Goal: Complete Application Form: Complete application form

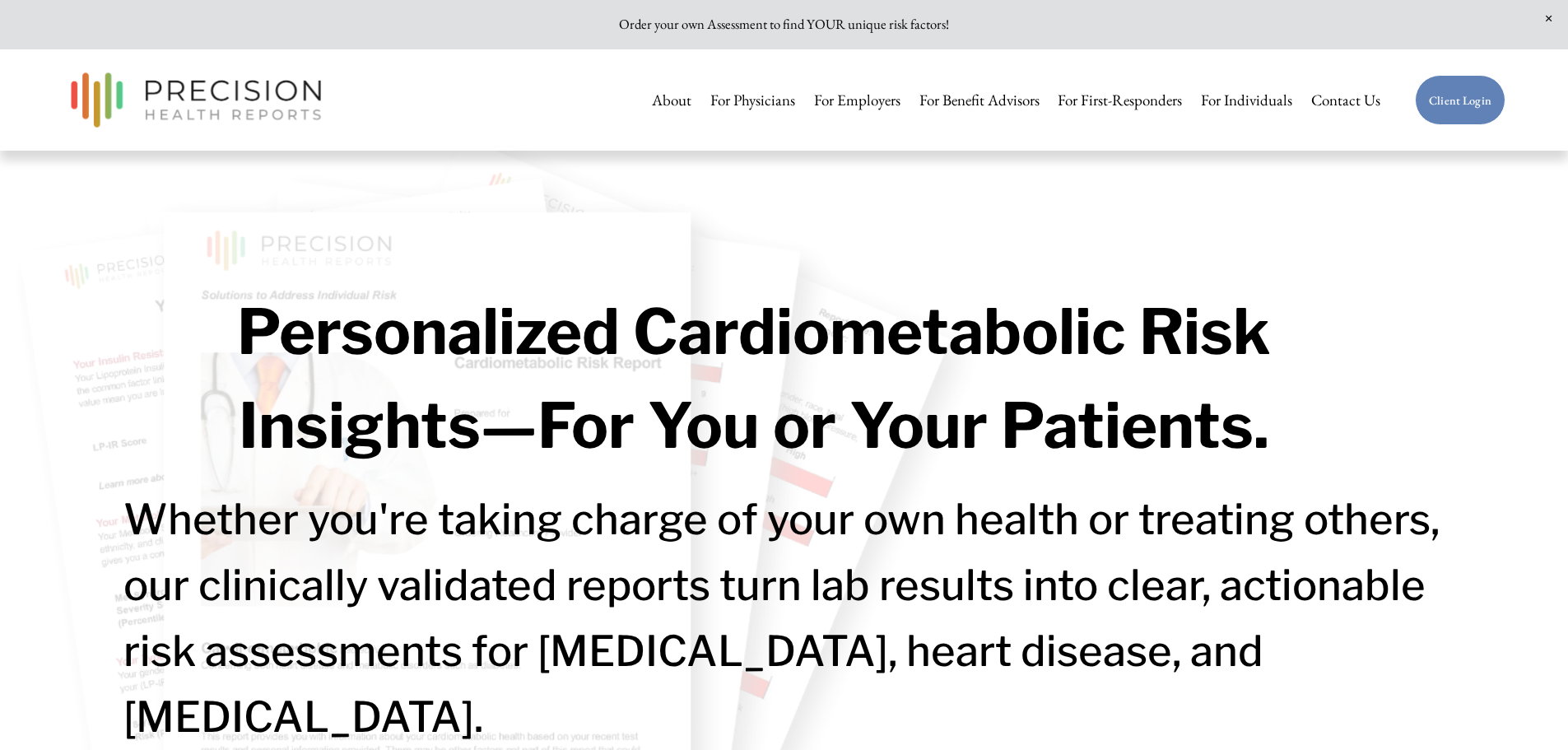
click at [1449, 103] on link "Client Login" at bounding box center [1460, 101] width 90 height 51
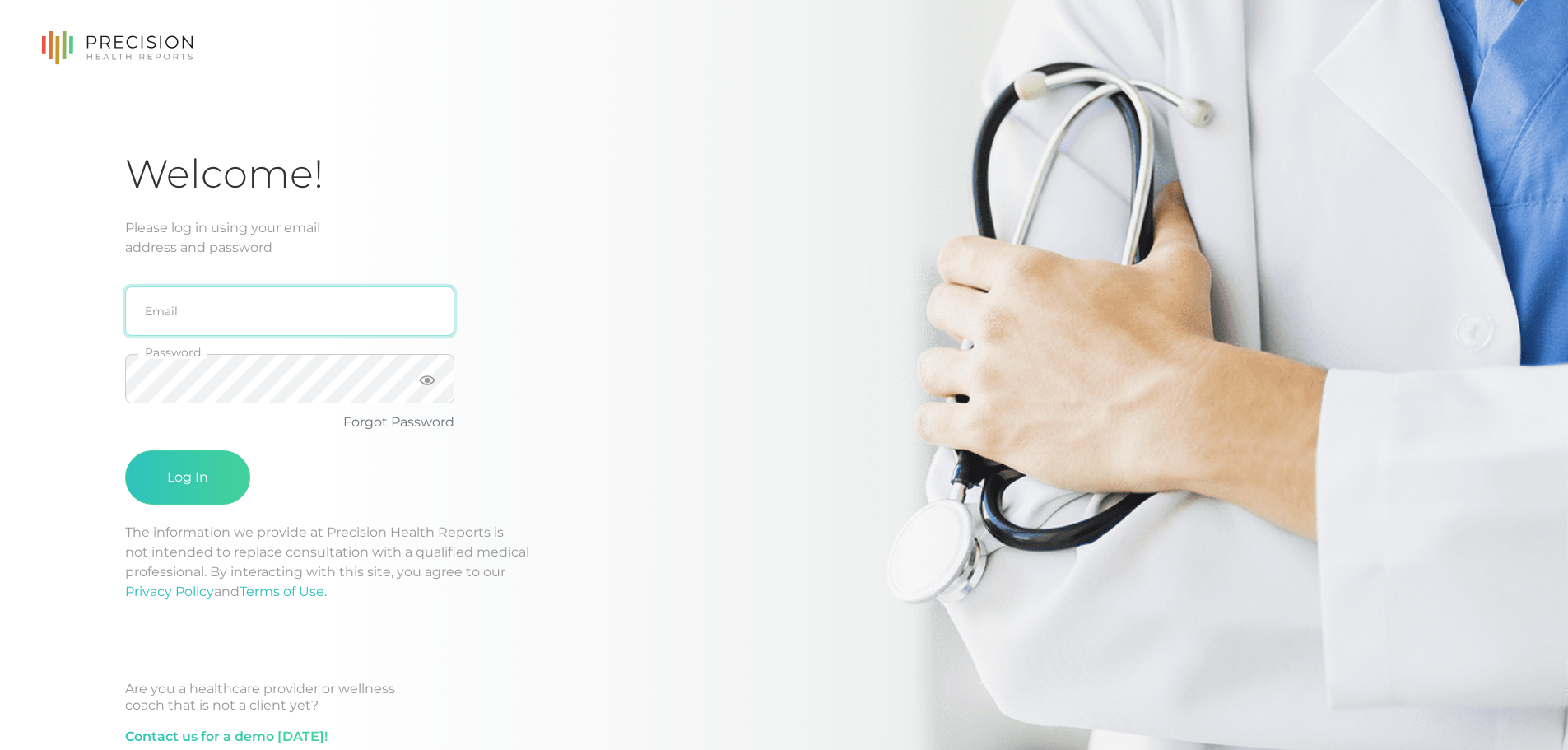
click at [276, 311] on input "email" at bounding box center [289, 311] width 329 height 50
click at [270, 308] on input "gordycake@gmaiol.com" at bounding box center [289, 311] width 329 height 50
type input "gordycake@gmail.com"
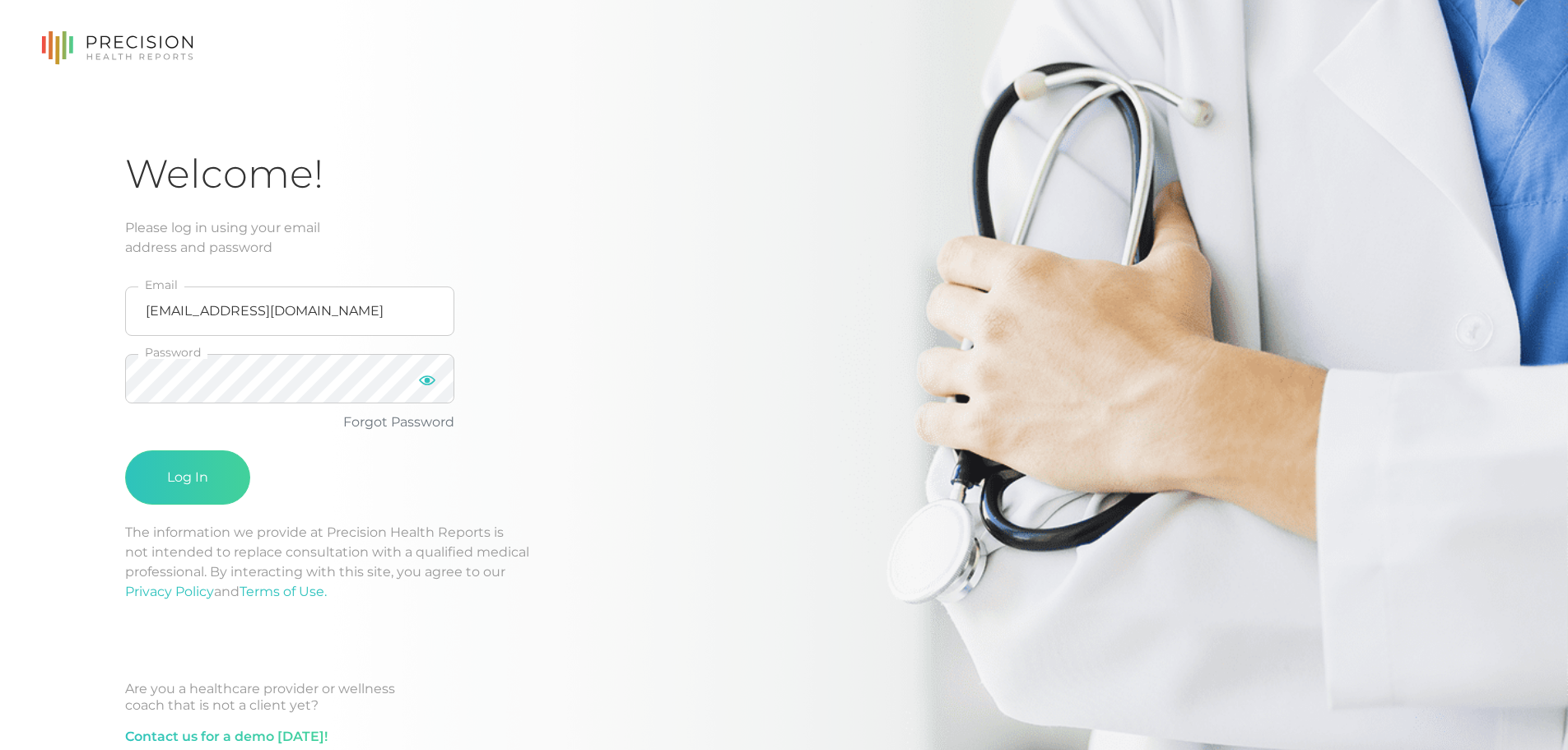
click at [423, 378] on icon at bounding box center [428, 380] width 17 height 17
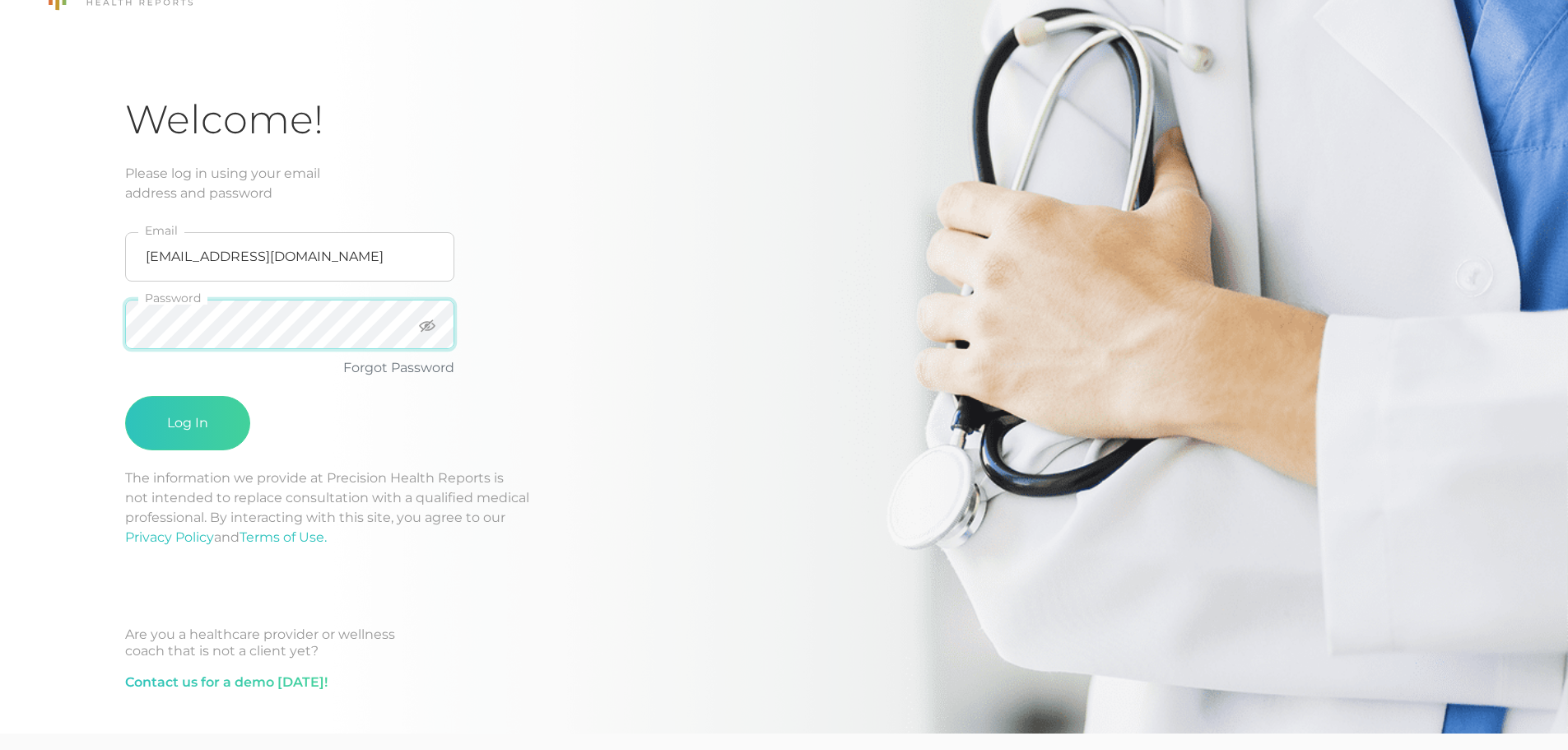
scroll to position [106, 0]
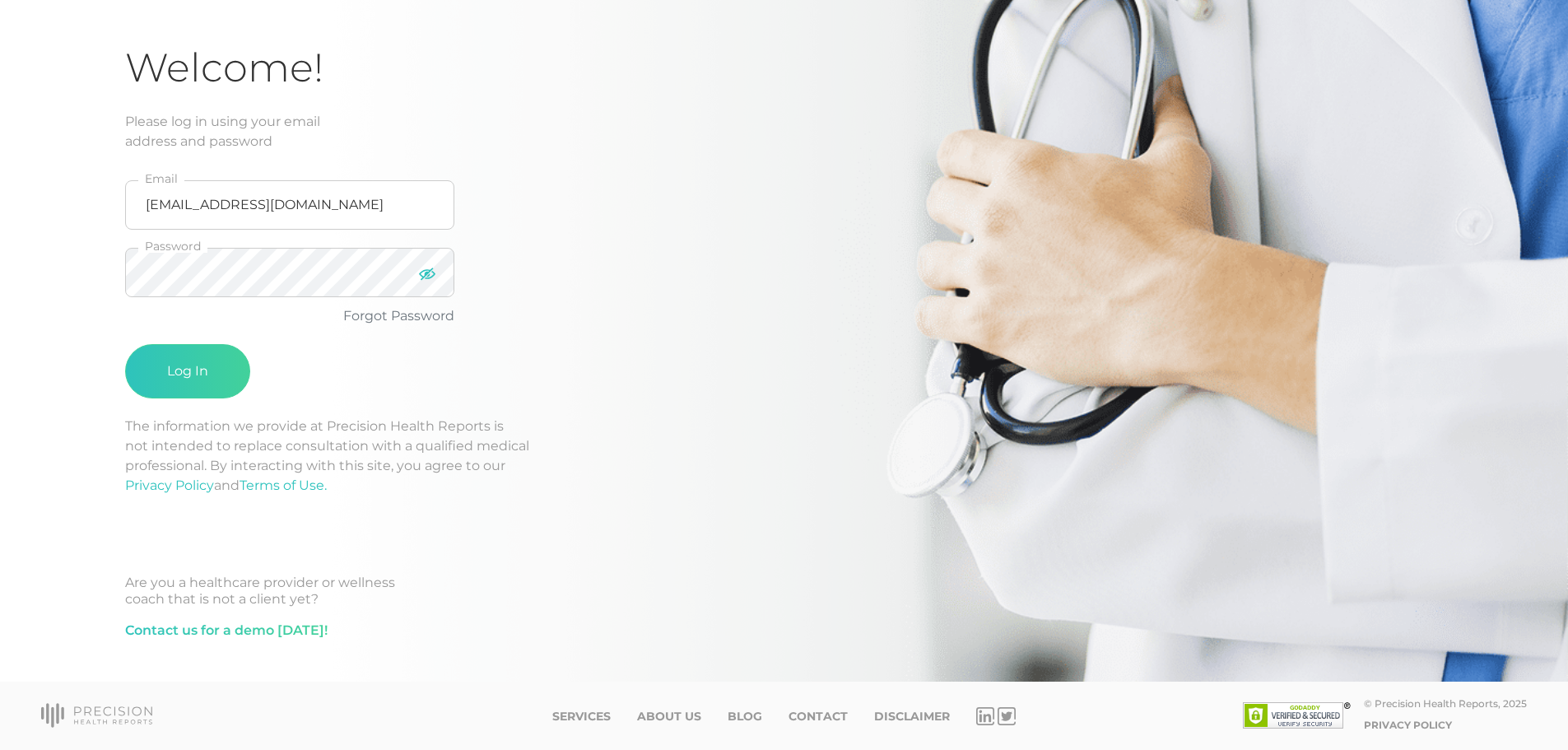
click at [423, 274] on icon at bounding box center [428, 275] width 17 height 17
click at [426, 271] on icon at bounding box center [428, 275] width 17 height 10
click at [410, 313] on link "Forgot Password" at bounding box center [399, 315] width 111 height 16
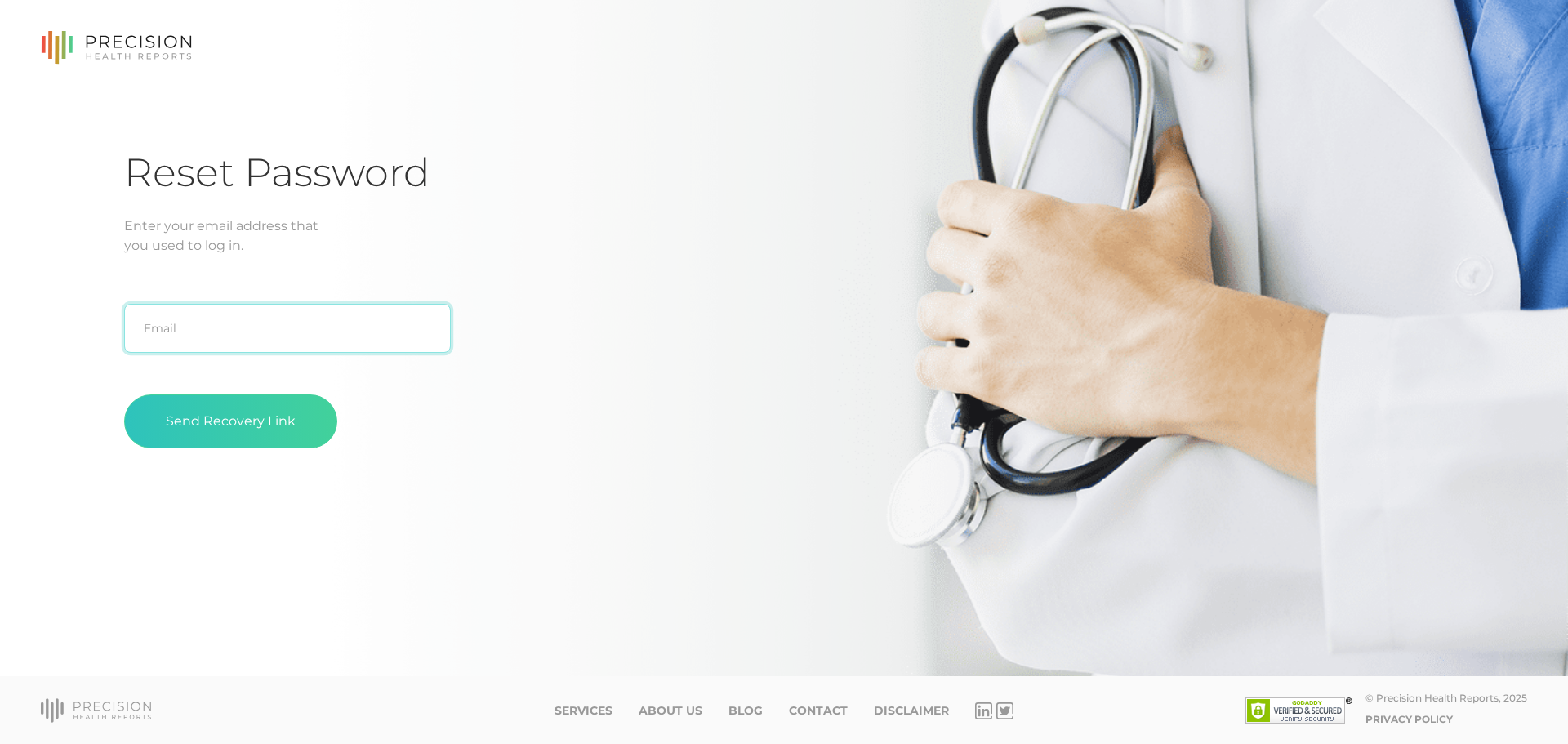
click at [331, 332] on input "text" at bounding box center [287, 328] width 327 height 49
type input "gordycake@gmail.com"
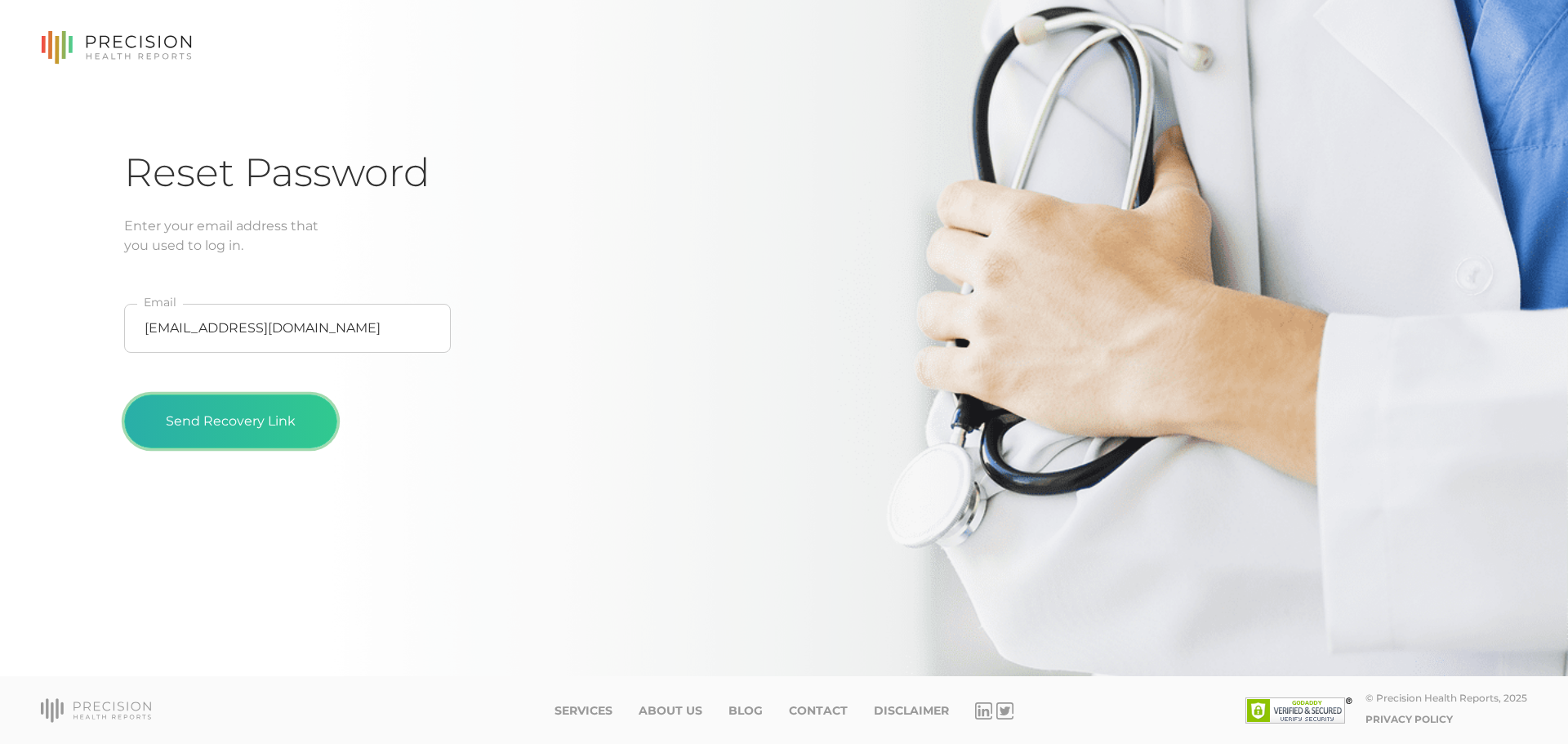
click at [235, 422] on button "Send Recovery Link" at bounding box center [231, 422] width 213 height 54
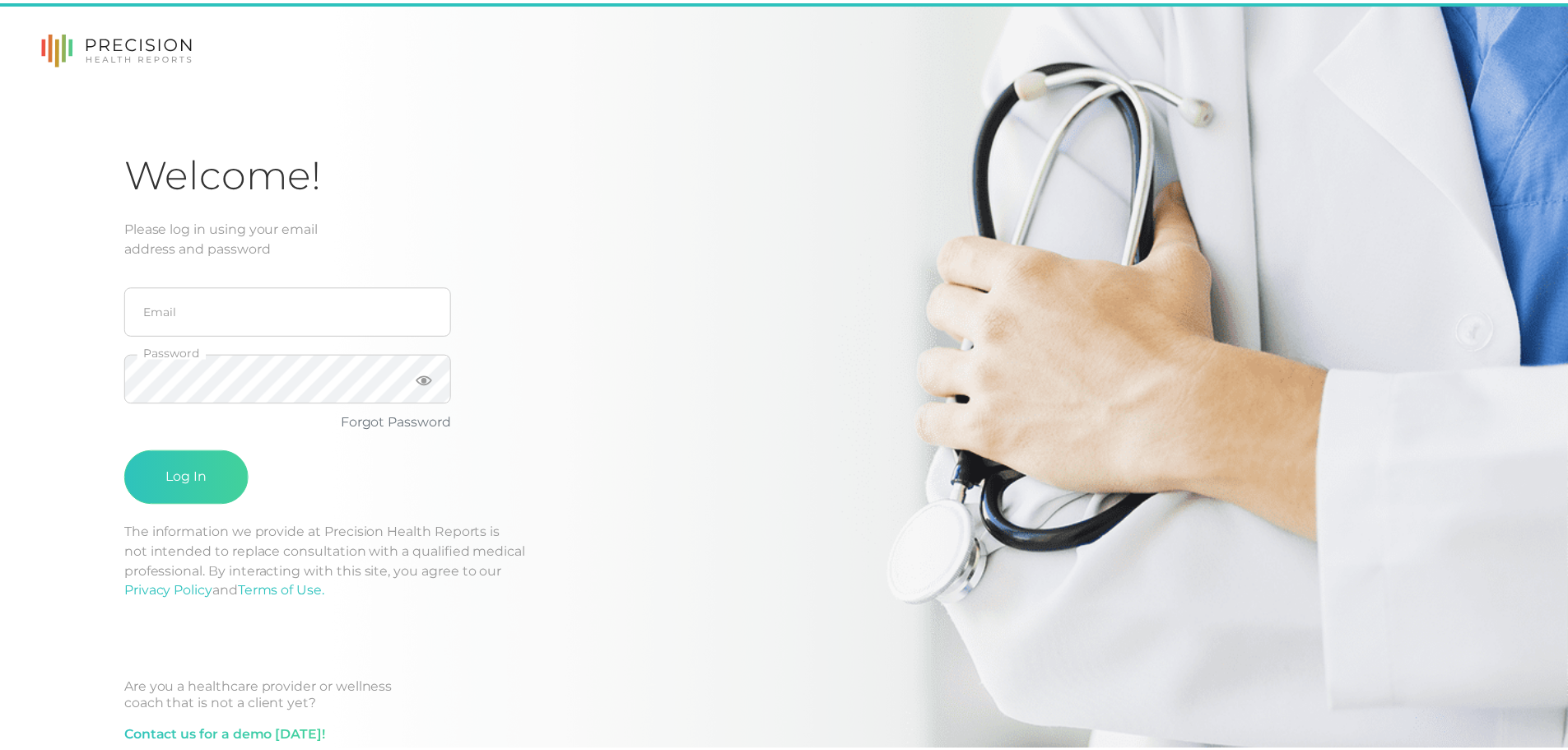
scroll to position [106, 0]
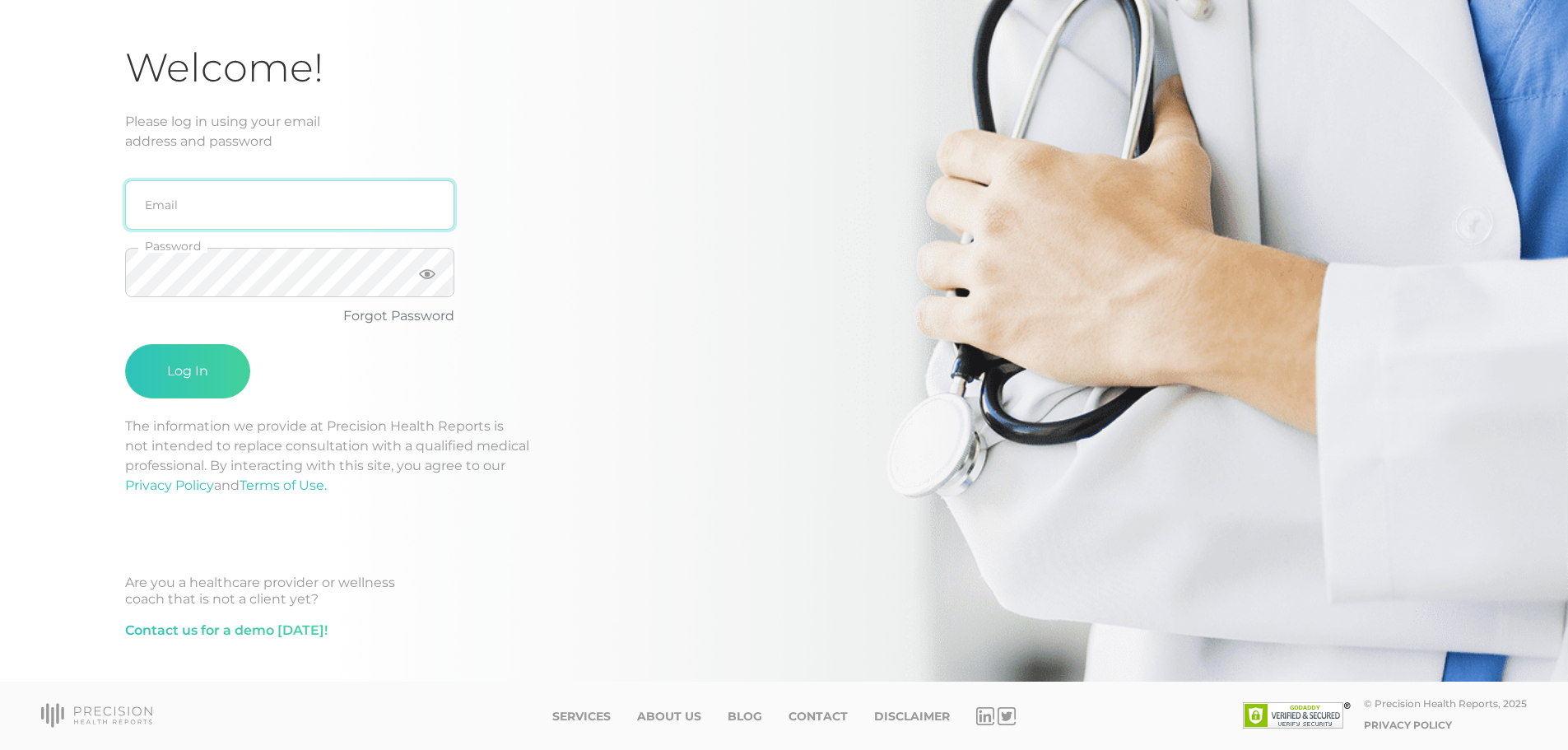
click at [242, 220] on input "email" at bounding box center [289, 205] width 329 height 50
type input "gordycake@gmail.com"
click at [125, 344] on button "Log In" at bounding box center [187, 371] width 125 height 55
click at [420, 272] on icon at bounding box center [428, 275] width 17 height 10
click at [420, 272] on icon at bounding box center [428, 274] width 17 height 12
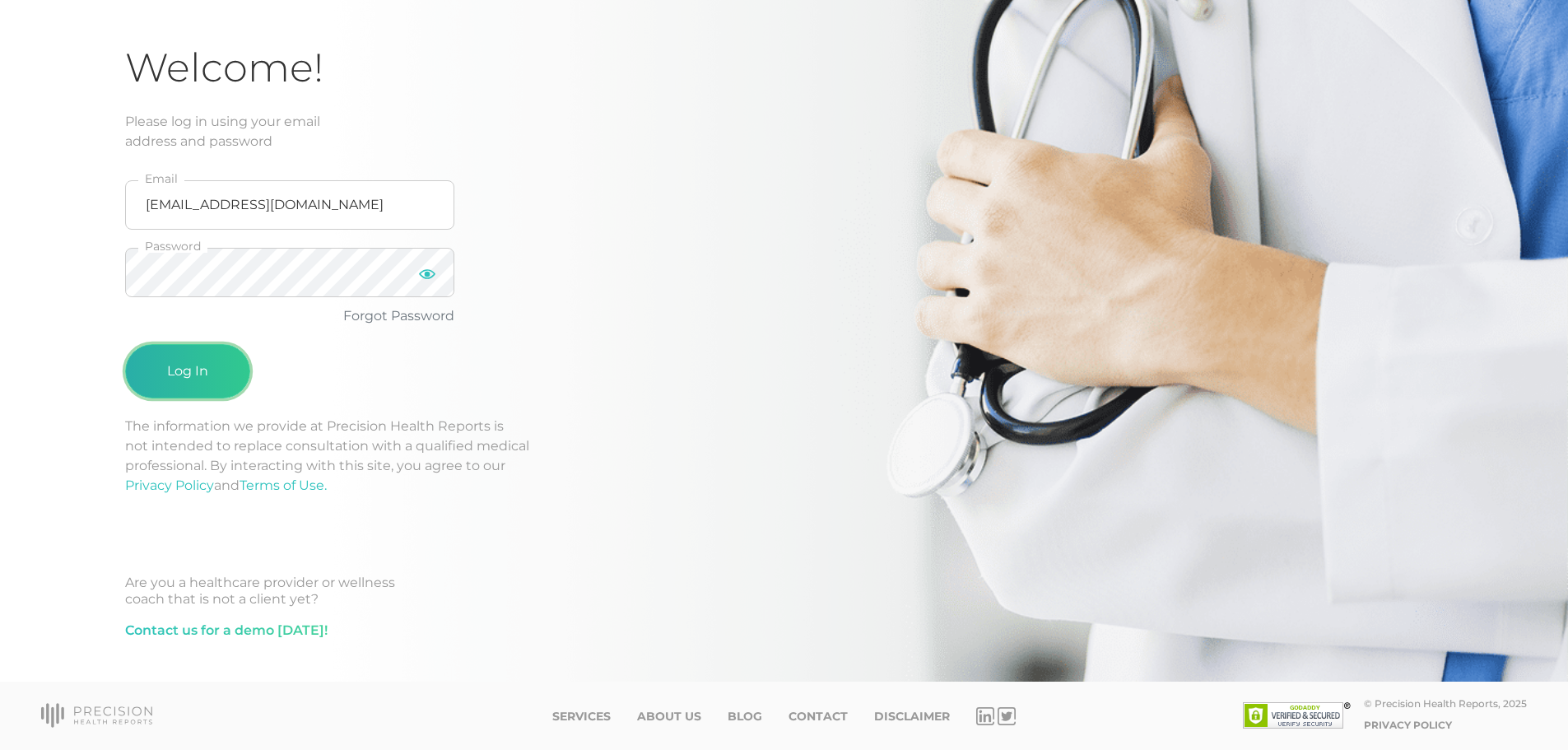
click at [182, 360] on button "Log In" at bounding box center [187, 371] width 125 height 55
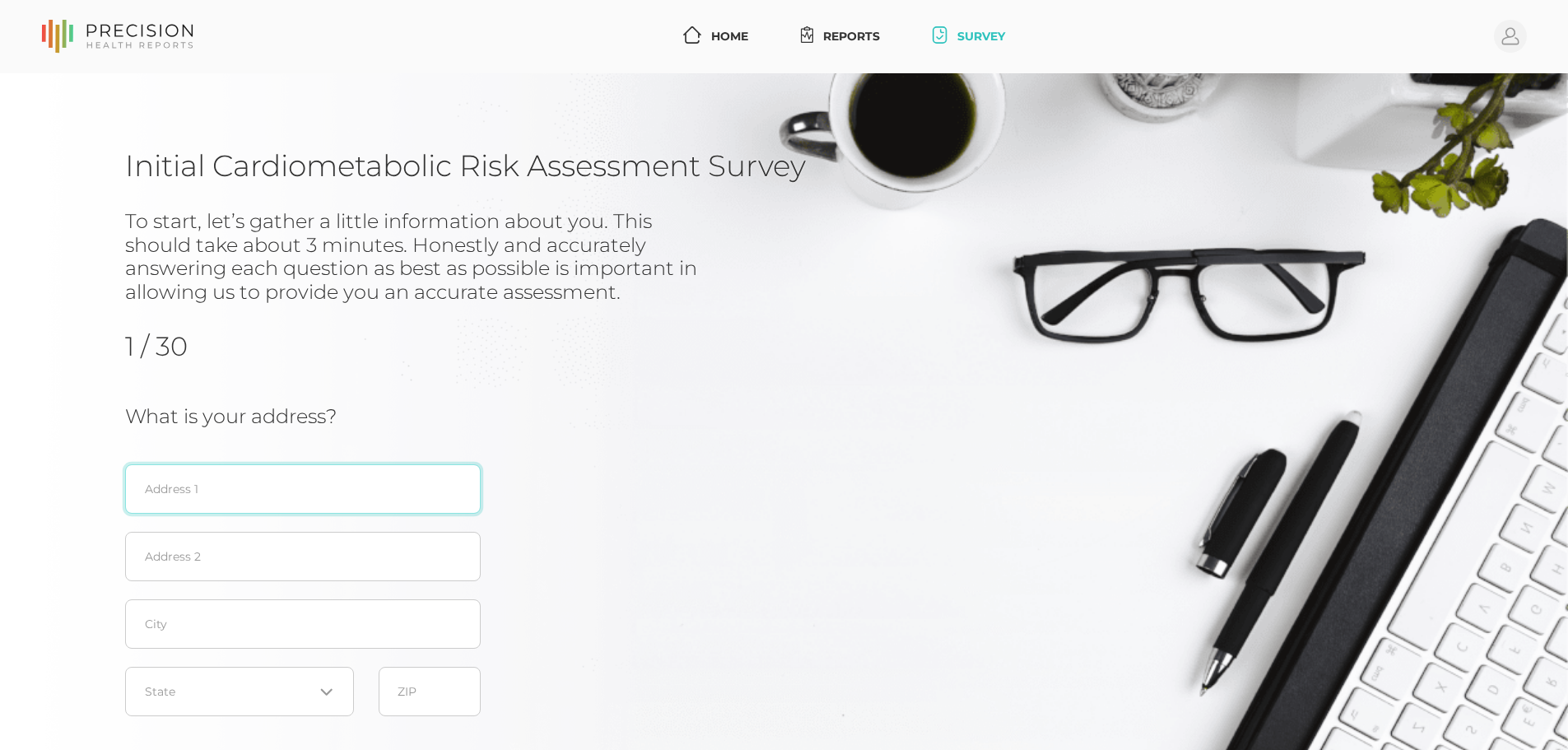
click at [214, 502] on input "text" at bounding box center [303, 489] width 356 height 50
type input "2260 Saginaw Rd SE"
drag, startPoint x: 223, startPoint y: 503, endPoint x: 574, endPoint y: 572, distance: 357.7
click at [595, 572] on div "What is your address? 2260 Saginaw Rd SE Address 1 Address 2 City Loading... St…" at bounding box center [520, 565] width 791 height 320
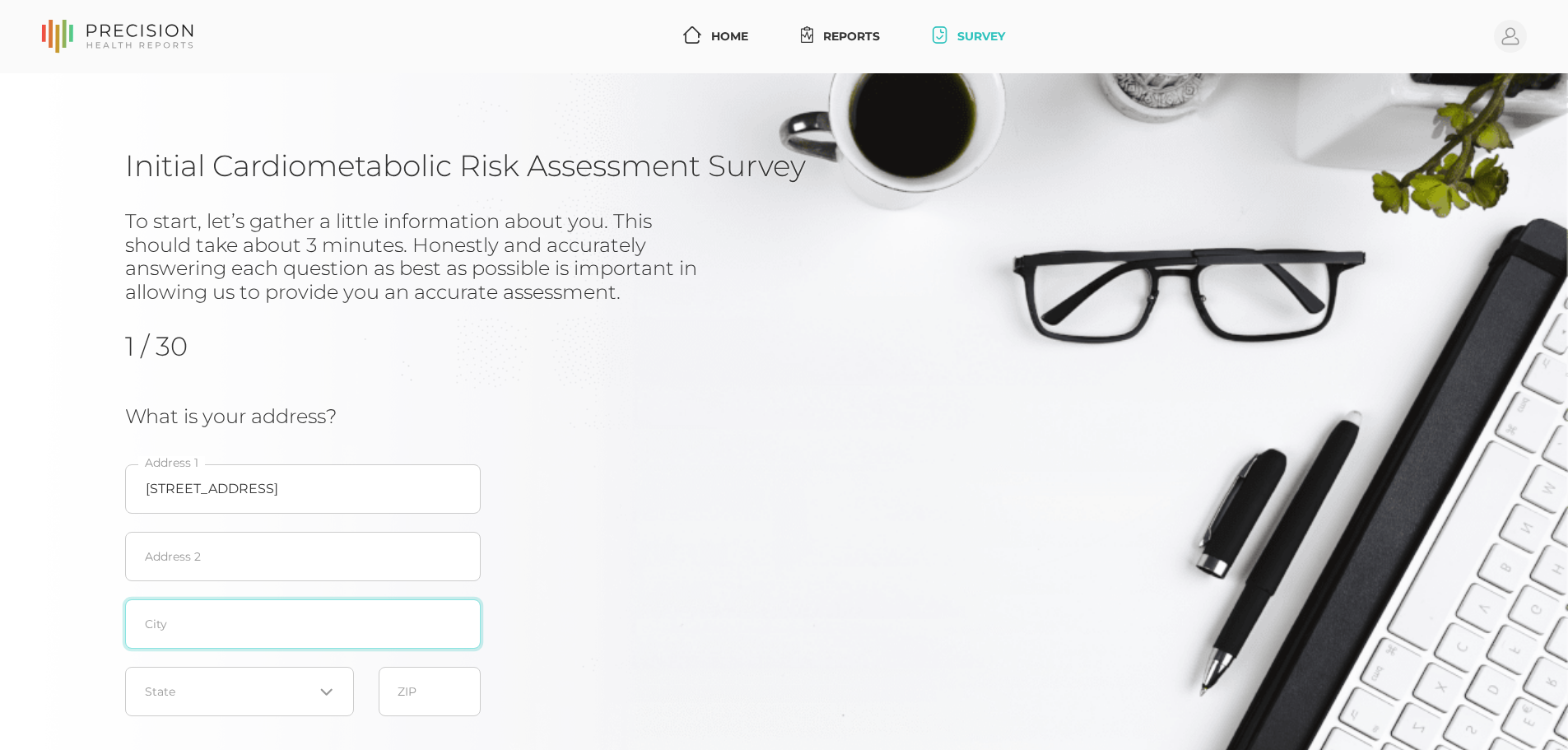
click at [324, 620] on input "text" at bounding box center [303, 624] width 356 height 50
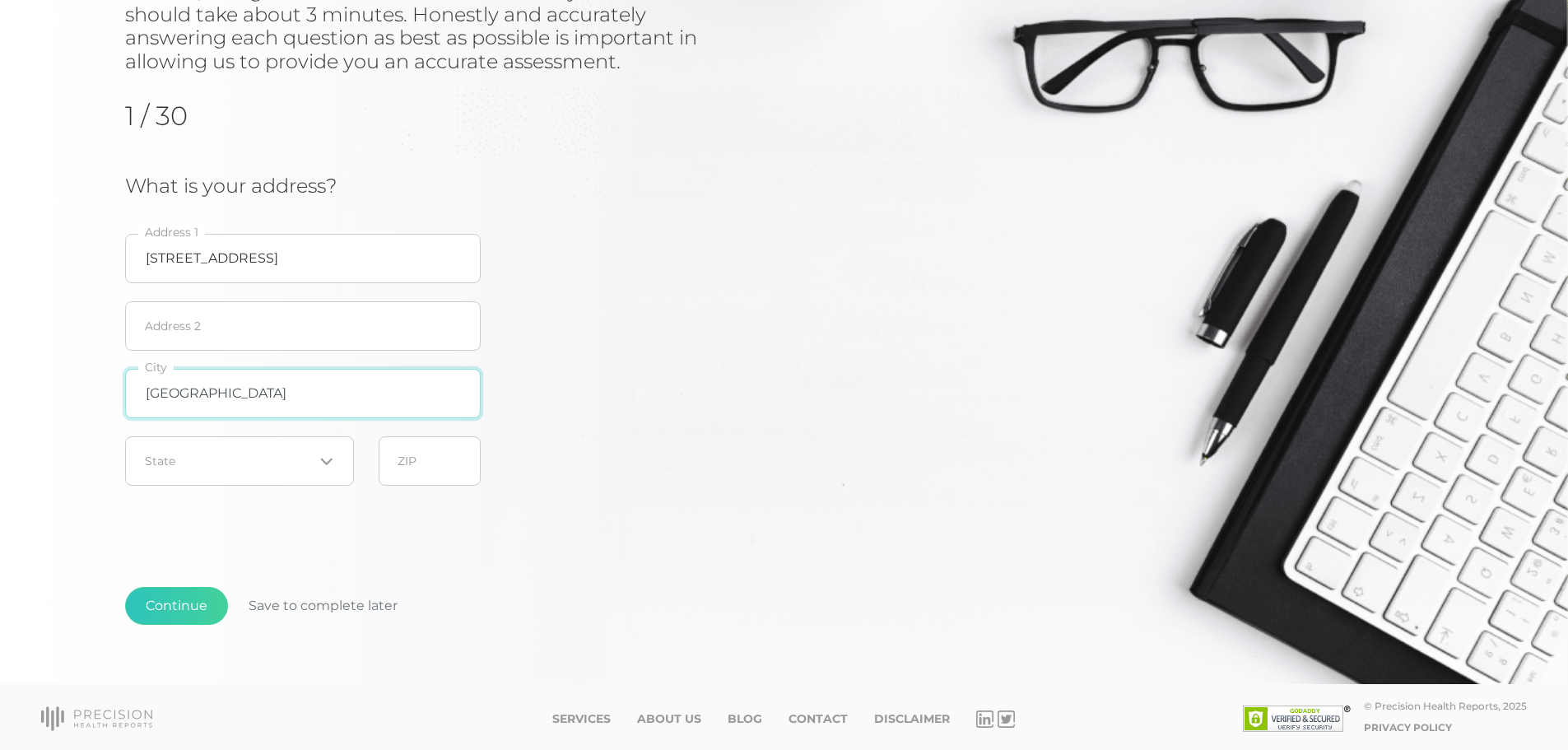
scroll to position [233, 0]
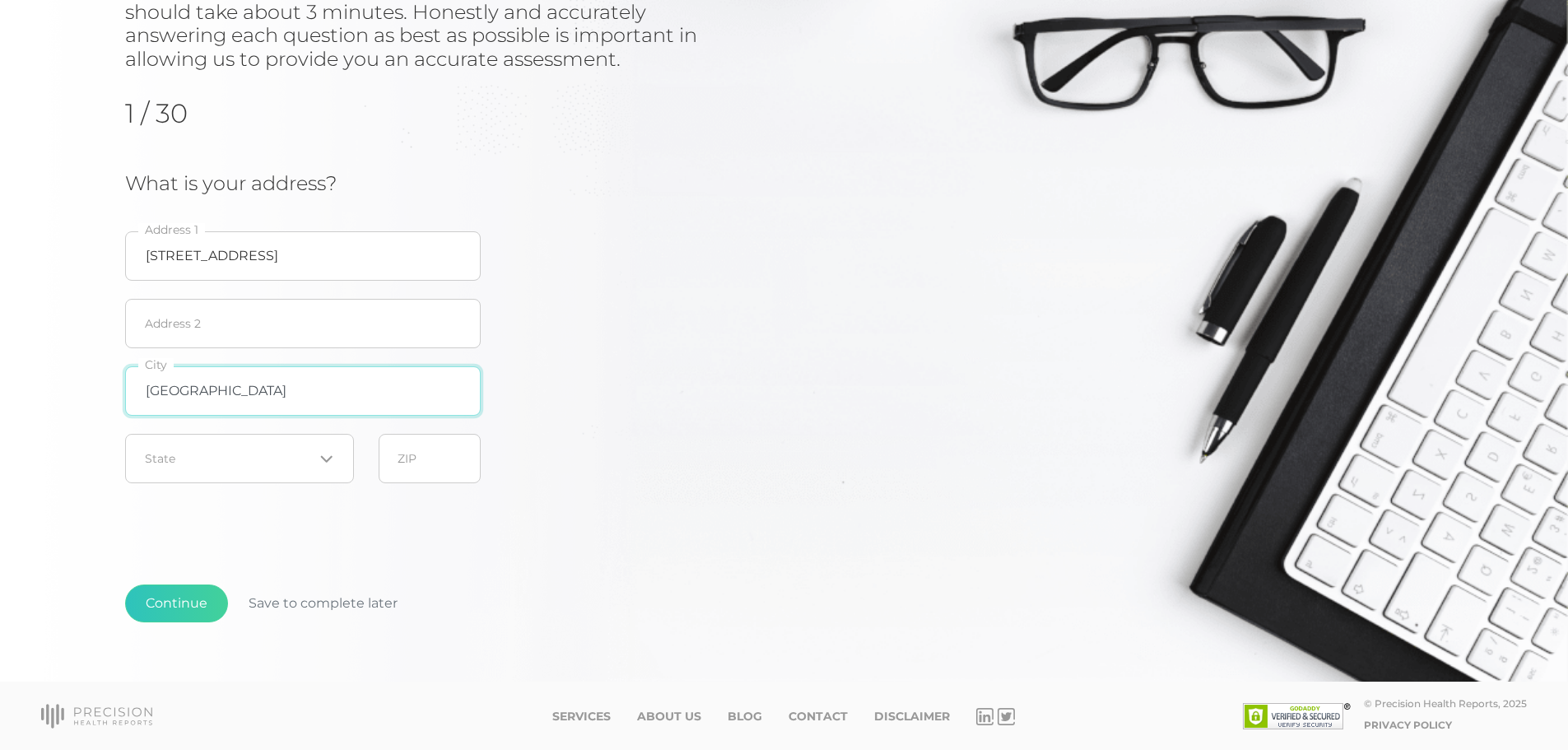
type input "Grand Rapids"
click at [319, 464] on div "Loading..." at bounding box center [323, 458] width 20 height 17
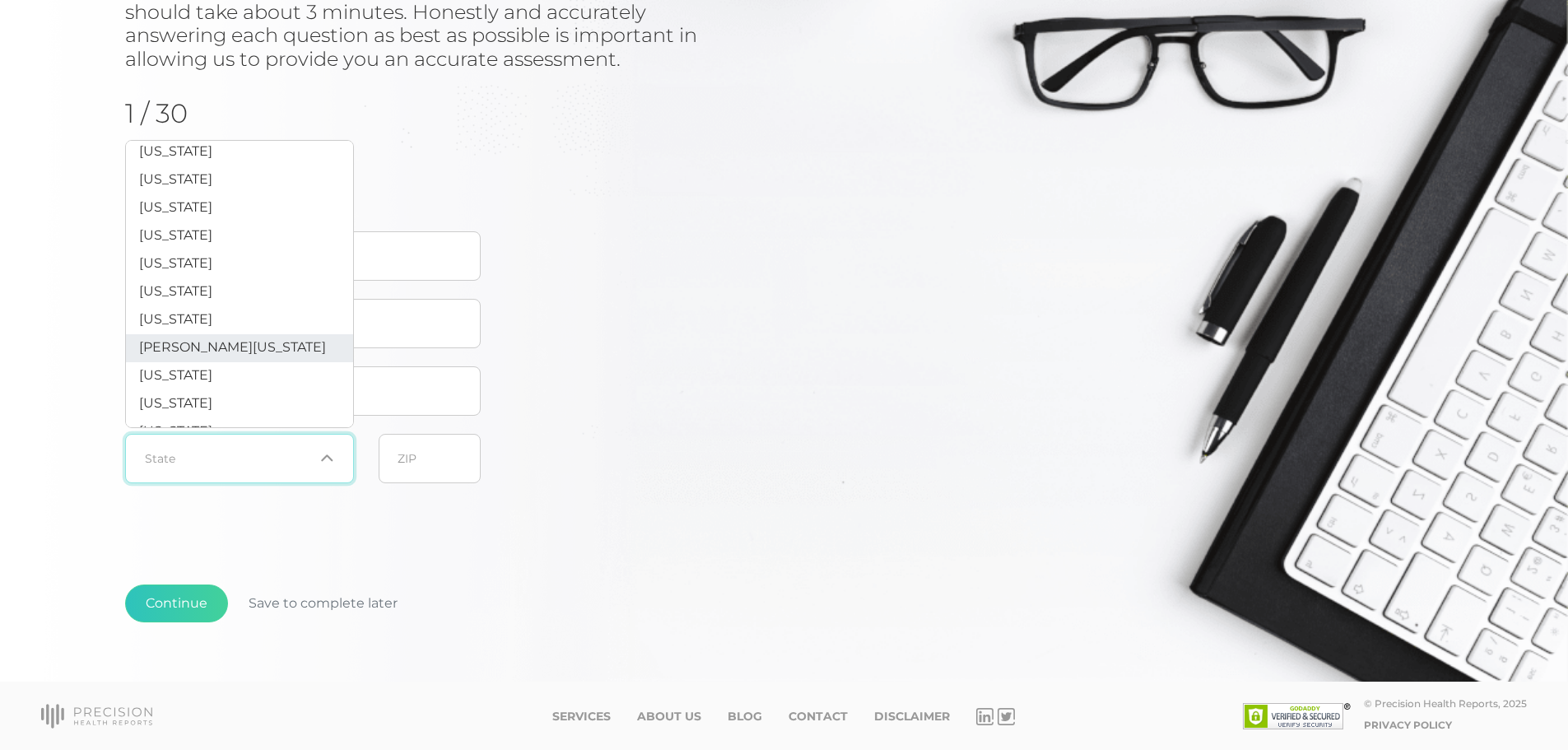
scroll to position [494, 0]
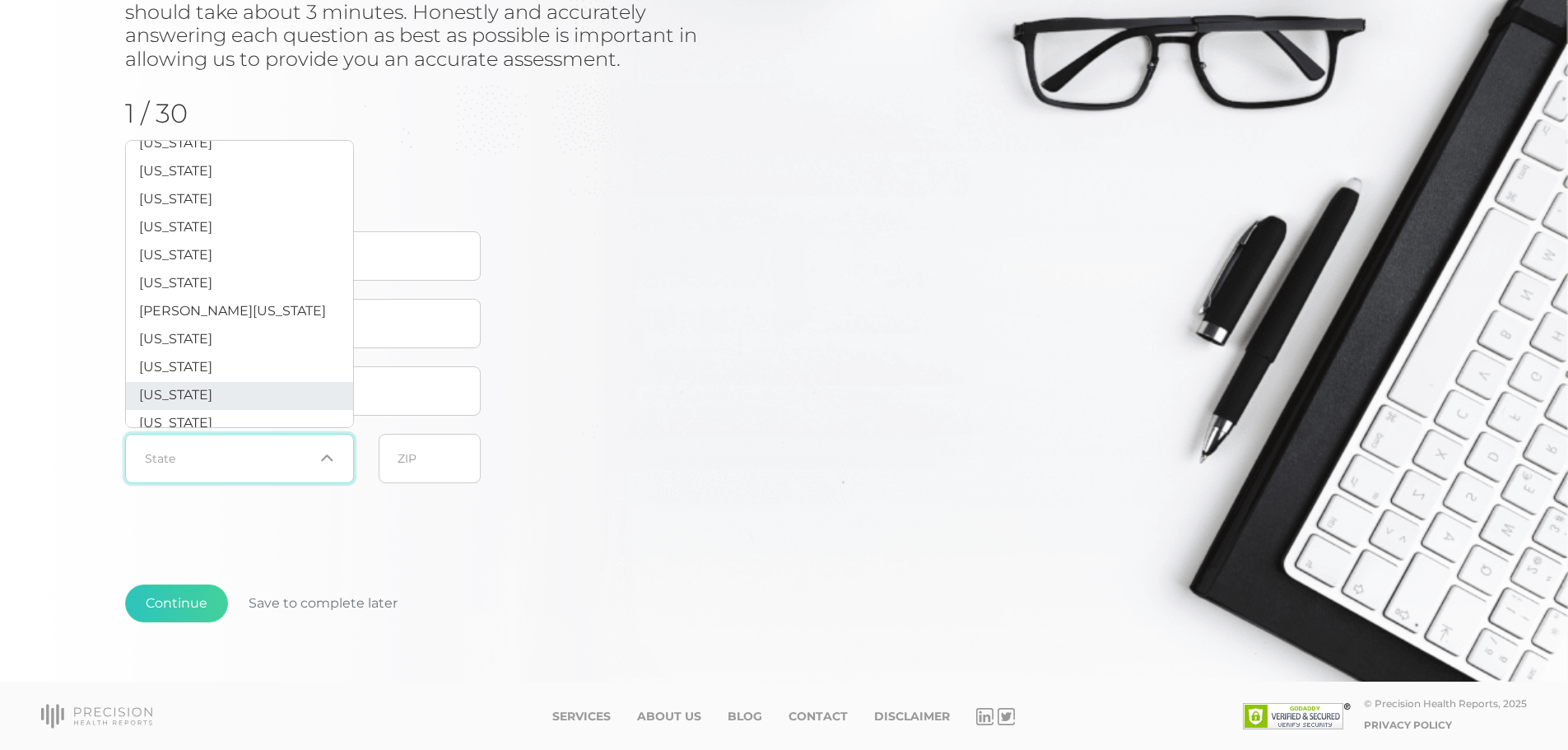
click at [247, 410] on li "Michigan" at bounding box center [239, 396] width 227 height 28
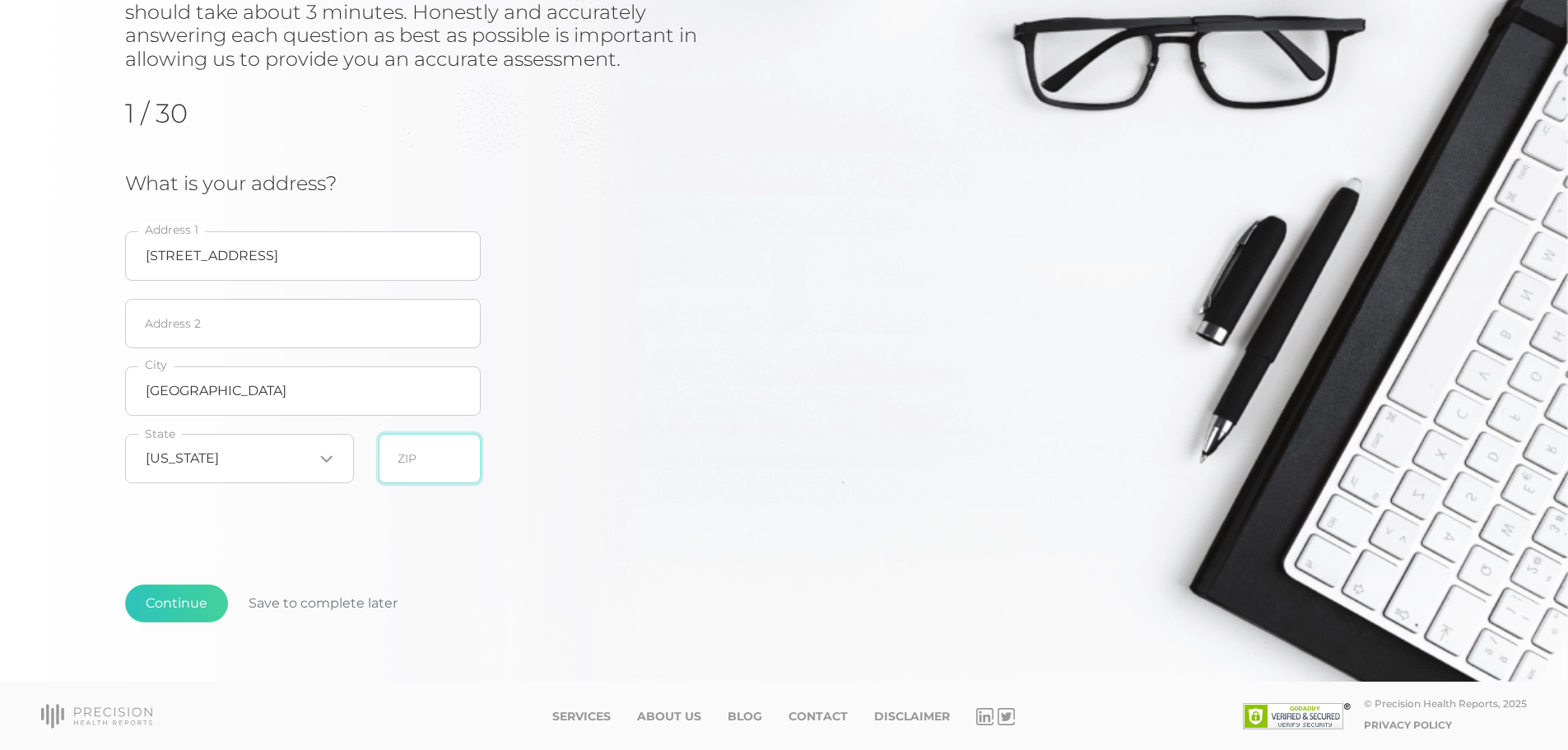
click at [404, 455] on input "text" at bounding box center [429, 459] width 102 height 50
type input "49506"
click at [158, 604] on button "Continue" at bounding box center [176, 604] width 103 height 38
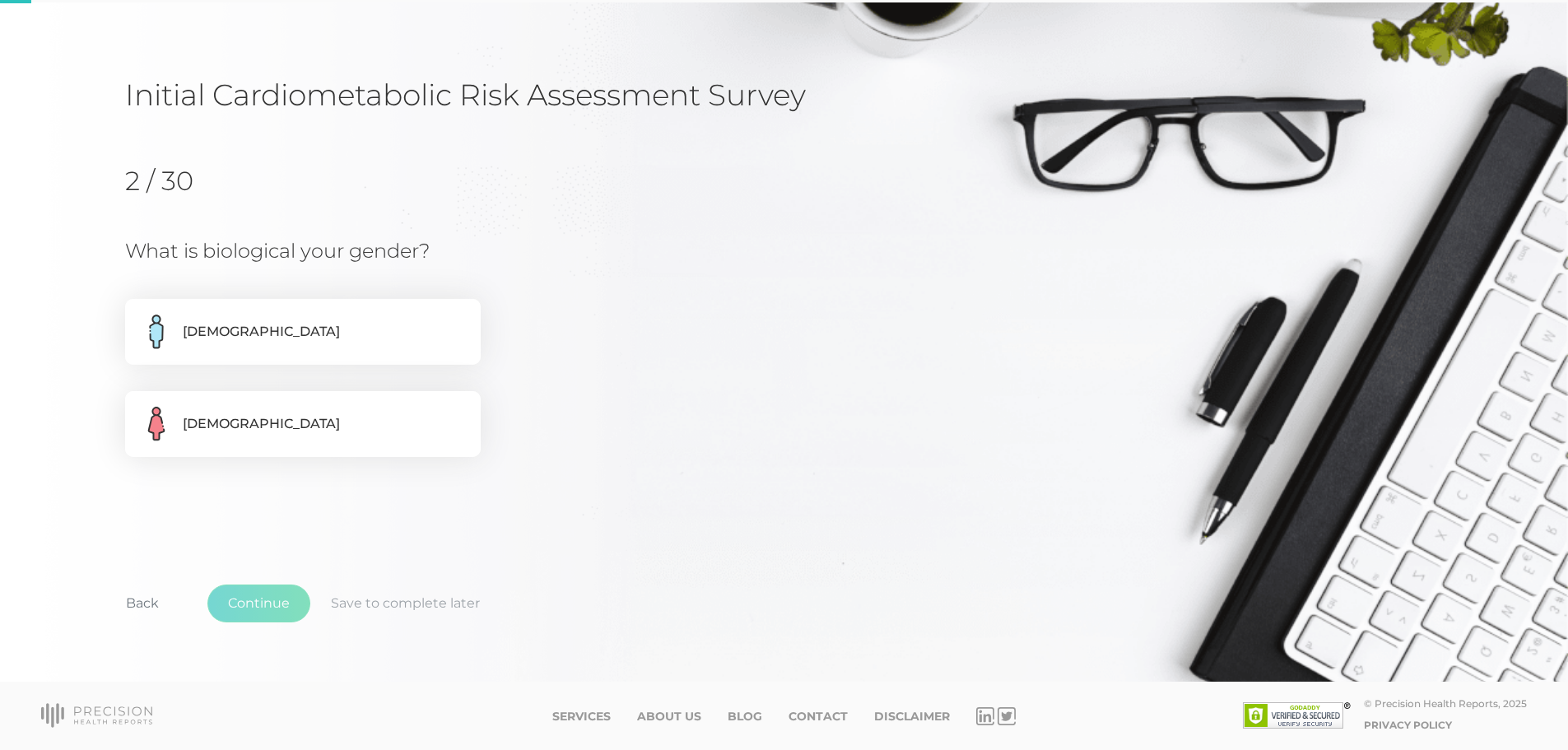
scroll to position [71, 0]
click at [200, 335] on label "Male" at bounding box center [303, 332] width 356 height 66
click at [138, 315] on input "Male" at bounding box center [131, 307] width 13 height 17
radio input "true"
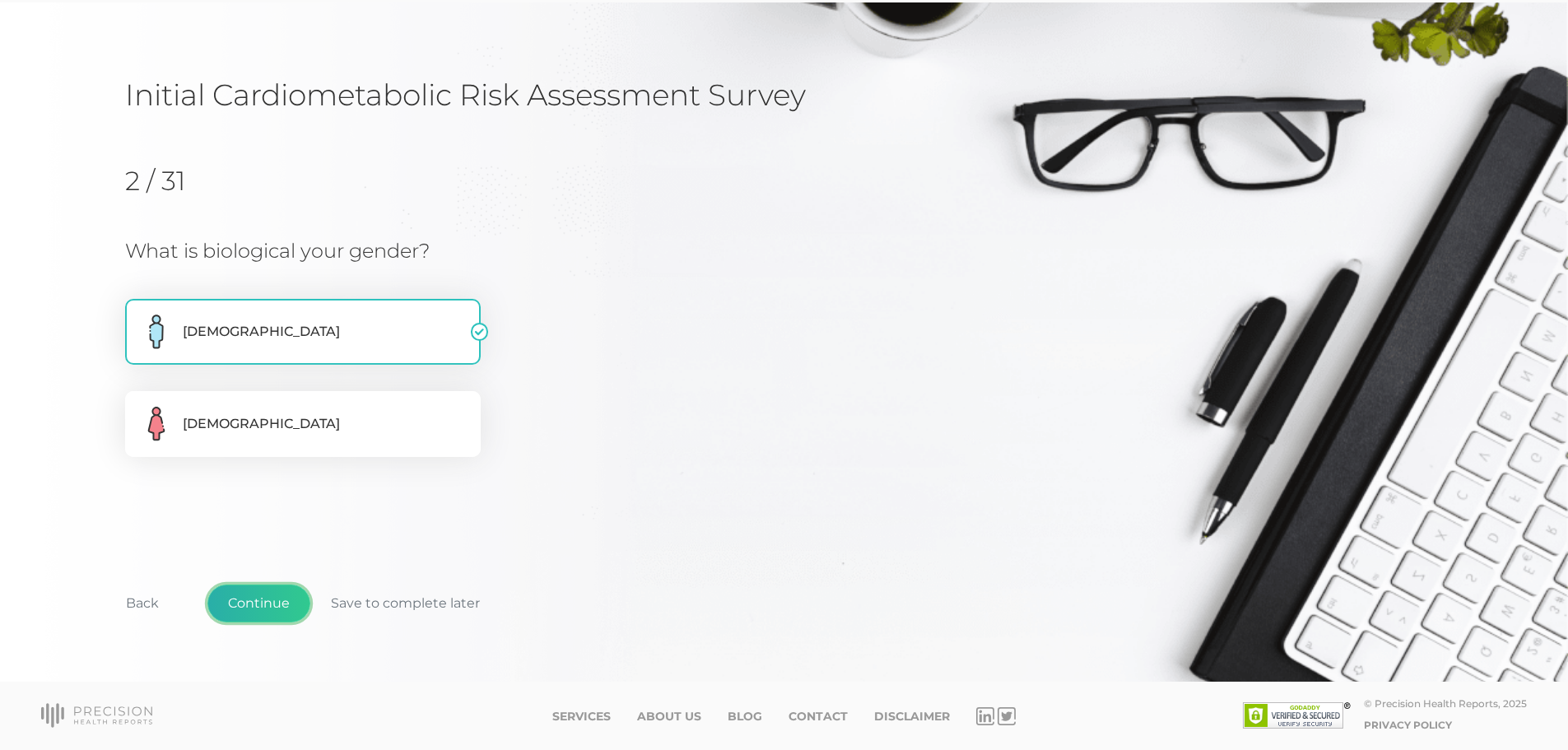
click at [243, 601] on button "Continue" at bounding box center [259, 604] width 103 height 38
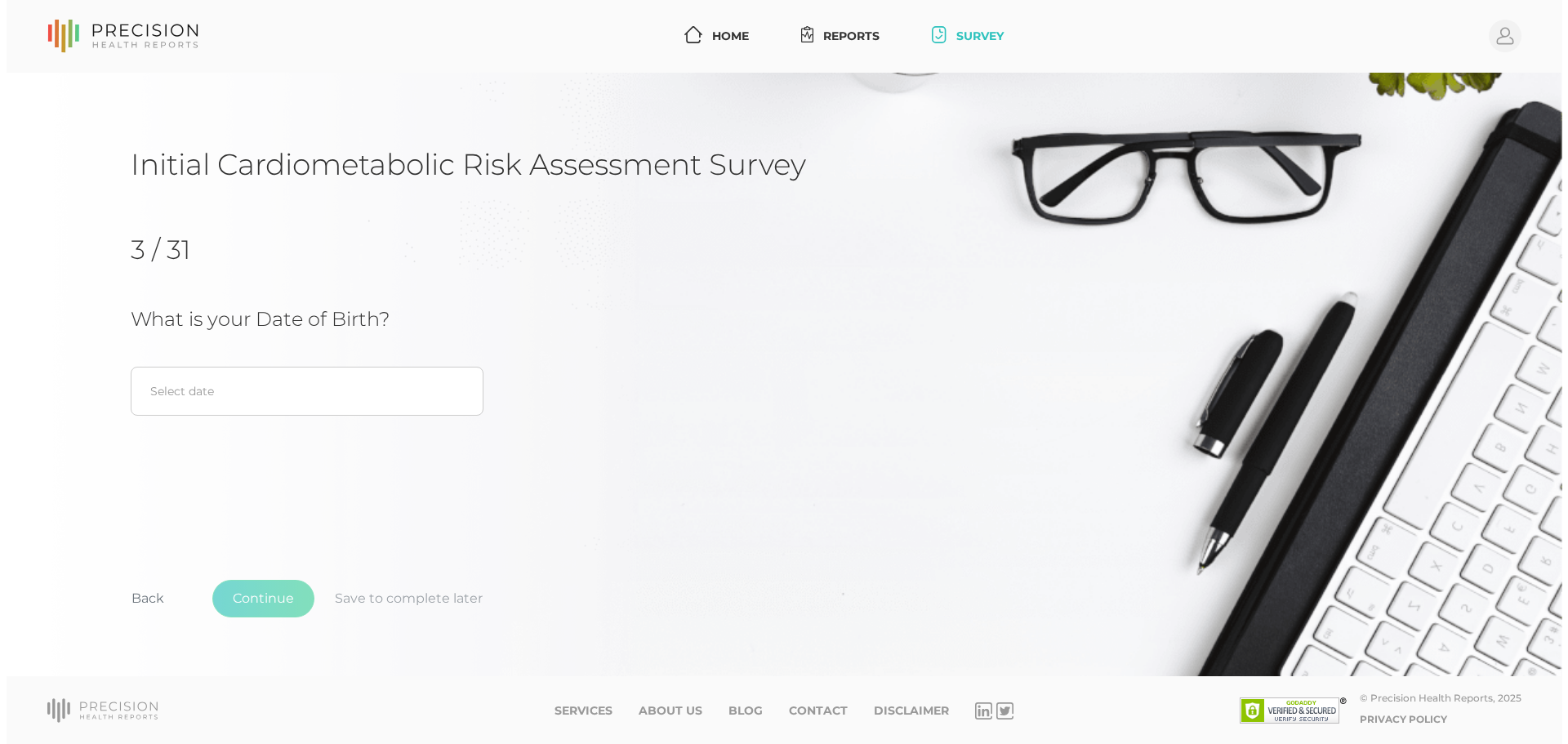
scroll to position [0, 0]
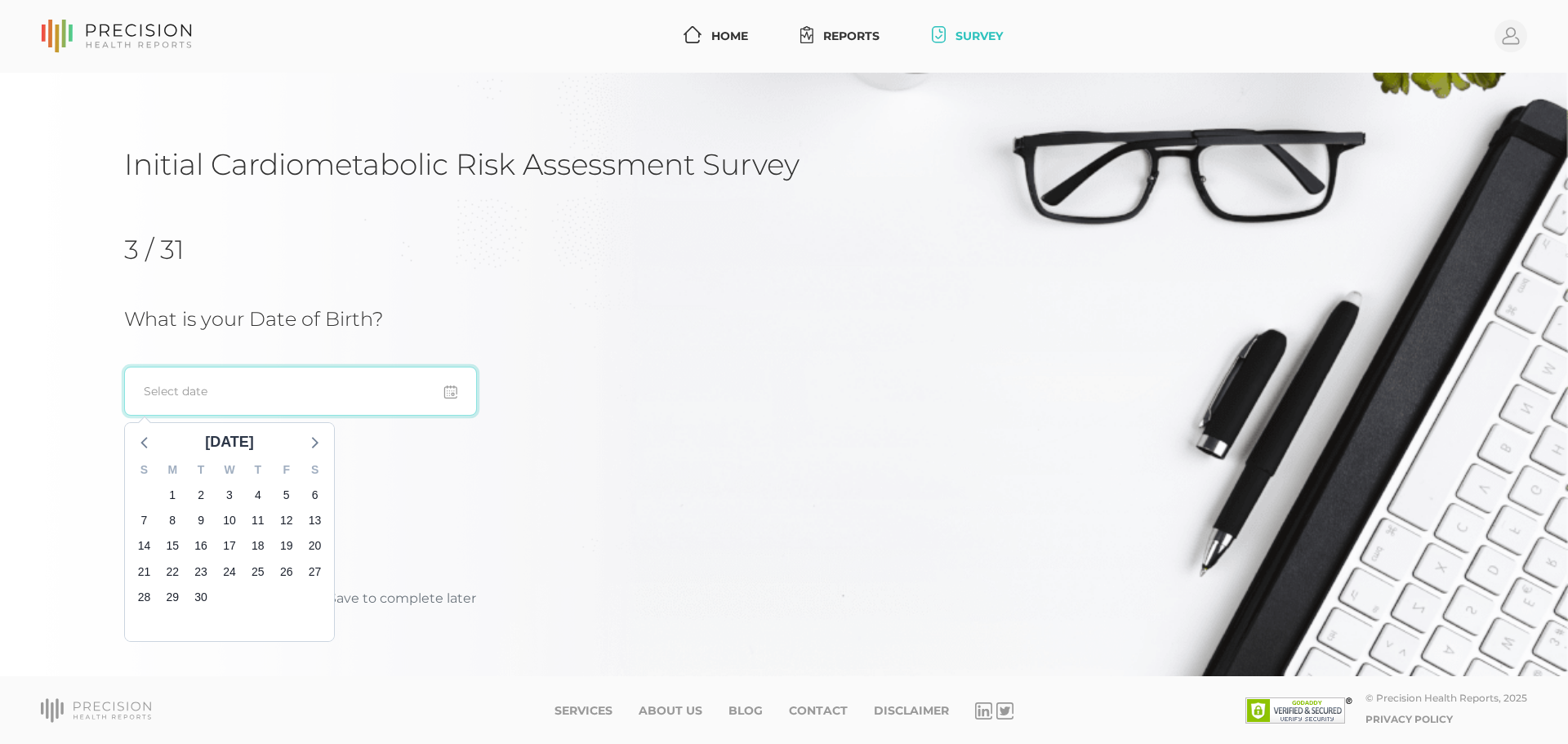
click at [311, 404] on input at bounding box center [300, 391] width 353 height 49
click at [313, 448] on icon at bounding box center [313, 442] width 21 height 21
click at [257, 494] on span "2" at bounding box center [258, 495] width 23 height 23
click at [249, 395] on input "10/02/2025" at bounding box center [300, 391] width 353 height 49
type input "10/02/1946"
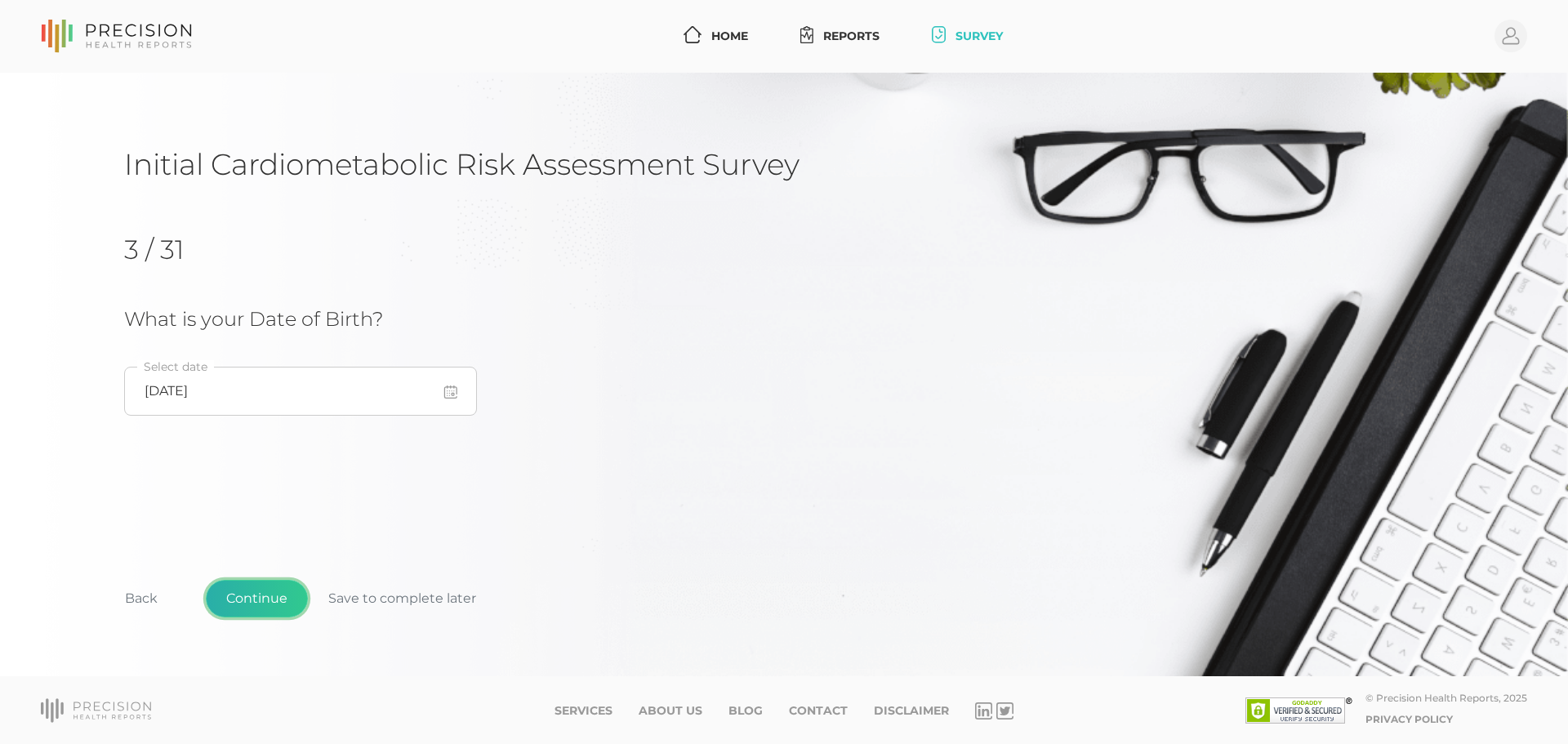
click at [258, 600] on button "Continue" at bounding box center [257, 599] width 102 height 38
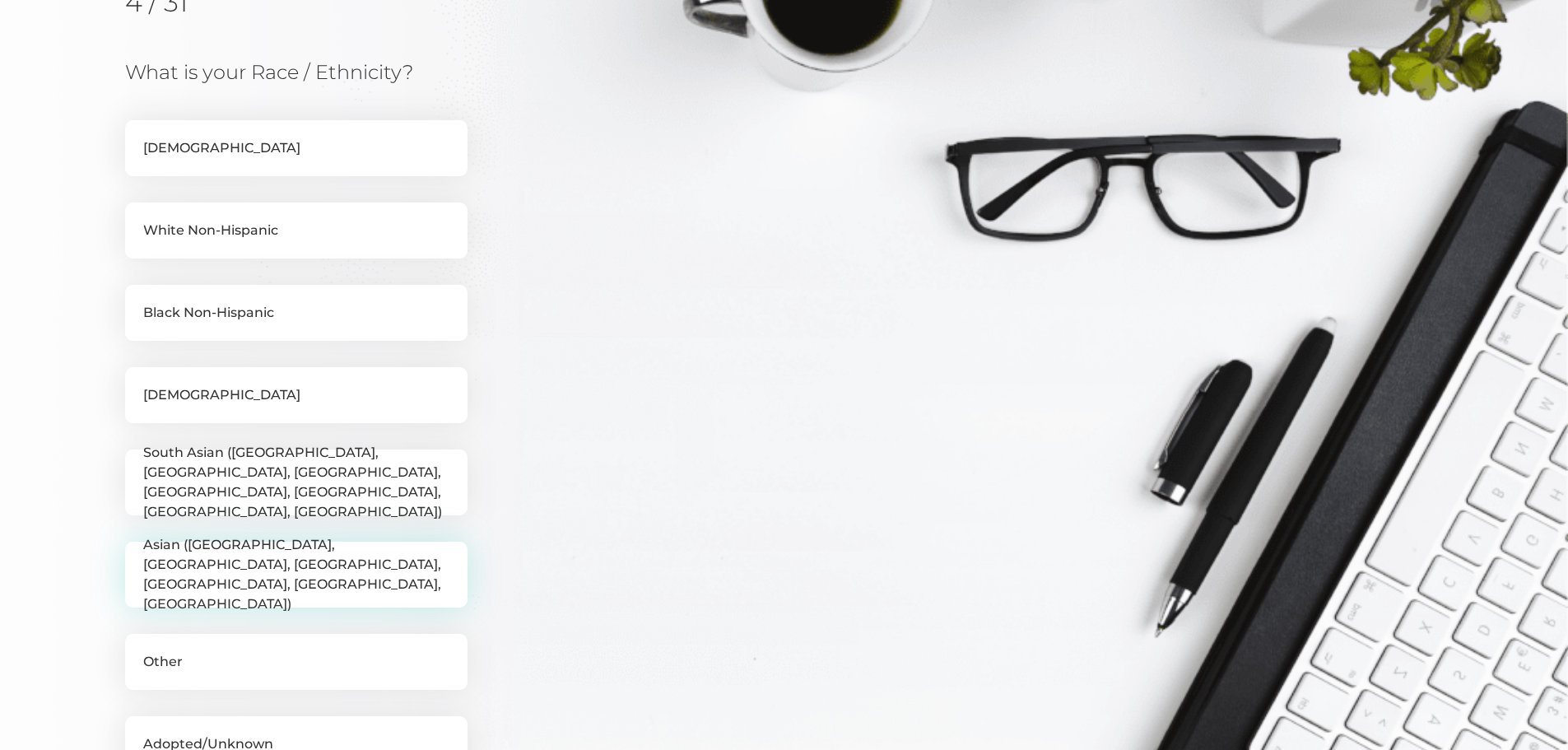
scroll to position [127, 0]
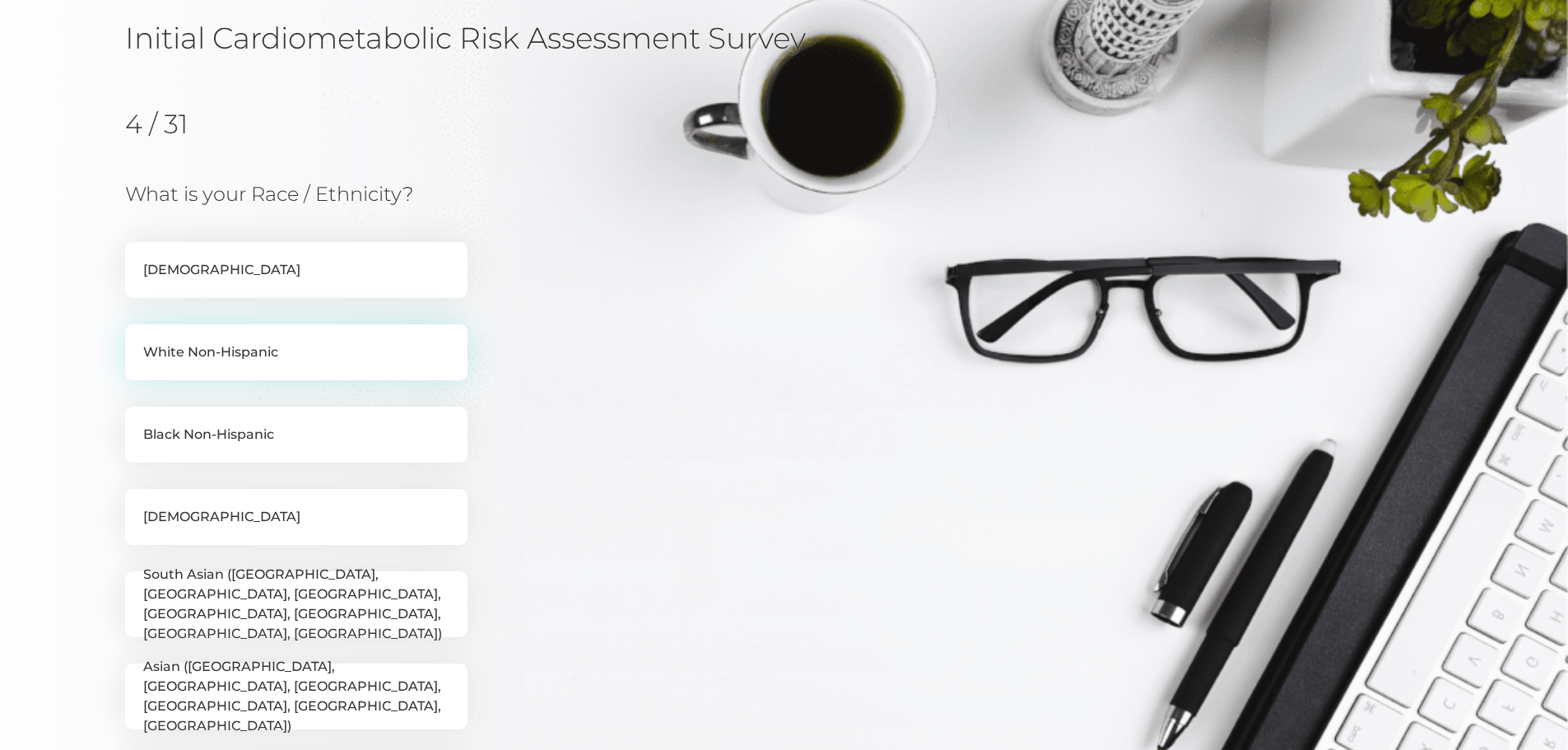
click at [303, 361] on label "White Non-Hispanic" at bounding box center [296, 352] width 342 height 56
click at [138, 341] on input "White Non-Hispanic" at bounding box center [131, 332] width 13 height 17
checkbox input "true"
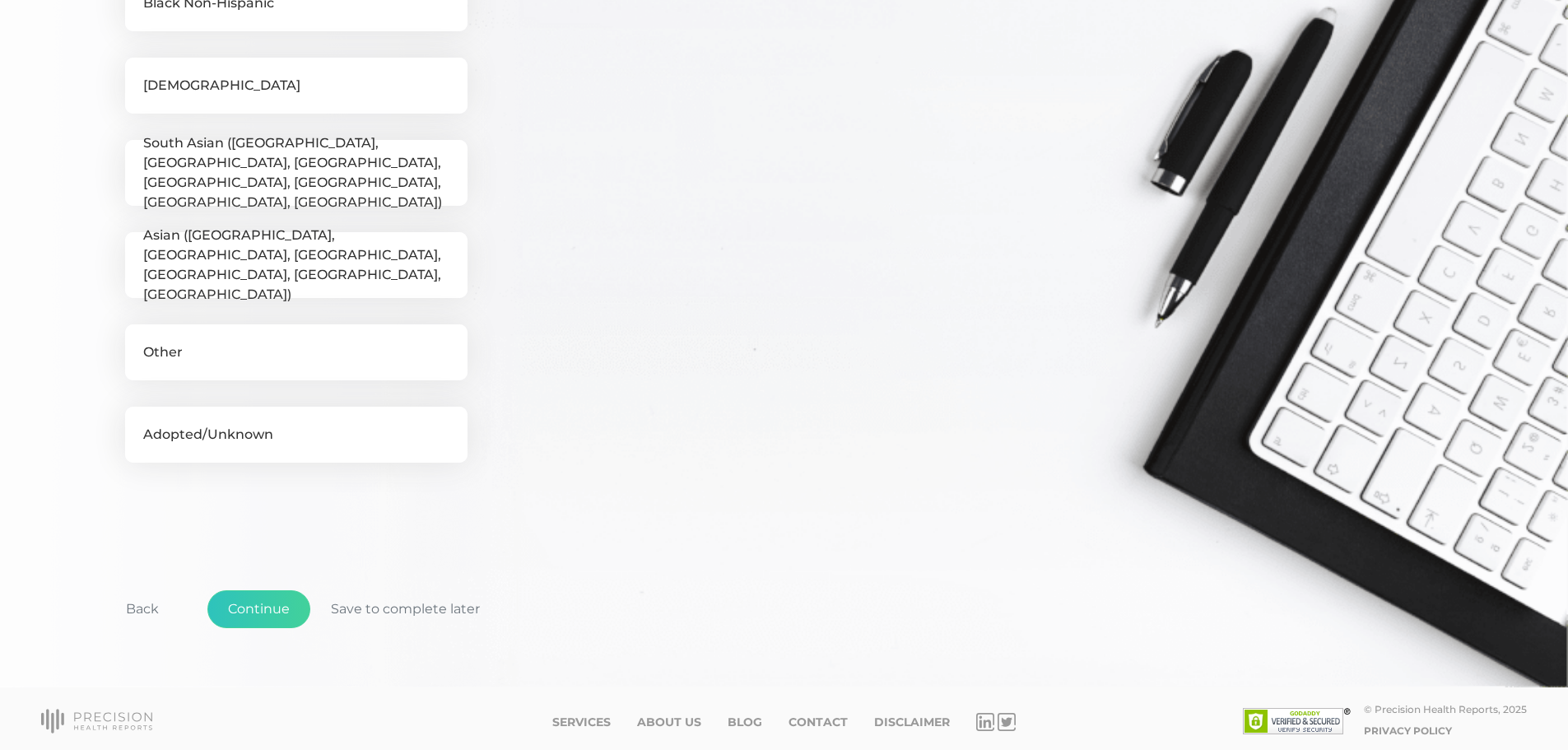
scroll to position [565, 0]
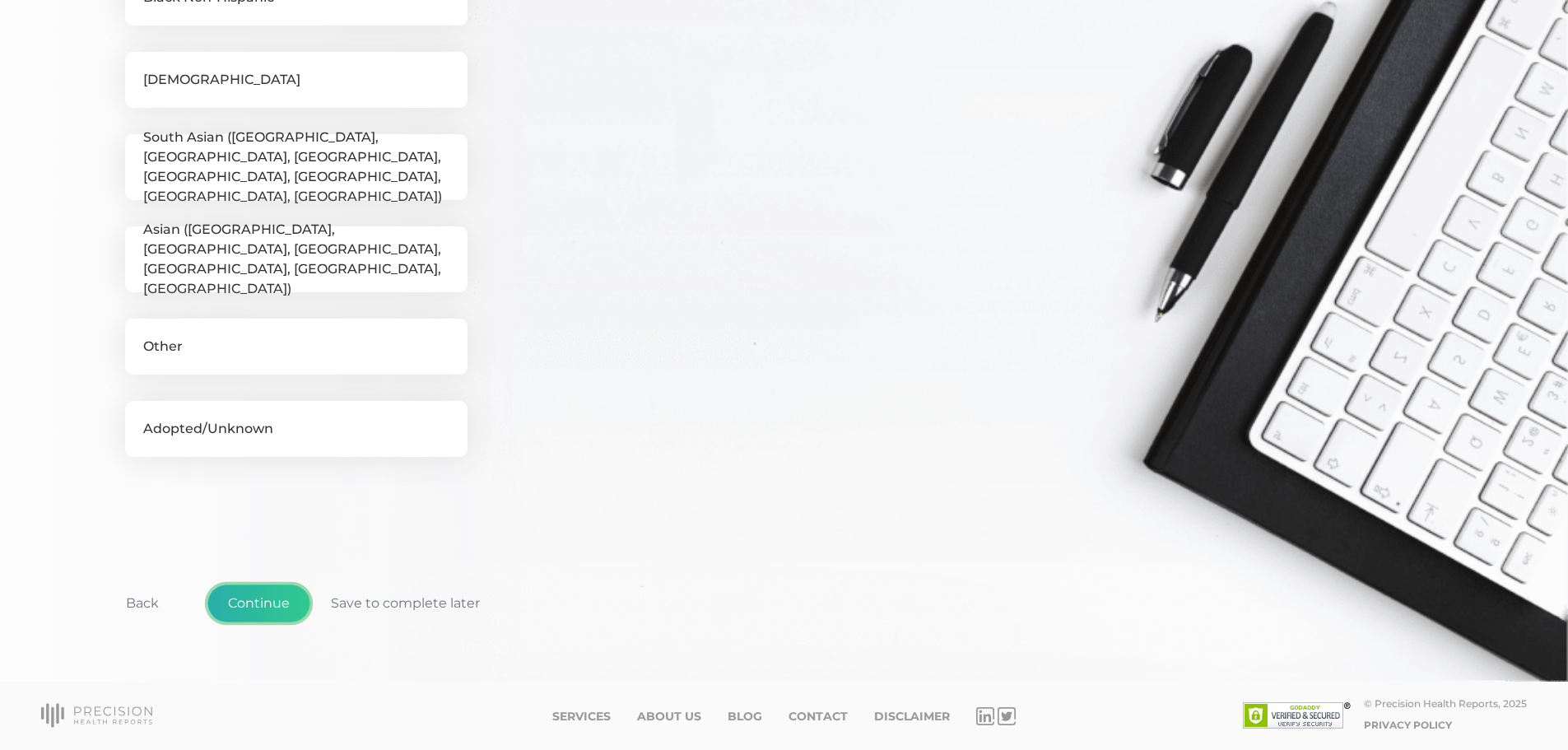
click at [270, 601] on button "Continue" at bounding box center [259, 604] width 103 height 38
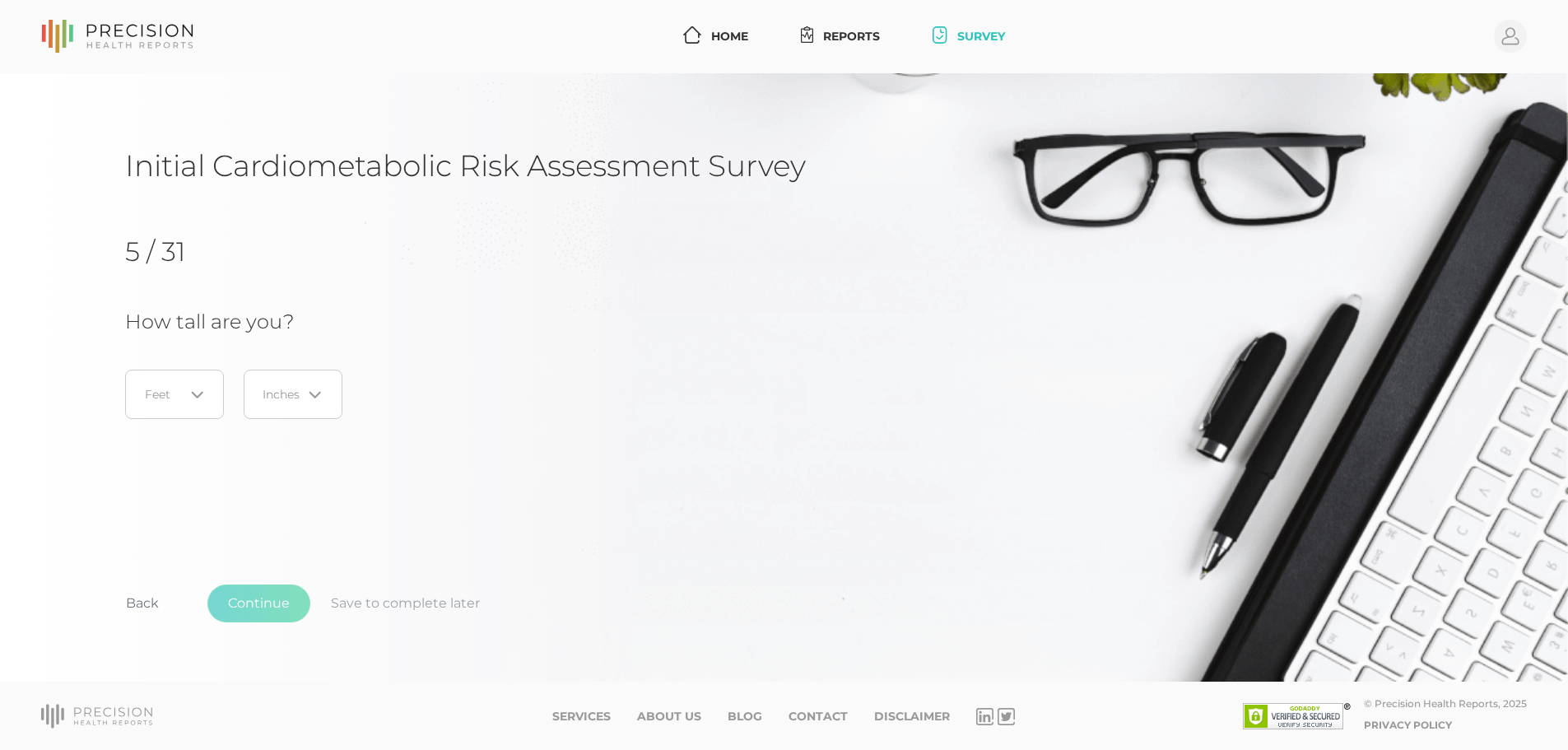
scroll to position [0, 0]
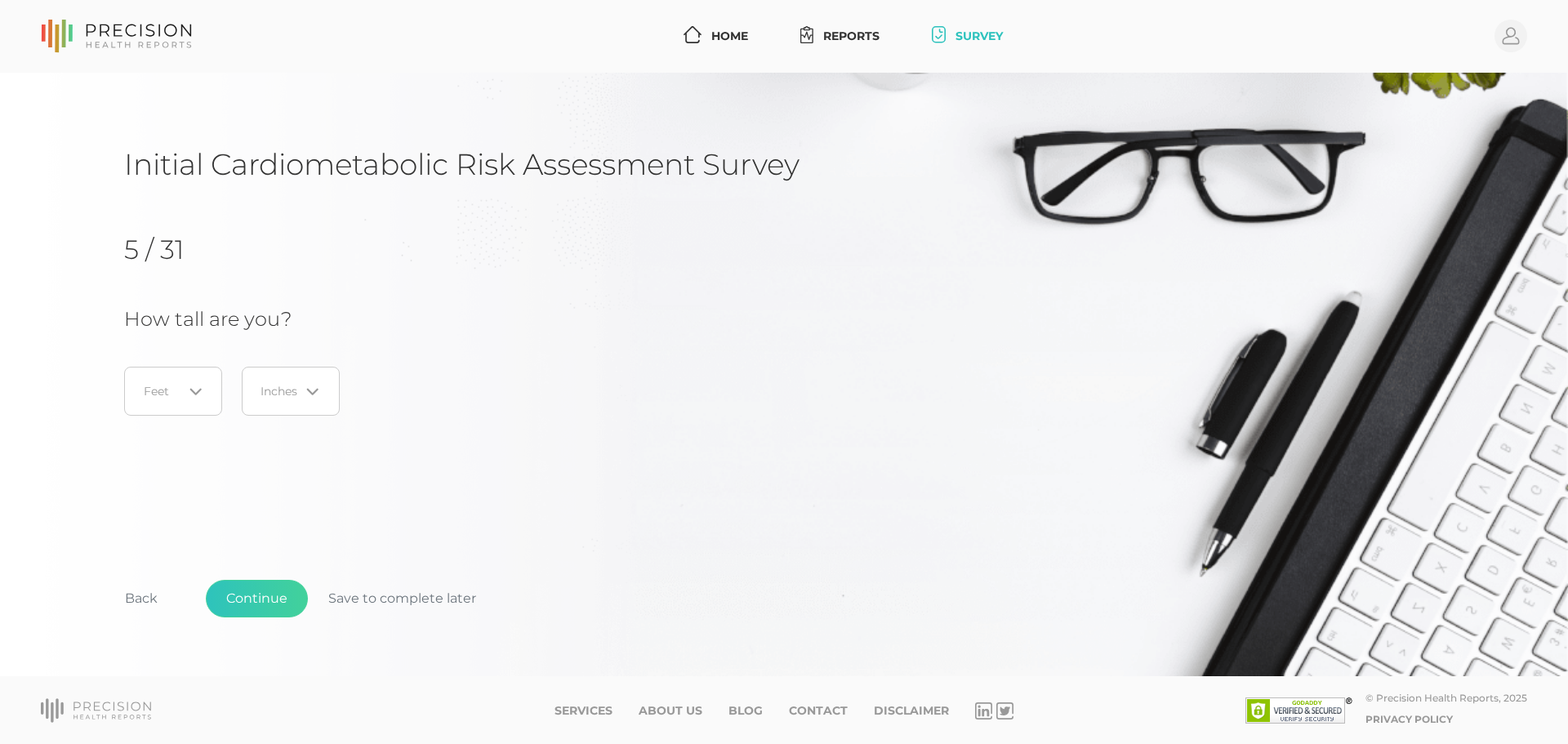
click at [196, 404] on div "Loading..." at bounding box center [172, 391] width 98 height 49
click at [143, 518] on li "6" at bounding box center [172, 526] width 129 height 28
click at [311, 396] on icon "Search for option" at bounding box center [313, 392] width 13 height 13
click at [267, 474] on li "1" at bounding box center [290, 470] width 129 height 28
click at [259, 595] on button "Continue" at bounding box center [257, 599] width 102 height 38
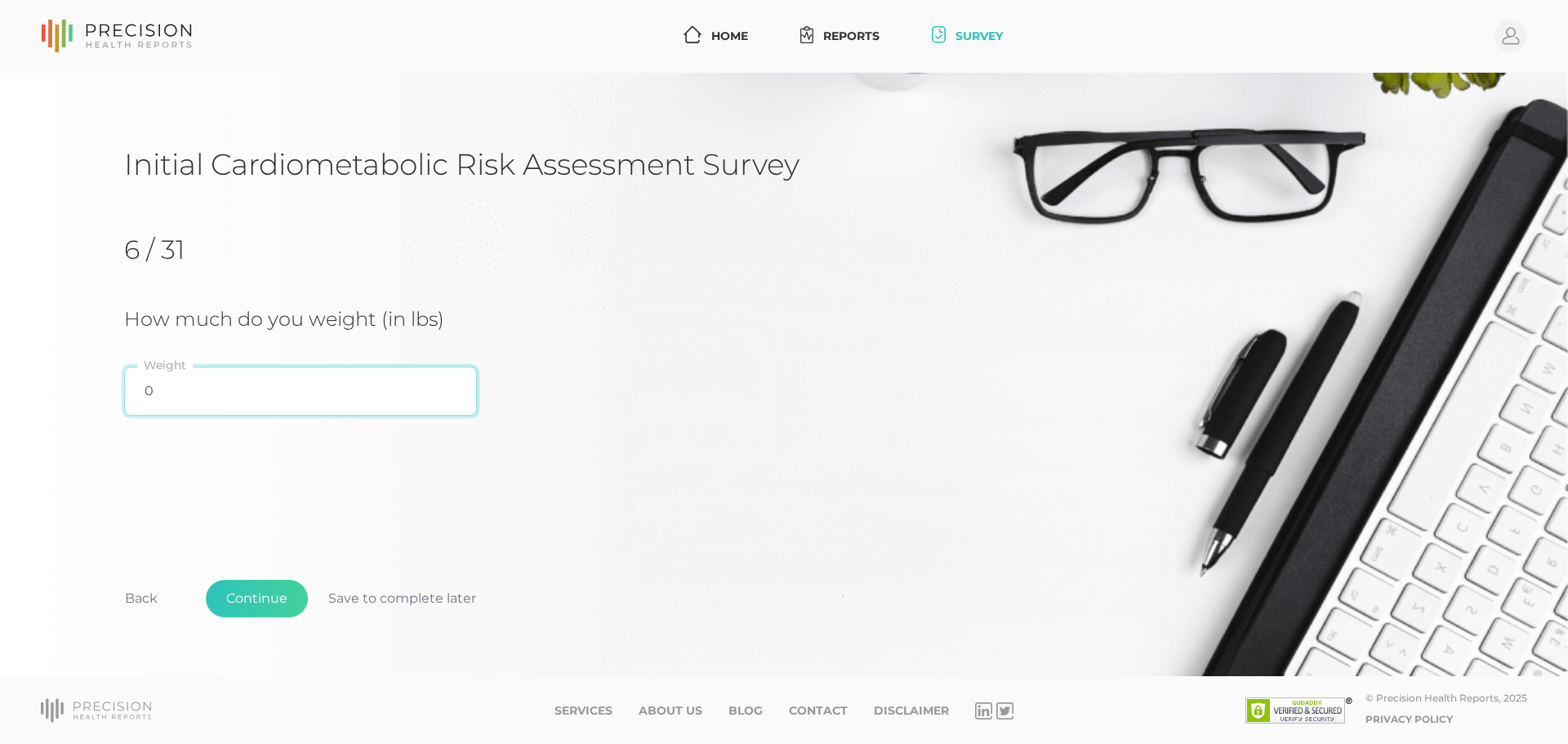
click at [289, 390] on input "0" at bounding box center [300, 391] width 353 height 49
type input "190"
click at [260, 595] on button "Continue" at bounding box center [257, 599] width 102 height 38
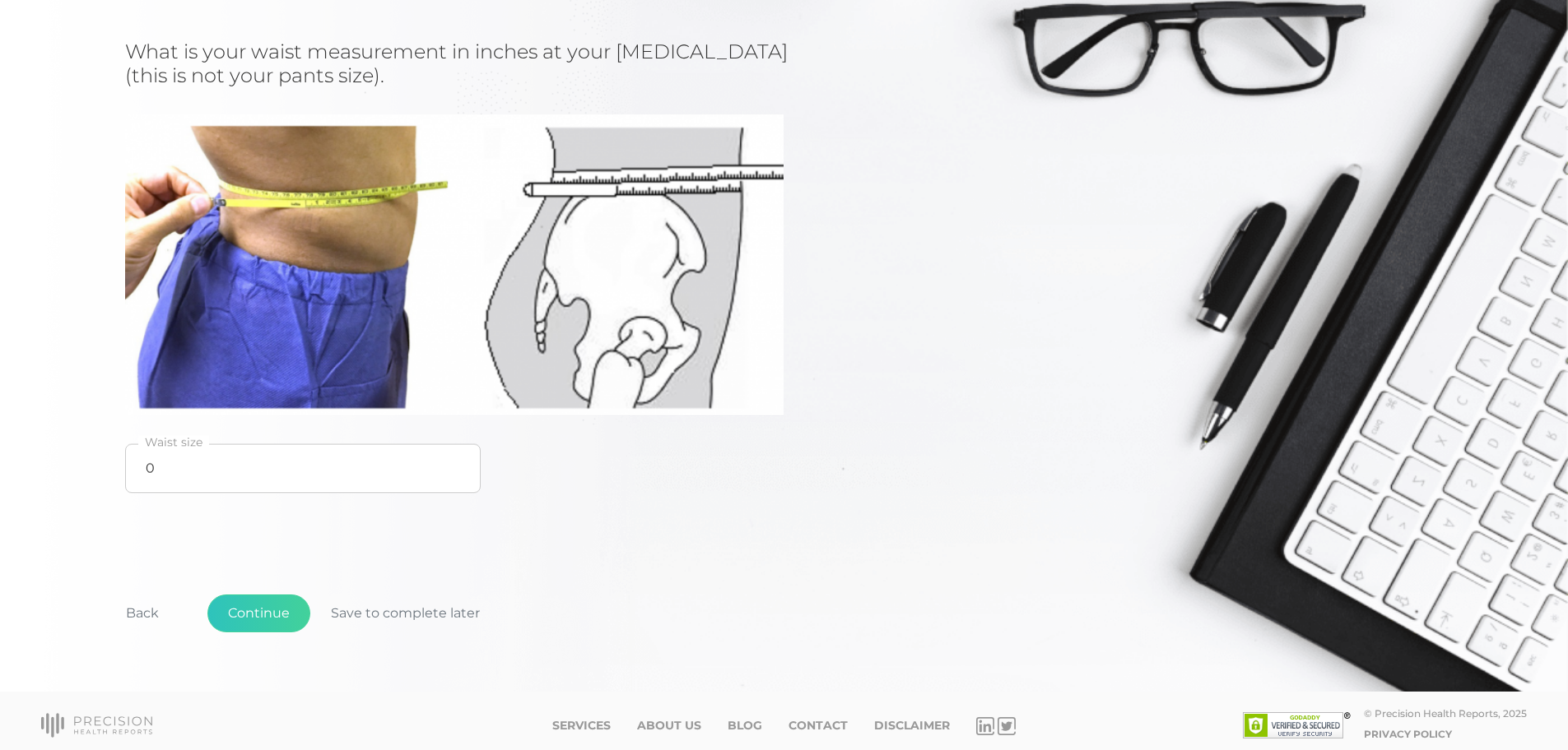
scroll to position [279, 0]
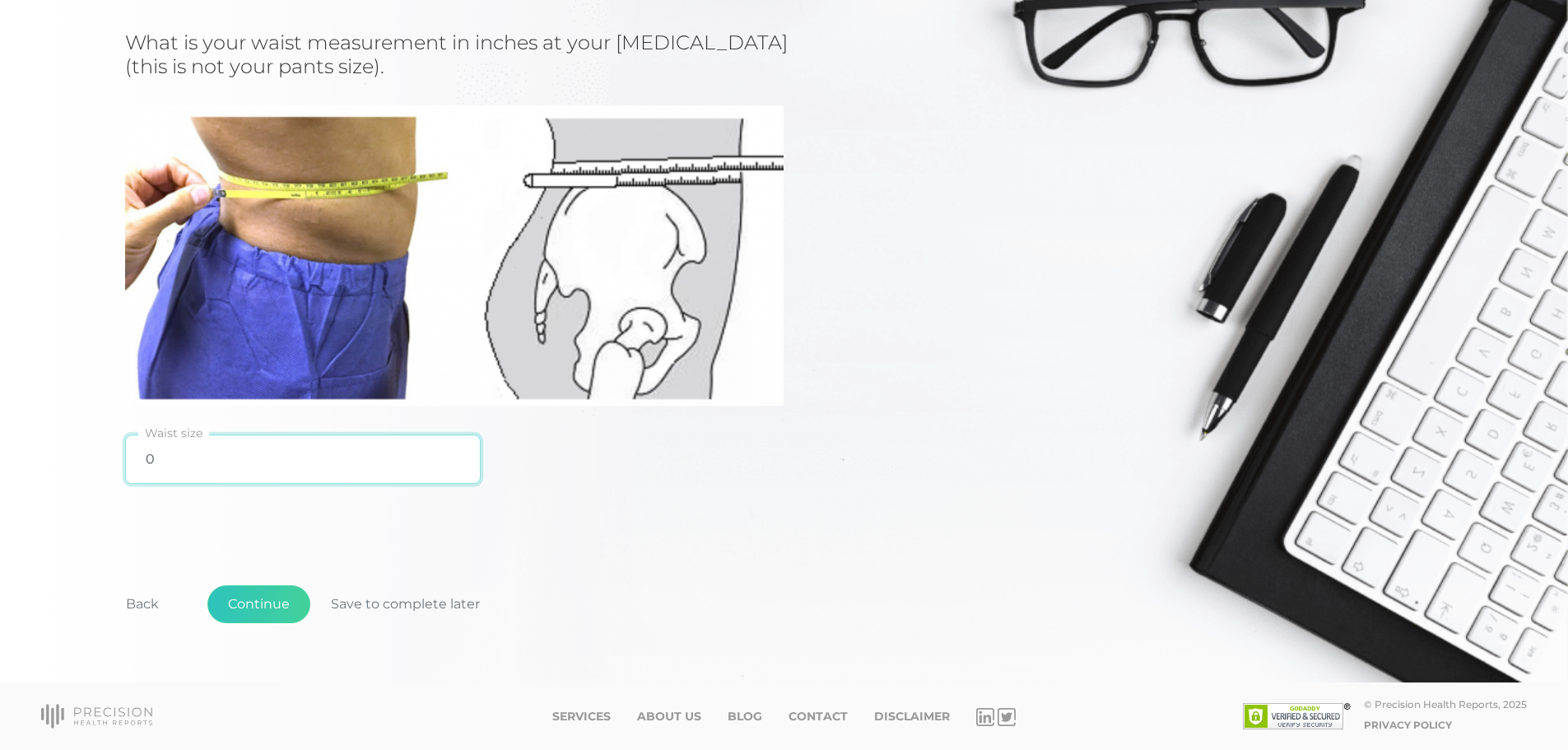
click at [305, 461] on input "0" at bounding box center [303, 460] width 356 height 50
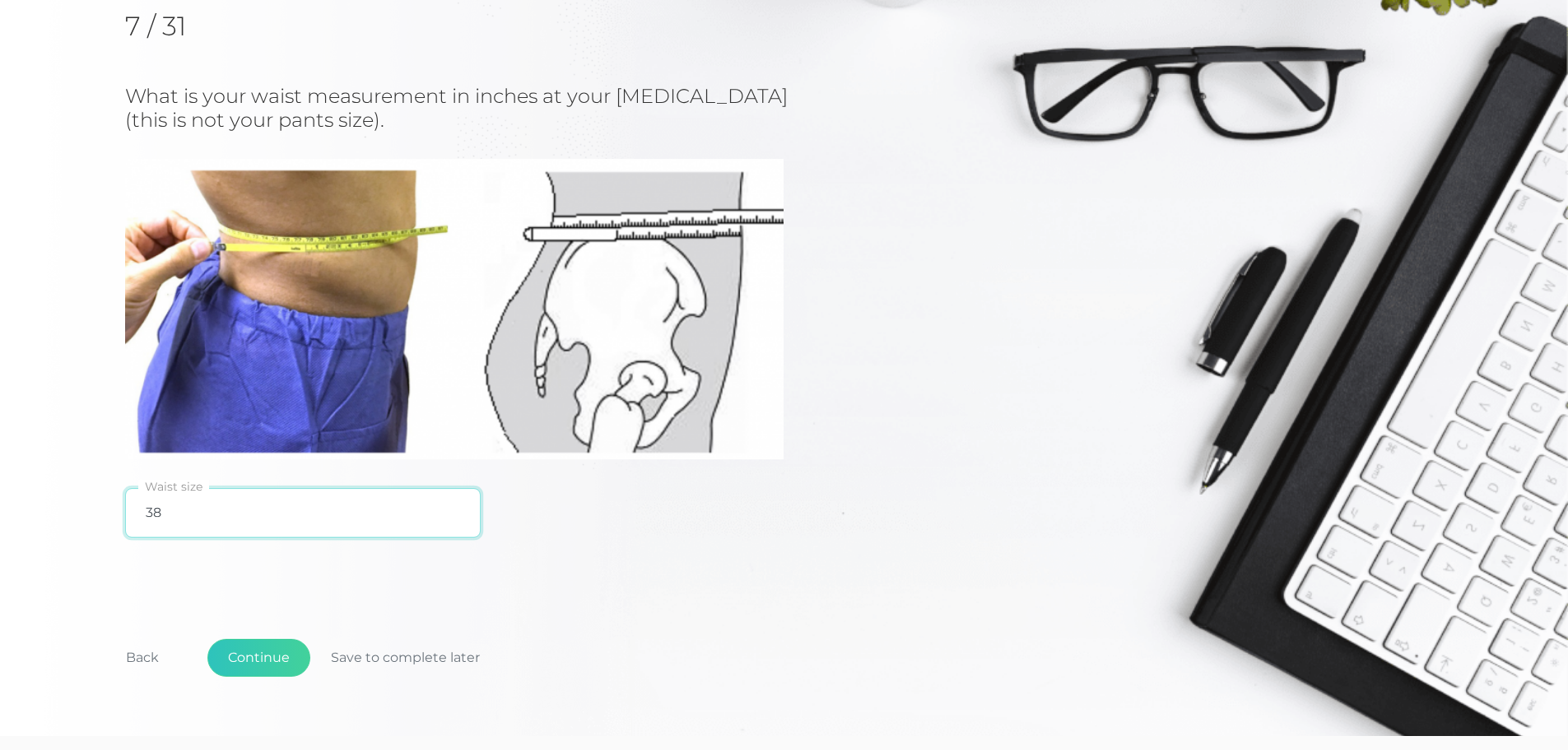
scroll to position [197, 0]
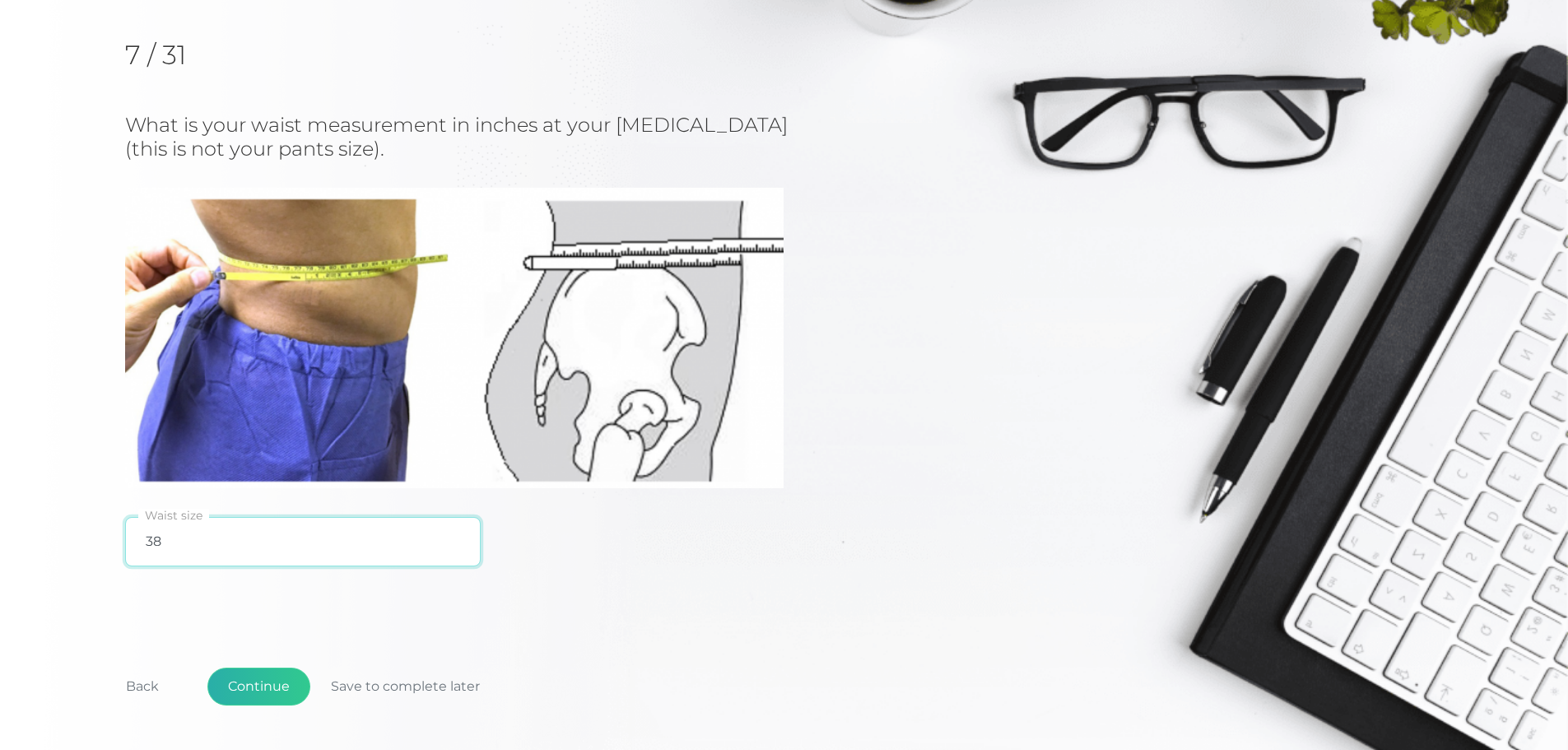
type input "38"
click at [246, 684] on button "Continue" at bounding box center [259, 686] width 103 height 38
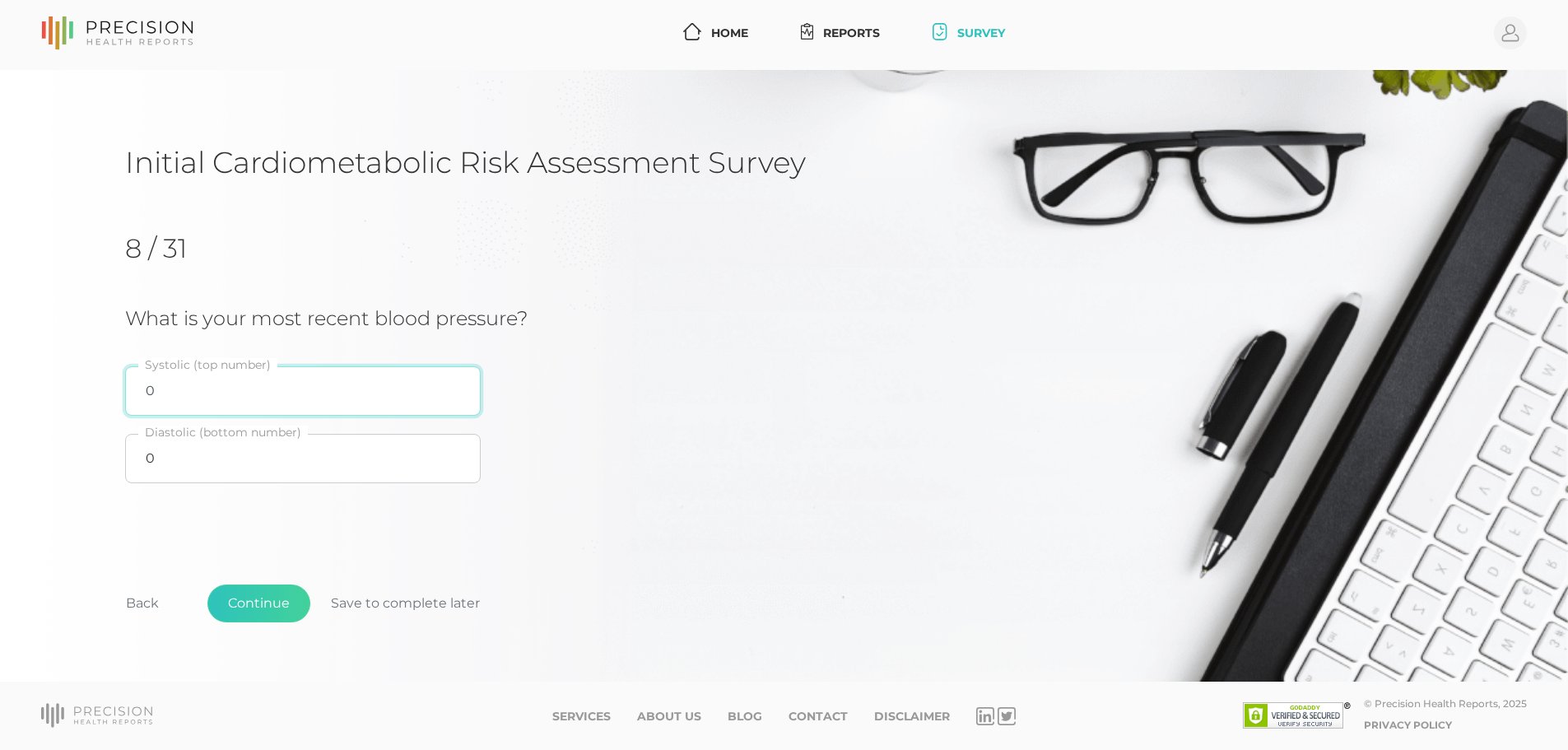
click at [324, 394] on input "0" at bounding box center [303, 391] width 356 height 50
click at [312, 390] on input "0" at bounding box center [303, 391] width 356 height 50
click at [171, 389] on input "0" at bounding box center [303, 391] width 356 height 50
type input "0118"
type input "70"
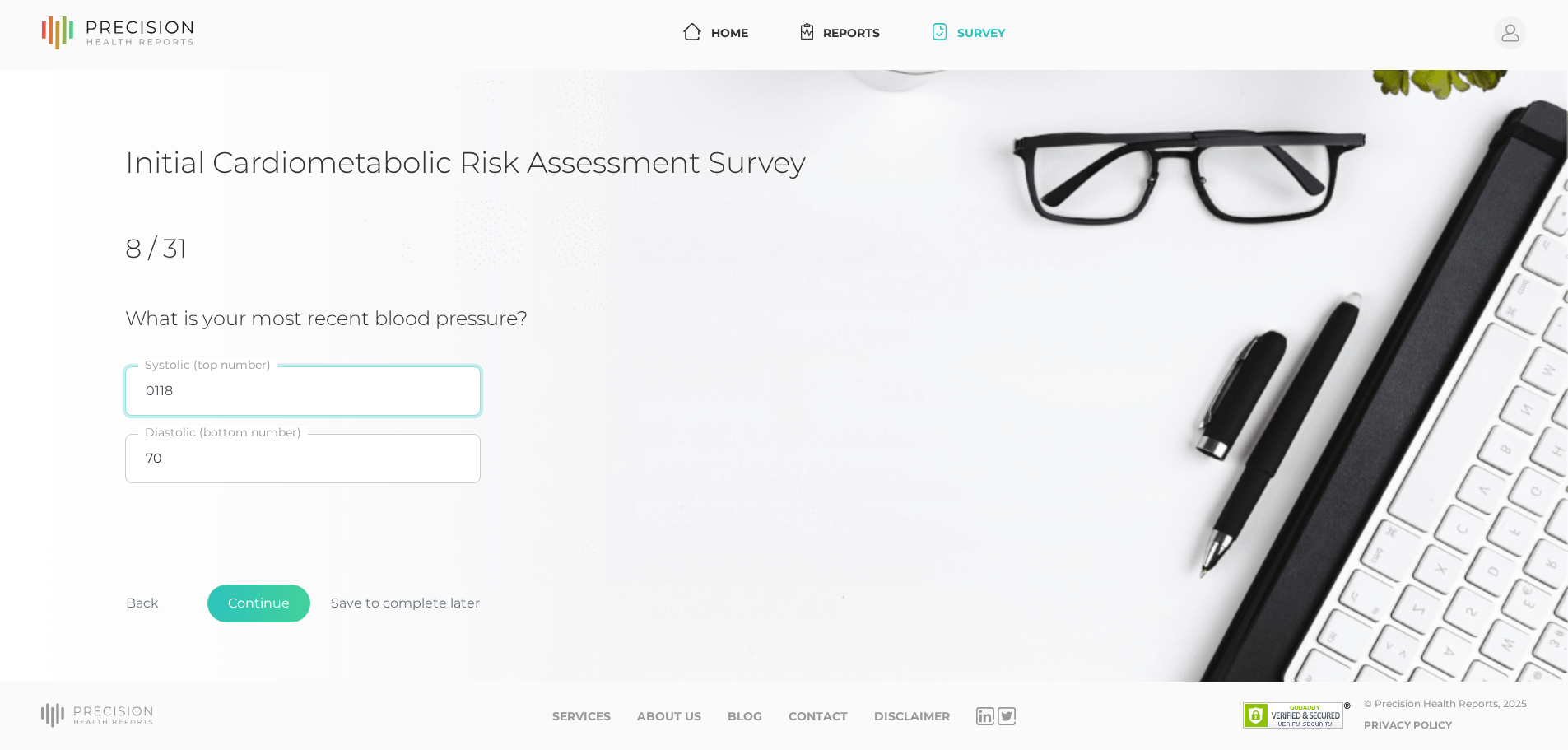
click at [229, 407] on input "0118" at bounding box center [303, 391] width 356 height 50
type input "118"
click at [282, 608] on button "Continue" at bounding box center [259, 604] width 103 height 38
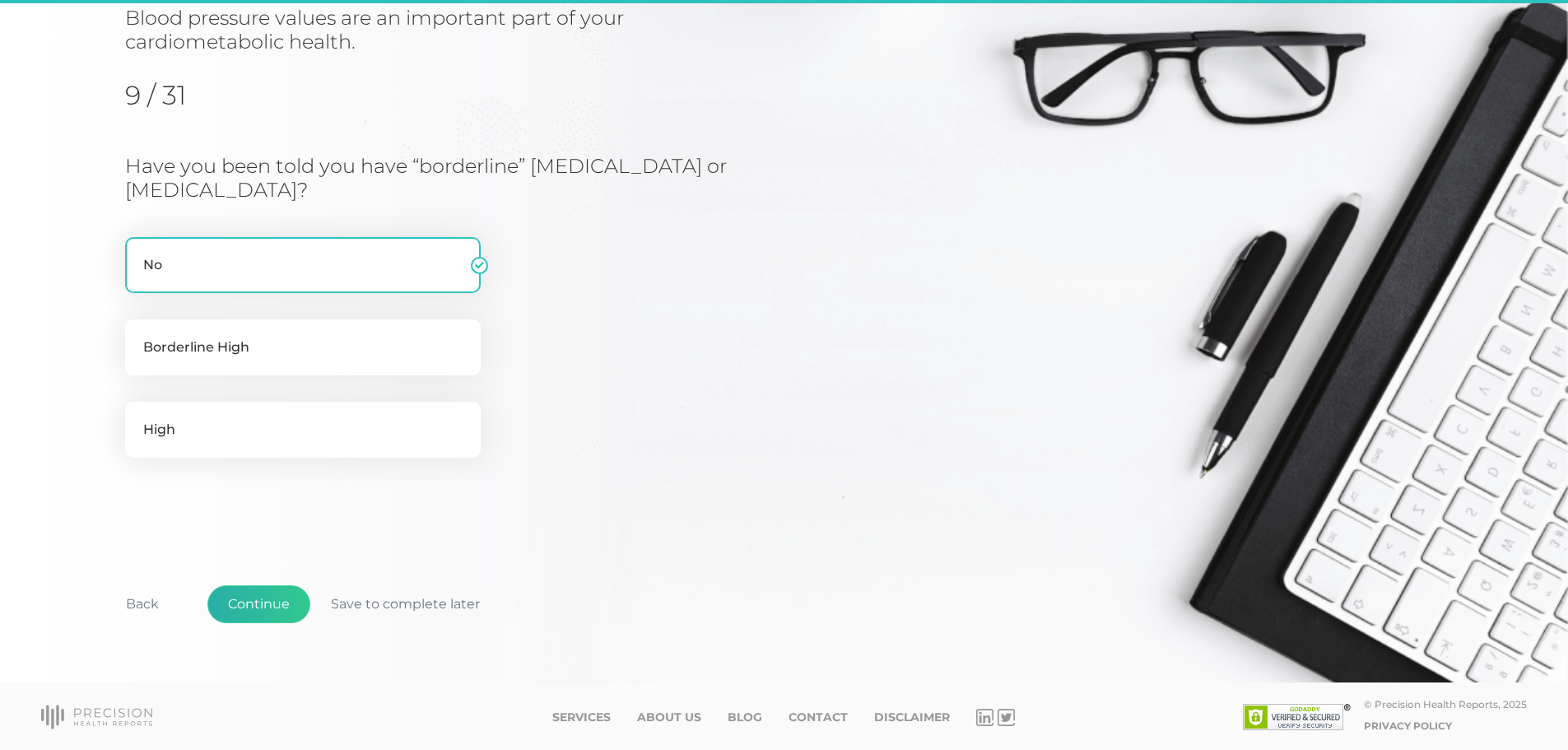
scroll to position [204, 0]
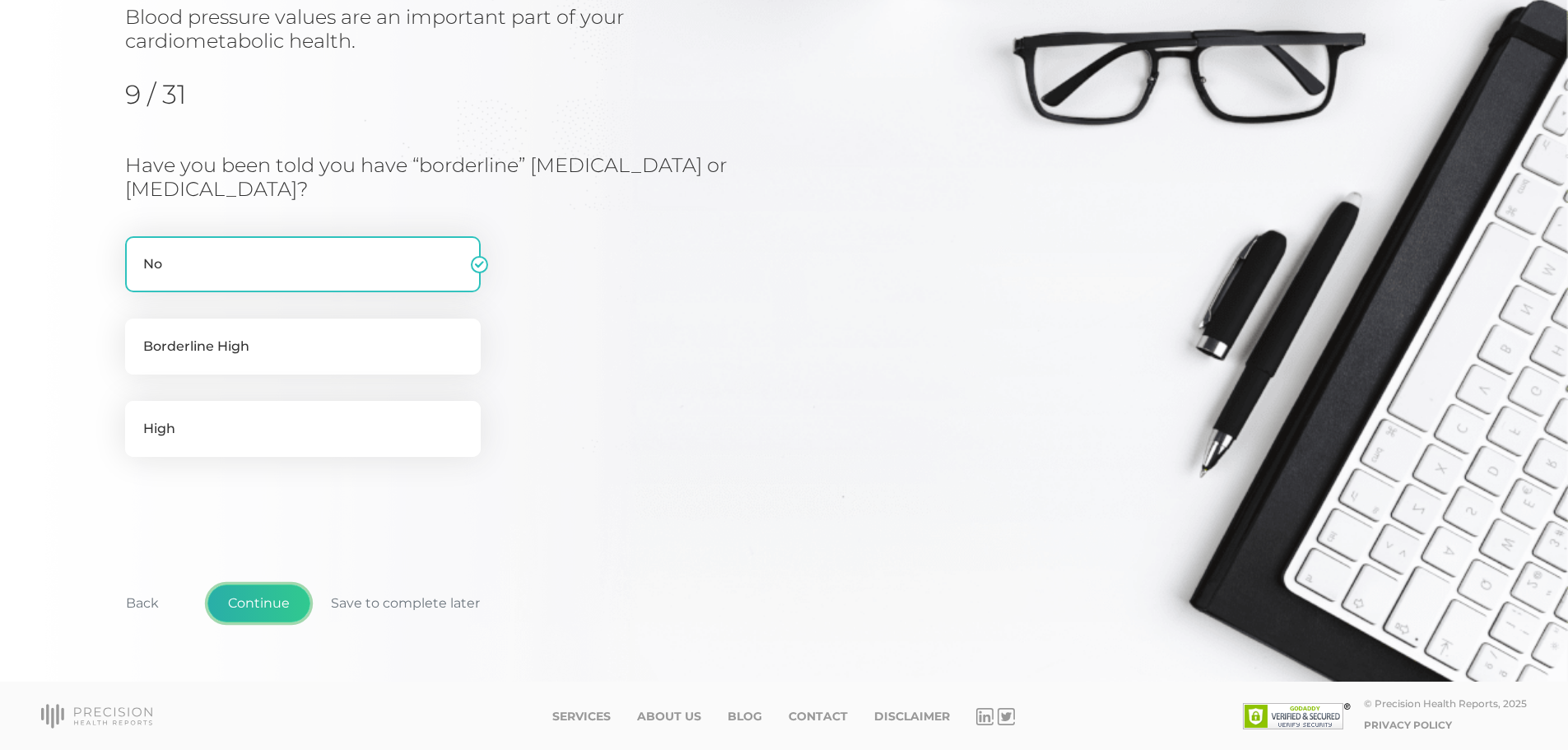
click at [270, 604] on button "Continue" at bounding box center [259, 604] width 103 height 38
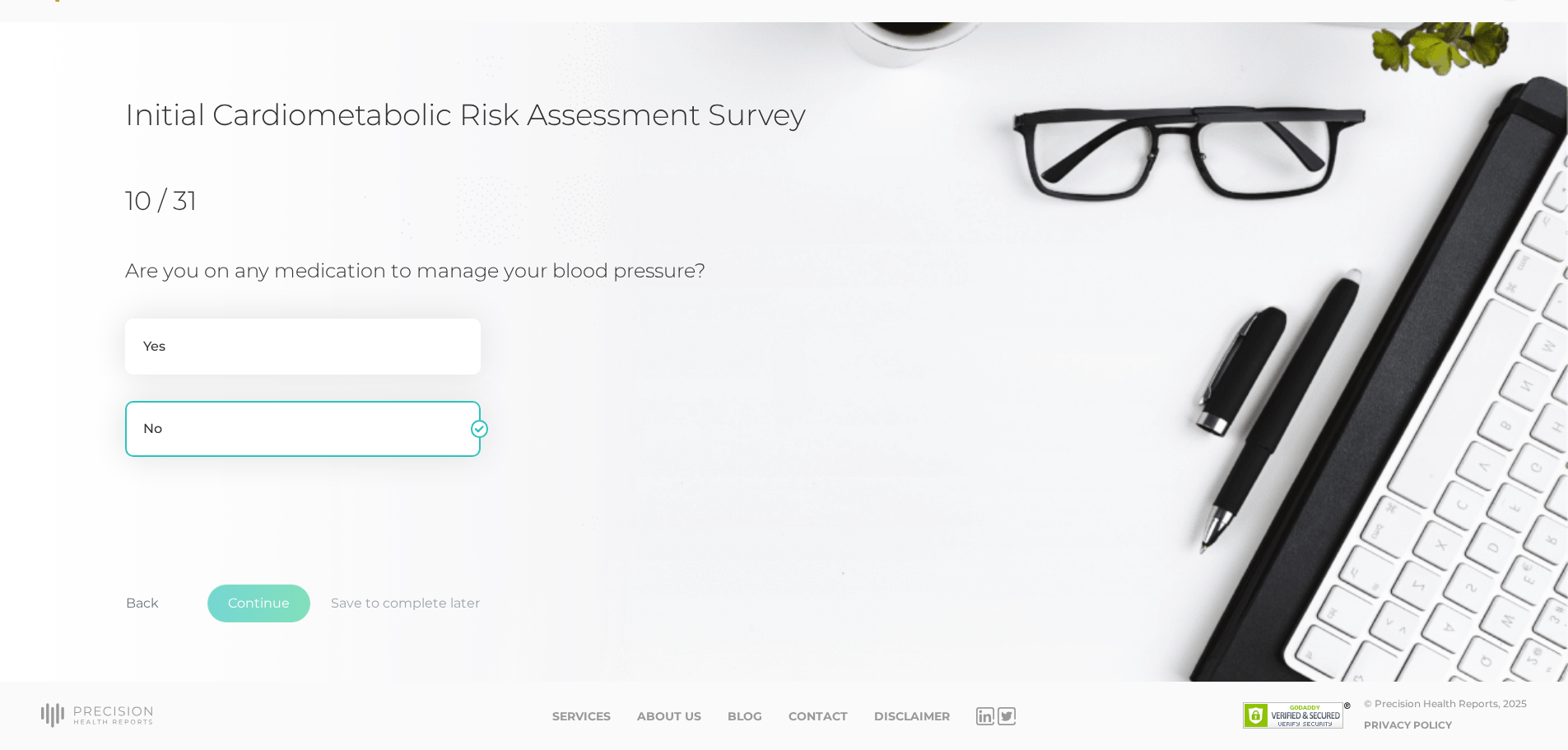
scroll to position [51, 0]
click at [265, 605] on button "Continue" at bounding box center [259, 604] width 103 height 38
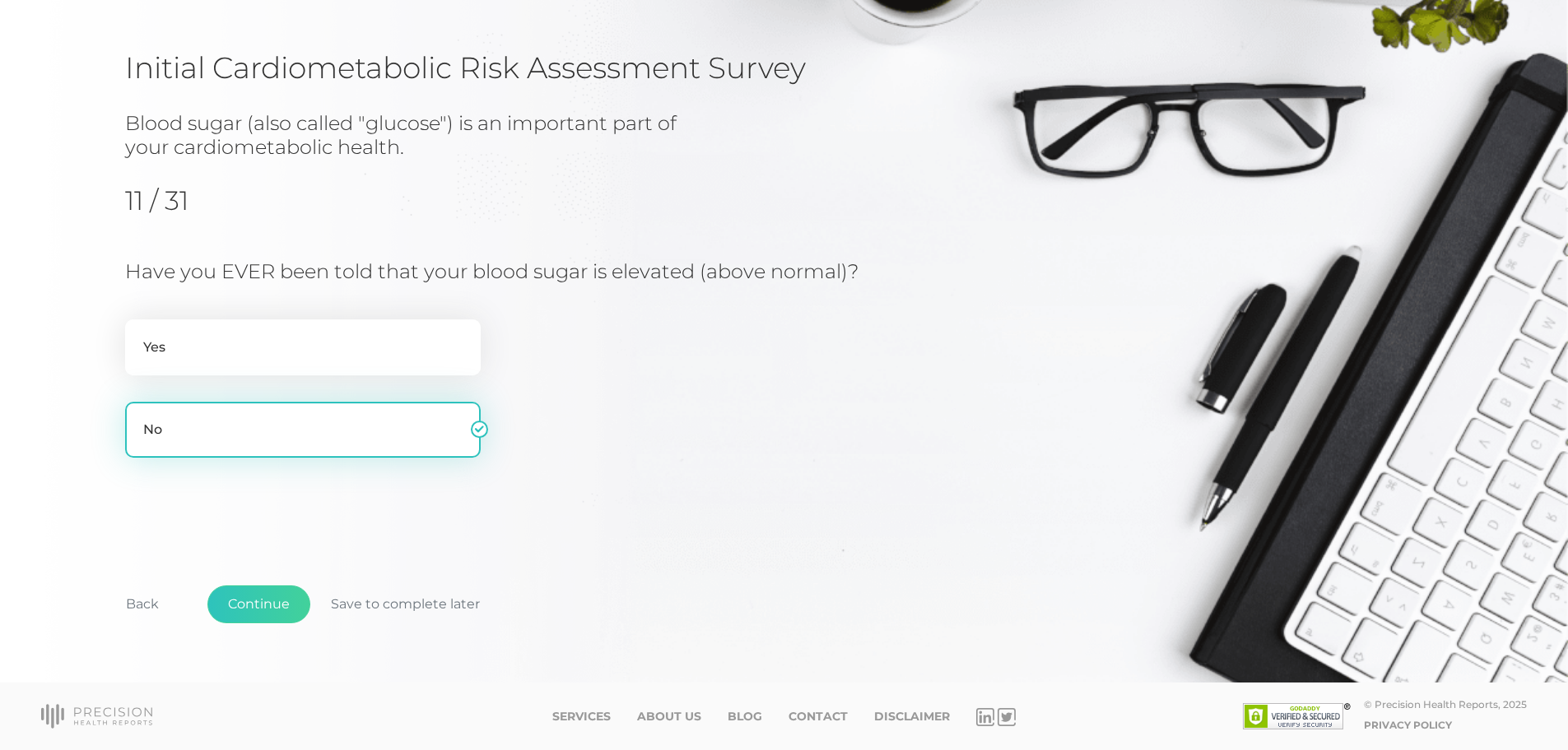
click at [270, 421] on label "No" at bounding box center [303, 430] width 356 height 56
click at [138, 418] on input "No" at bounding box center [131, 410] width 13 height 17
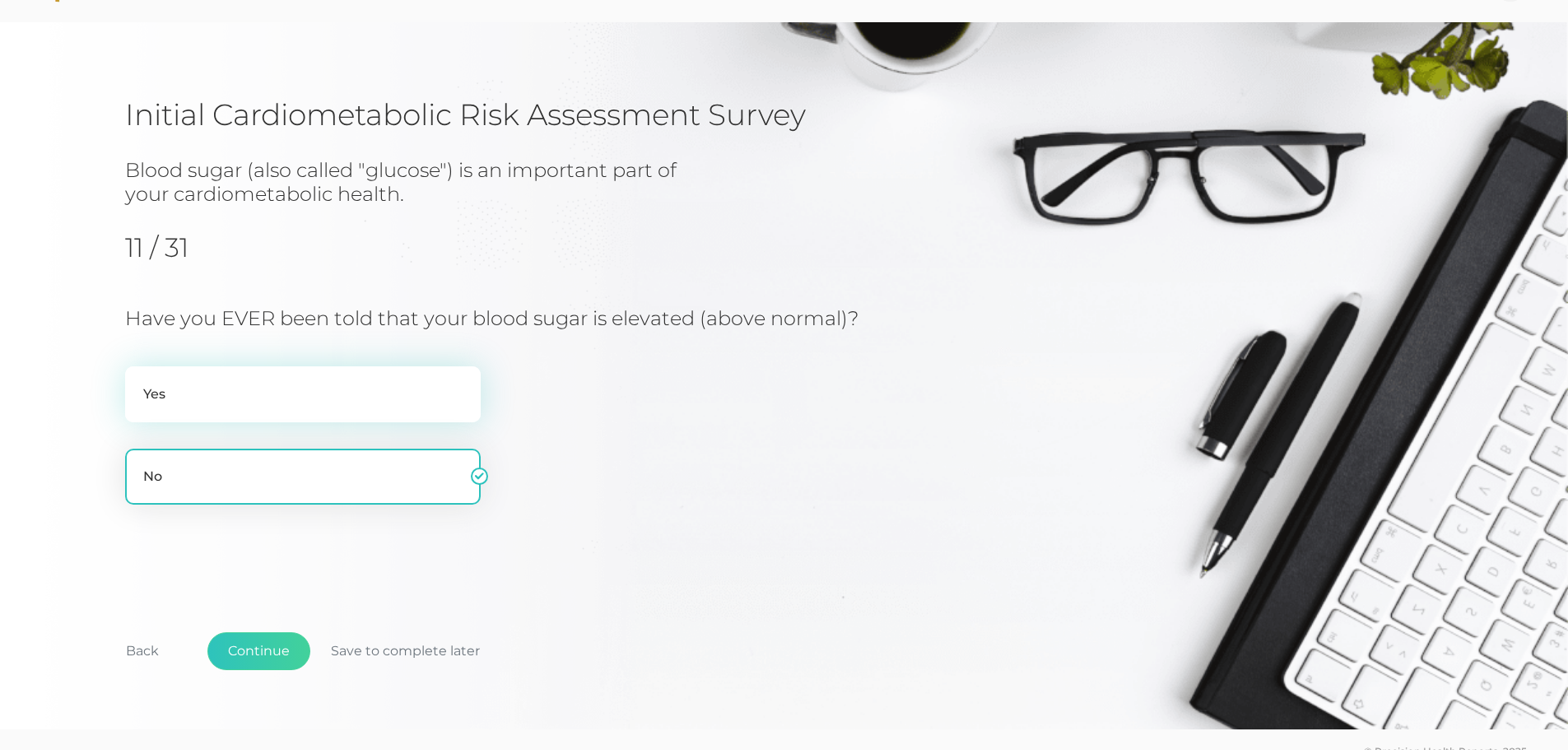
scroll to position [0, 0]
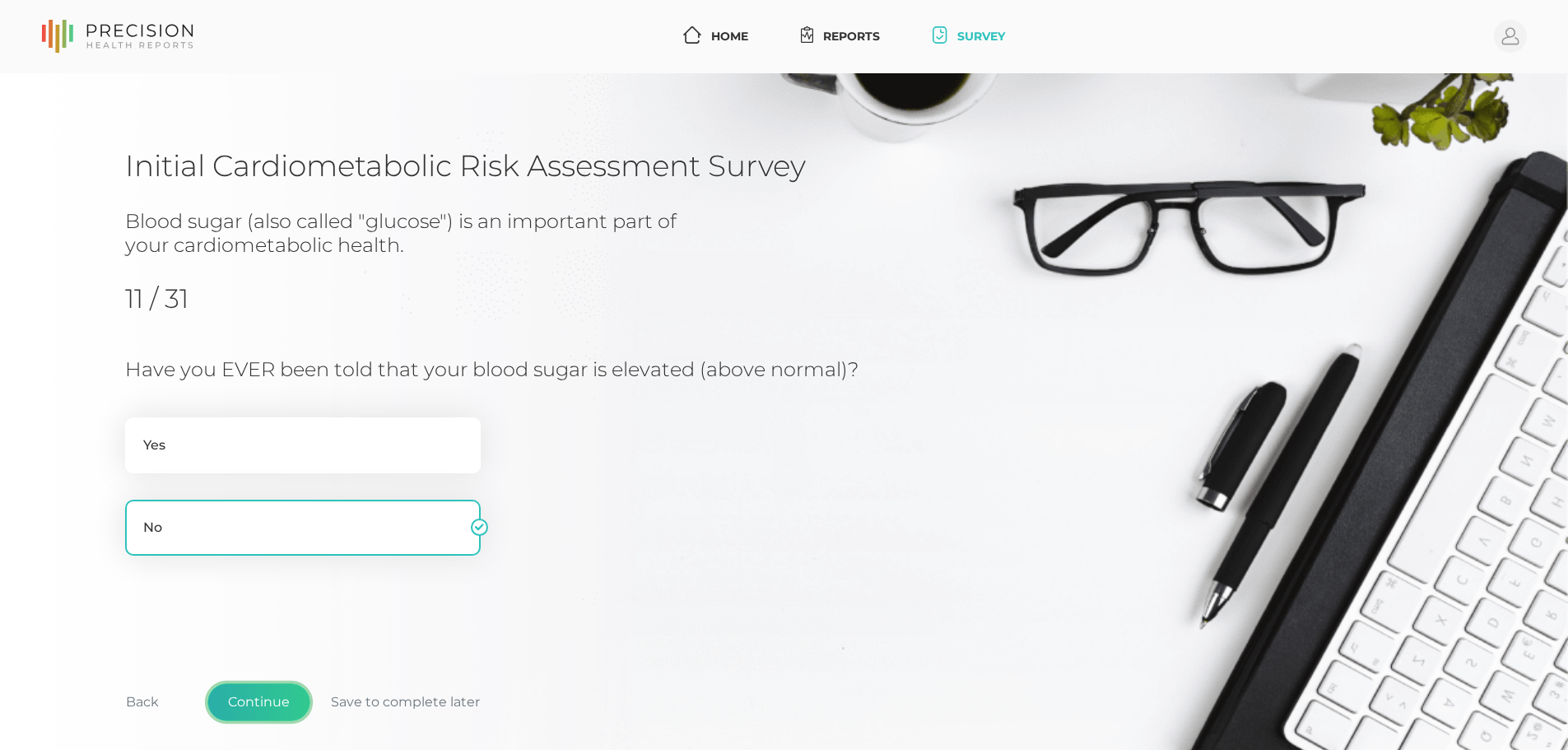
click at [270, 696] on button "Continue" at bounding box center [259, 702] width 103 height 38
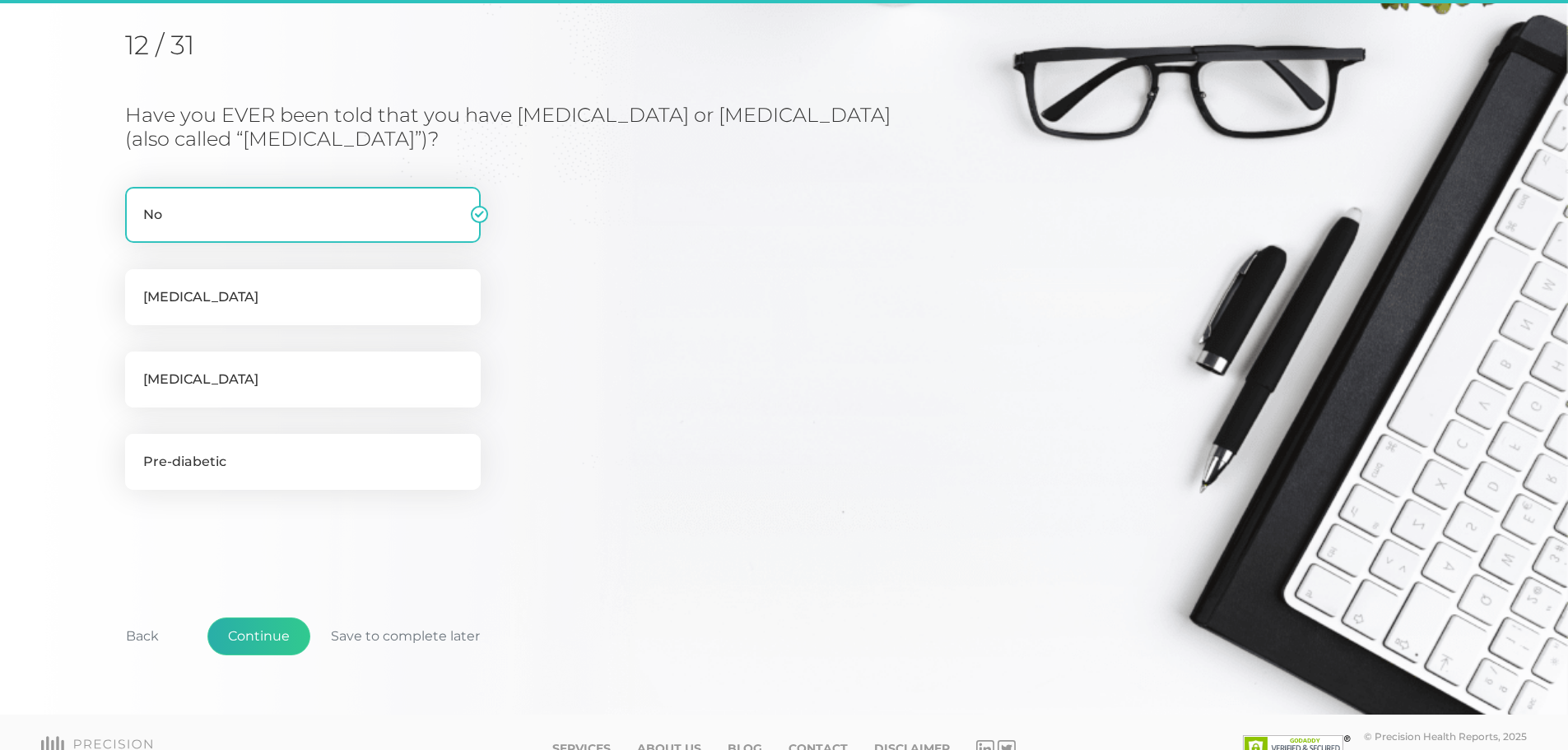
scroll to position [210, 0]
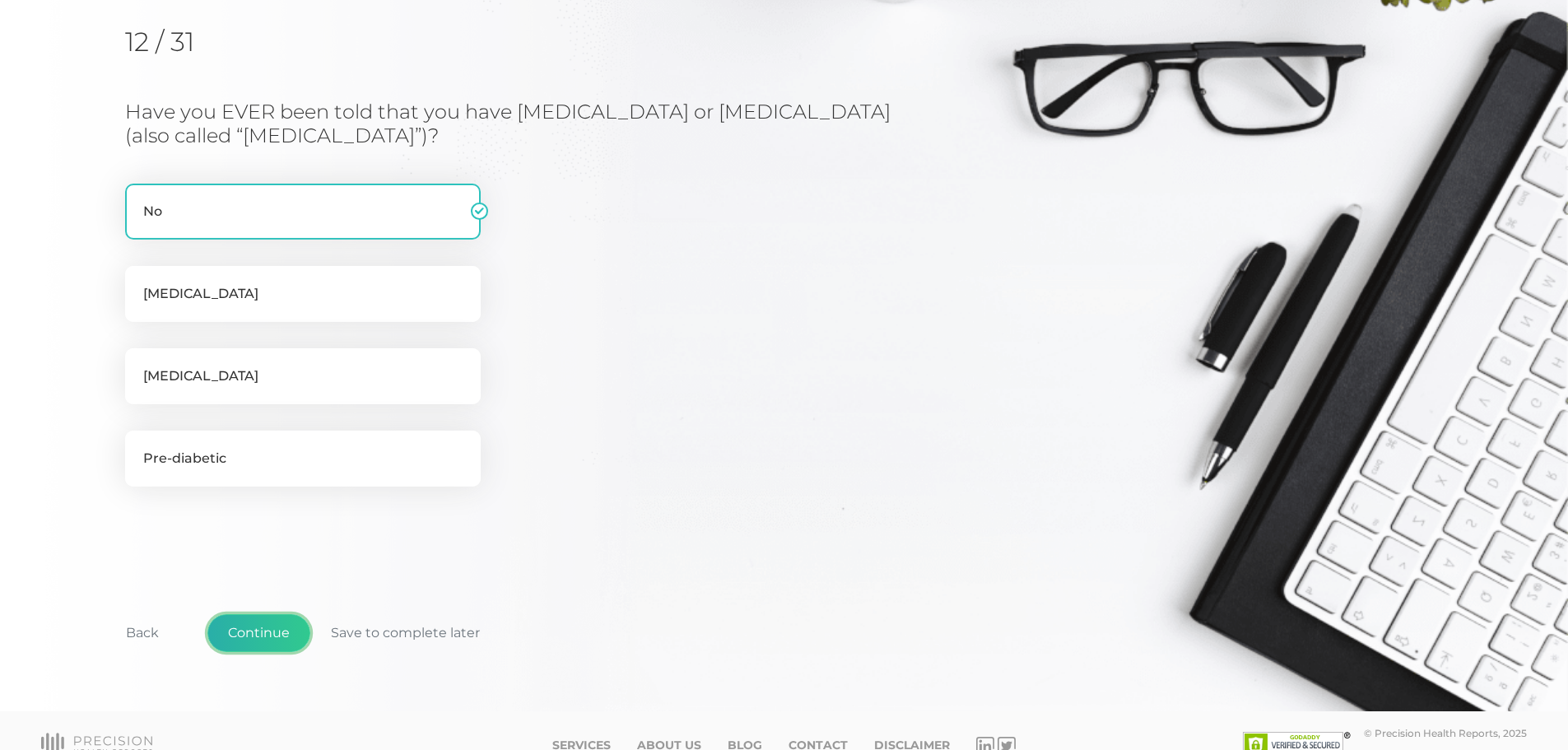
click at [245, 633] on button "Continue" at bounding box center [259, 633] width 103 height 38
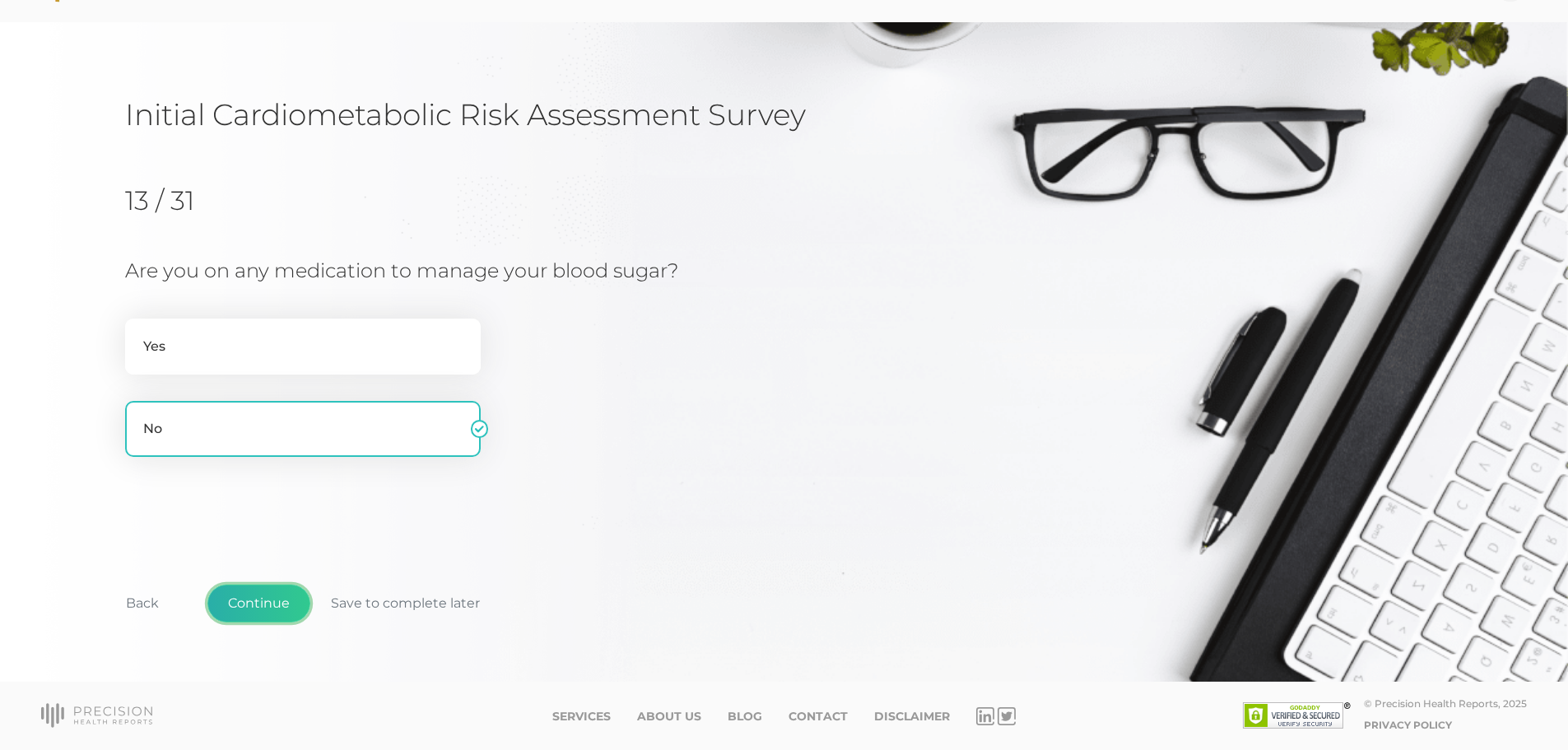
click at [247, 605] on button "Continue" at bounding box center [259, 604] width 103 height 38
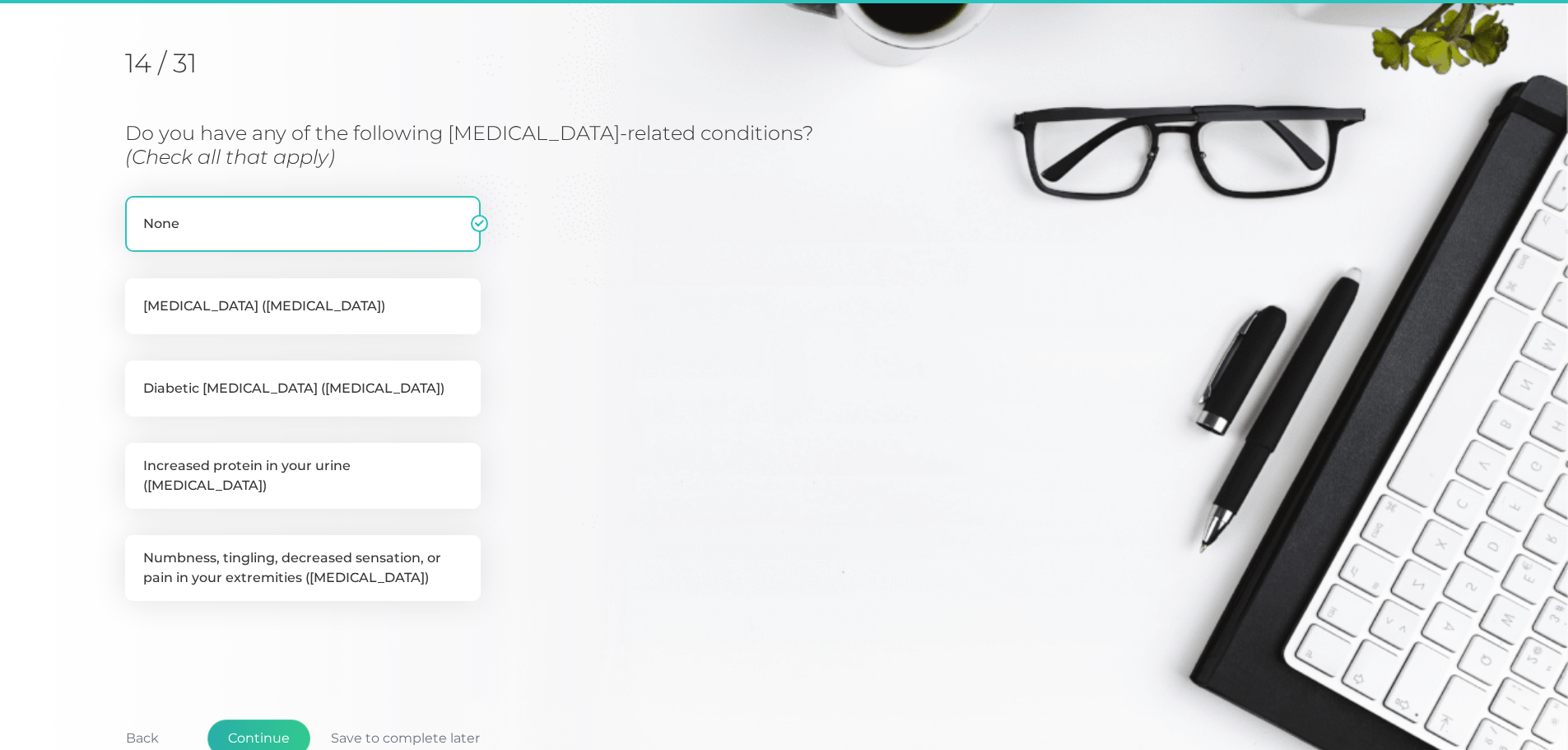
scroll to position [210, 0]
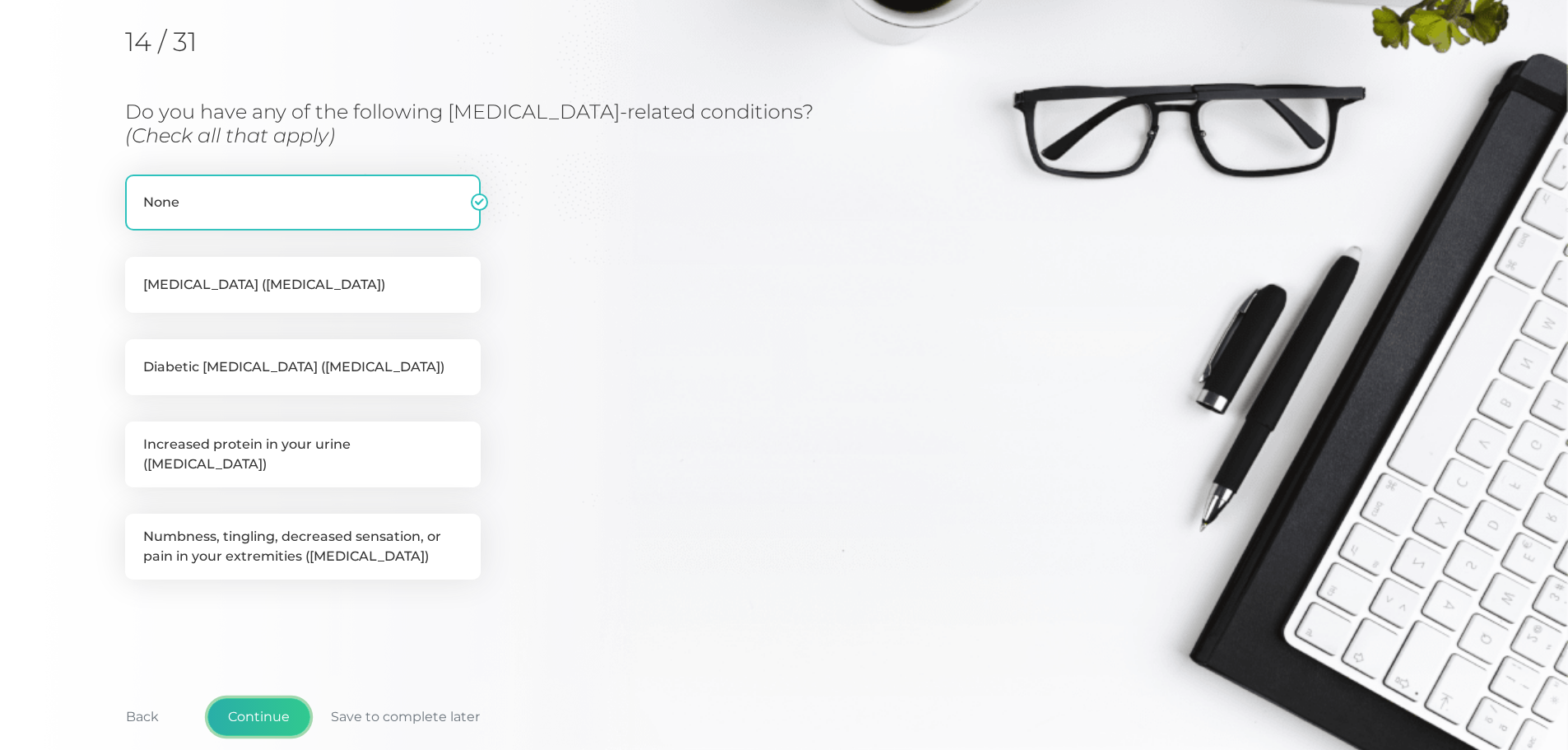
click at [261, 709] on button "Continue" at bounding box center [259, 717] width 103 height 38
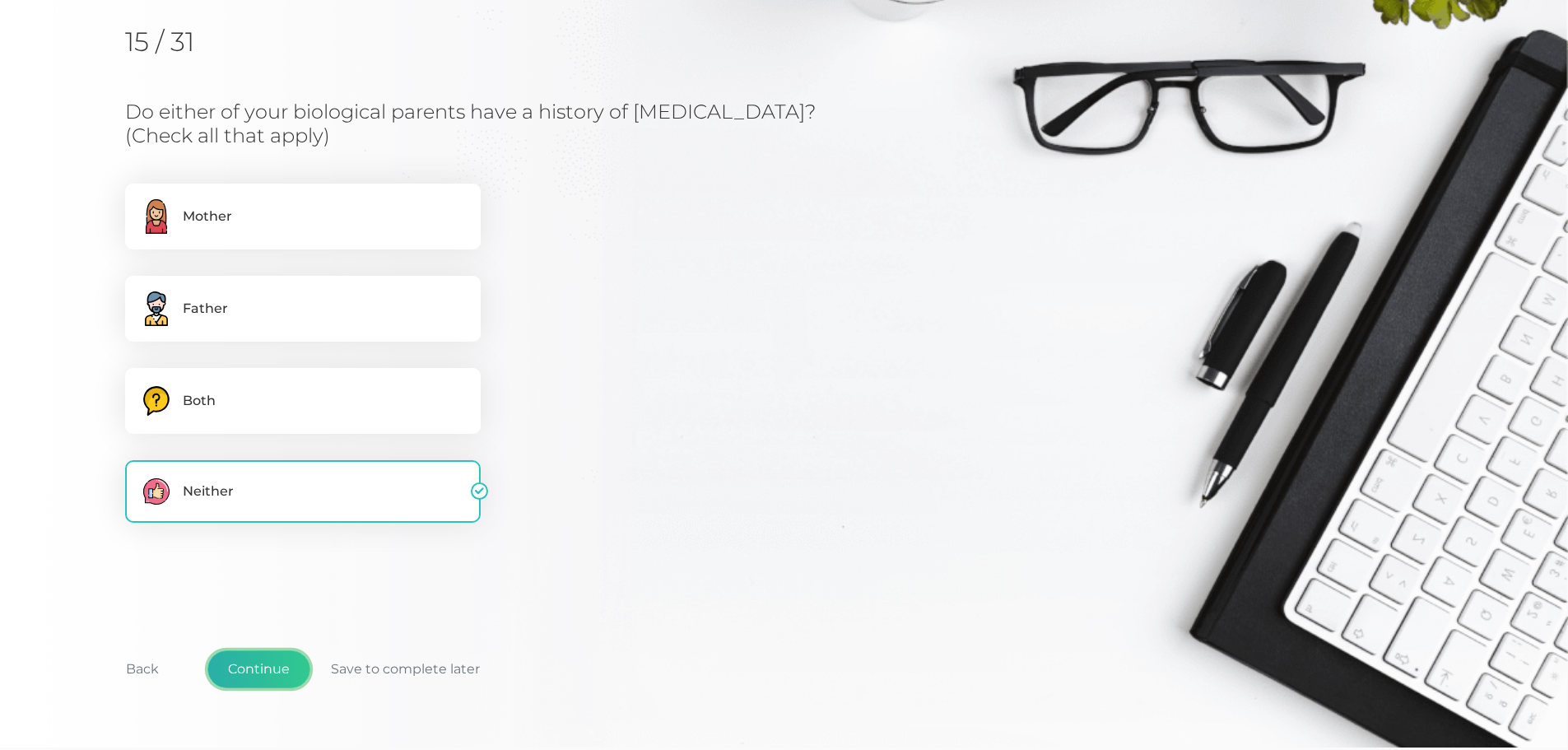
click at [260, 678] on button "Continue" at bounding box center [259, 669] width 103 height 38
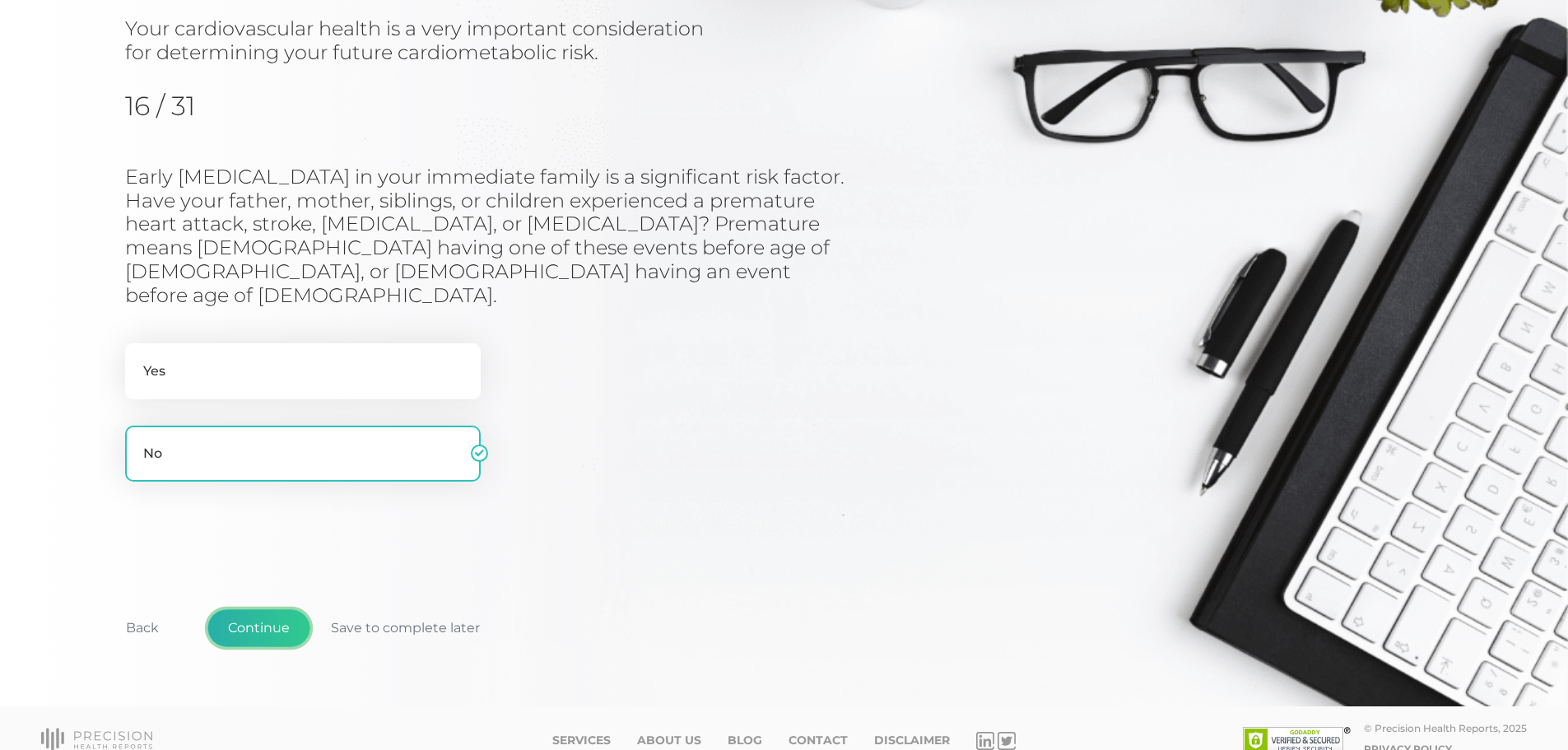
click at [242, 609] on button "Continue" at bounding box center [259, 628] width 103 height 38
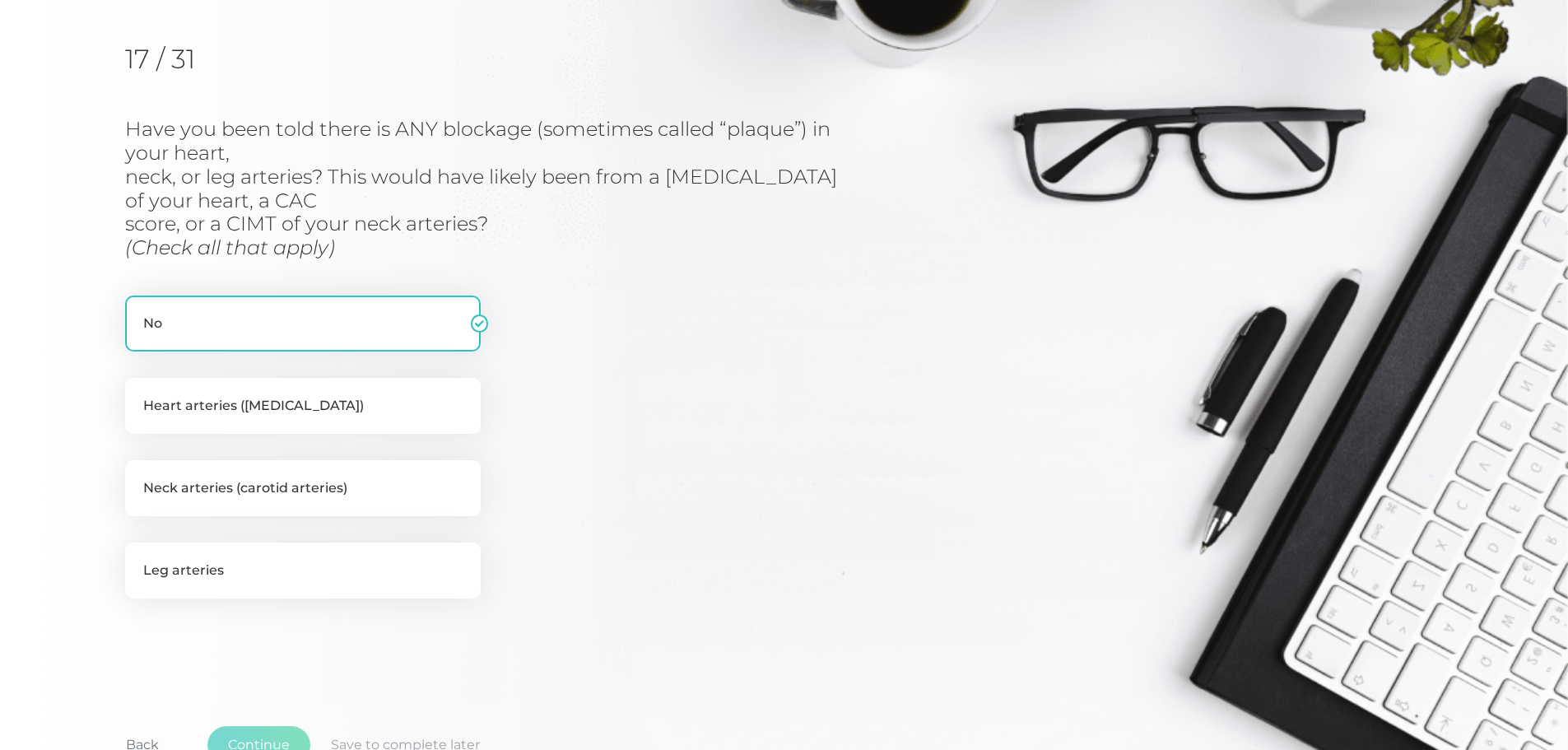
scroll to position [210, 0]
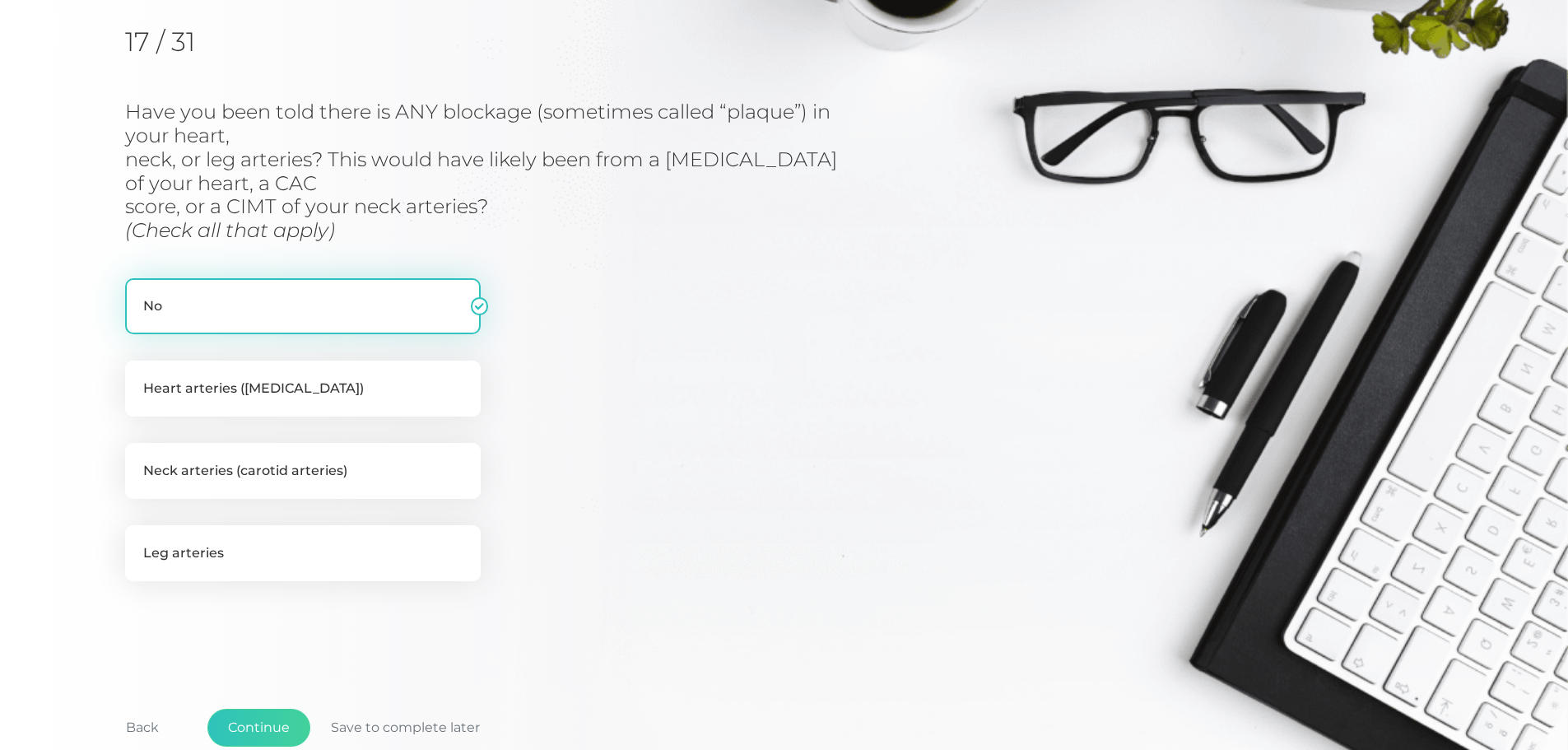
click at [407, 303] on label "No" at bounding box center [303, 306] width 356 height 56
click at [138, 294] on input "No" at bounding box center [131, 286] width 13 height 17
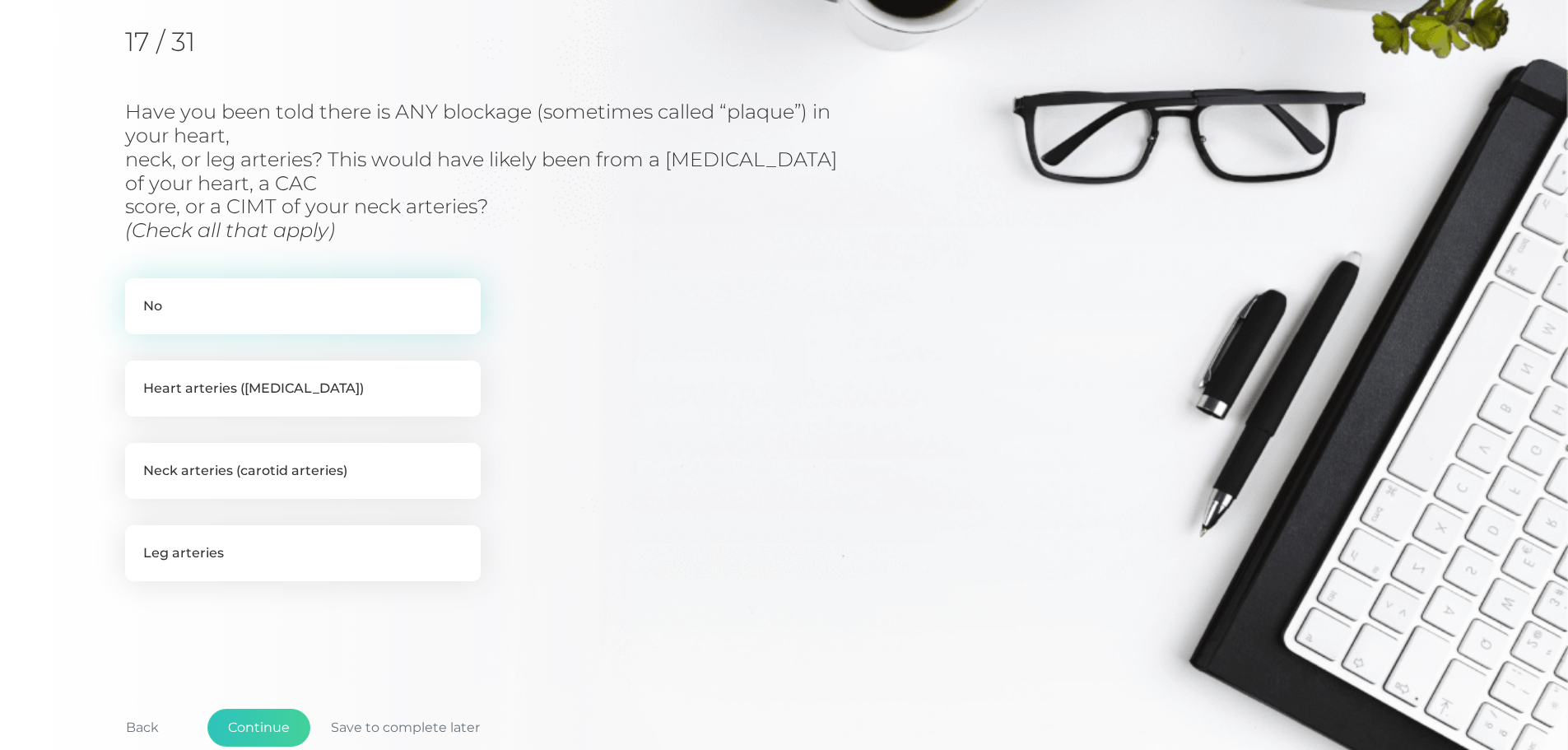
click at [361, 314] on label "No" at bounding box center [303, 306] width 356 height 56
click at [138, 294] on input "No" at bounding box center [131, 286] width 13 height 17
checkbox input "true"
click at [324, 396] on label "Heart arteries (coronary arteries)" at bounding box center [303, 389] width 356 height 56
click at [138, 377] on input "Heart arteries (coronary arteries)" at bounding box center [131, 369] width 13 height 17
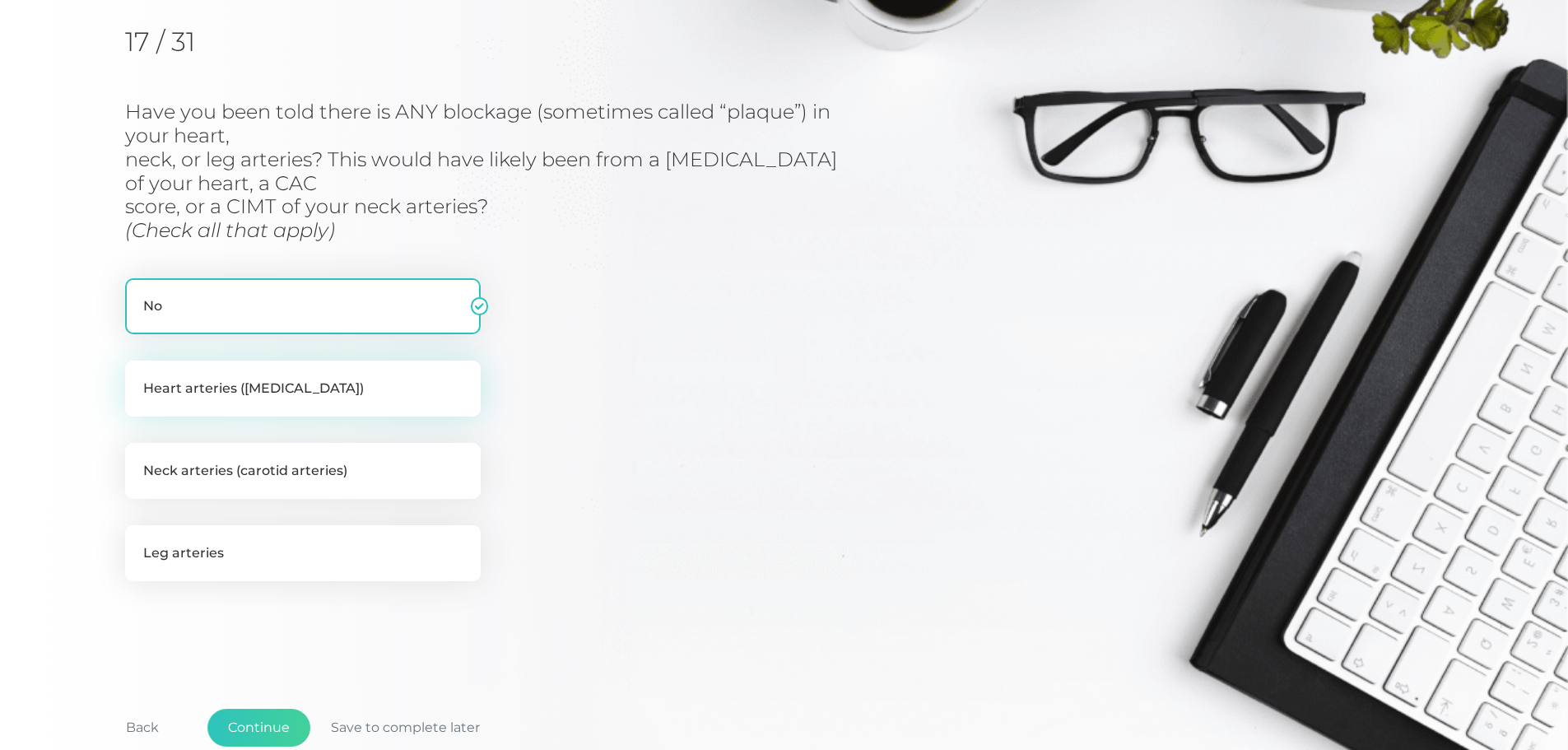
checkbox input "true"
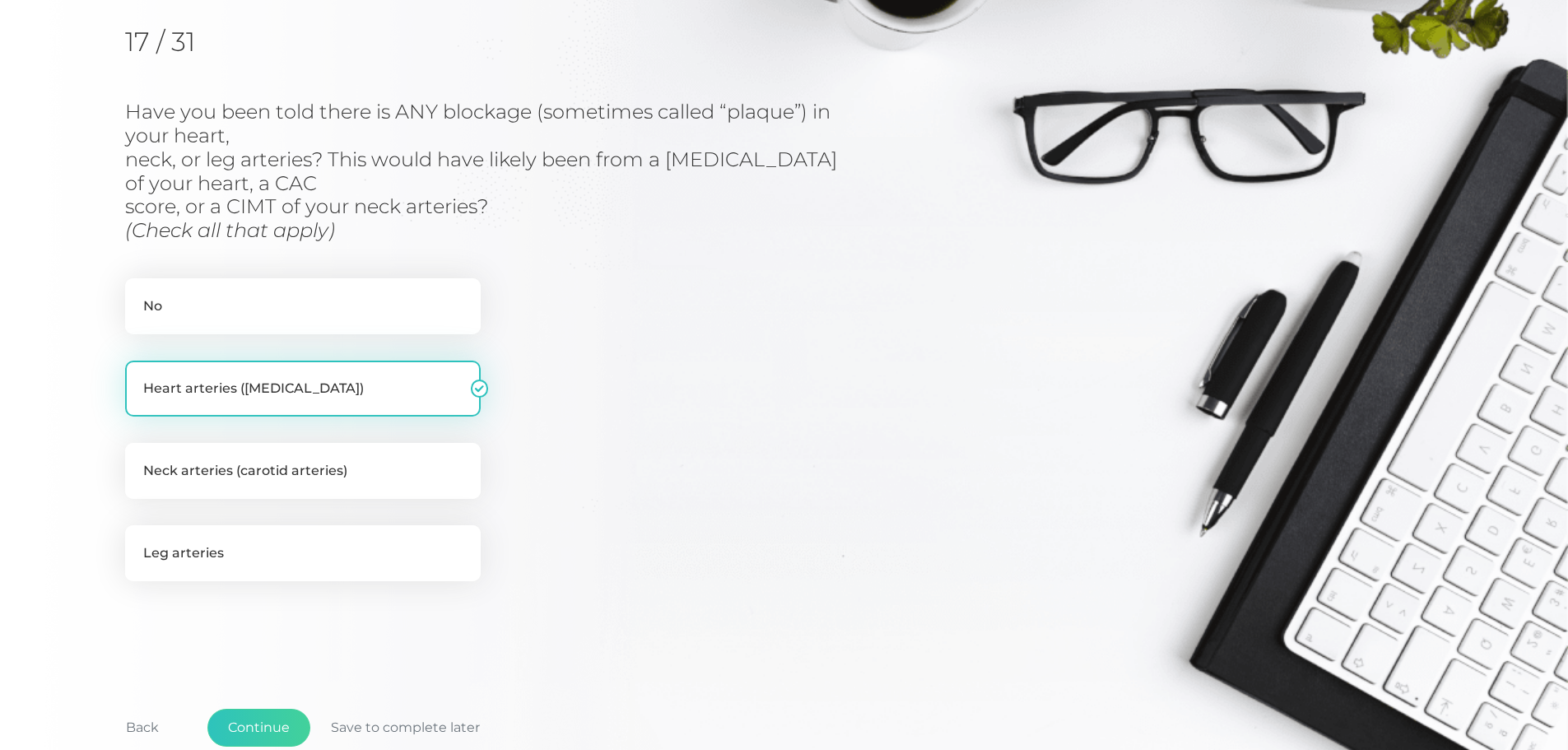
checkbox input "false"
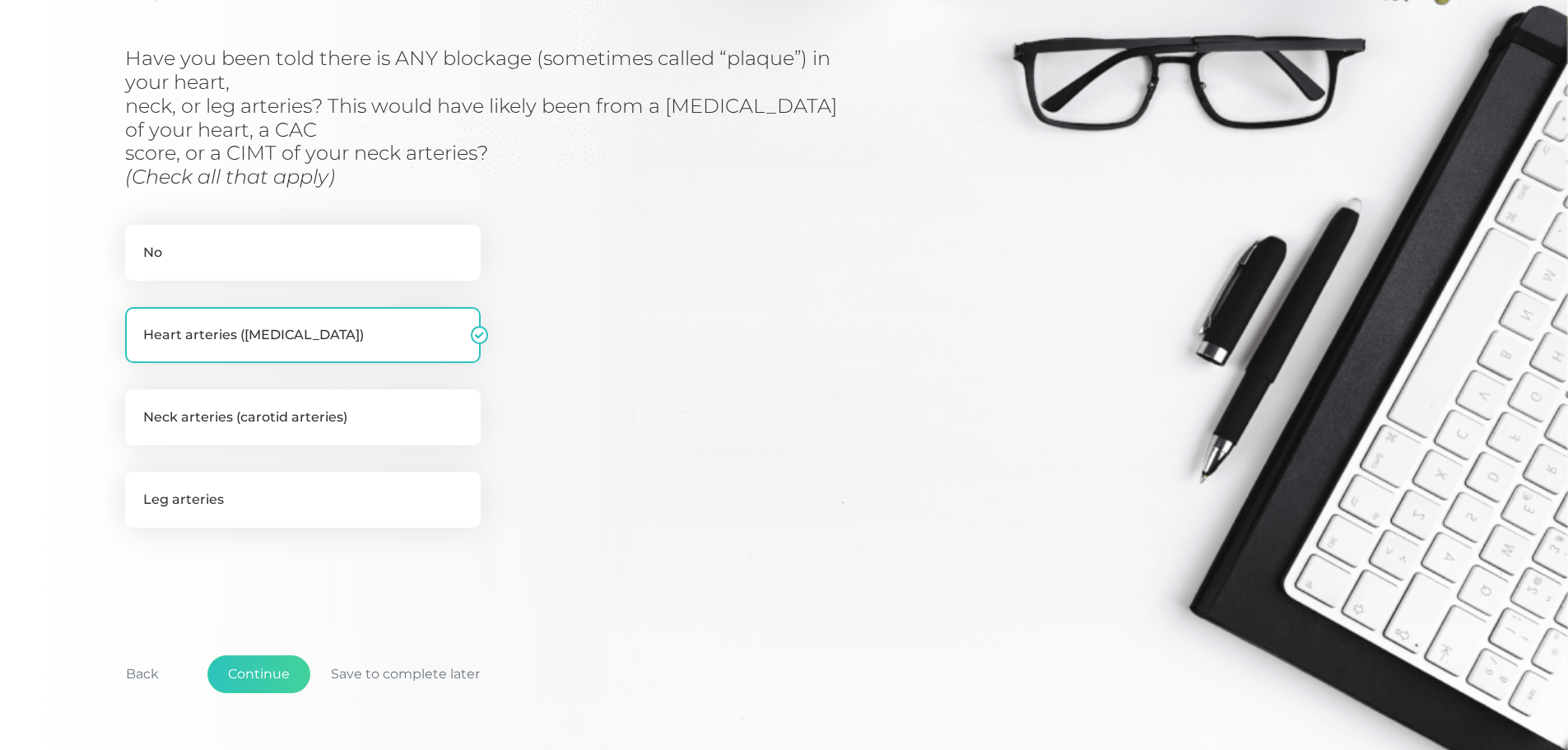
scroll to position [292, 0]
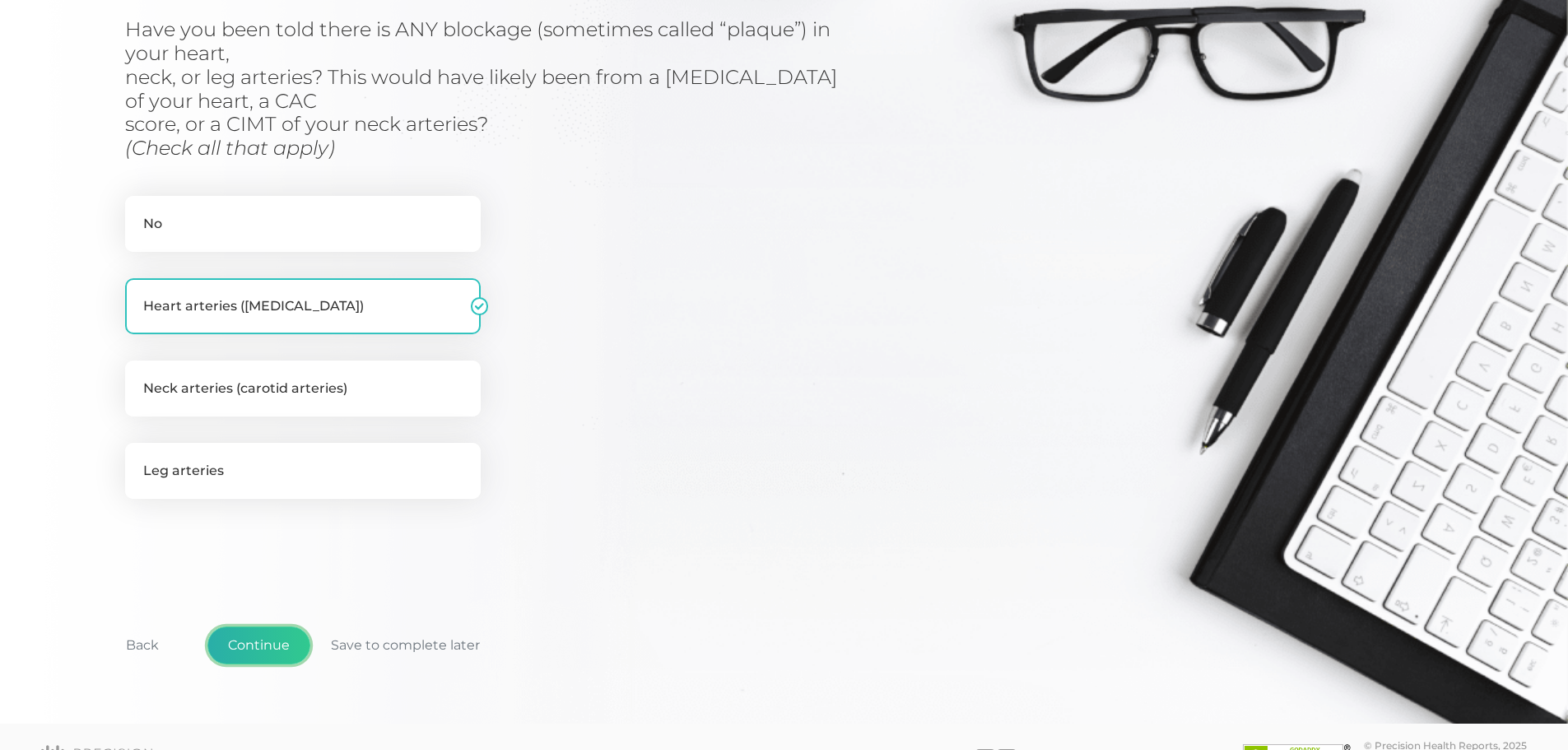
click at [258, 638] on button "Continue" at bounding box center [259, 646] width 103 height 38
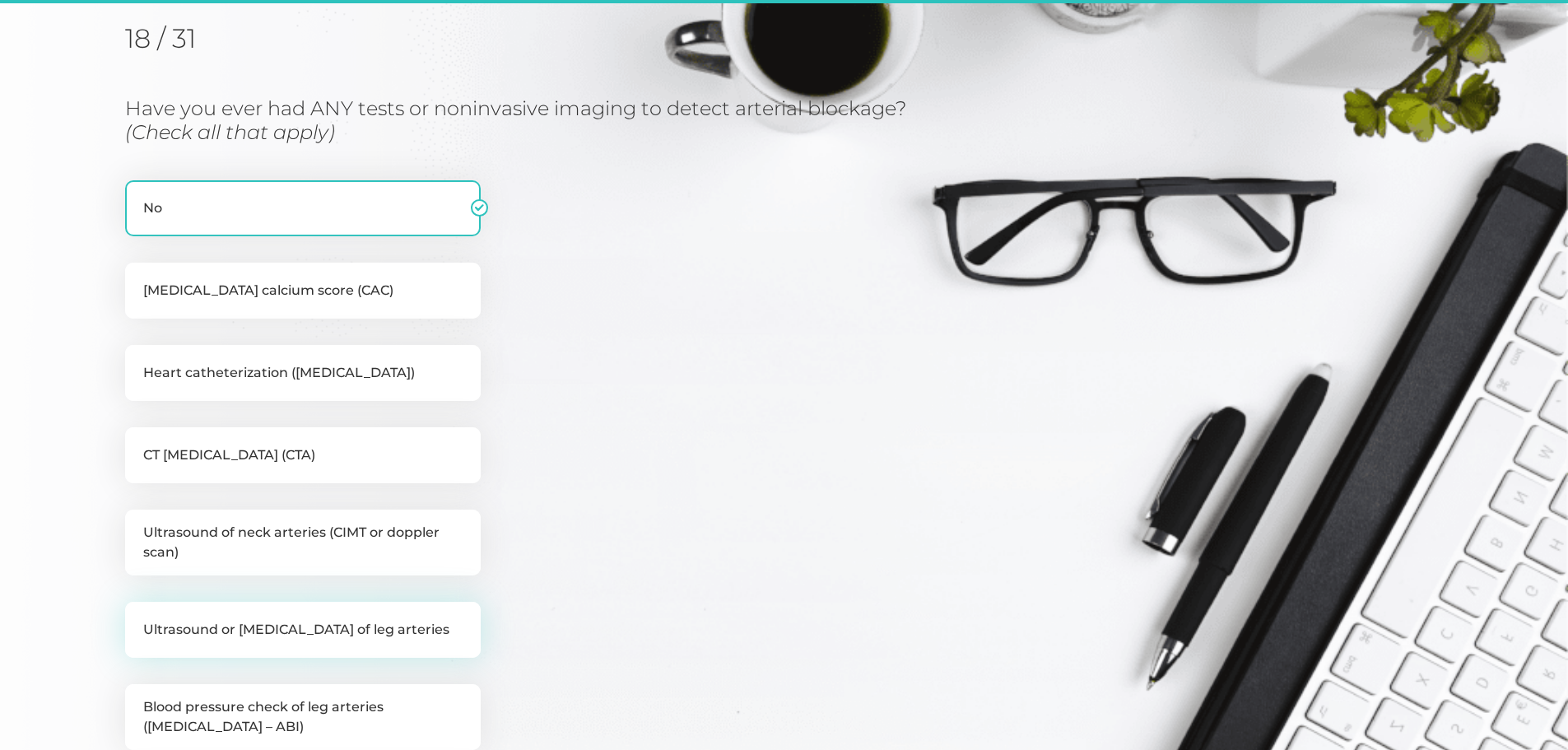
scroll to position [210, 0]
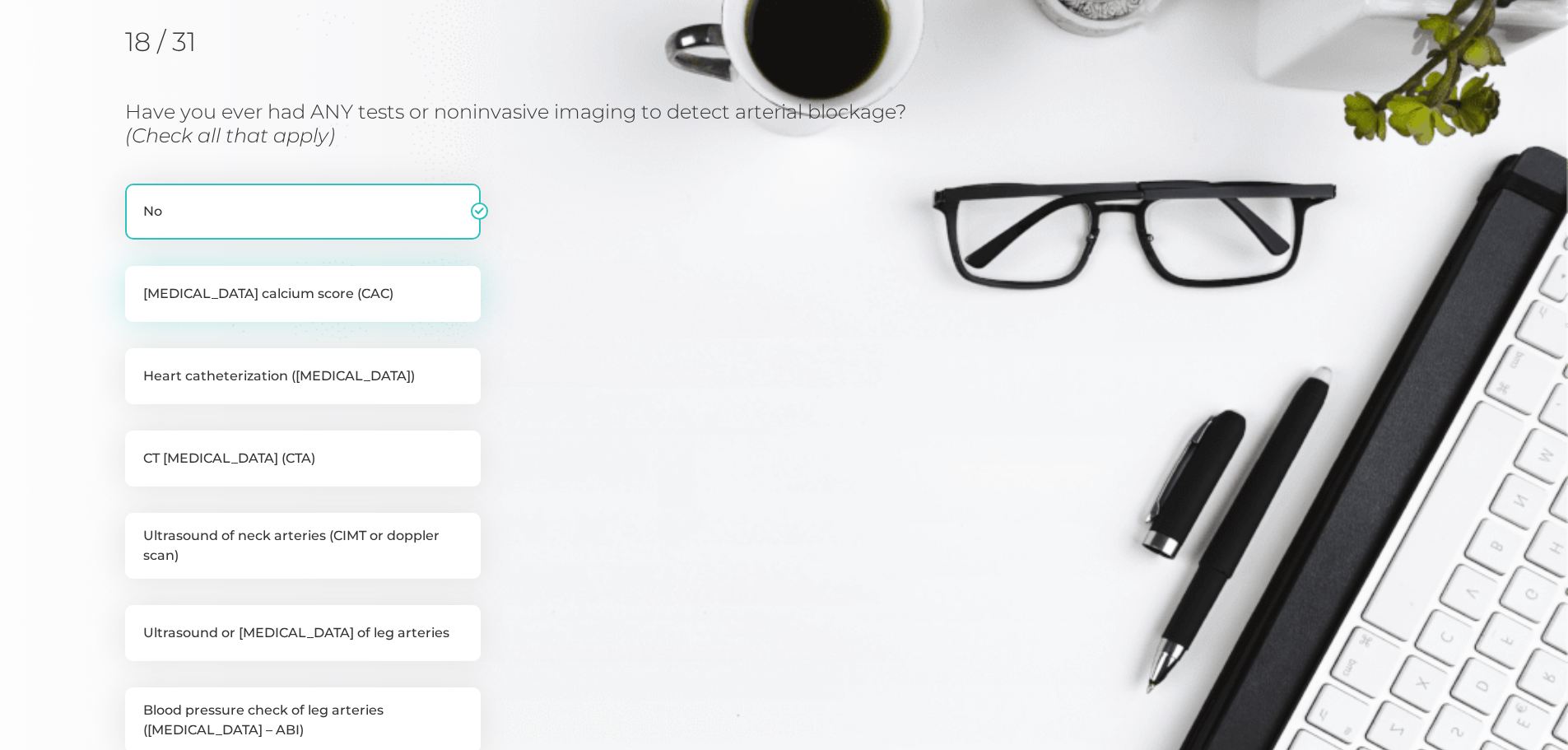
click at [338, 294] on label "Coronary artery calcium score (CAC)" at bounding box center [303, 294] width 356 height 56
click at [138, 282] on input "Coronary artery calcium score (CAC)" at bounding box center [131, 275] width 13 height 17
checkbox input "true"
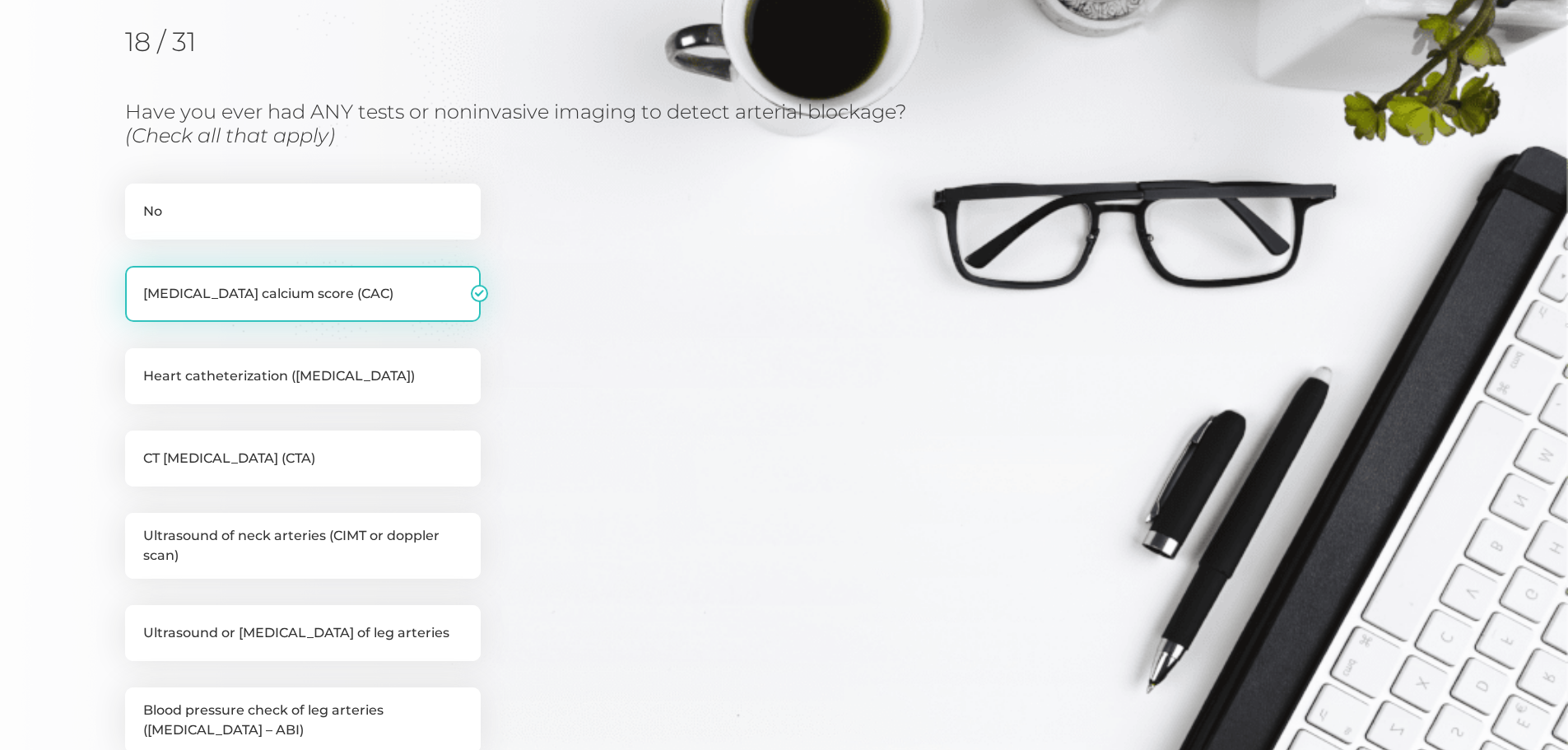
checkbox input "false"
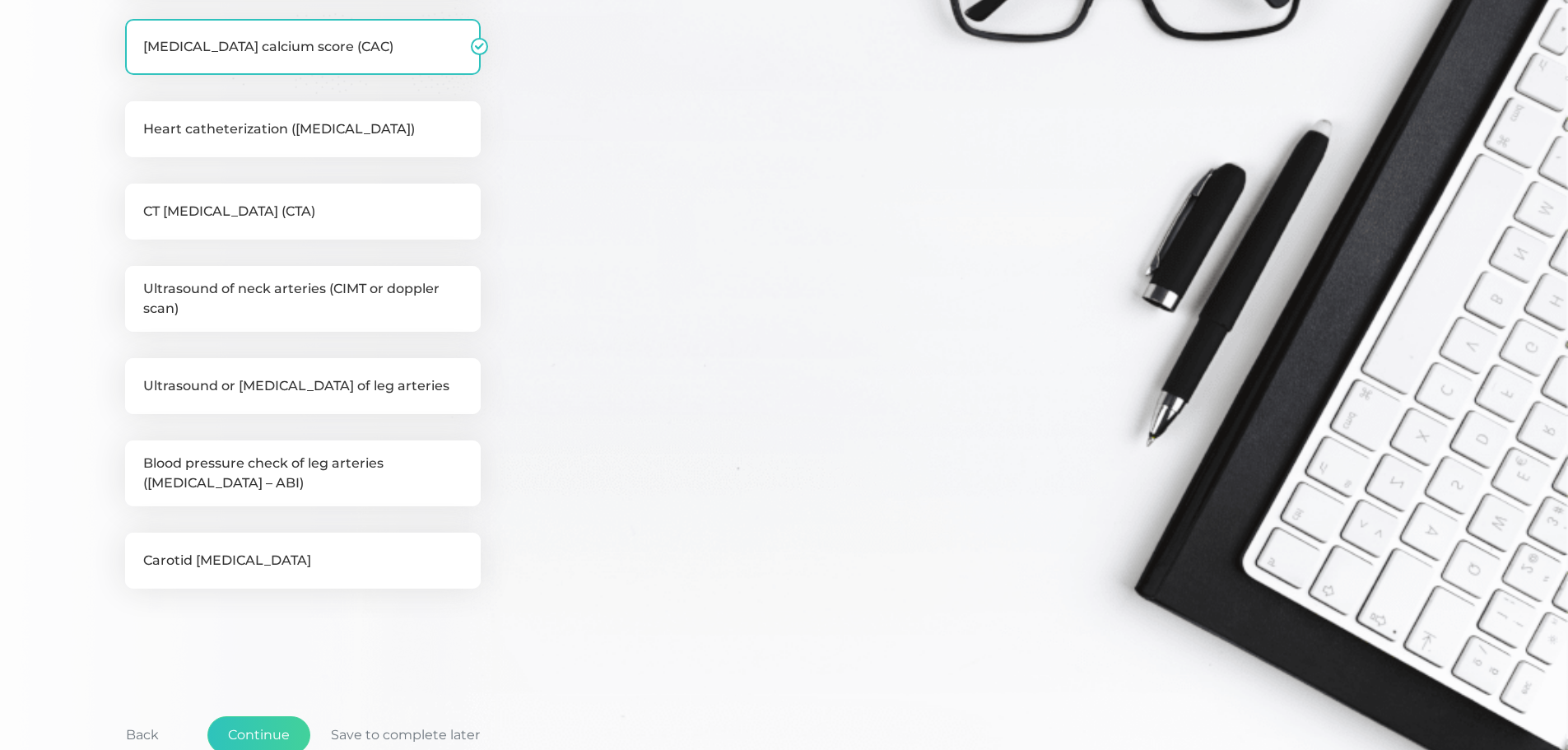
scroll to position [539, 0]
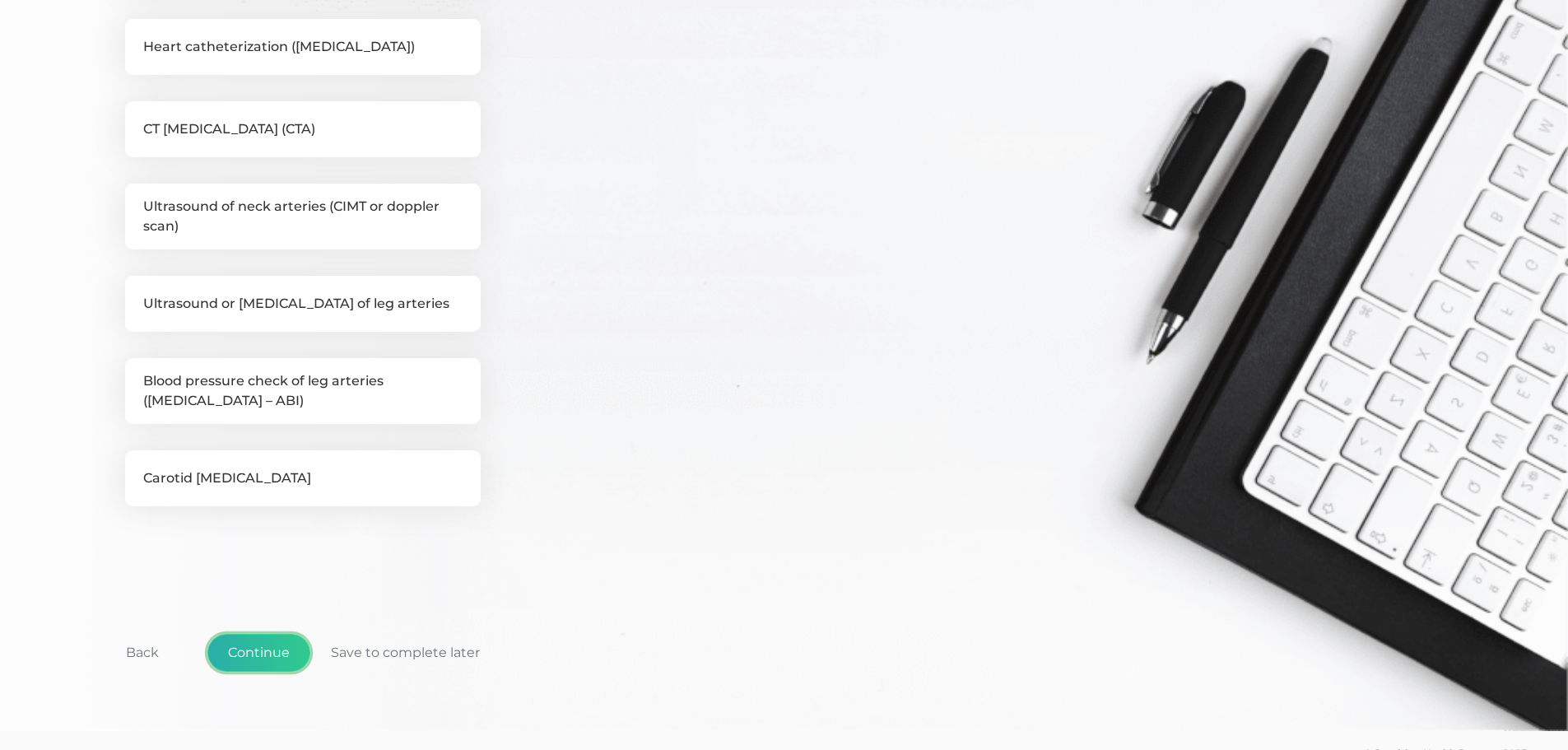
click at [257, 650] on button "Continue" at bounding box center [259, 652] width 103 height 38
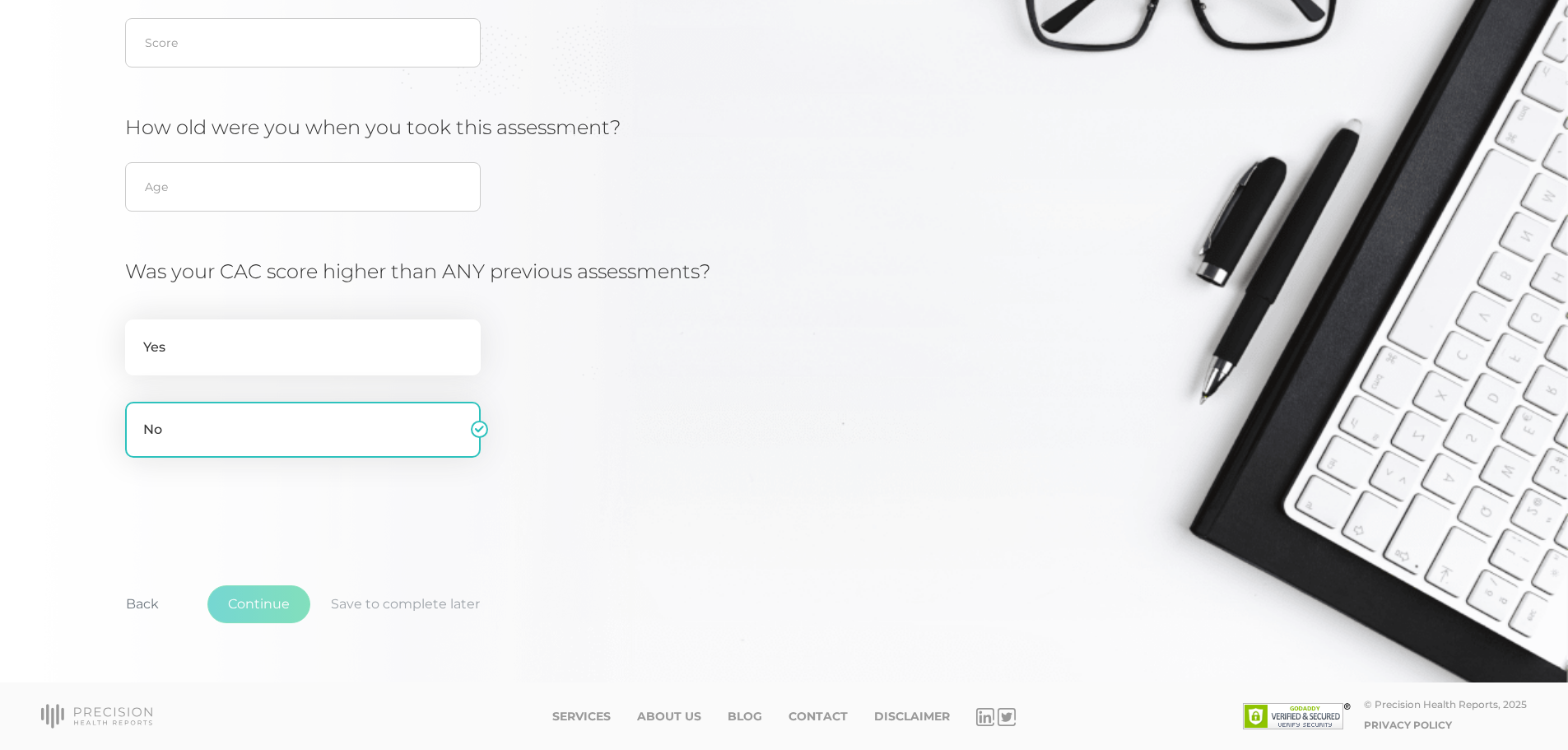
scroll to position [210, 0]
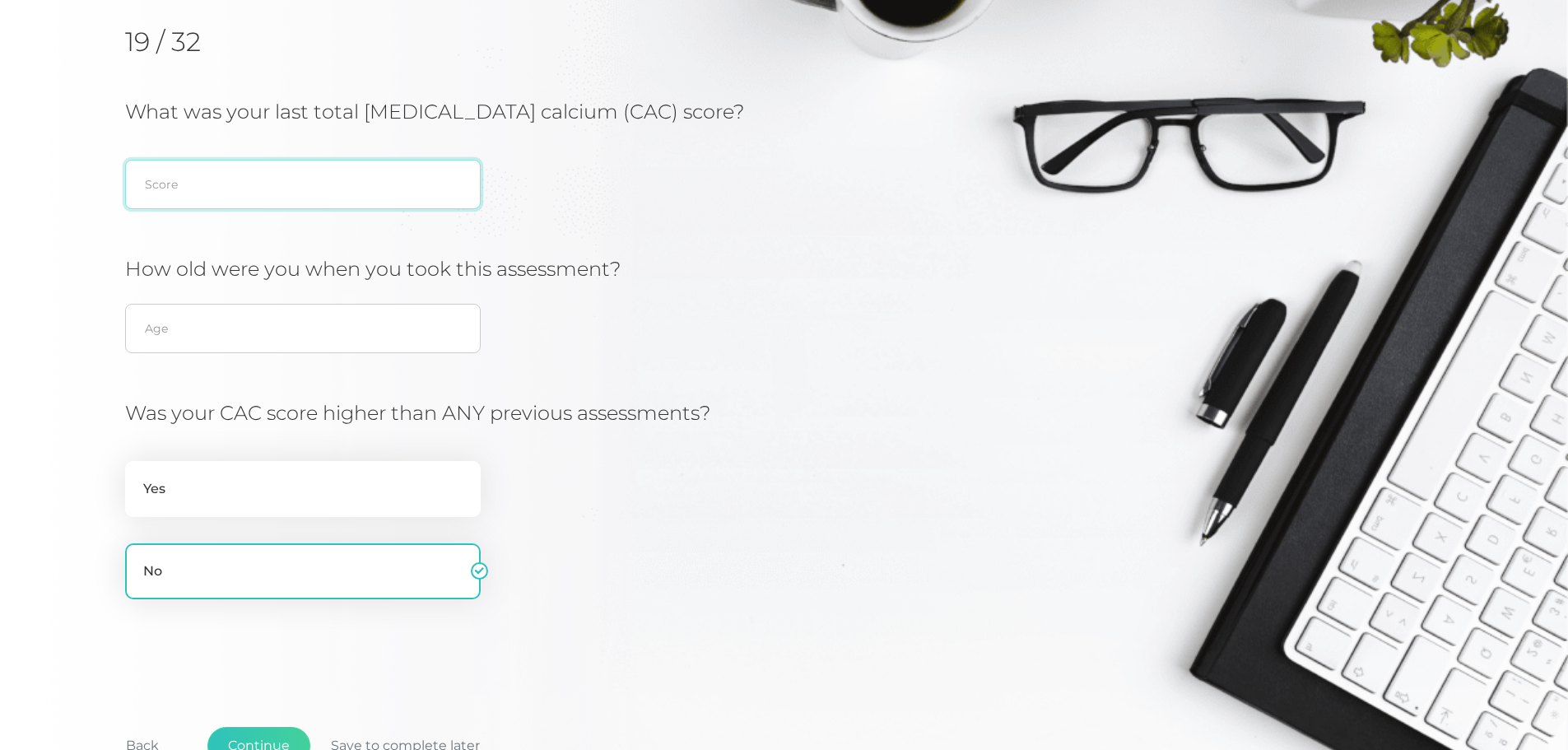
click at [393, 170] on input "text" at bounding box center [303, 184] width 356 height 50
type input "343.21"
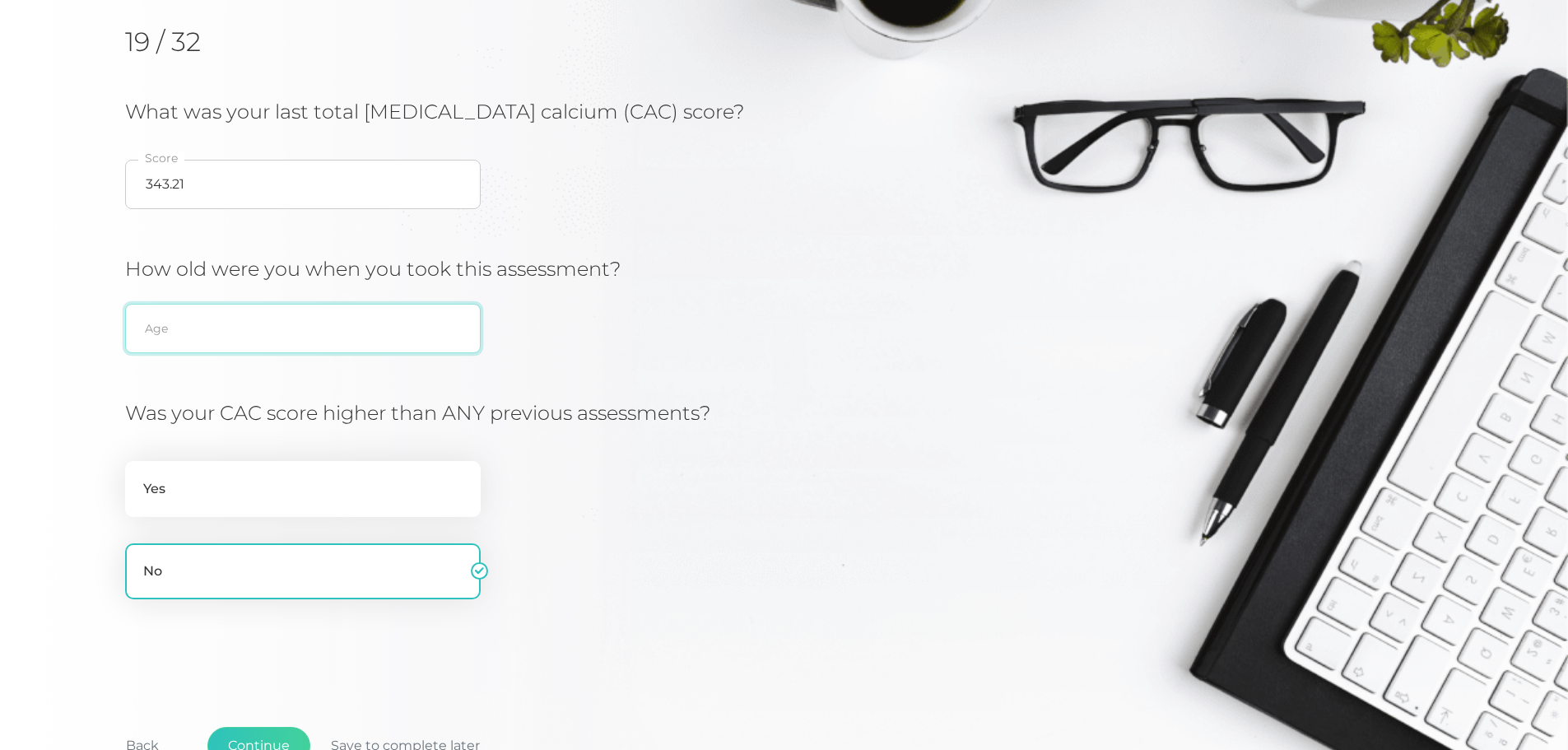
click at [338, 343] on input "text" at bounding box center [303, 328] width 356 height 50
click at [340, 335] on input "text" at bounding box center [303, 328] width 356 height 50
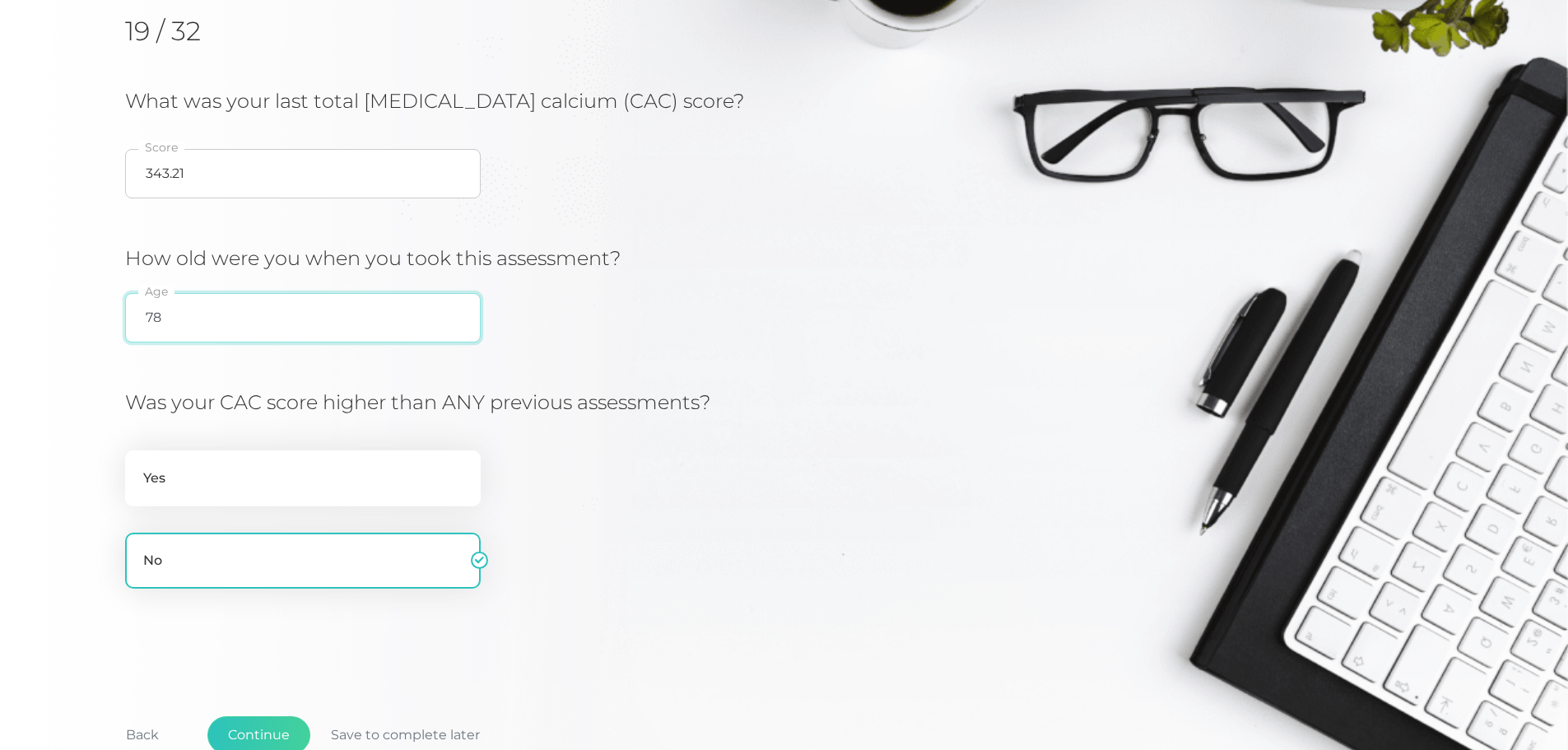
scroll to position [292, 0]
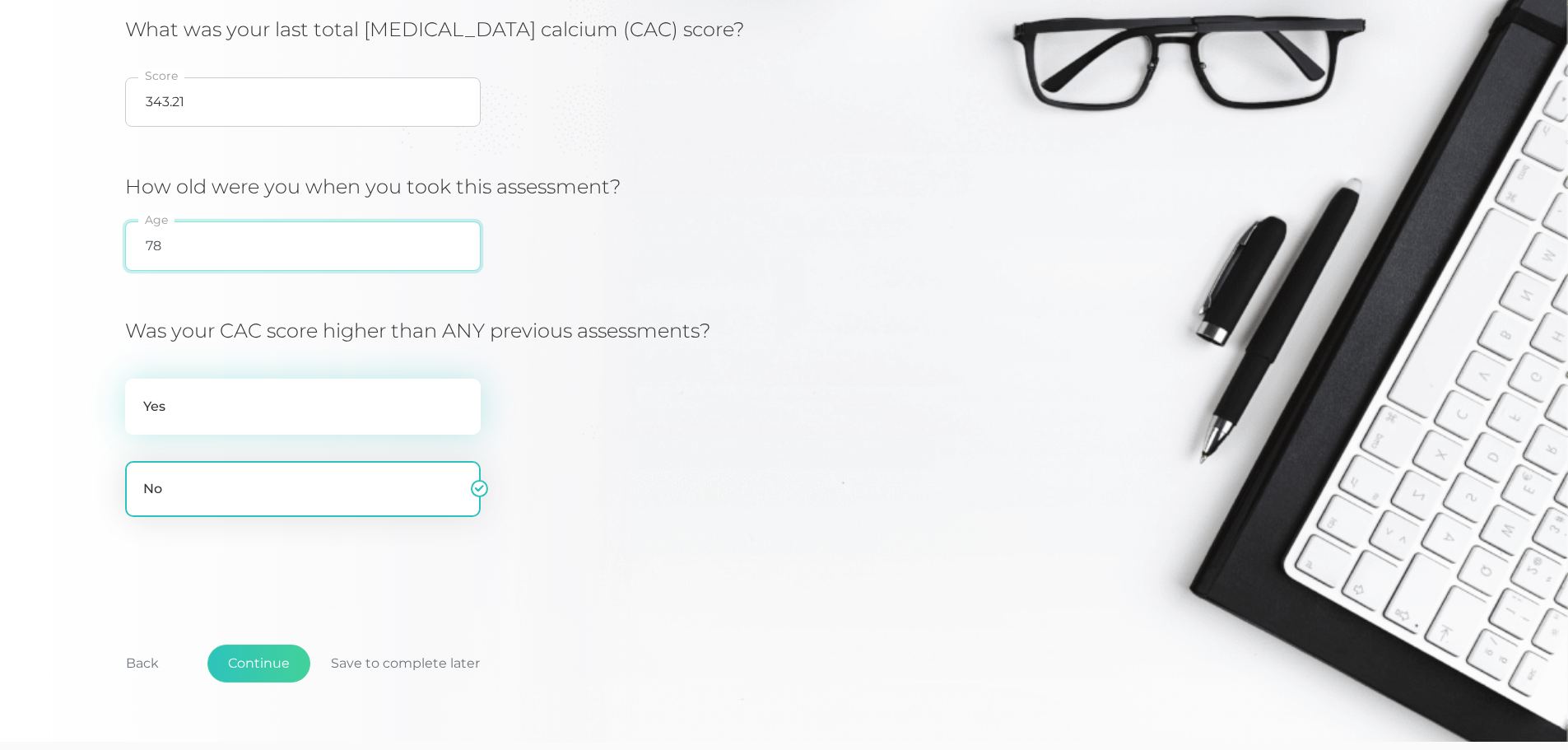
type input "78"
click at [351, 418] on label "Yes" at bounding box center [303, 407] width 356 height 56
click at [138, 395] on input "Yes" at bounding box center [131, 387] width 13 height 17
radio input "true"
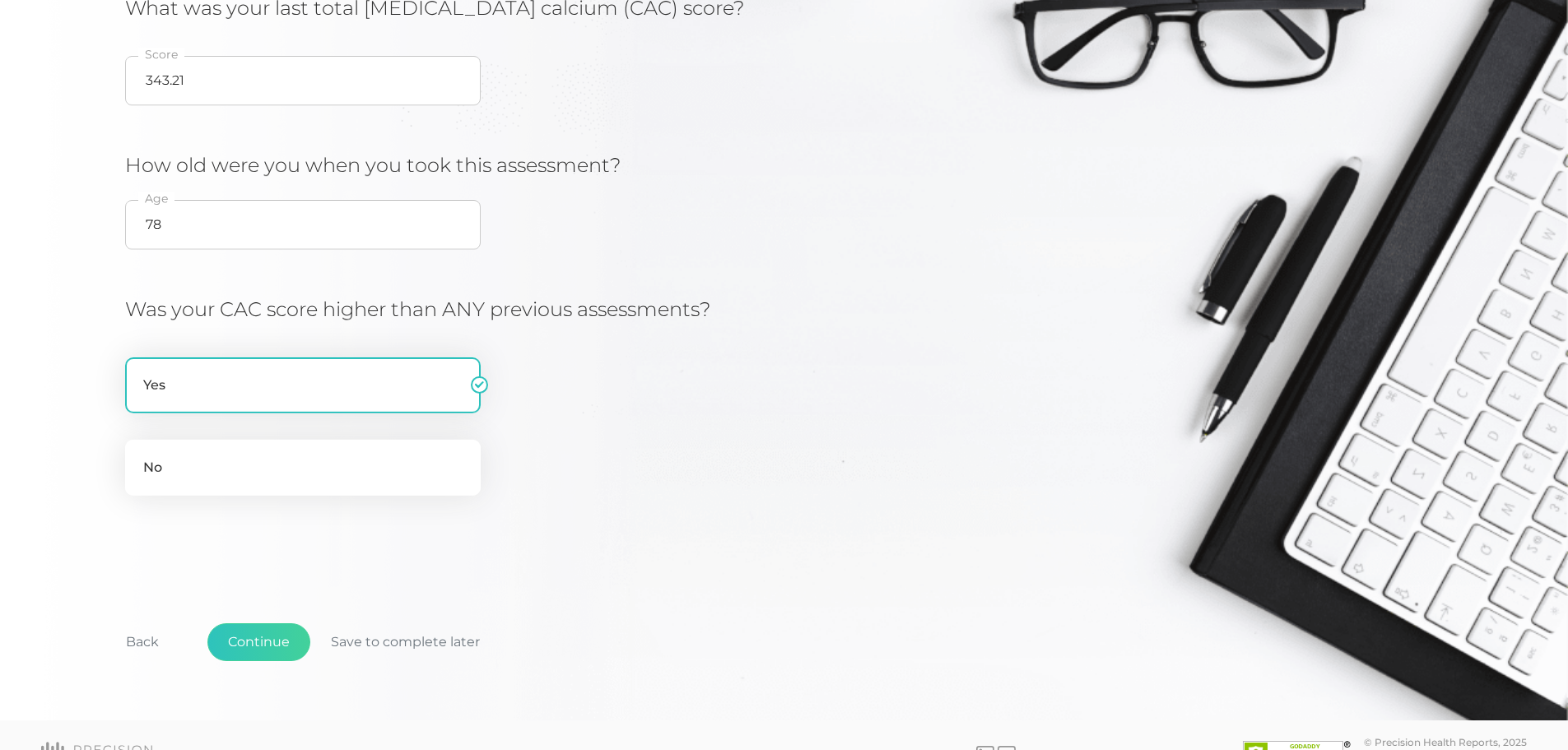
scroll to position [351, 0]
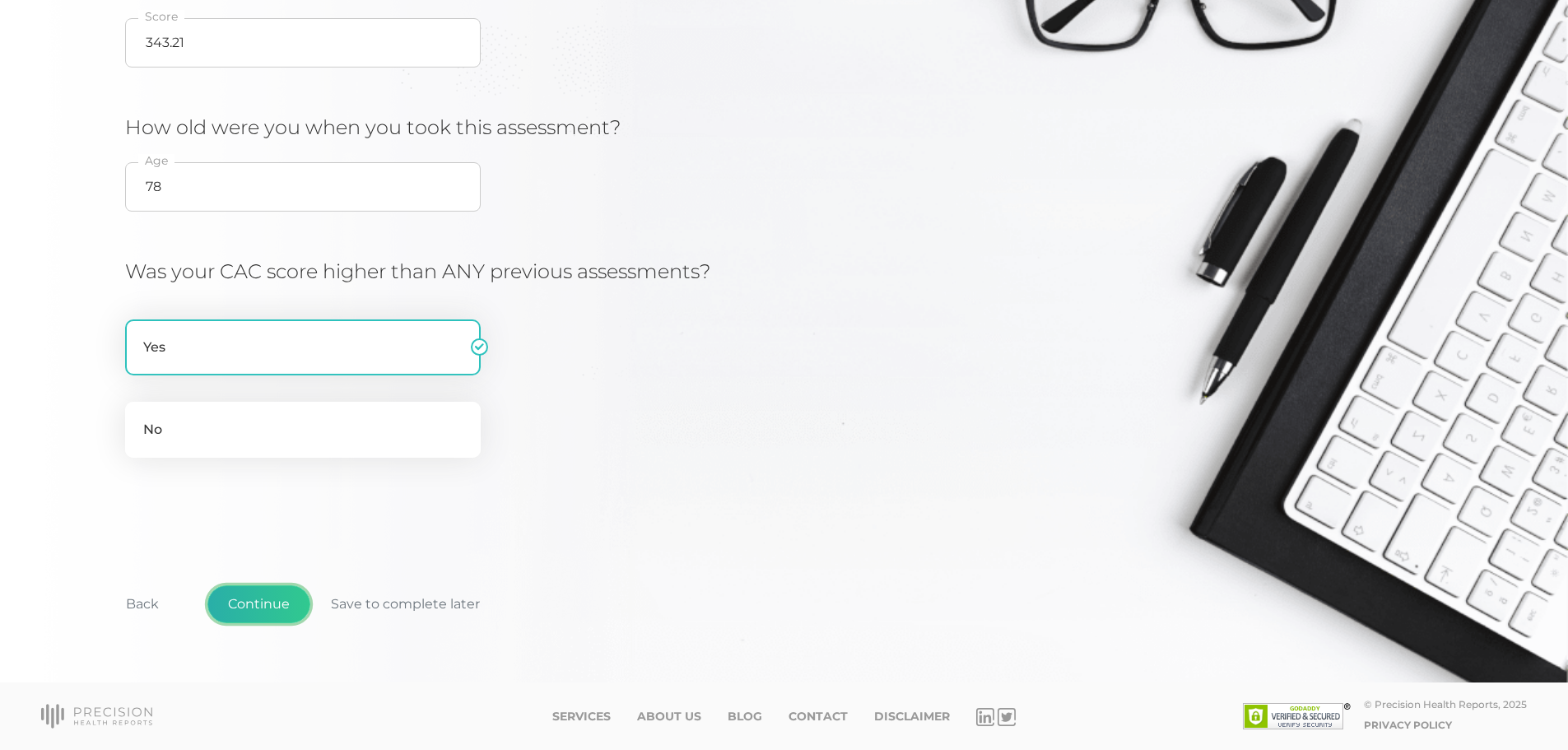
click at [270, 602] on button "Continue" at bounding box center [259, 604] width 103 height 38
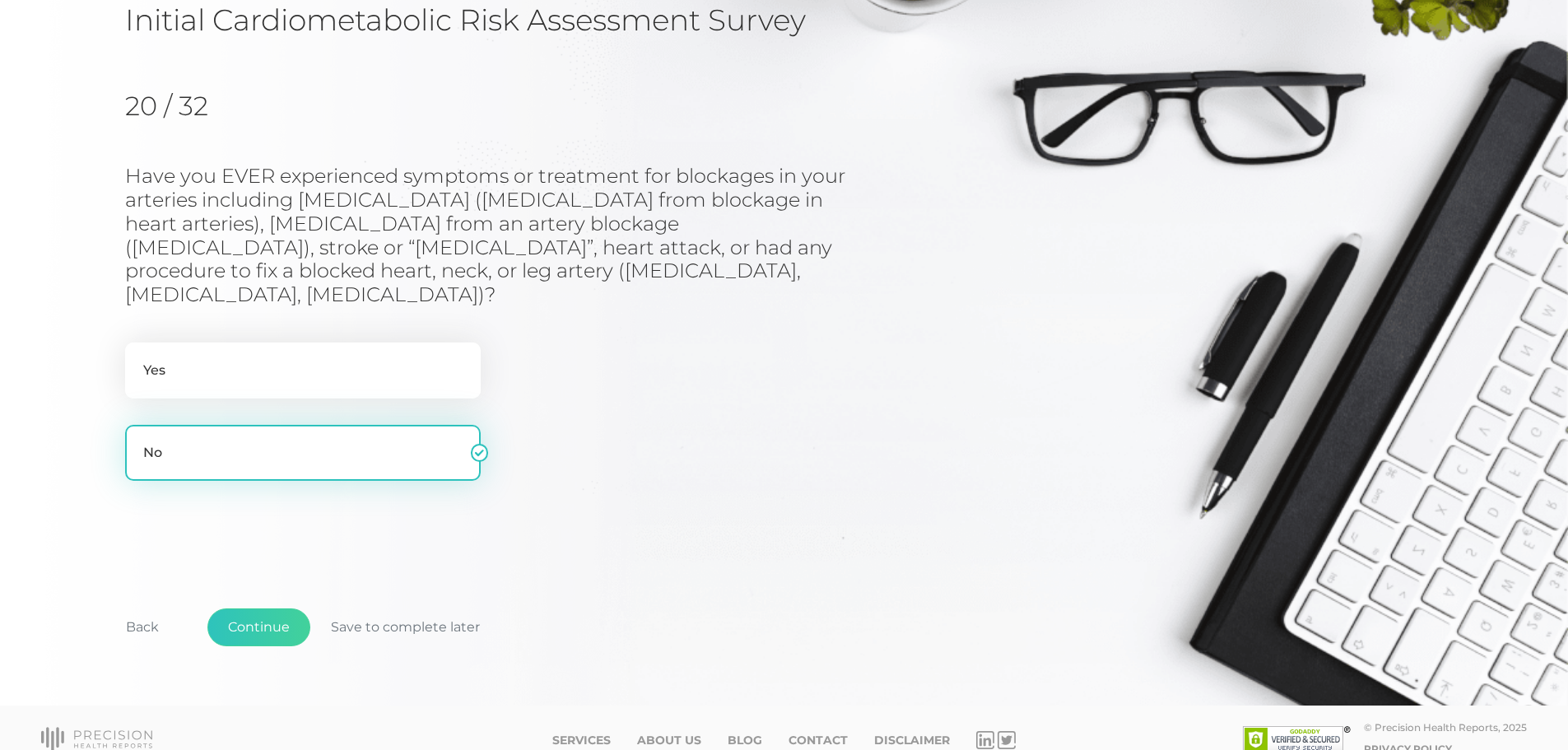
click at [338, 436] on label "No" at bounding box center [303, 453] width 356 height 56
click at [138, 436] on input "No" at bounding box center [131, 433] width 13 height 17
click at [274, 609] on button "Continue" at bounding box center [259, 628] width 103 height 38
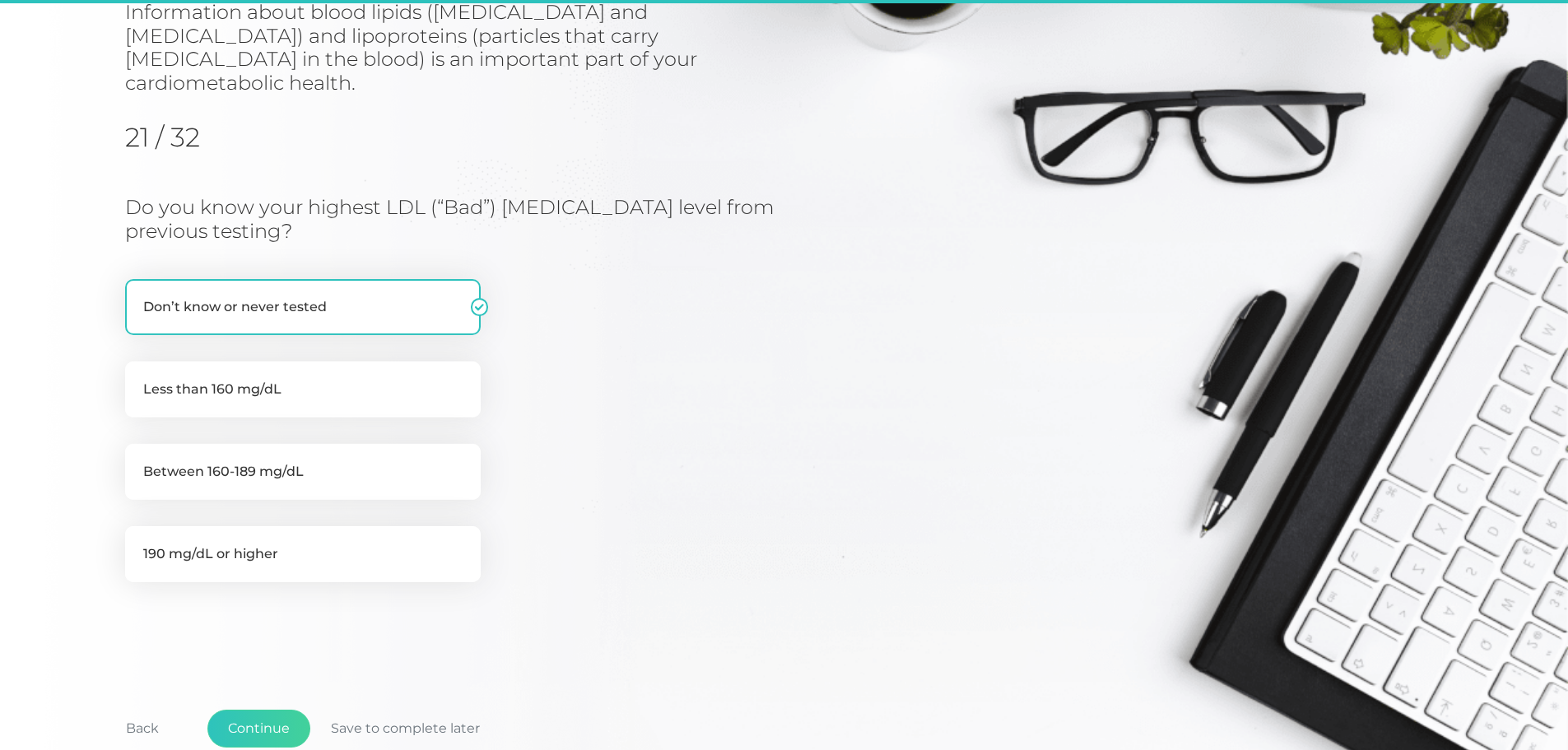
scroll to position [210, 0]
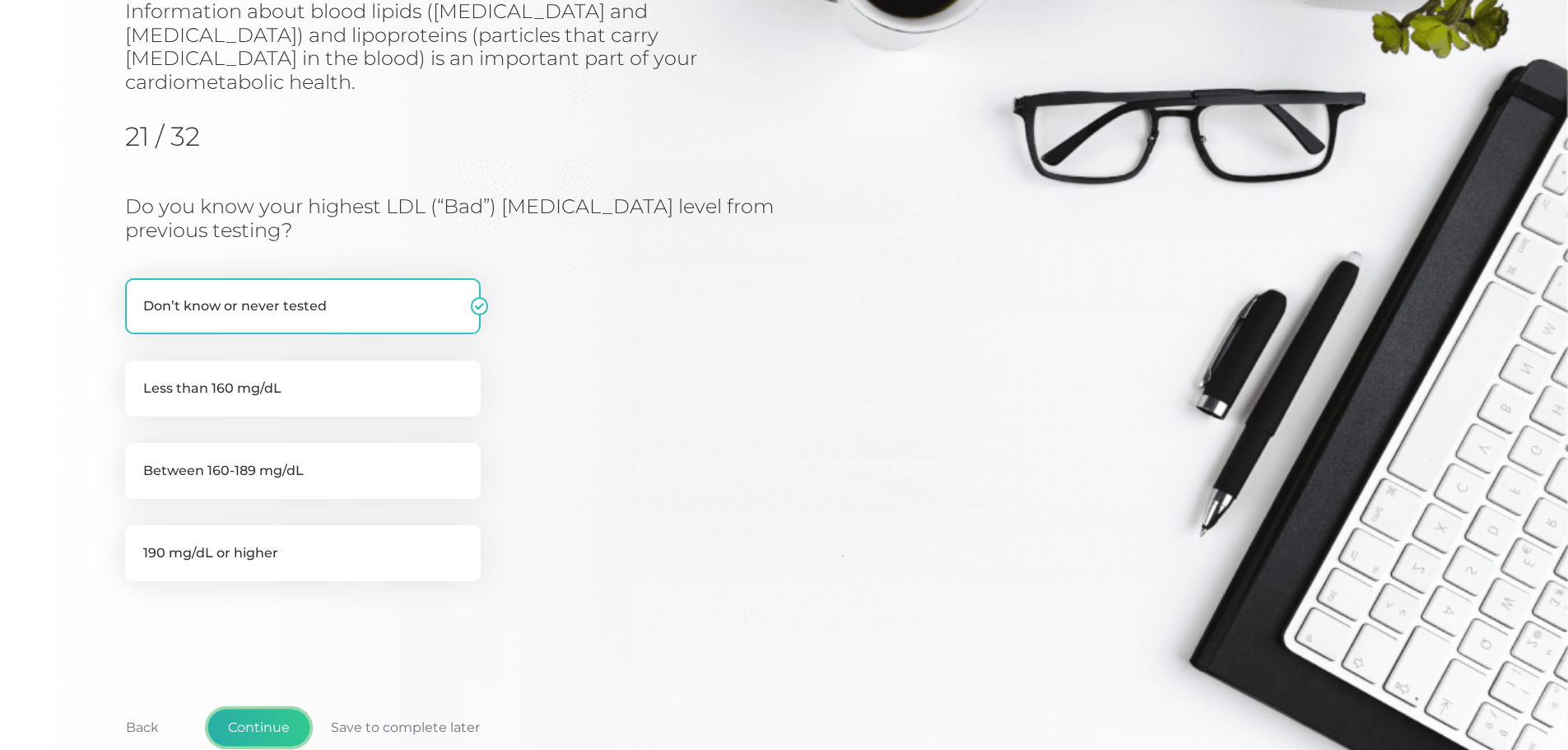
click at [246, 709] on button "Continue" at bounding box center [259, 728] width 103 height 38
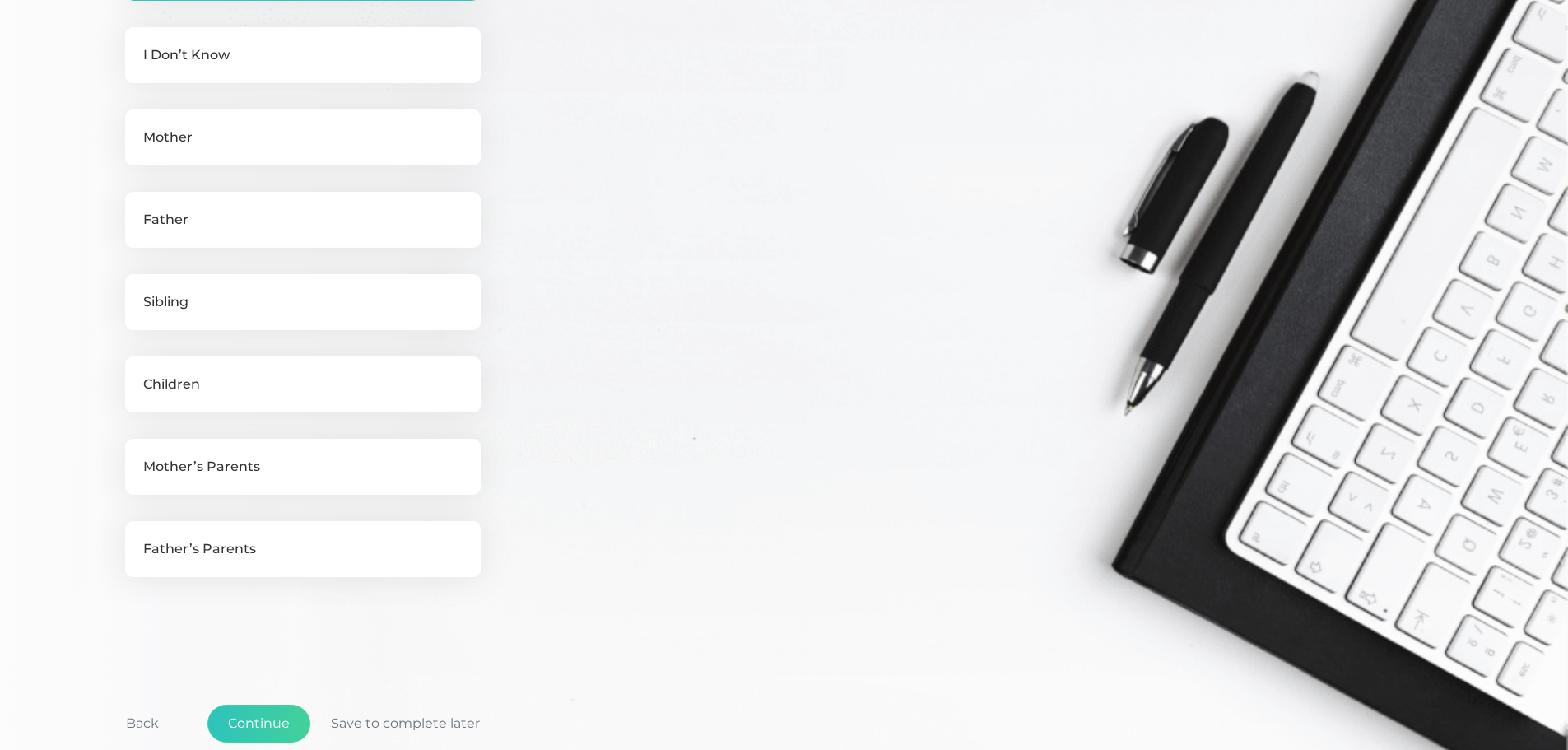
scroll to position [539, 0]
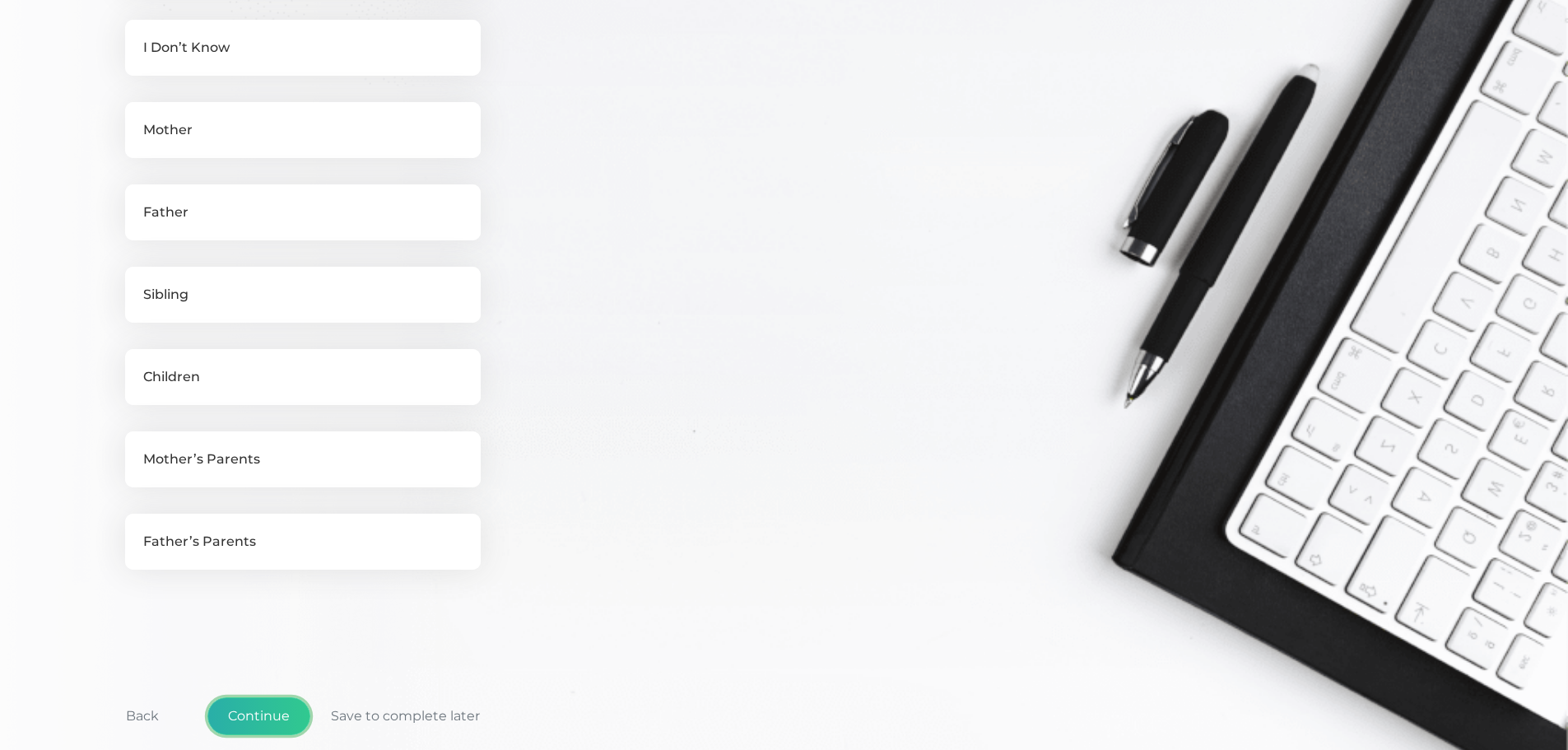
click at [256, 710] on button "Continue" at bounding box center [259, 716] width 103 height 38
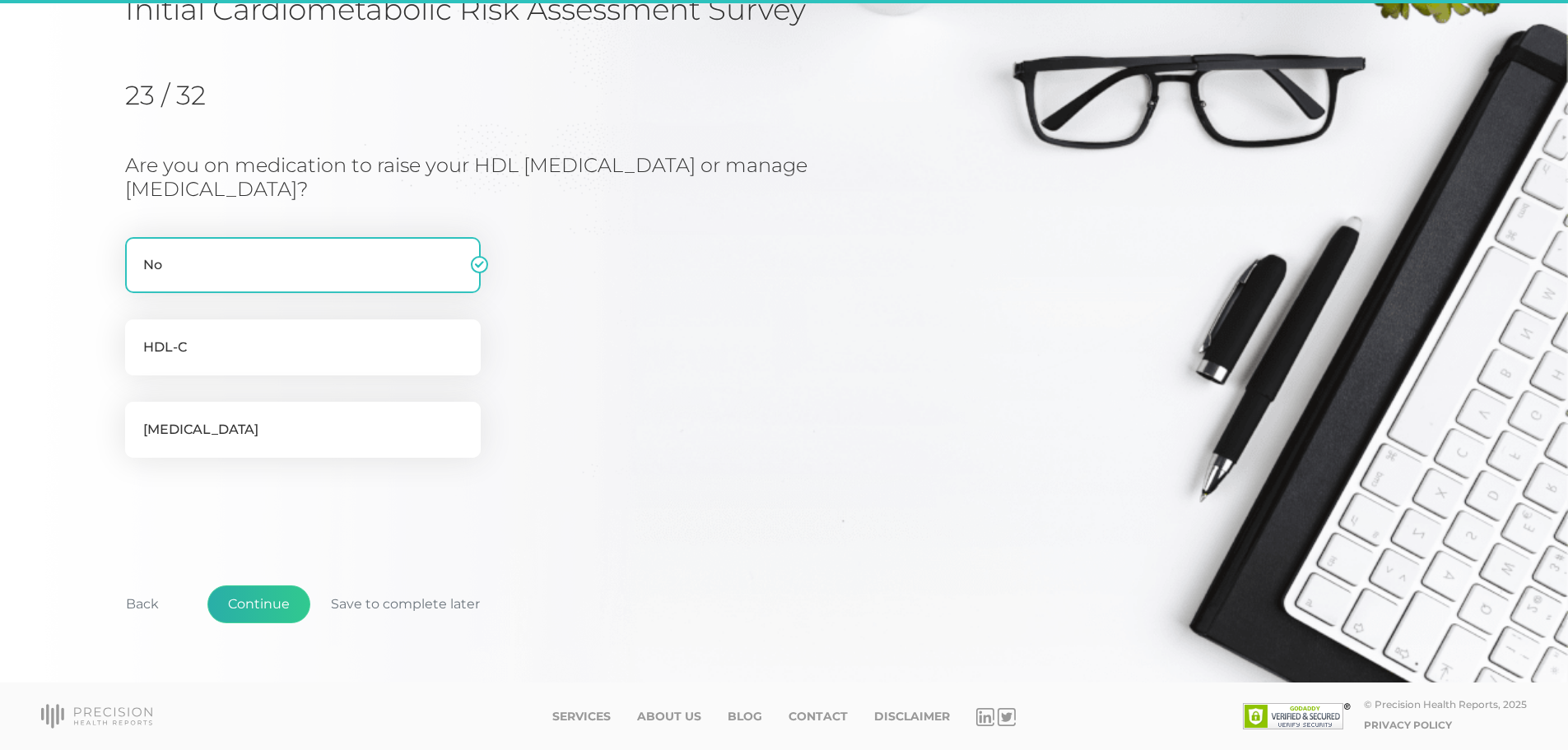
scroll to position [156, 0]
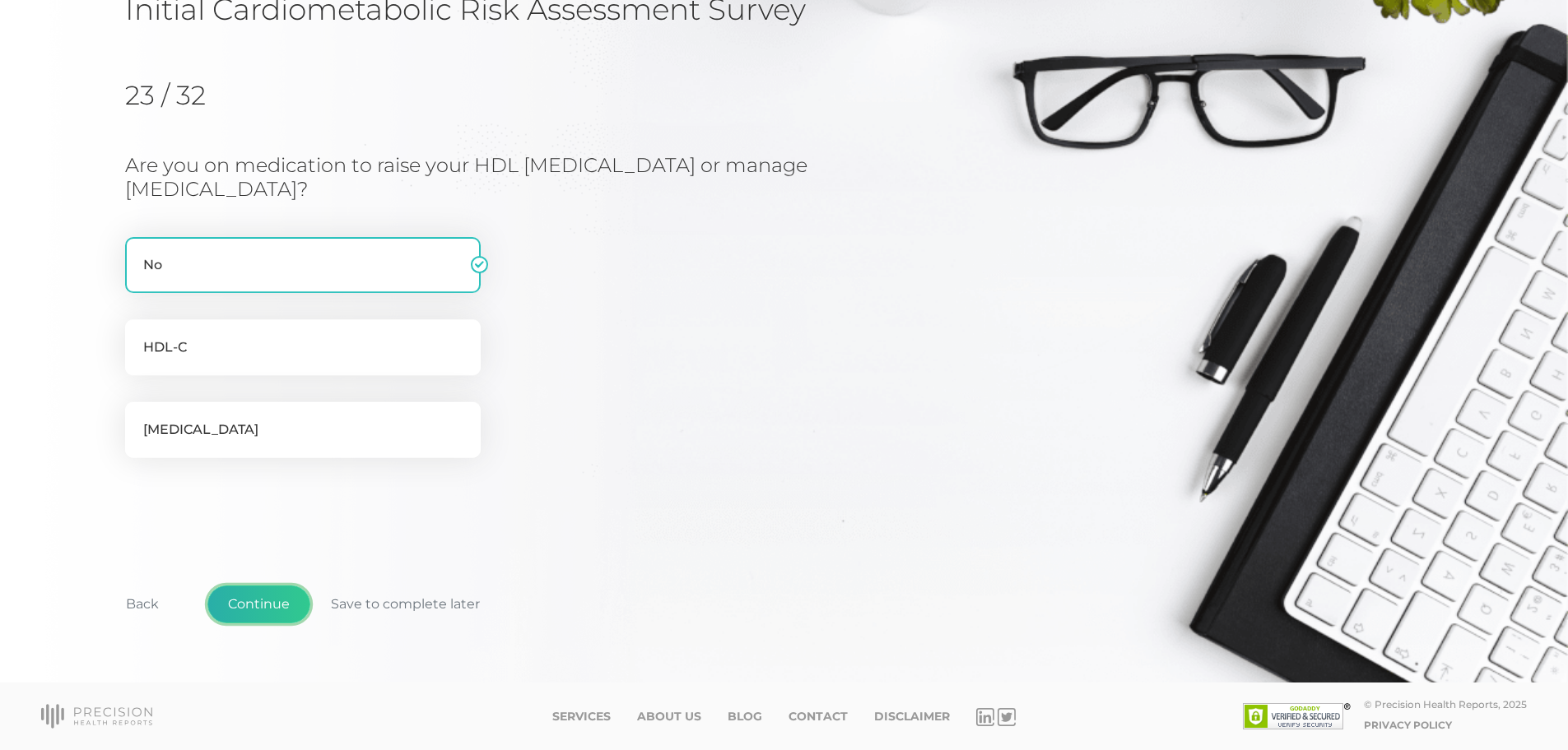
click at [264, 602] on button "Continue" at bounding box center [259, 604] width 103 height 38
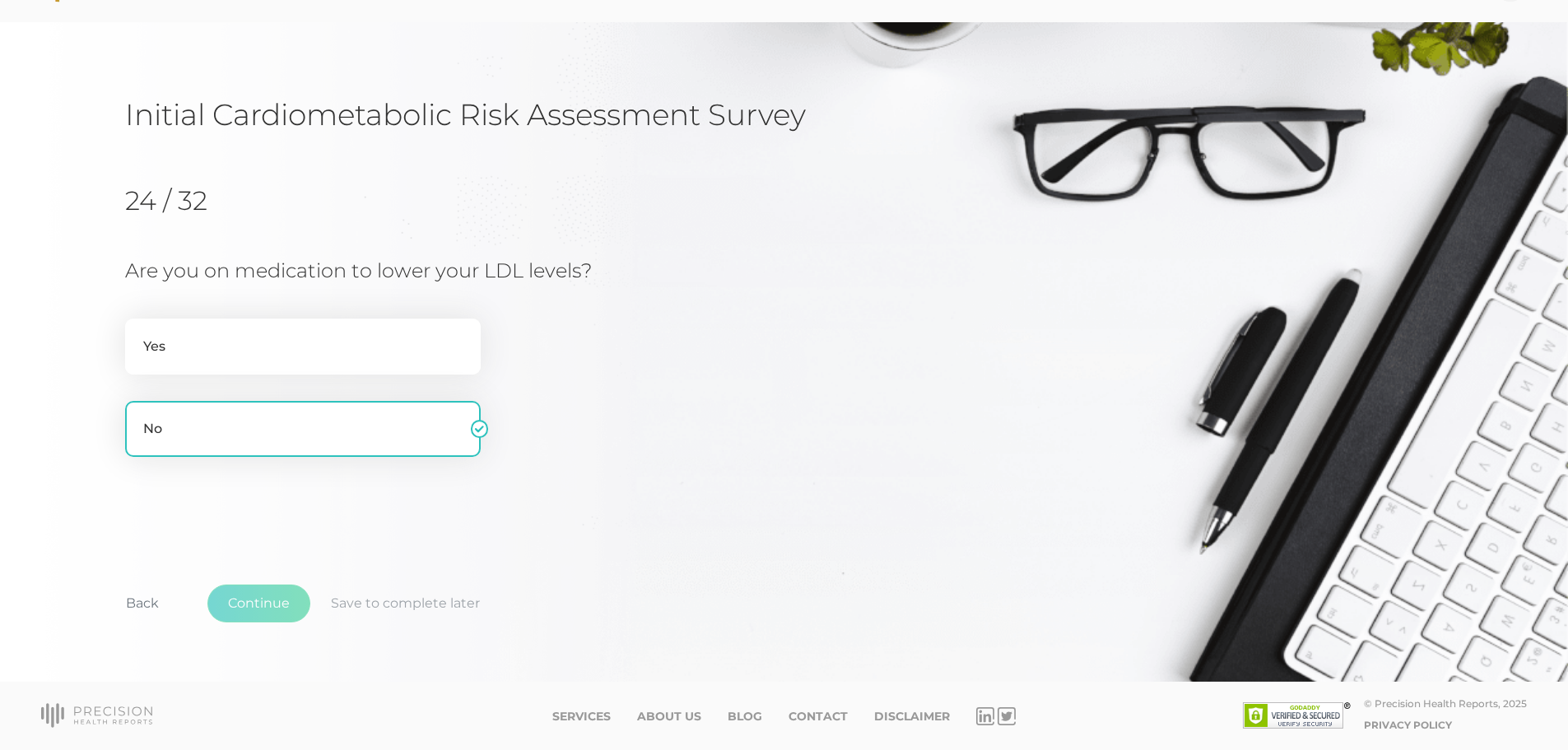
scroll to position [51, 0]
click at [263, 602] on button "Continue" at bounding box center [259, 604] width 103 height 38
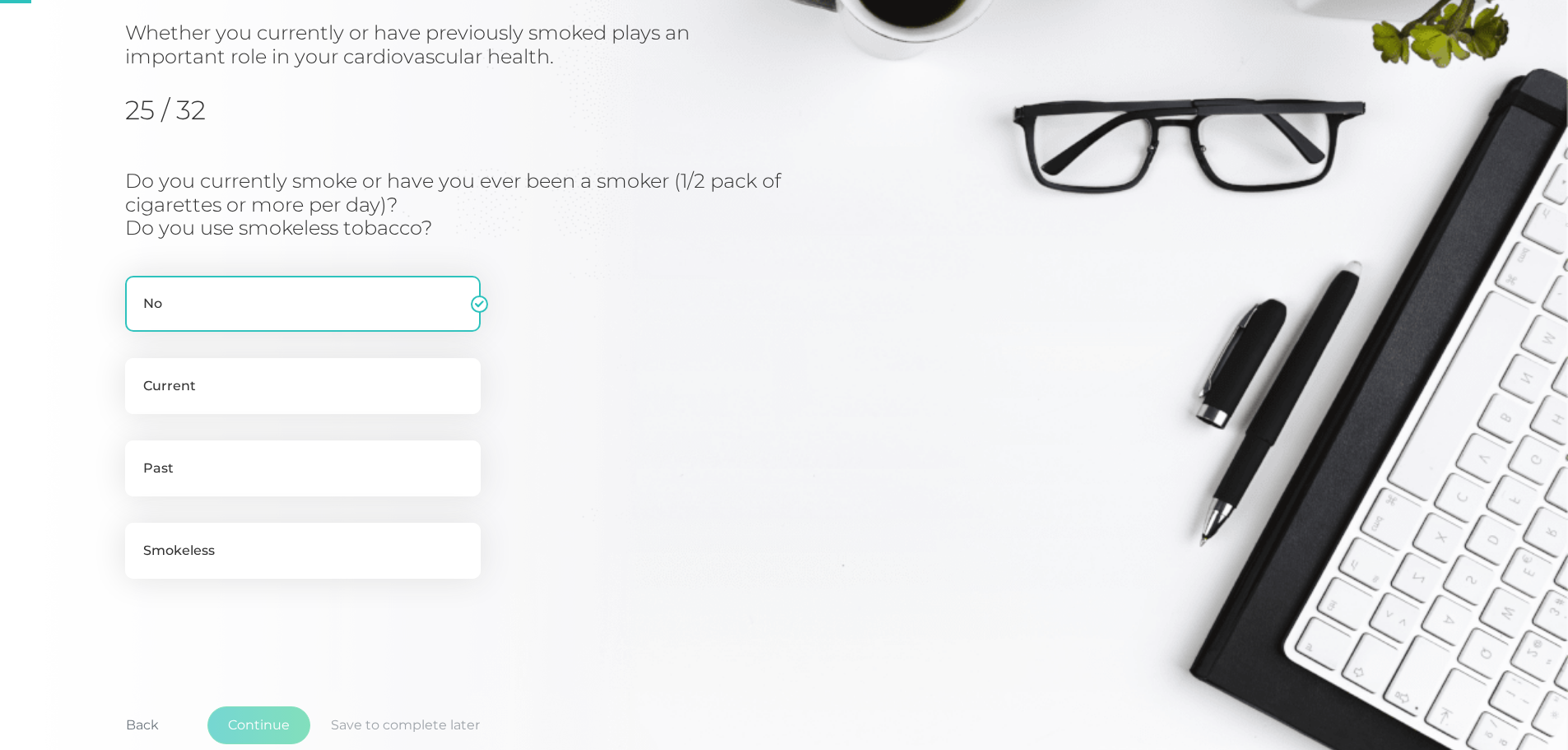
scroll to position [210, 0]
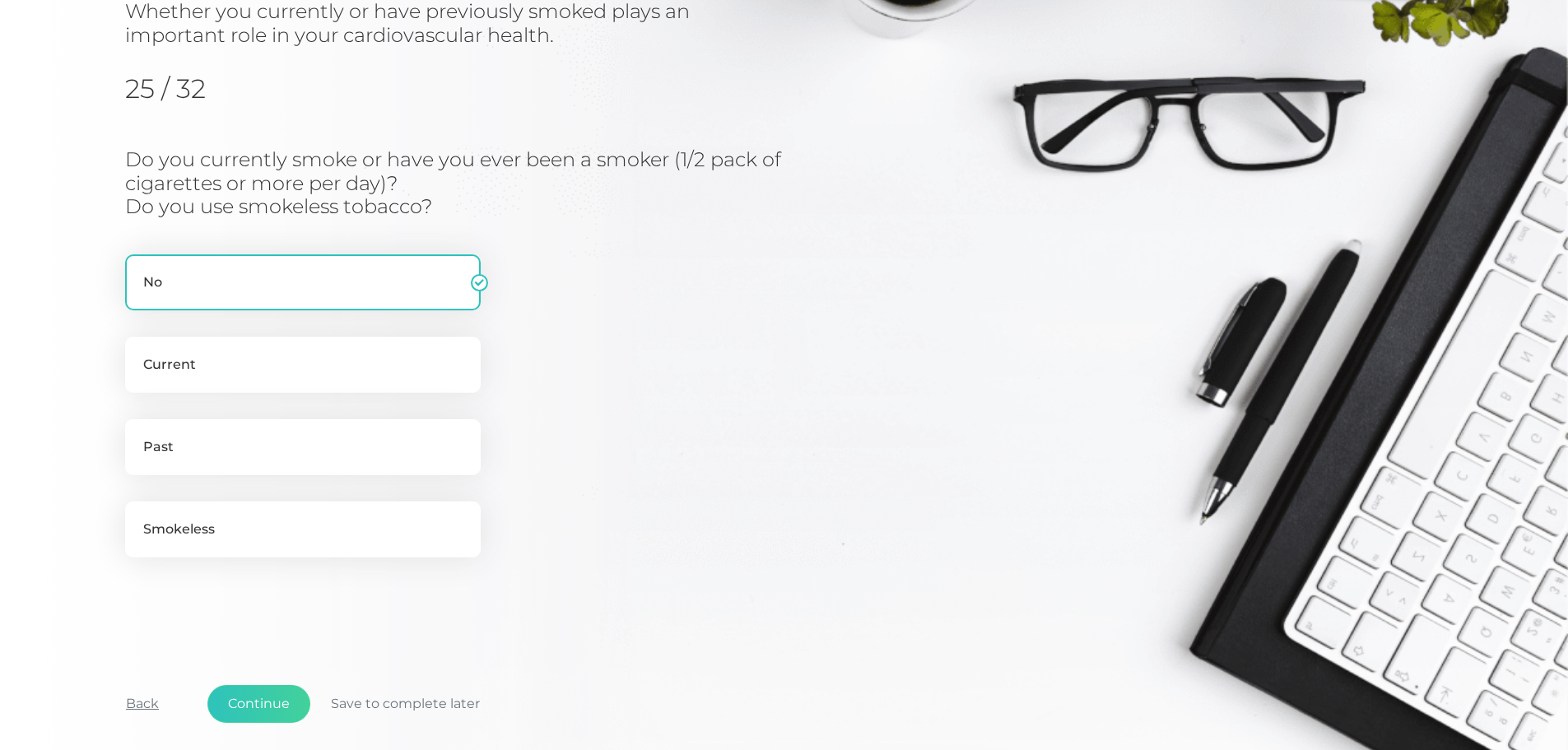
click at [140, 704] on button "Back" at bounding box center [142, 704] width 74 height 38
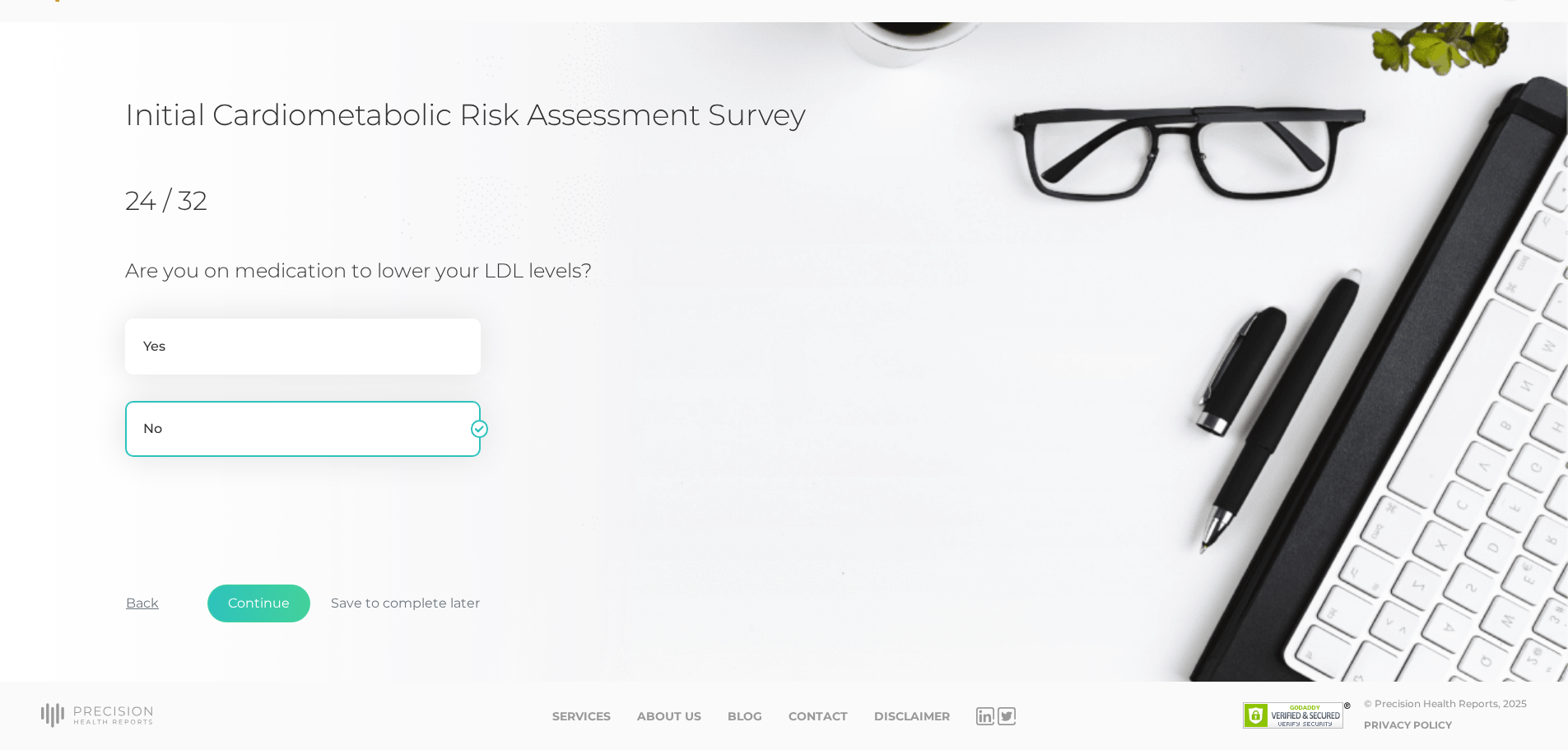
scroll to position [51, 0]
click at [140, 704] on icon at bounding box center [97, 715] width 111 height 25
click at [311, 342] on label "Yes" at bounding box center [303, 346] width 356 height 56
click at [138, 335] on input "Yes" at bounding box center [131, 327] width 13 height 17
radio input "true"
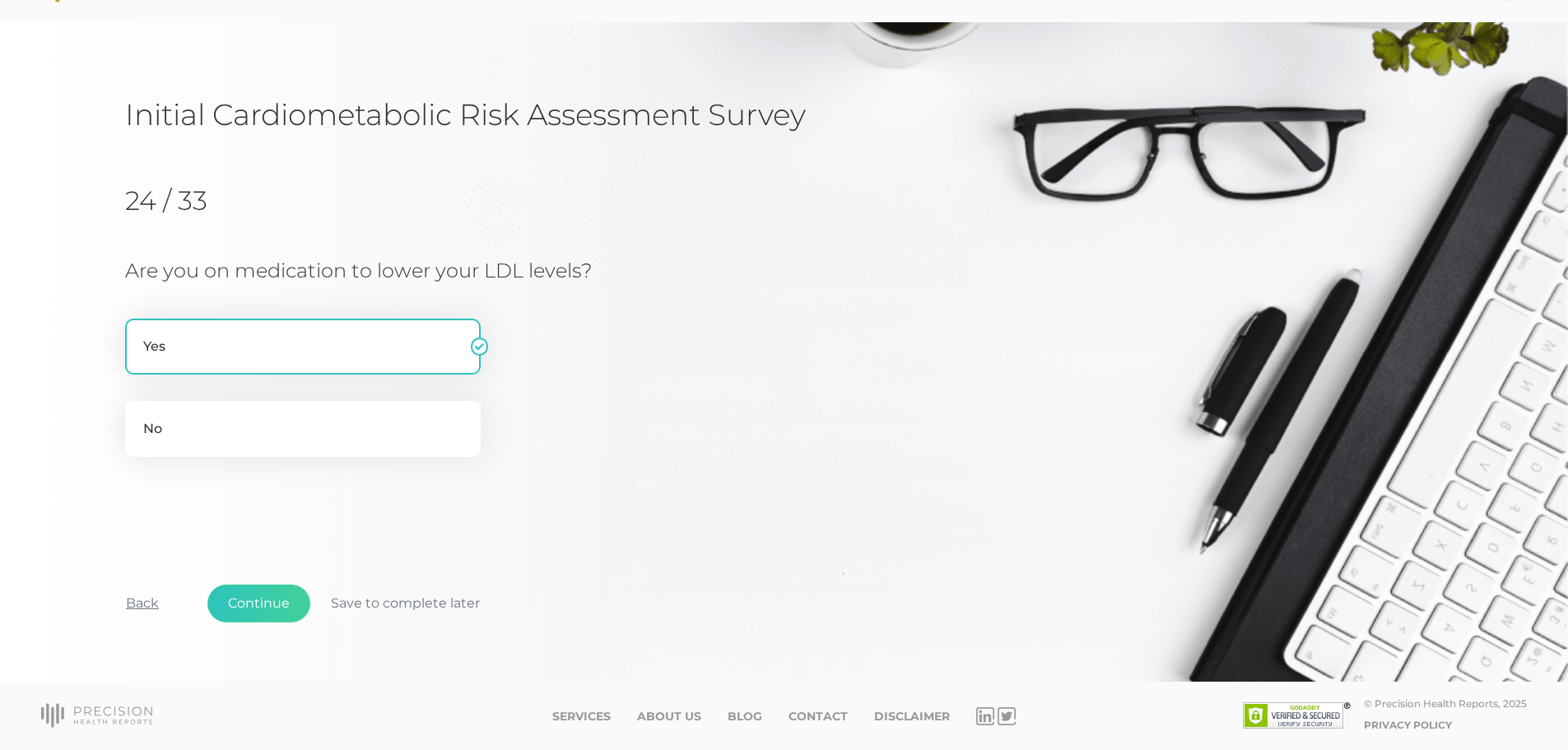
click at [140, 609] on button "Back" at bounding box center [142, 604] width 74 height 38
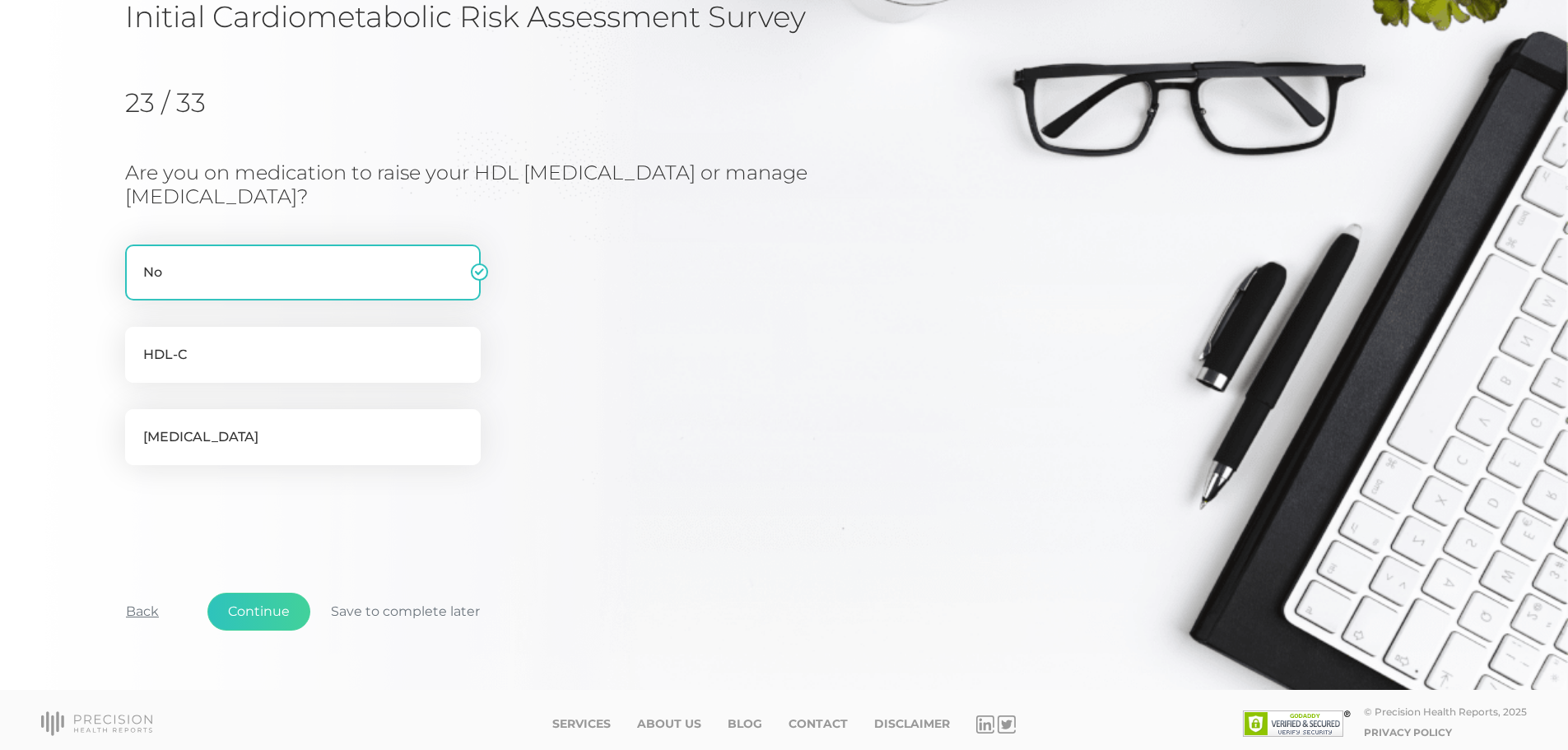
scroll to position [156, 0]
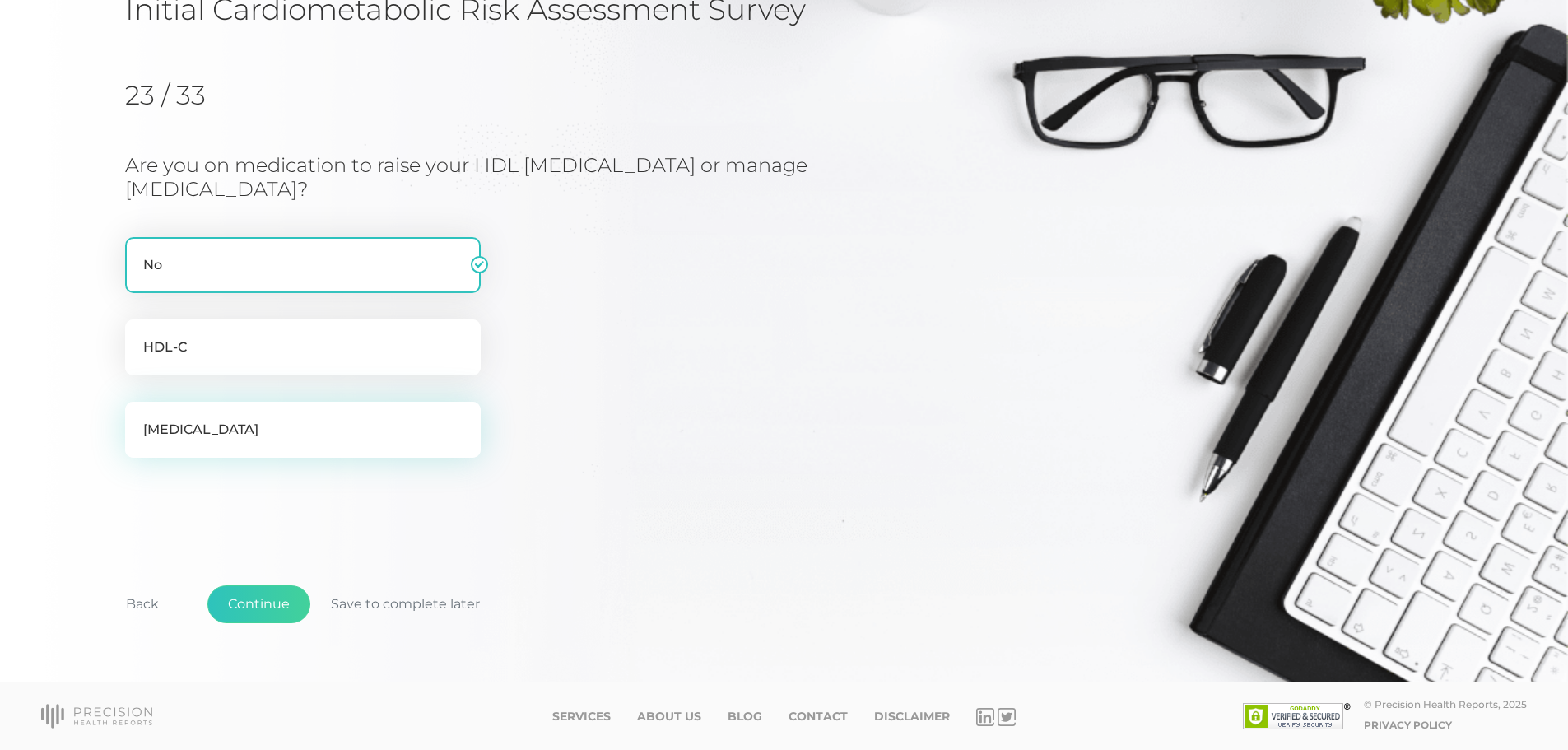
click at [342, 430] on label "Triglycerides" at bounding box center [303, 430] width 356 height 56
click at [138, 418] on input "Triglycerides" at bounding box center [131, 410] width 13 height 17
checkbox input "true"
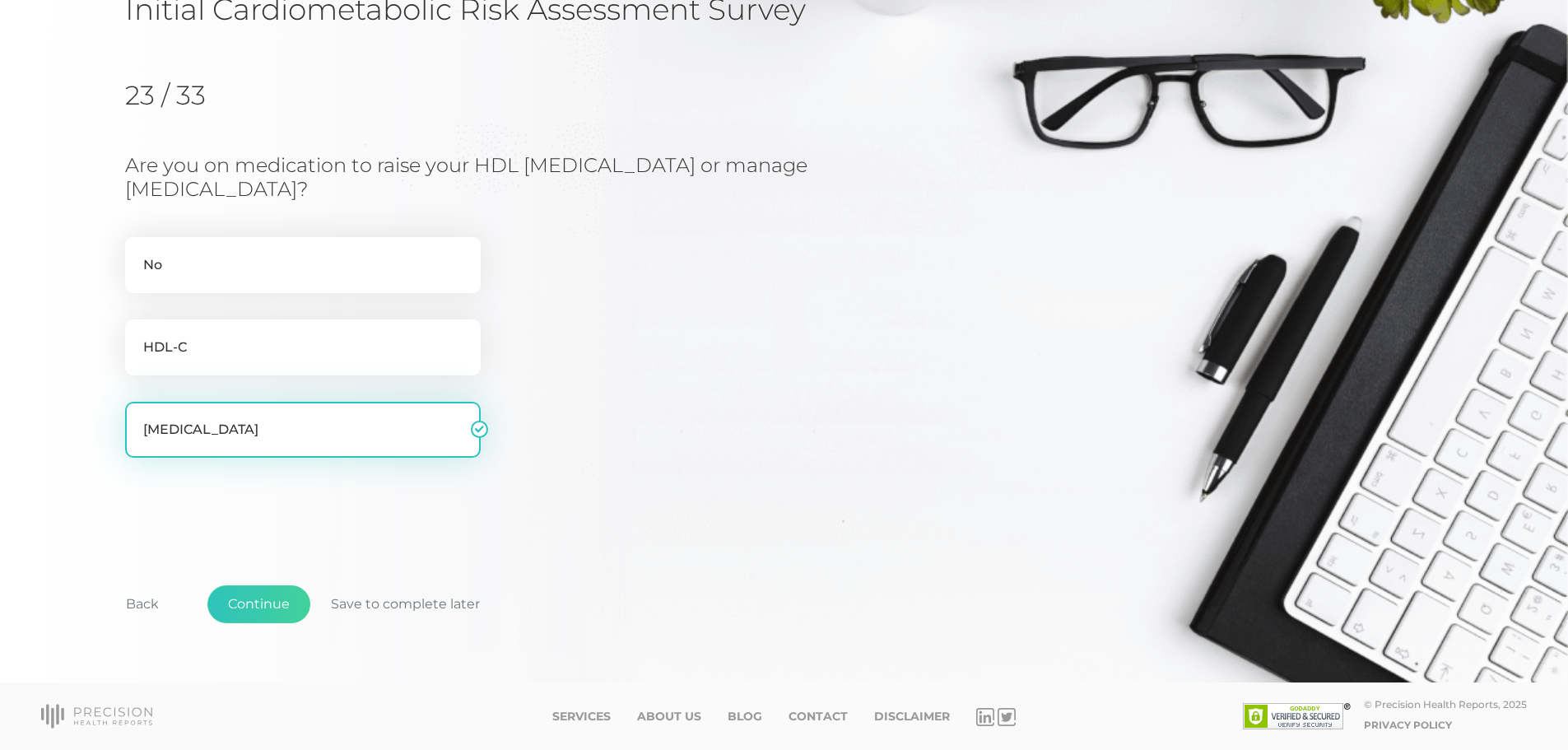
checkbox input "false"
click at [255, 606] on button "Continue" at bounding box center [259, 604] width 103 height 38
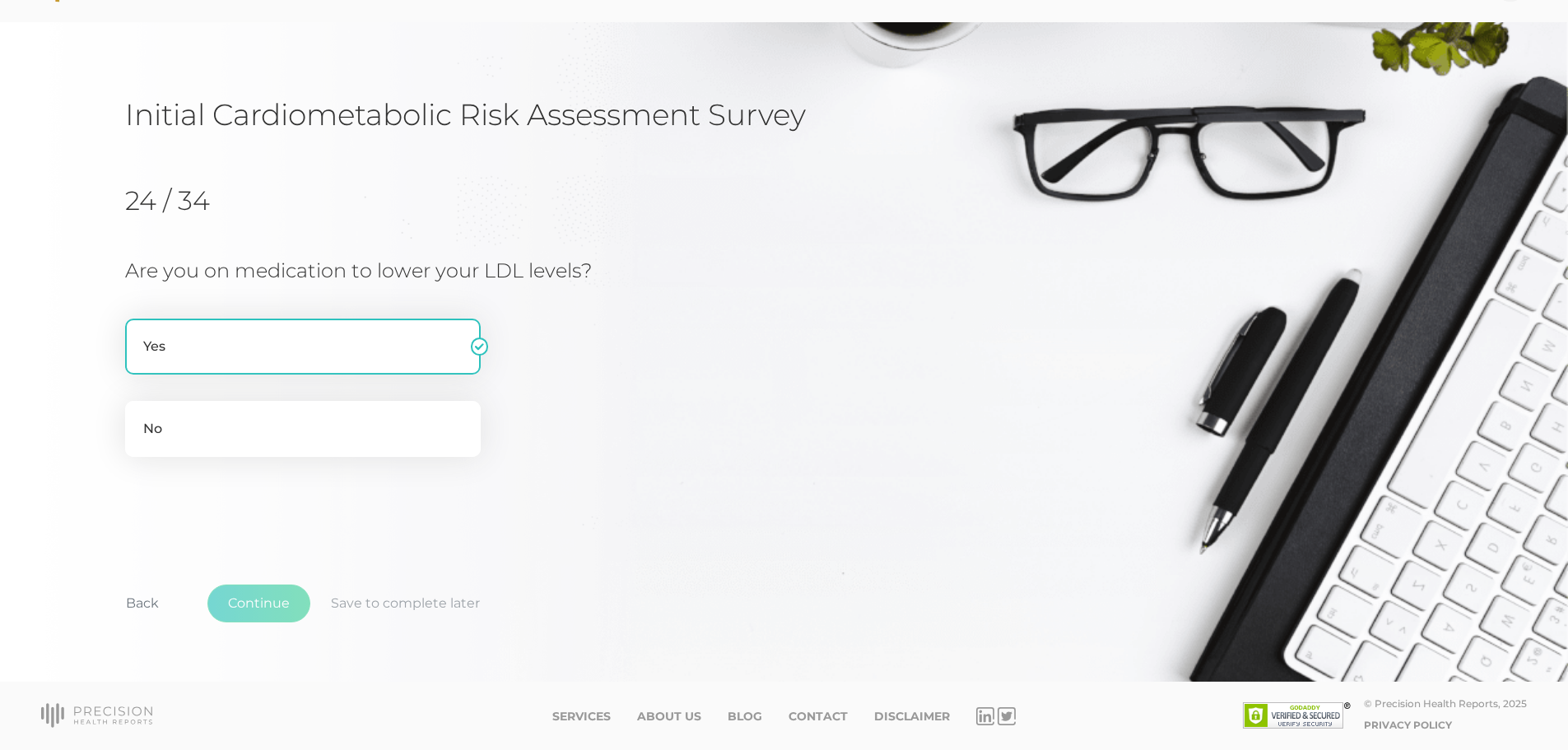
scroll to position [51, 0]
click at [324, 339] on label "Yes" at bounding box center [303, 346] width 356 height 56
click at [138, 335] on input "Yes" at bounding box center [131, 327] width 13 height 17
click at [256, 598] on button "Continue" at bounding box center [259, 604] width 103 height 38
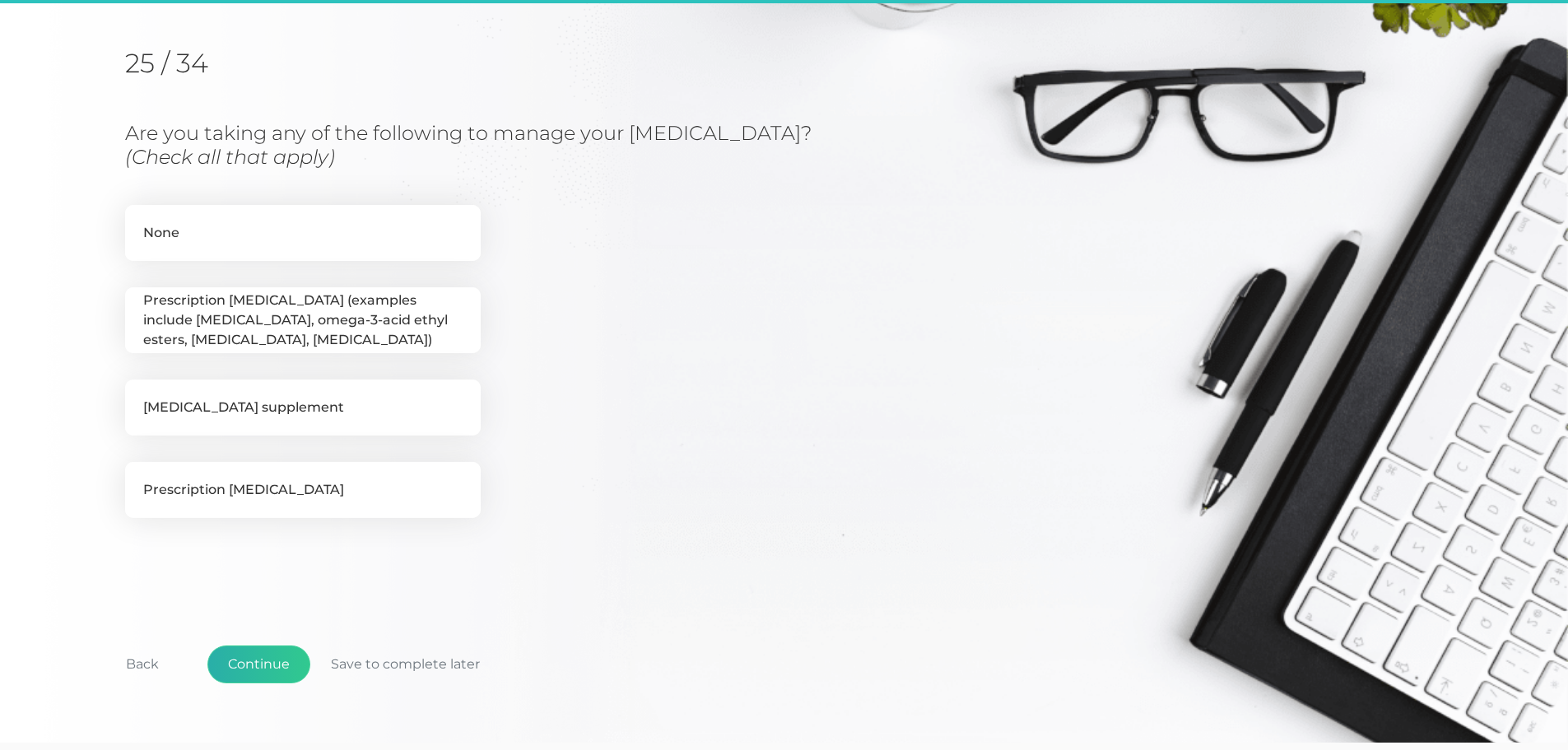
scroll to position [210, 0]
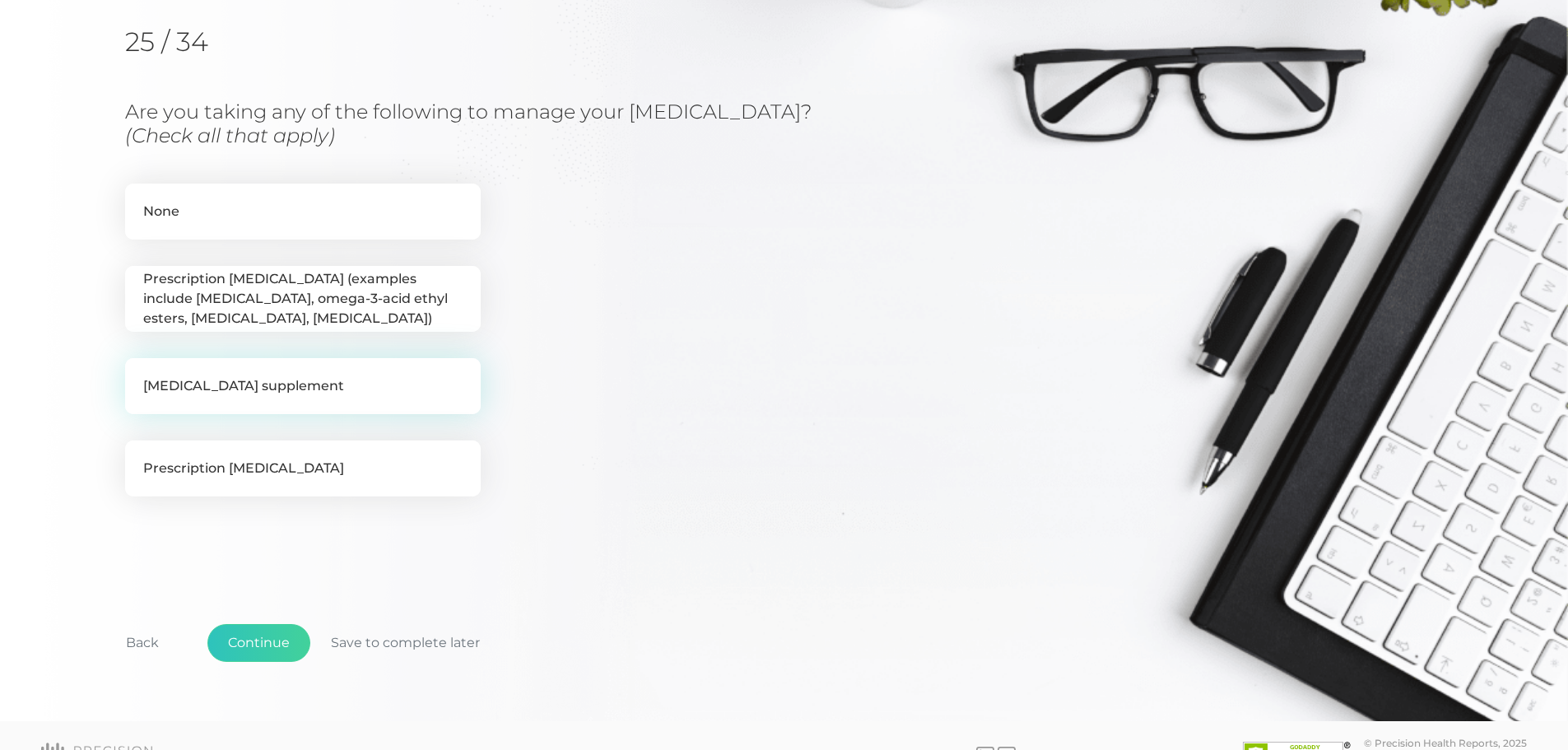
click at [307, 397] on label "Fish oil supplement" at bounding box center [303, 386] width 356 height 56
click at [138, 375] on input "Fish oil supplement" at bounding box center [131, 366] width 13 height 17
checkbox input "true"
click at [258, 636] on button "Continue" at bounding box center [259, 643] width 103 height 38
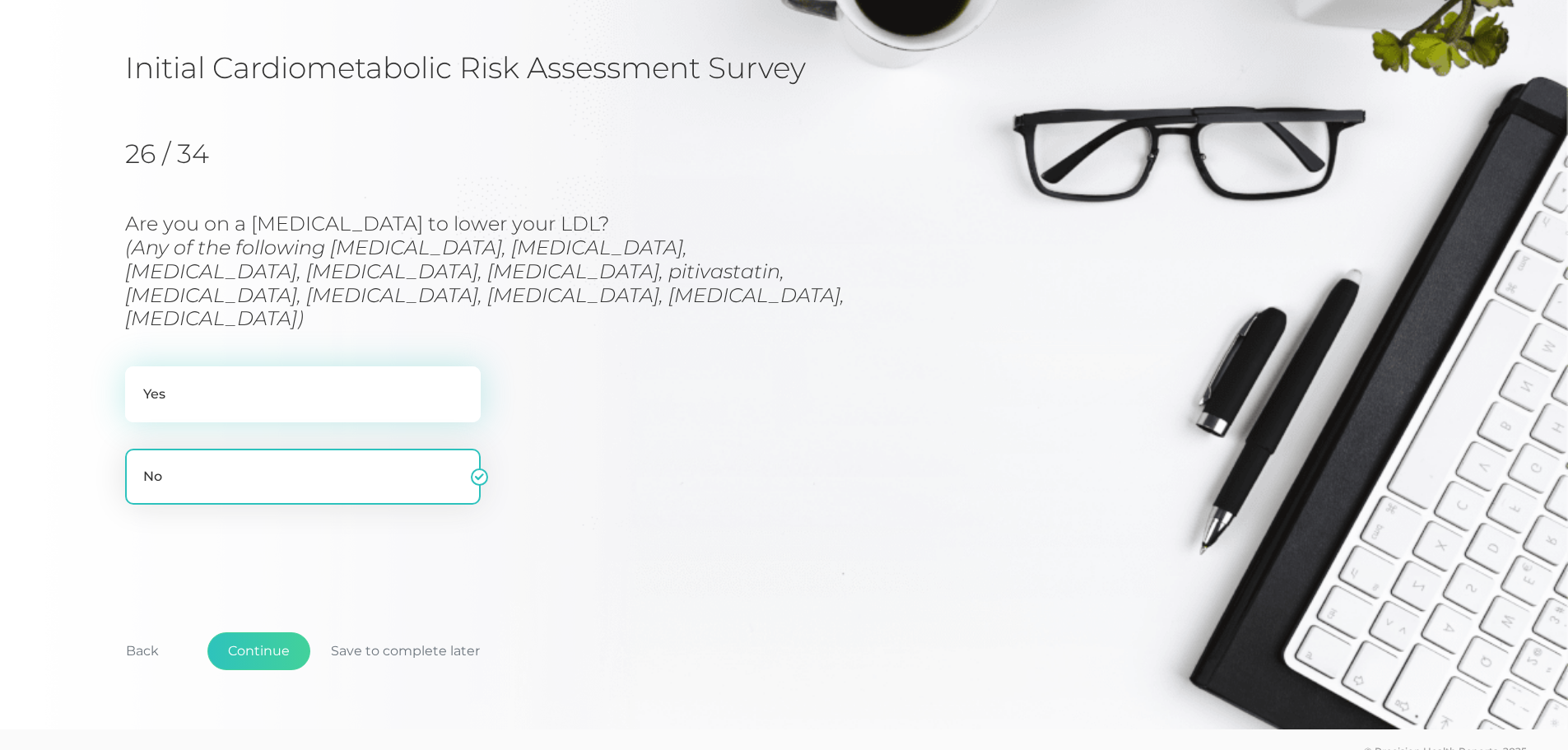
click at [284, 366] on label "Yes" at bounding box center [303, 394] width 356 height 56
click at [138, 366] on input "Yes" at bounding box center [131, 375] width 13 height 17
radio input "true"
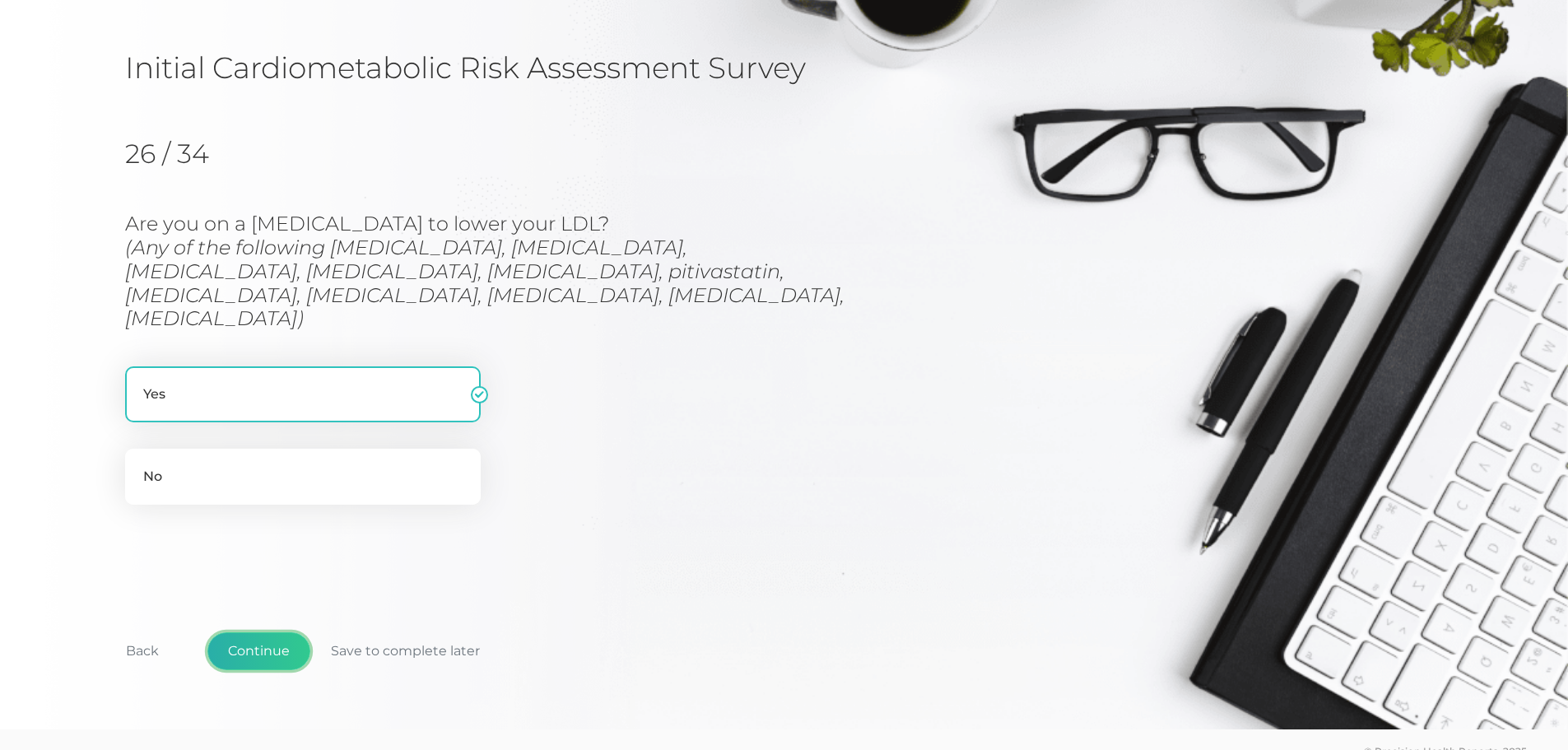
click at [252, 632] on button "Continue" at bounding box center [259, 651] width 103 height 38
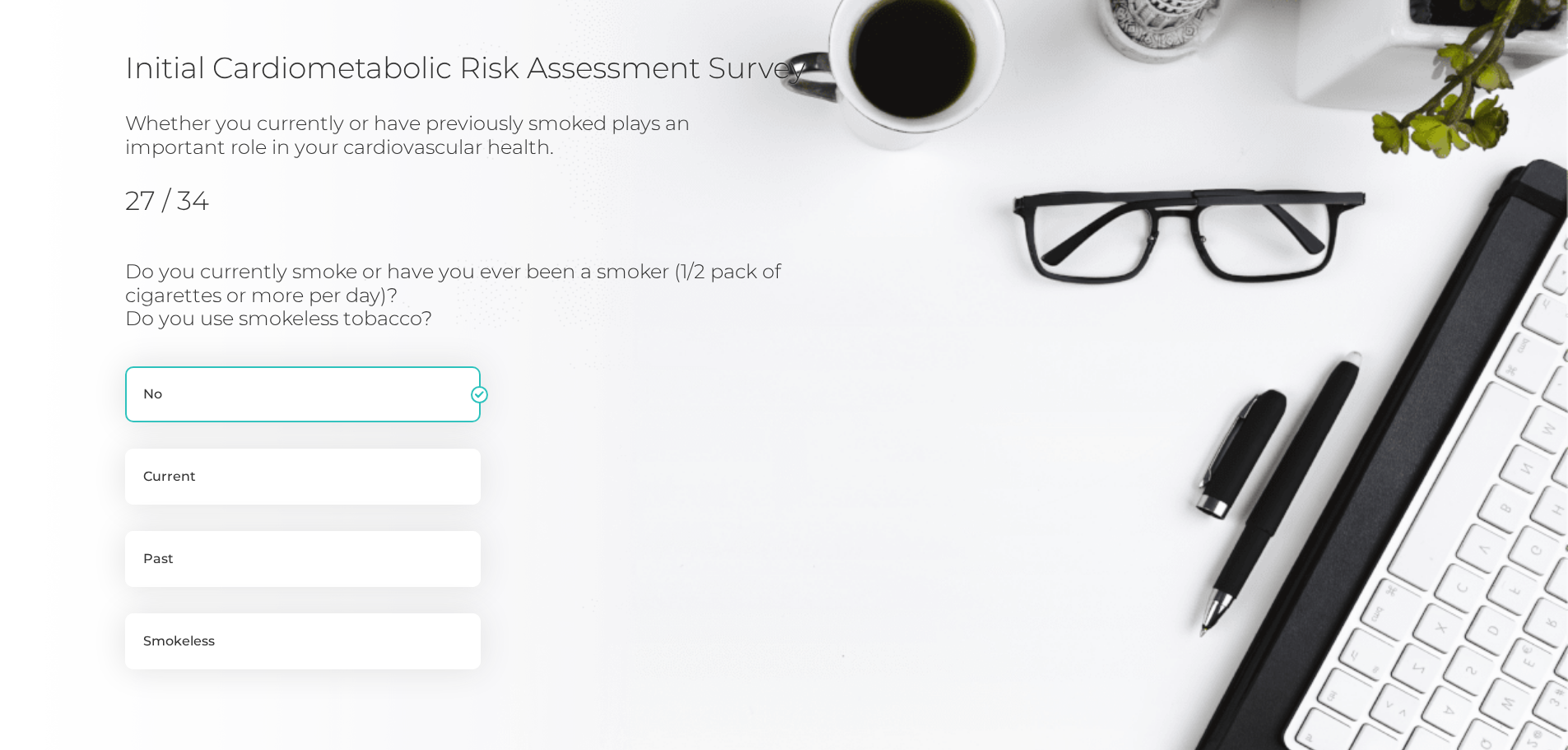
scroll to position [210, 0]
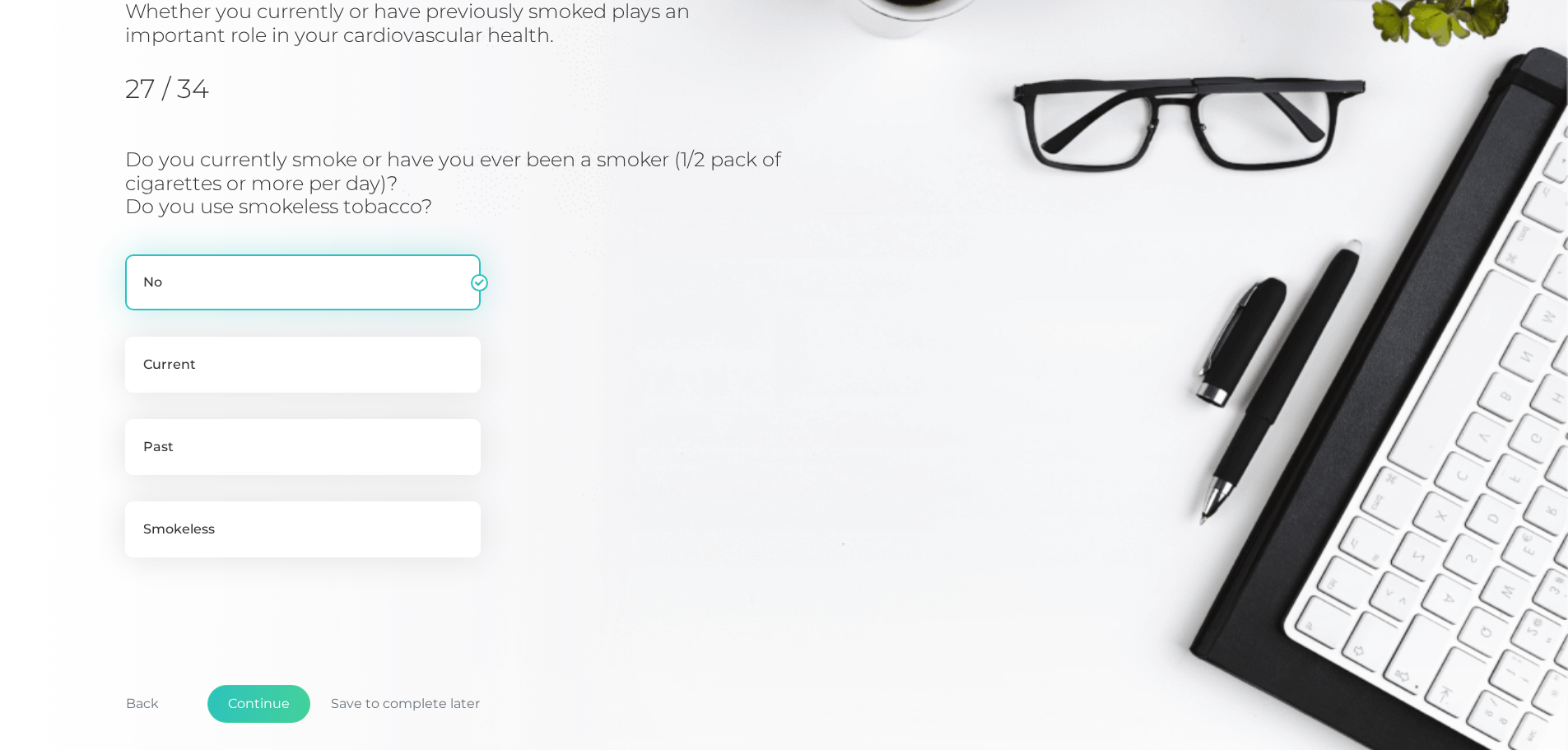
click at [311, 281] on label "No" at bounding box center [303, 283] width 356 height 56
click at [138, 270] on input "No" at bounding box center [131, 263] width 13 height 17
click at [238, 705] on button "Continue" at bounding box center [259, 704] width 103 height 38
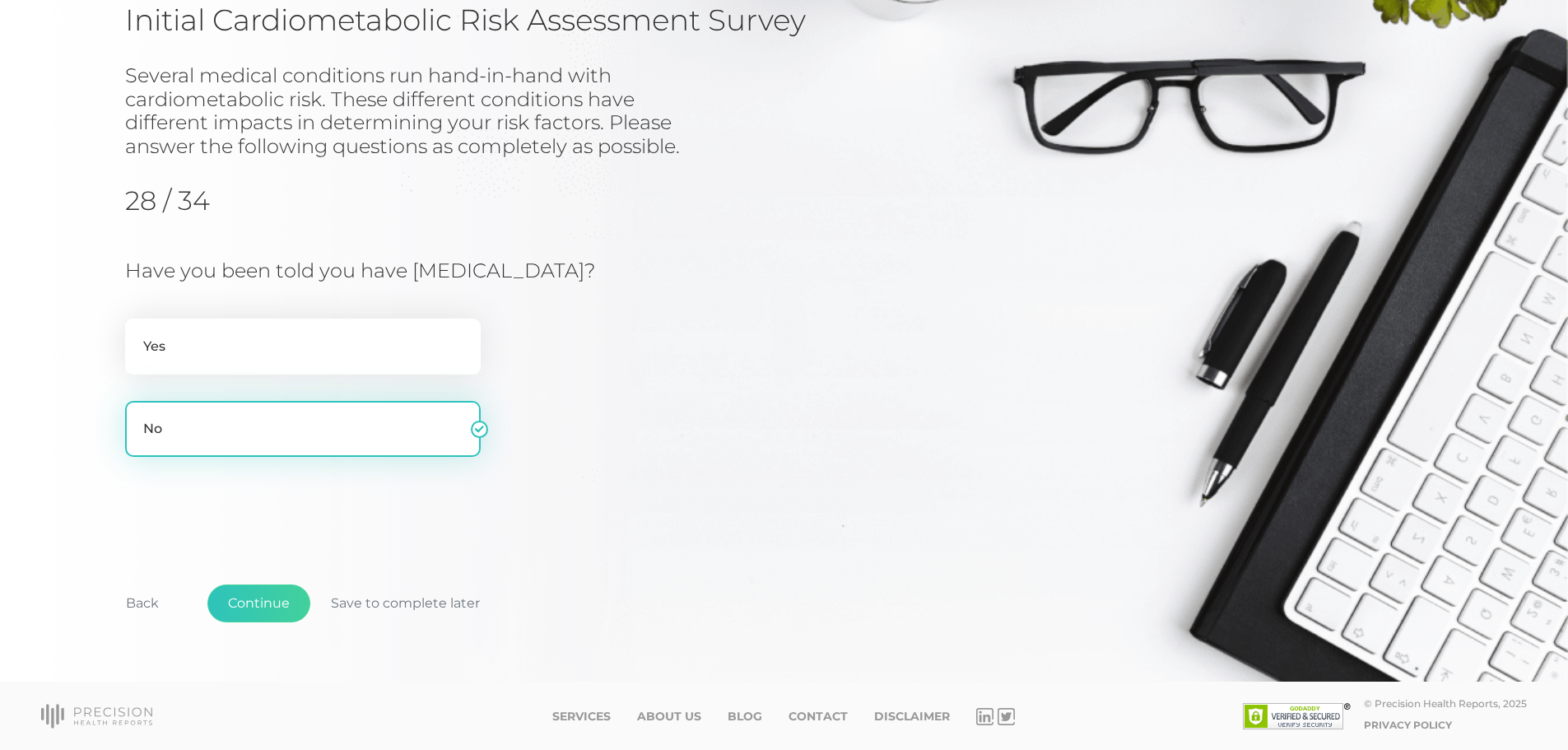
click at [296, 437] on label "No" at bounding box center [303, 429] width 356 height 56
click at [138, 418] on input "No" at bounding box center [131, 409] width 13 height 17
click at [256, 600] on button "Continue" at bounding box center [259, 604] width 103 height 38
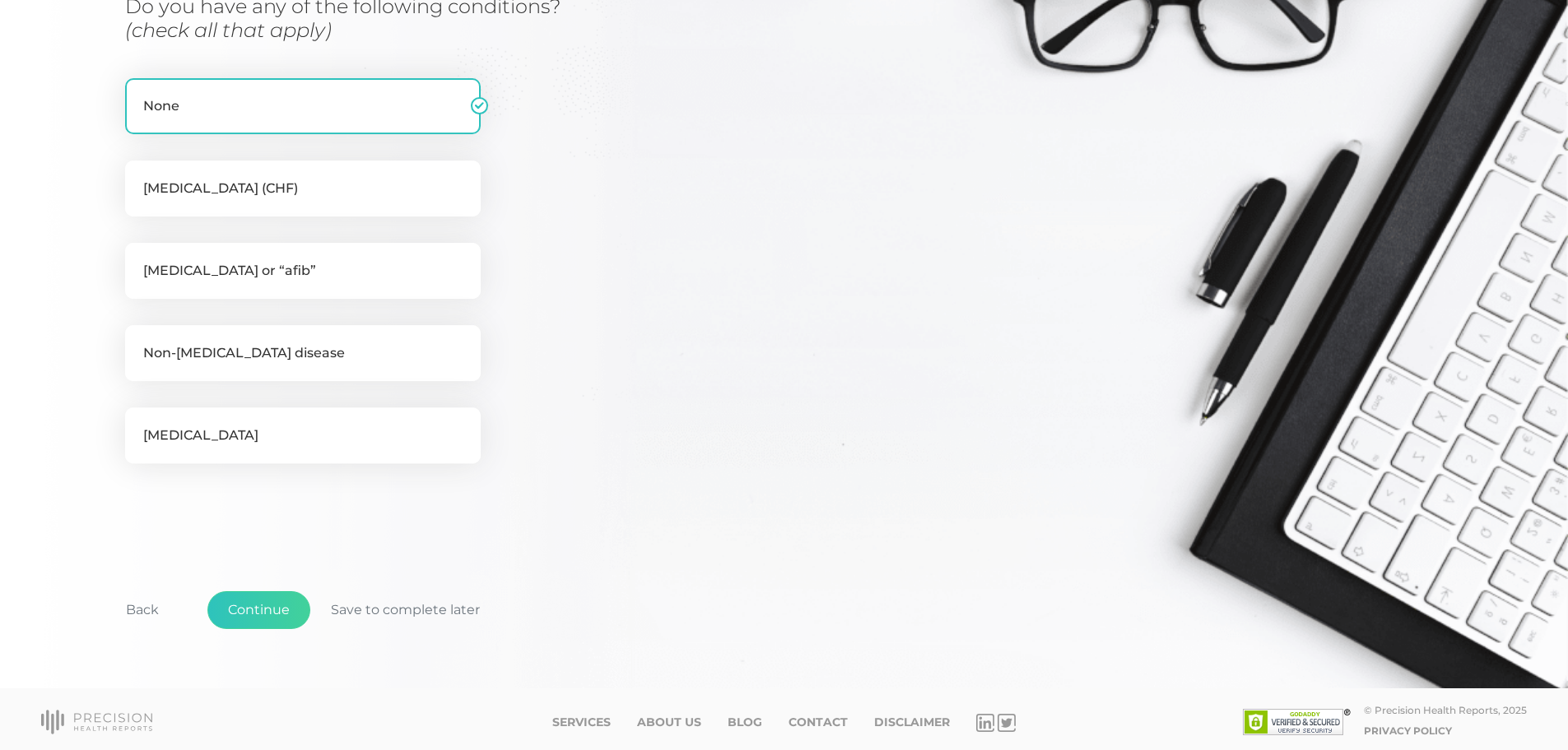
scroll to position [321, 0]
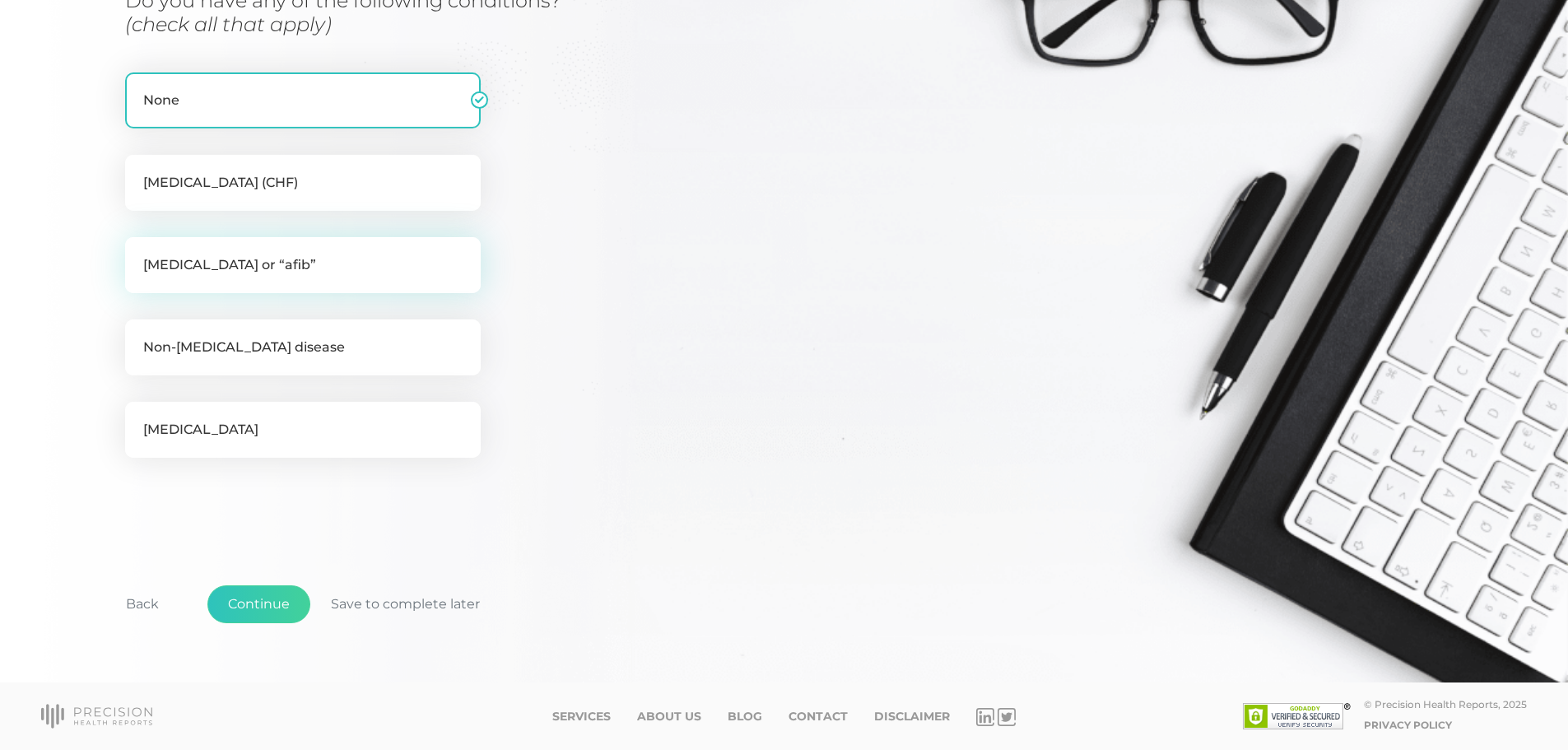
click at [376, 277] on label "Atrial fibrillation or “afib”" at bounding box center [303, 265] width 356 height 56
click at [138, 254] on input "Atrial fibrillation or “afib”" at bounding box center [131, 246] width 13 height 17
checkbox input "true"
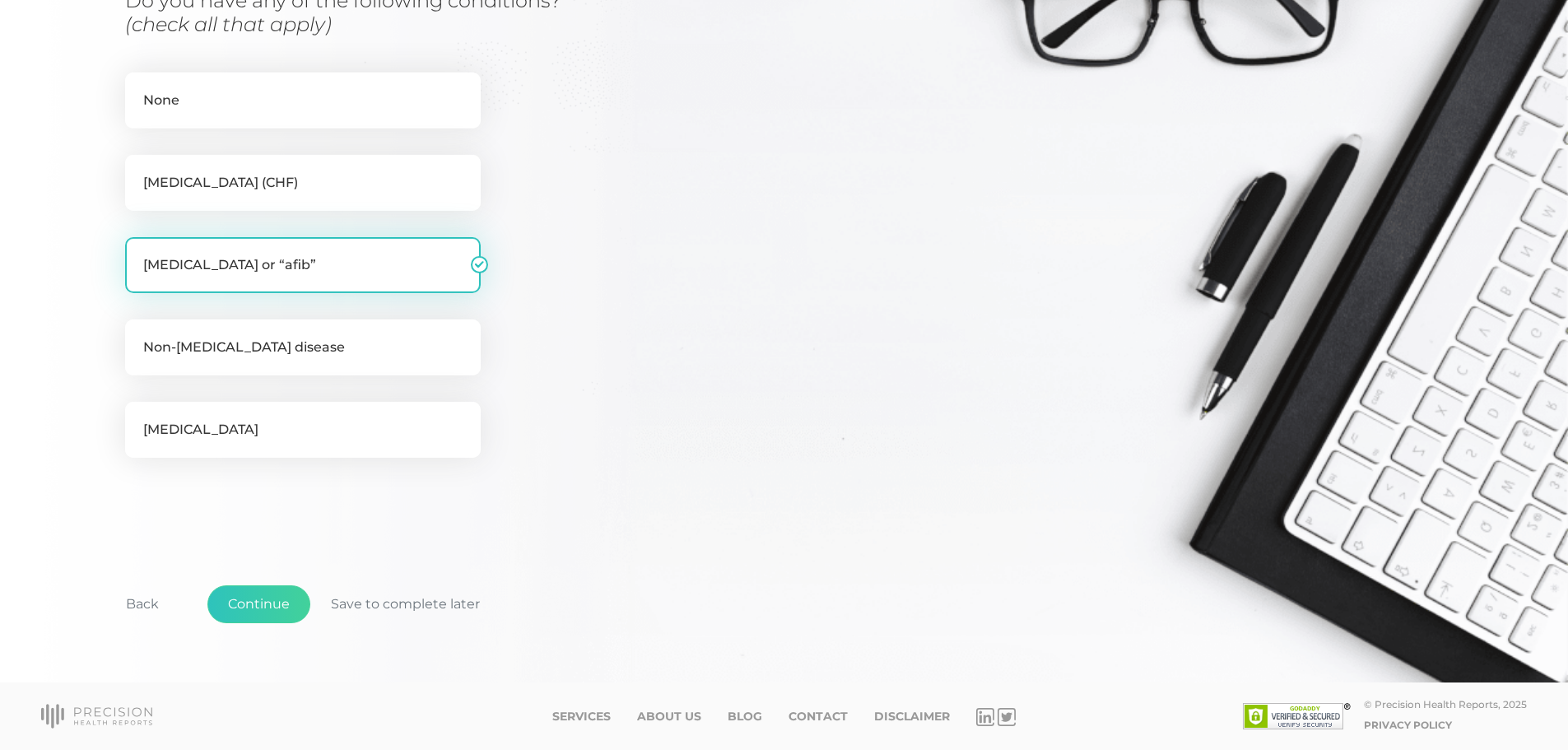
checkbox input "false"
click at [234, 607] on button "Continue" at bounding box center [259, 604] width 103 height 38
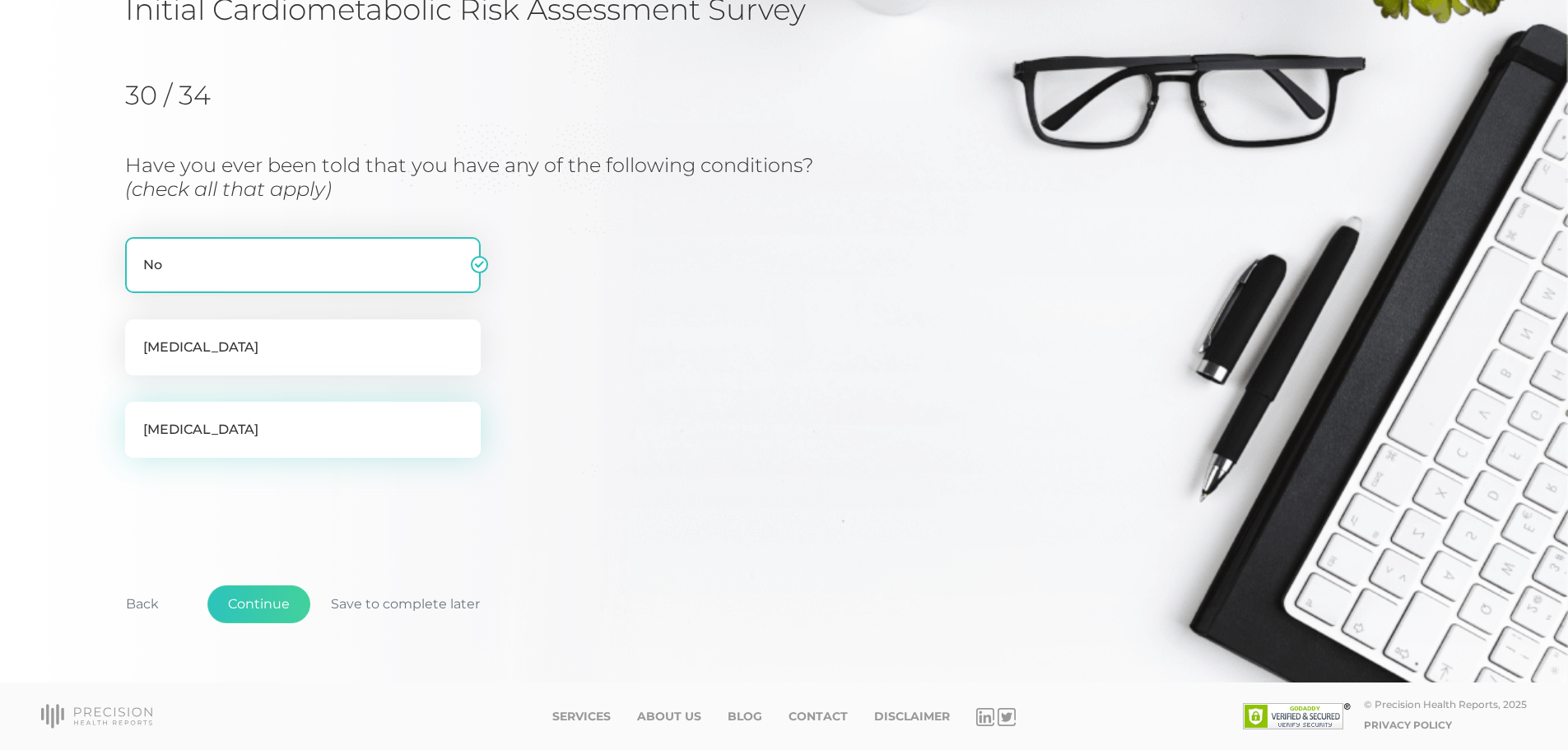
click at [322, 430] on label "Obstructive sleep apnea" at bounding box center [303, 430] width 356 height 56
click at [138, 418] on input "Obstructive sleep apnea" at bounding box center [131, 410] width 13 height 17
checkbox input "true"
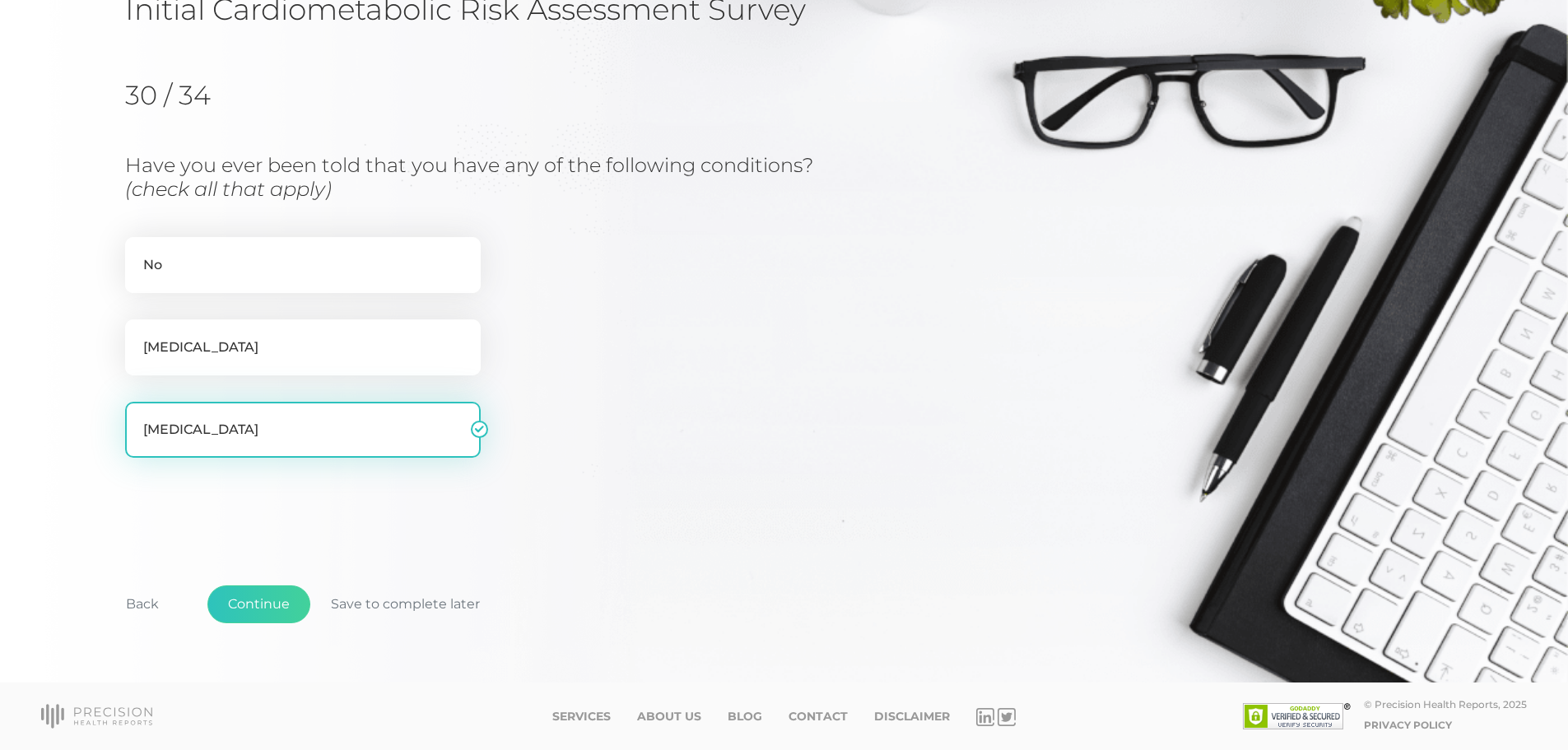
checkbox input "false"
click at [265, 604] on button "Continue" at bounding box center [259, 604] width 103 height 38
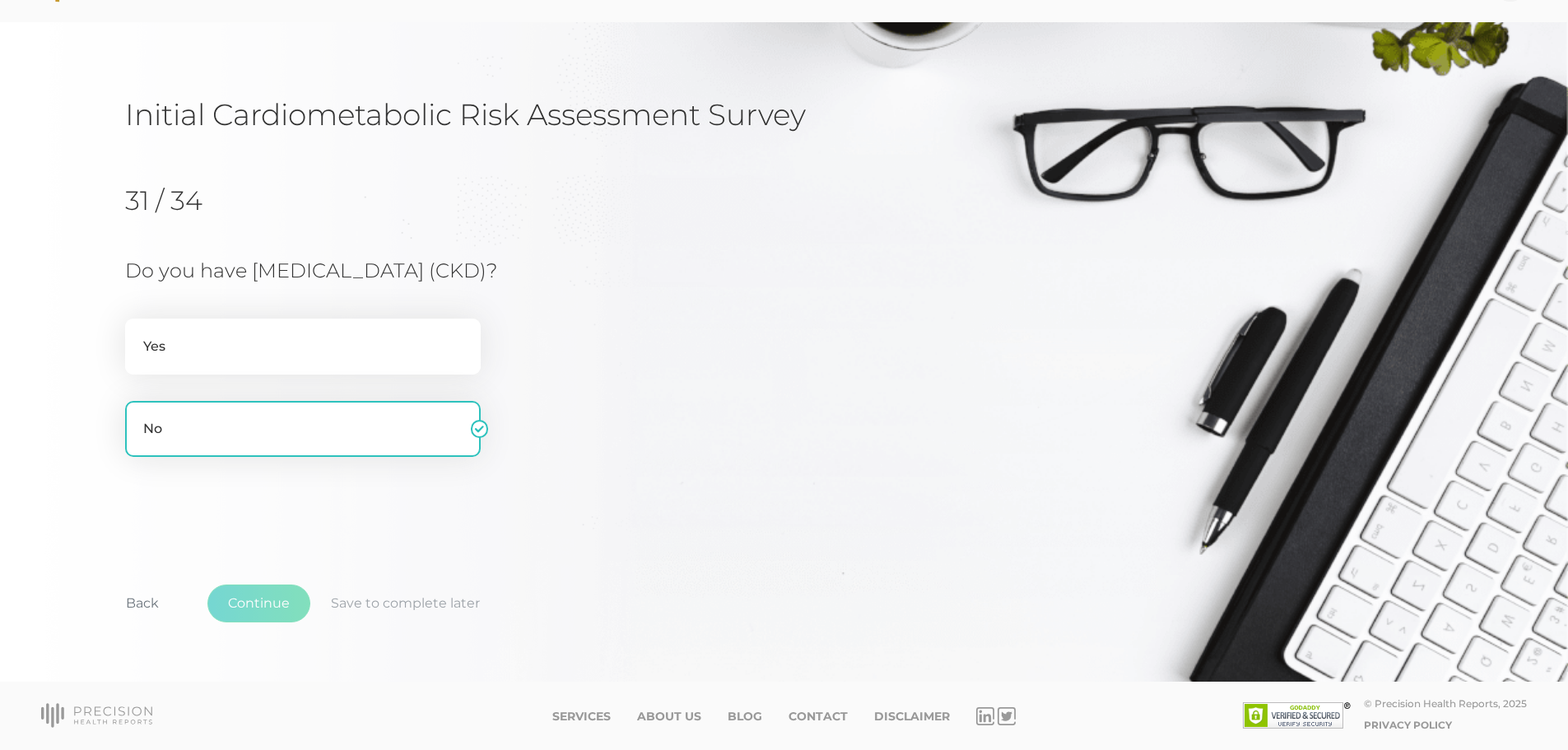
scroll to position [51, 0]
click at [280, 352] on label "Yes" at bounding box center [303, 346] width 356 height 56
click at [138, 335] on input "Yes" at bounding box center [131, 327] width 13 height 17
radio input "true"
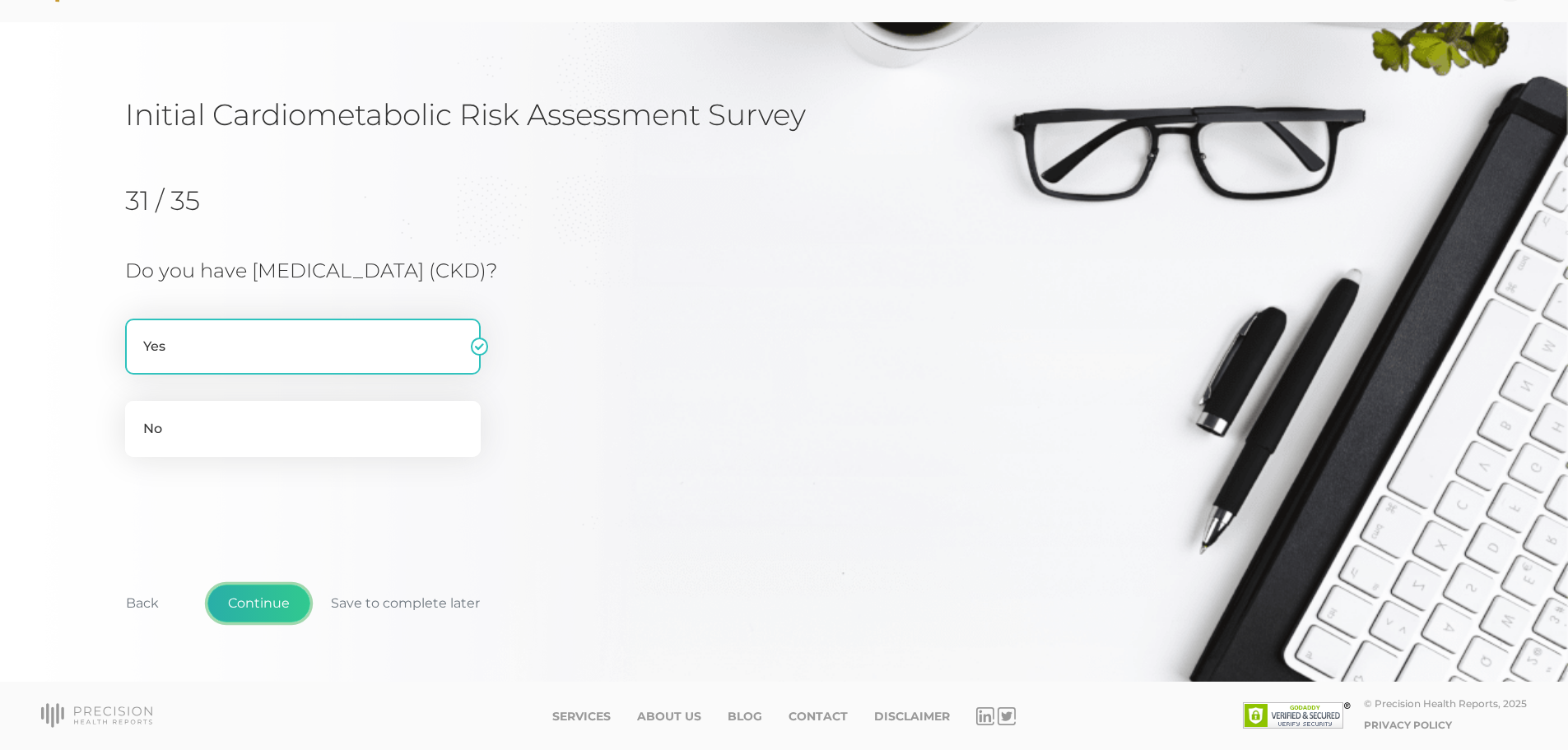
click at [257, 604] on button "Continue" at bounding box center [259, 604] width 103 height 38
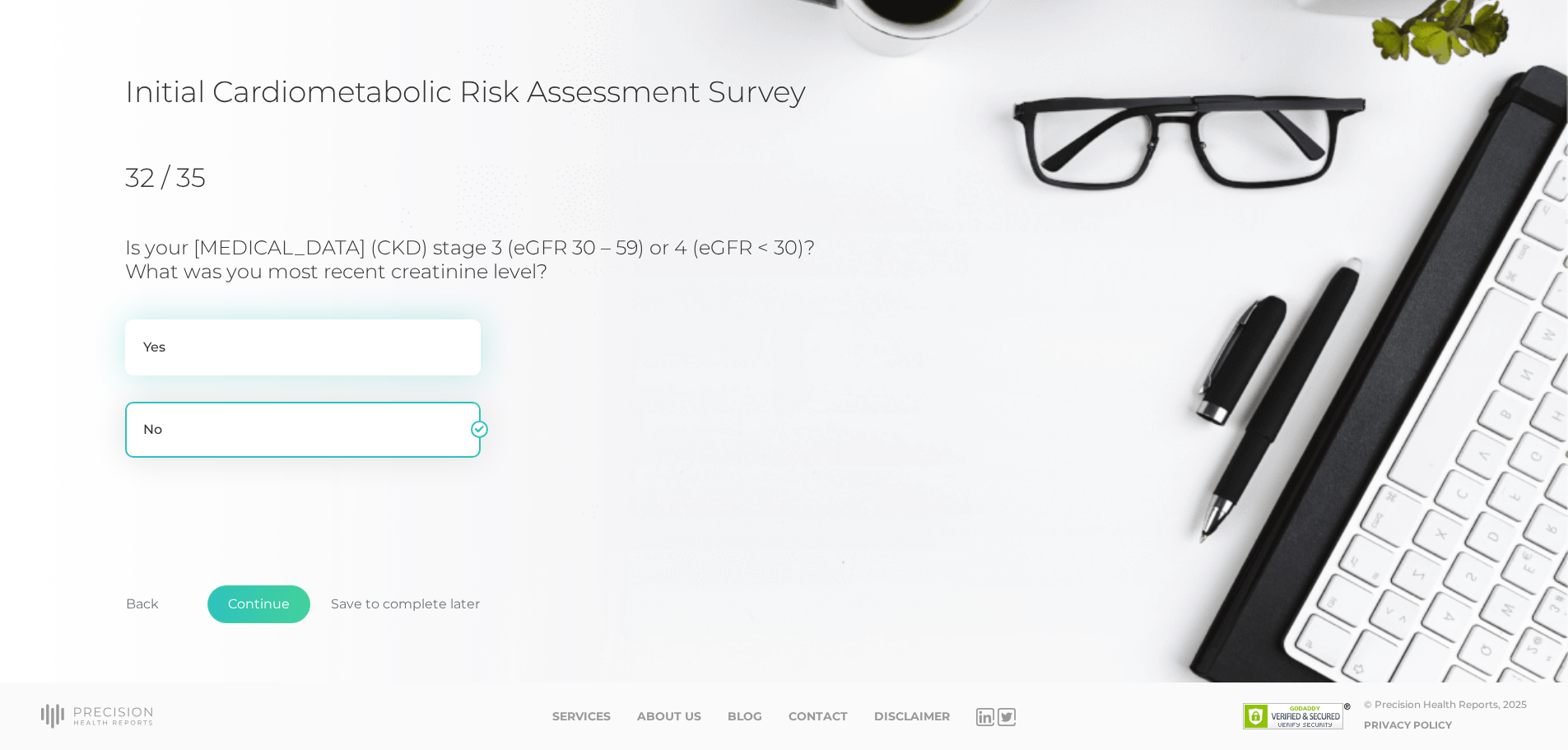
click at [356, 351] on label "Yes" at bounding box center [303, 347] width 356 height 56
click at [138, 336] on input "Yes" at bounding box center [131, 327] width 13 height 17
radio input "true"
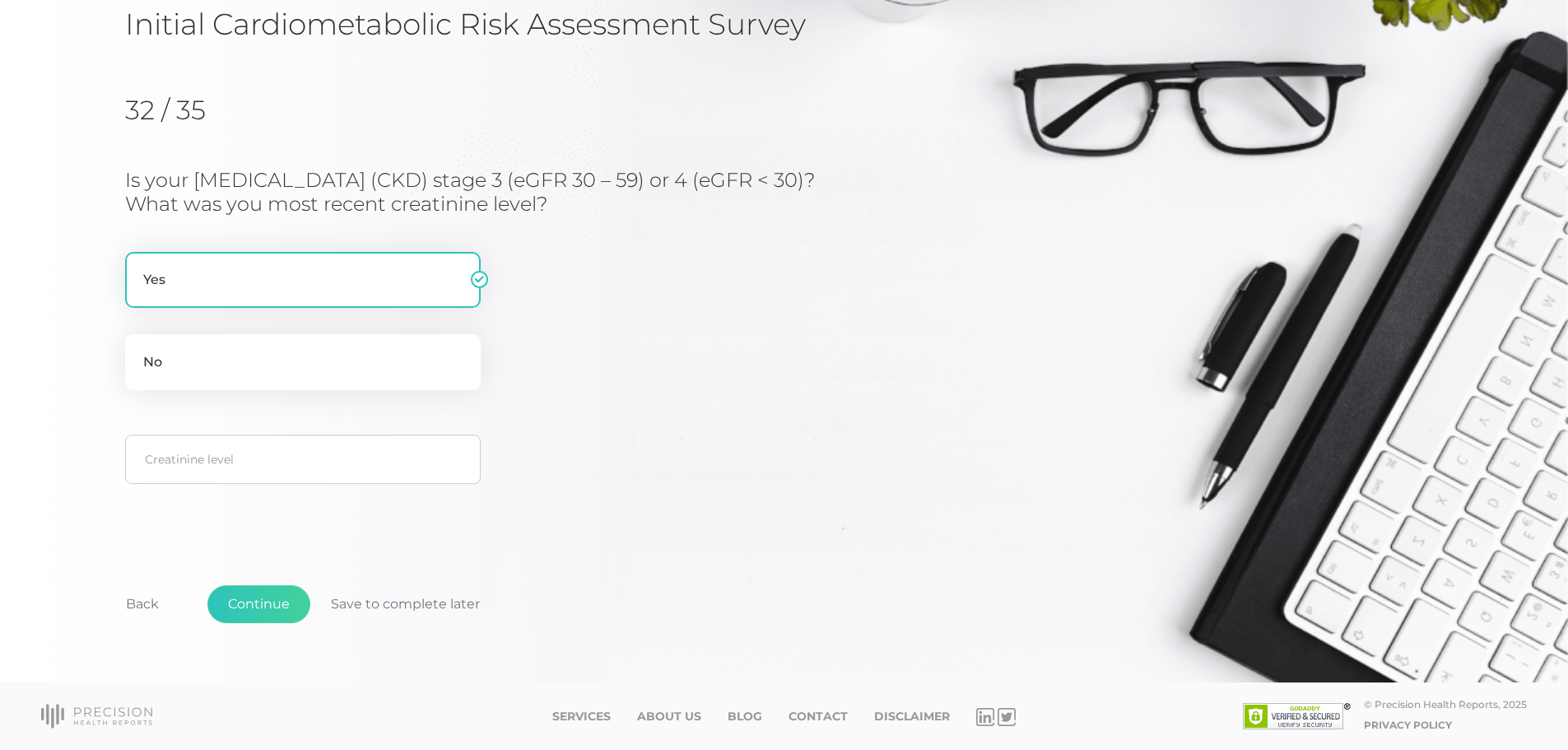
scroll to position [165, 0]
click at [311, 461] on input "text" at bounding box center [303, 460] width 356 height 50
click at [402, 289] on label "Yes" at bounding box center [303, 280] width 356 height 56
click at [138, 269] on input "Yes" at bounding box center [131, 260] width 13 height 17
click at [339, 465] on input "text" at bounding box center [303, 460] width 356 height 50
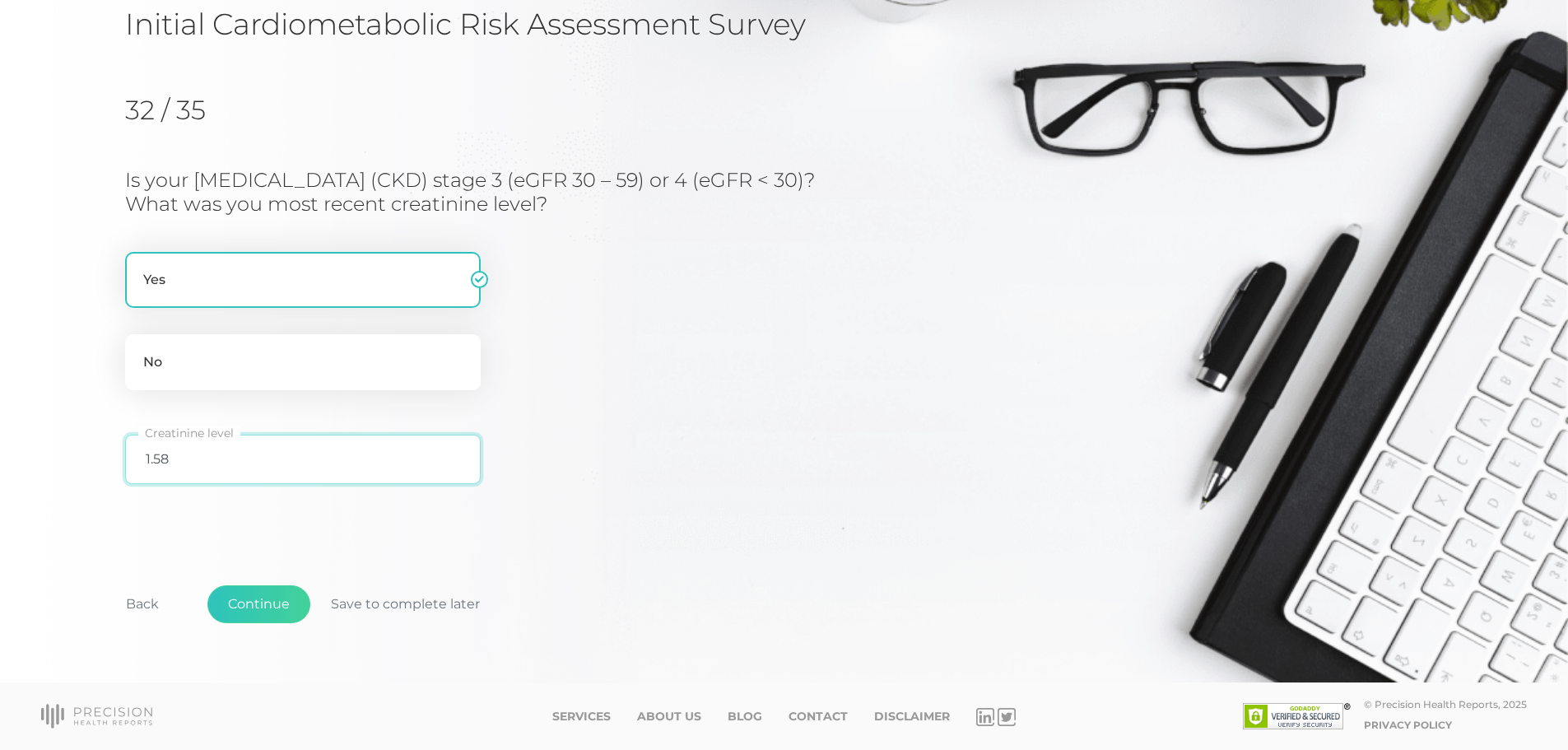
type input "1.58"
click at [246, 606] on button "Continue" at bounding box center [259, 604] width 103 height 38
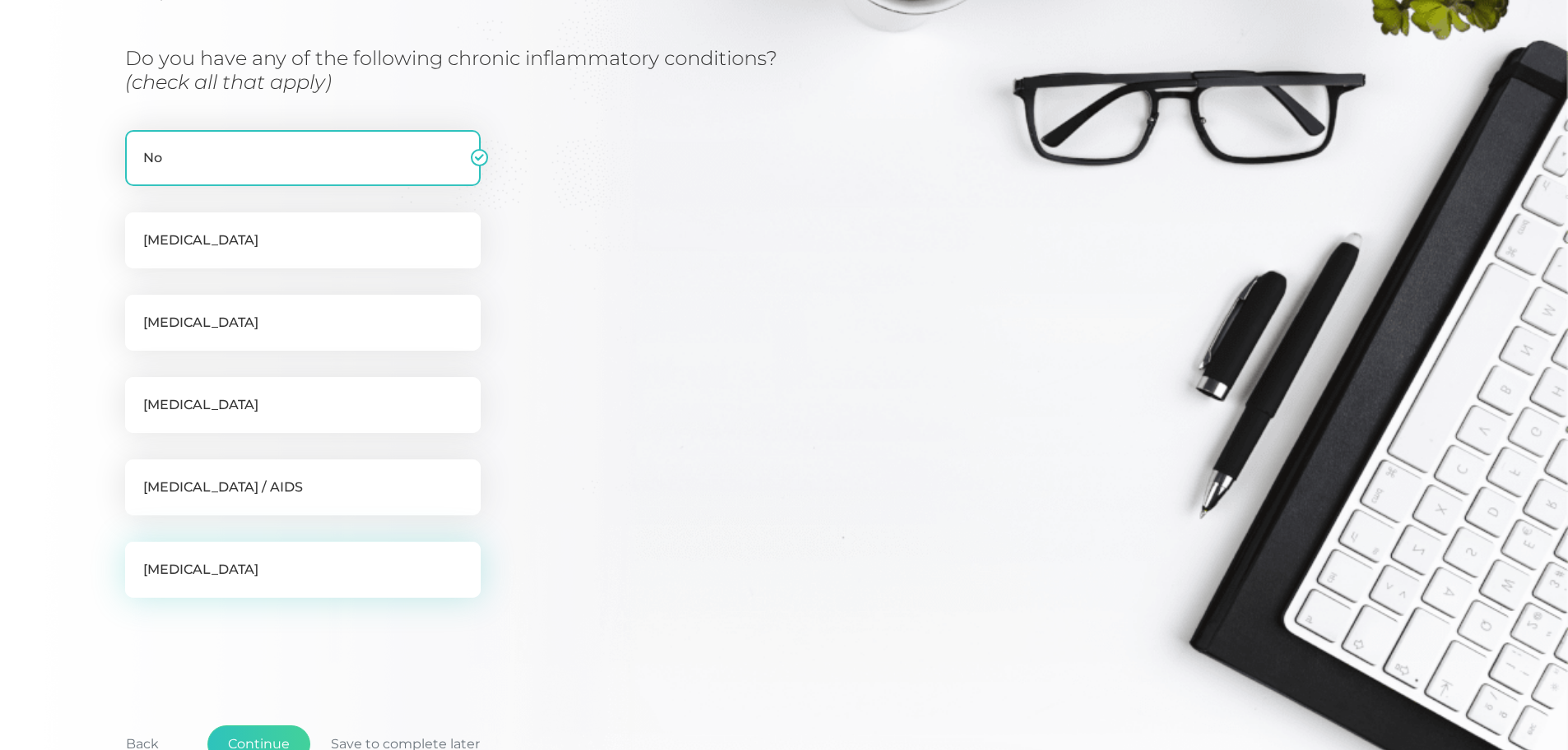
scroll to position [292, 0]
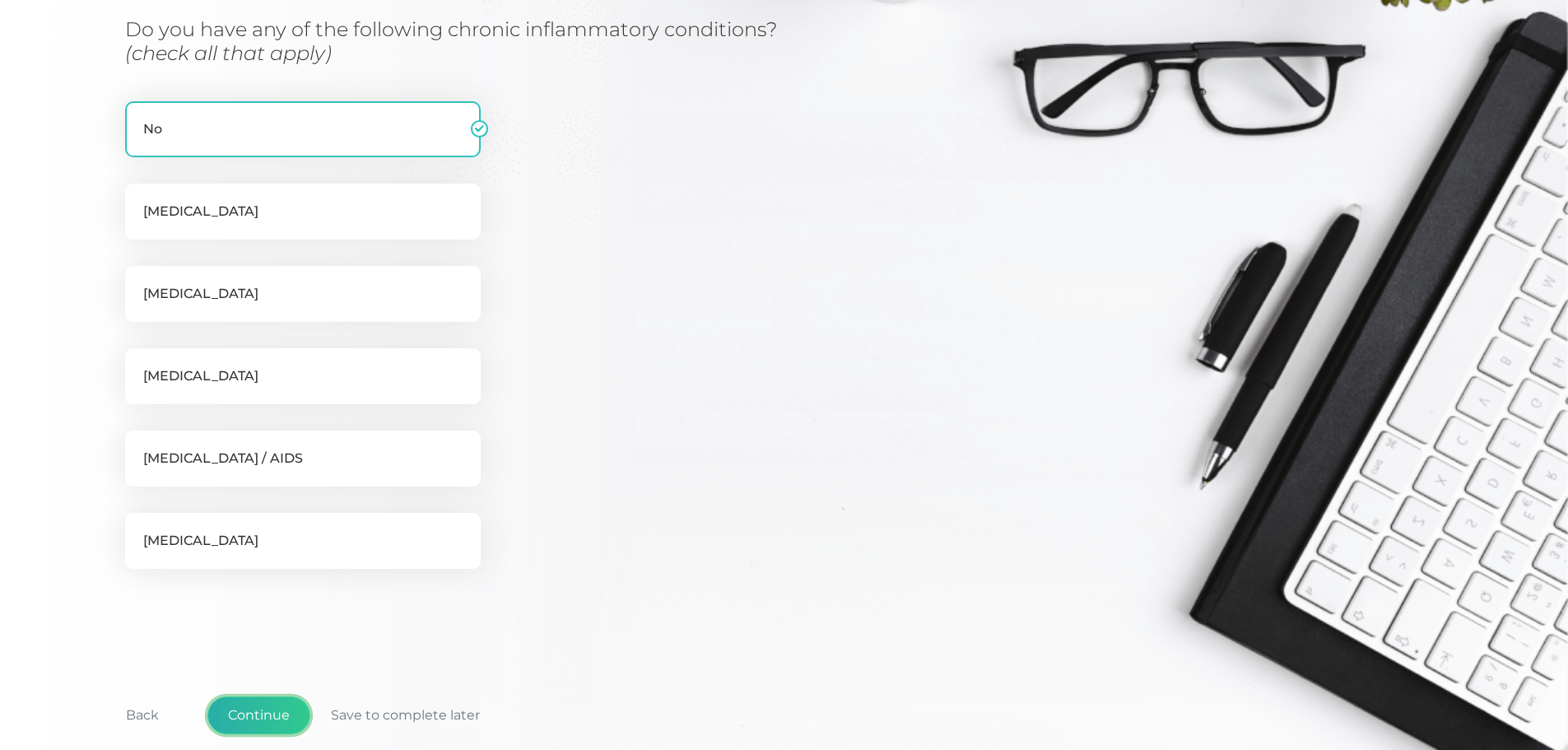
click at [259, 709] on button "Continue" at bounding box center [259, 715] width 103 height 38
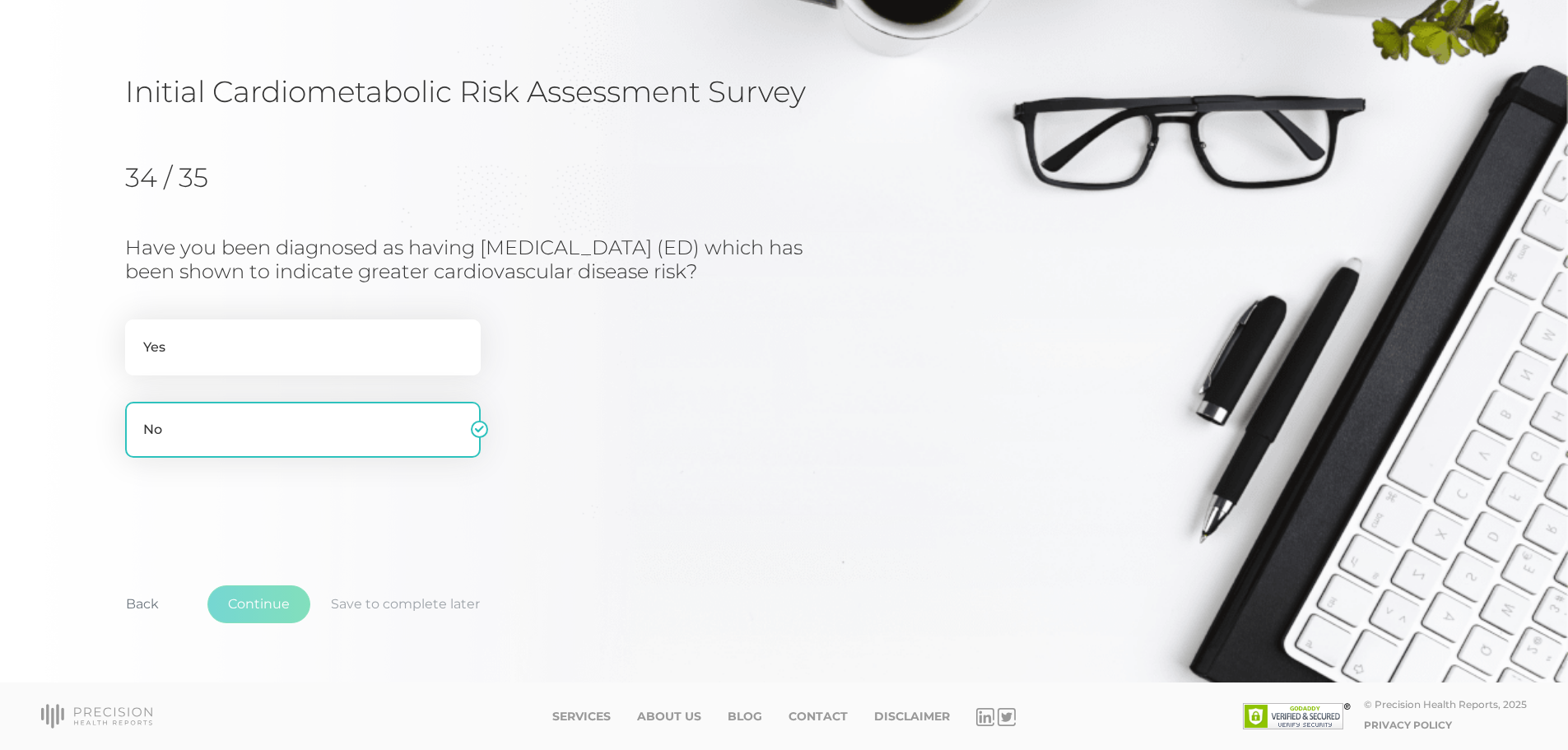
scroll to position [74, 0]
click at [350, 357] on label "Yes" at bounding box center [303, 347] width 356 height 56
click at [138, 336] on input "Yes" at bounding box center [131, 327] width 13 height 17
radio input "true"
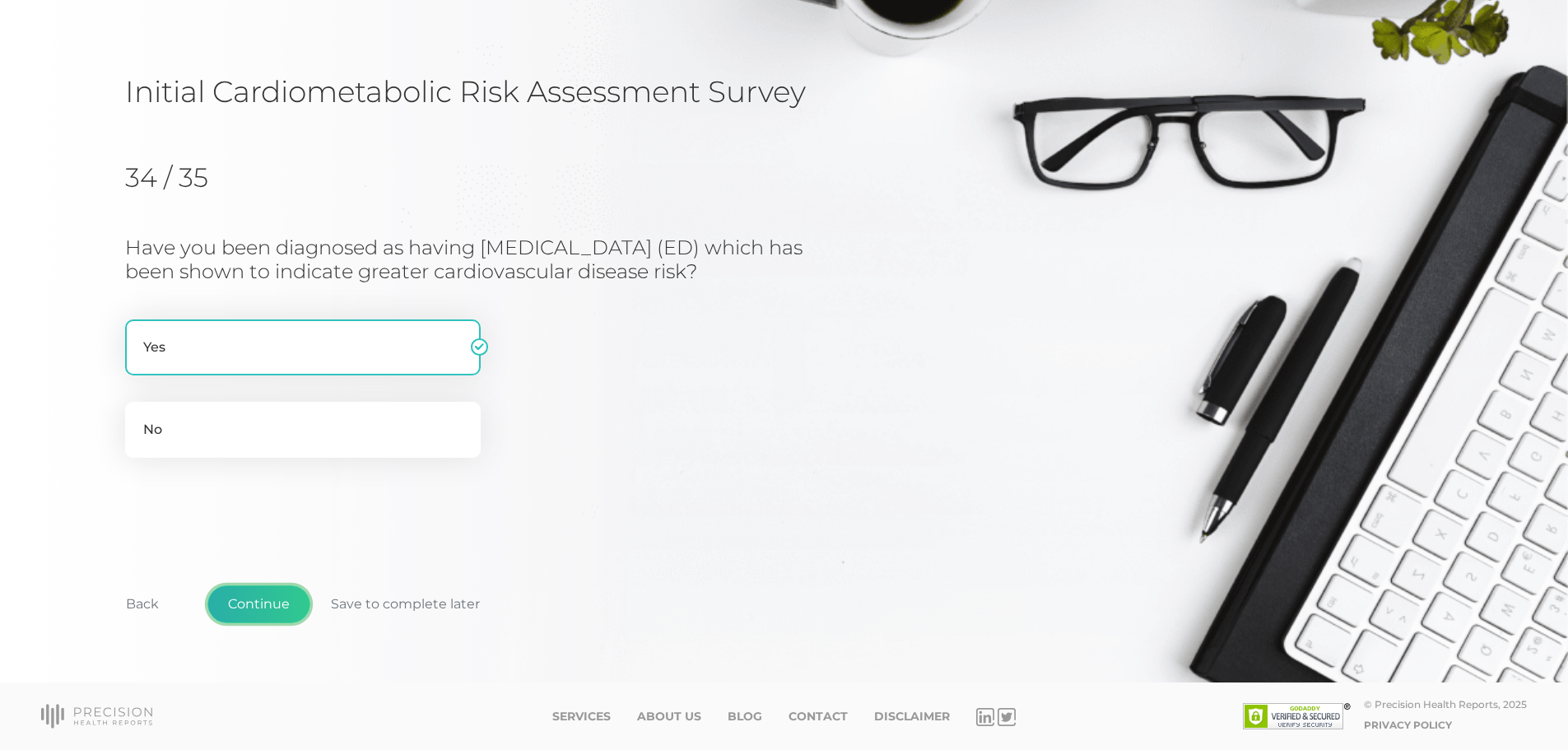
click at [251, 600] on button "Continue" at bounding box center [259, 604] width 103 height 38
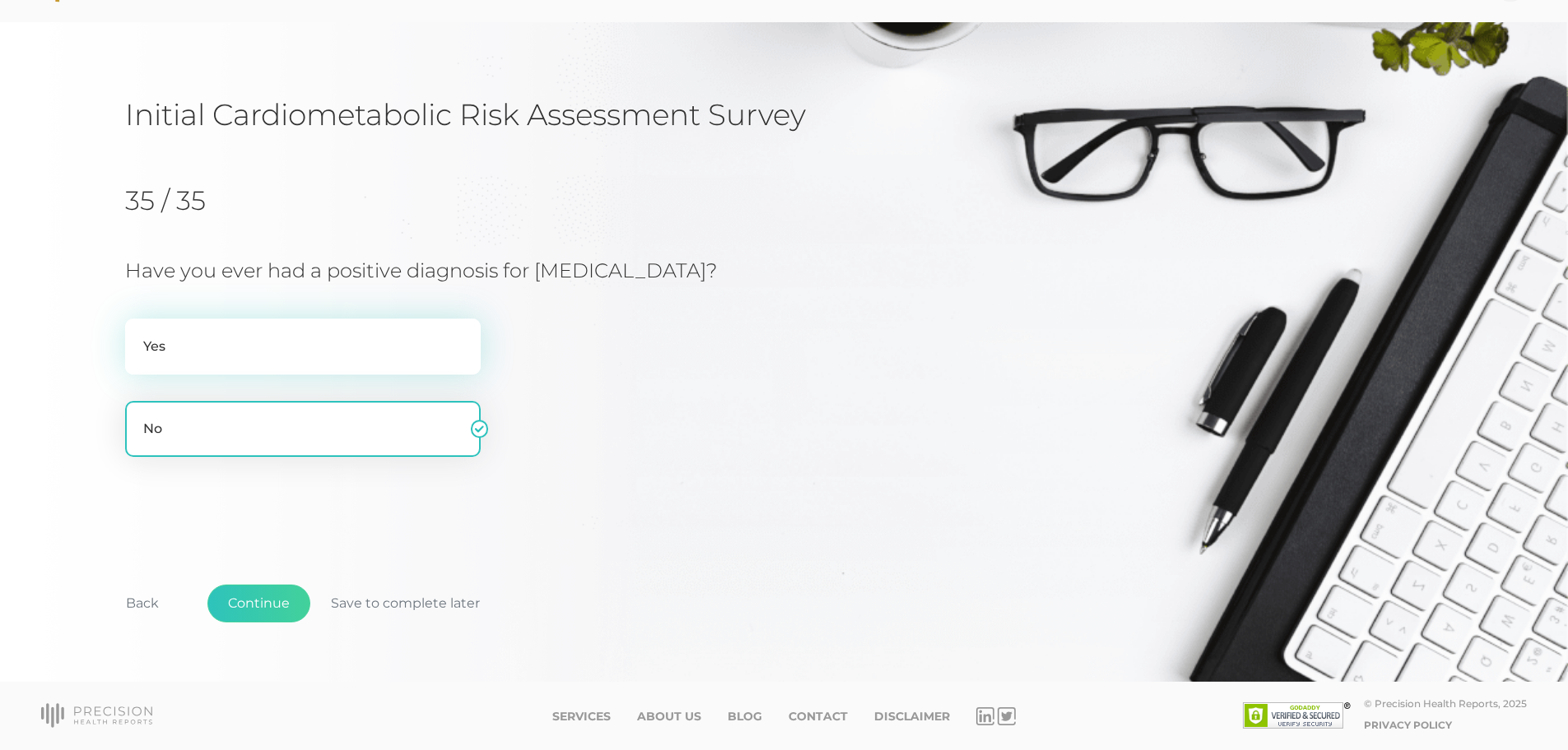
click at [292, 332] on label "Yes" at bounding box center [303, 346] width 356 height 56
click at [138, 332] on input "Yes" at bounding box center [131, 327] width 13 height 17
radio input "true"
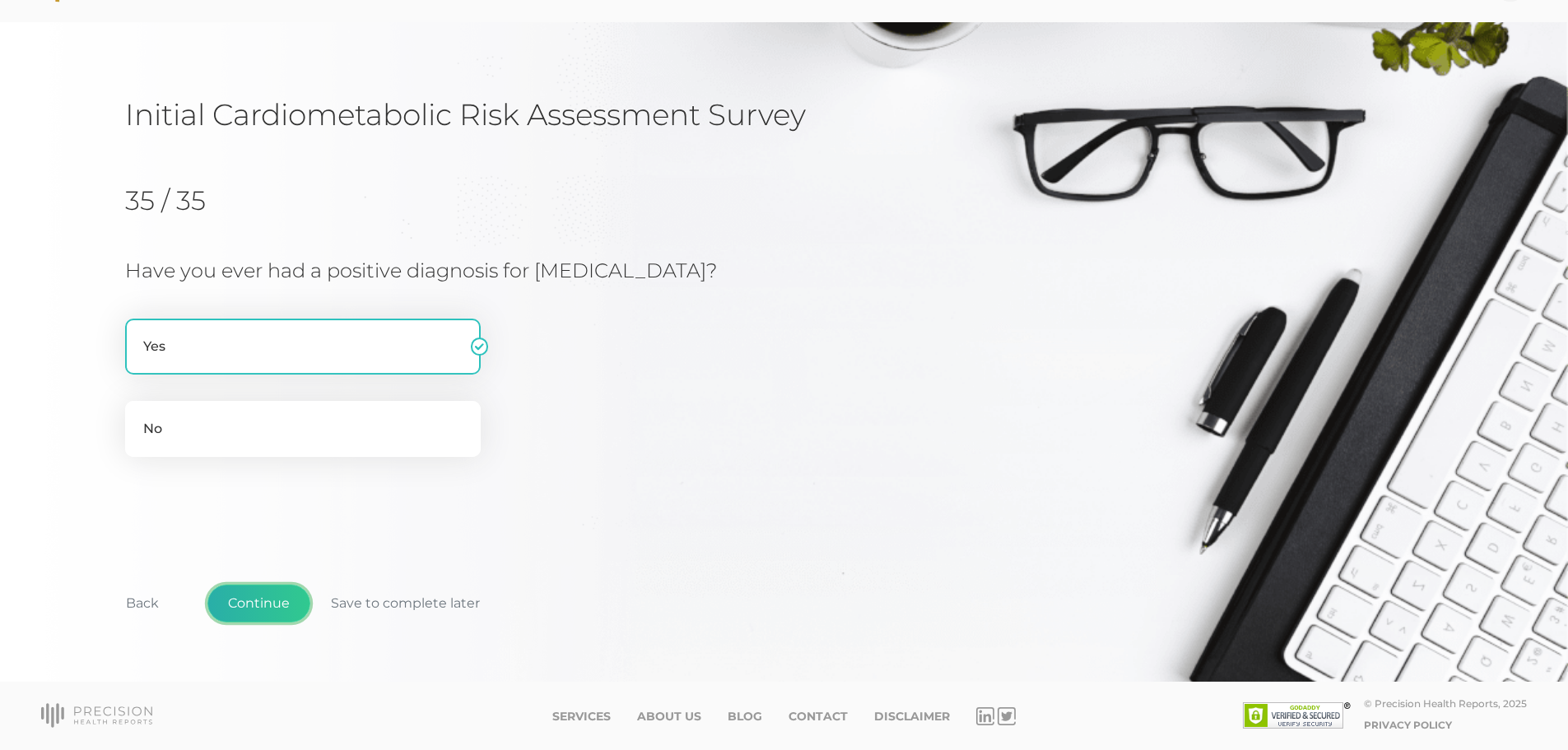
click at [270, 606] on button "Continue" at bounding box center [259, 604] width 103 height 38
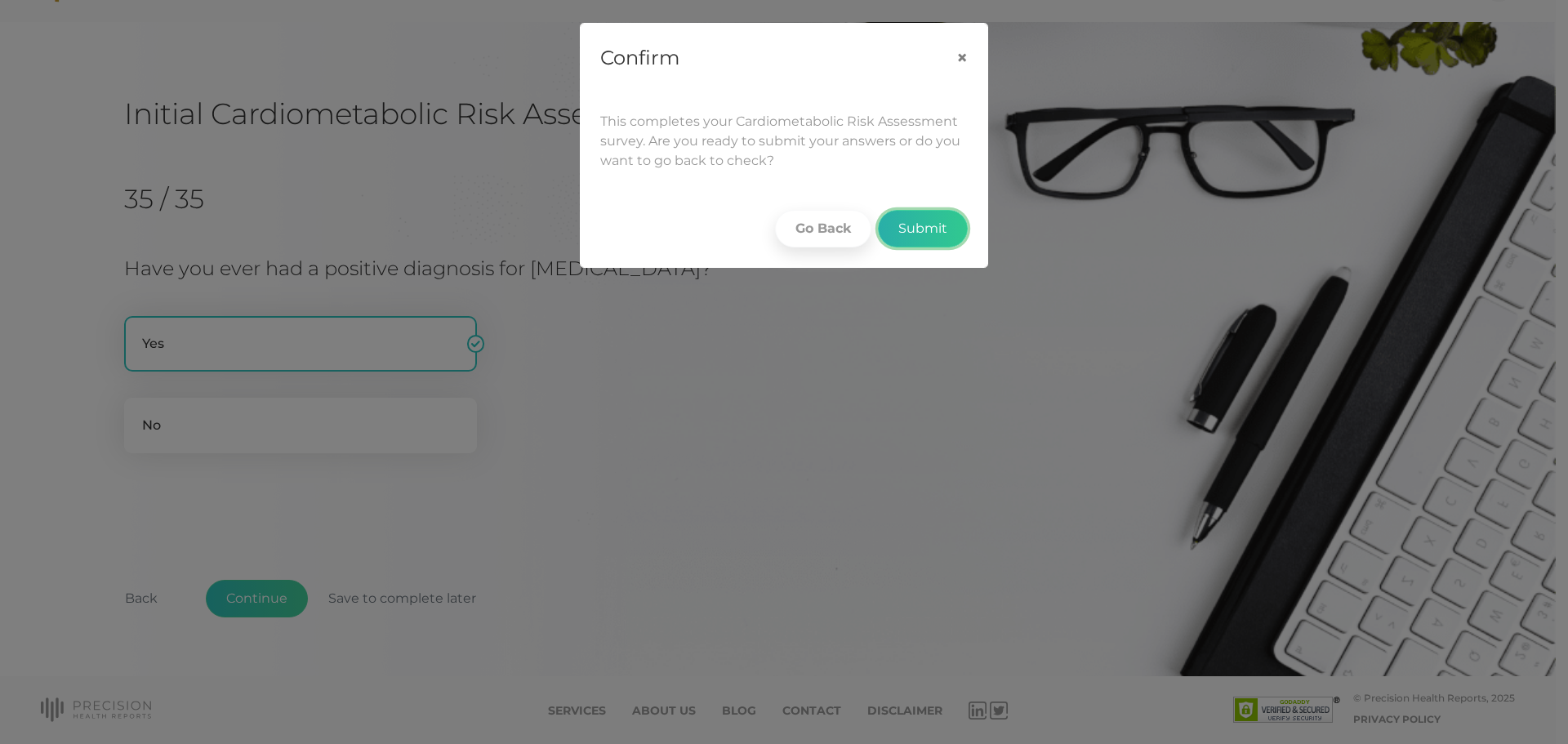
click at [925, 231] on button "Submit" at bounding box center [922, 229] width 89 height 38
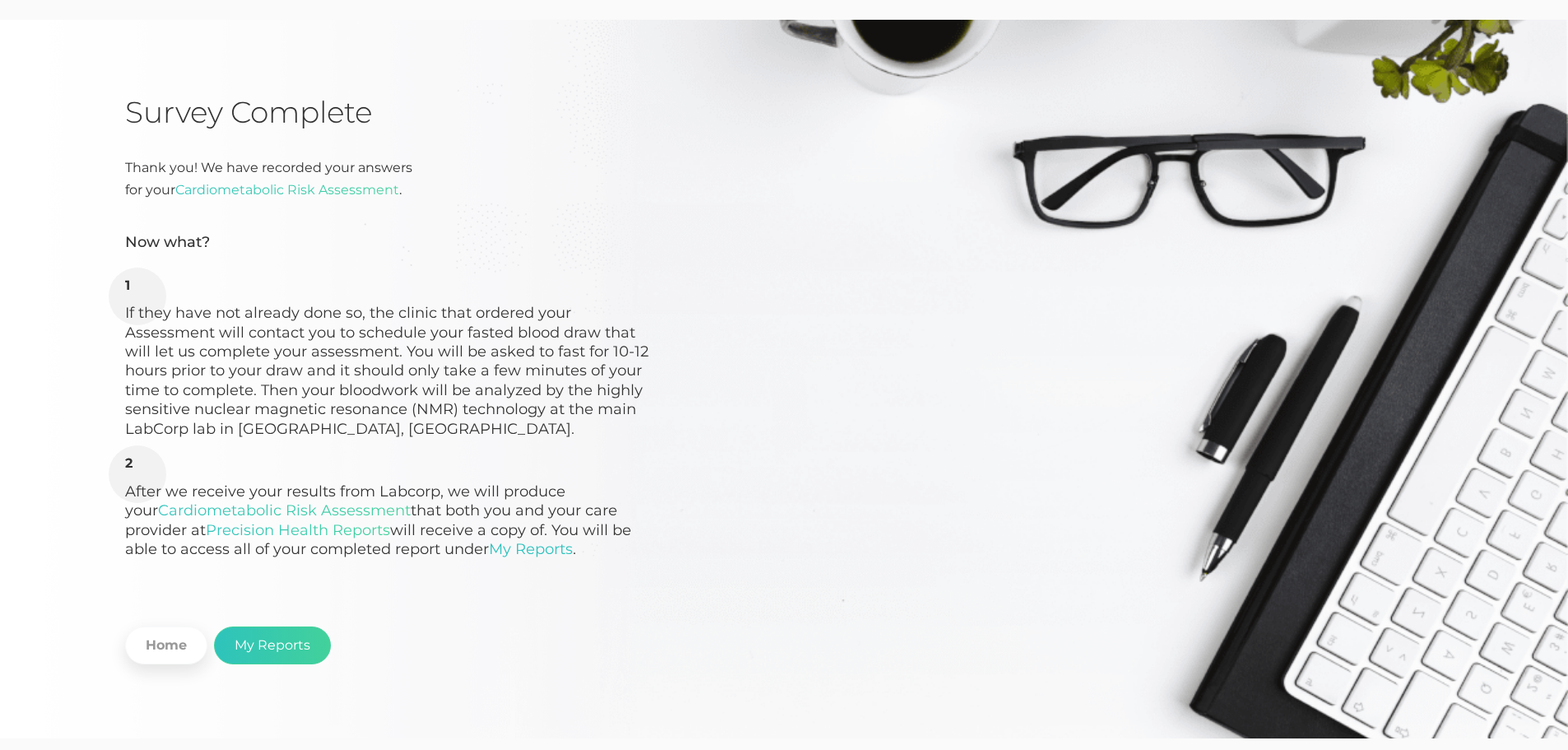
scroll to position [110, 0]
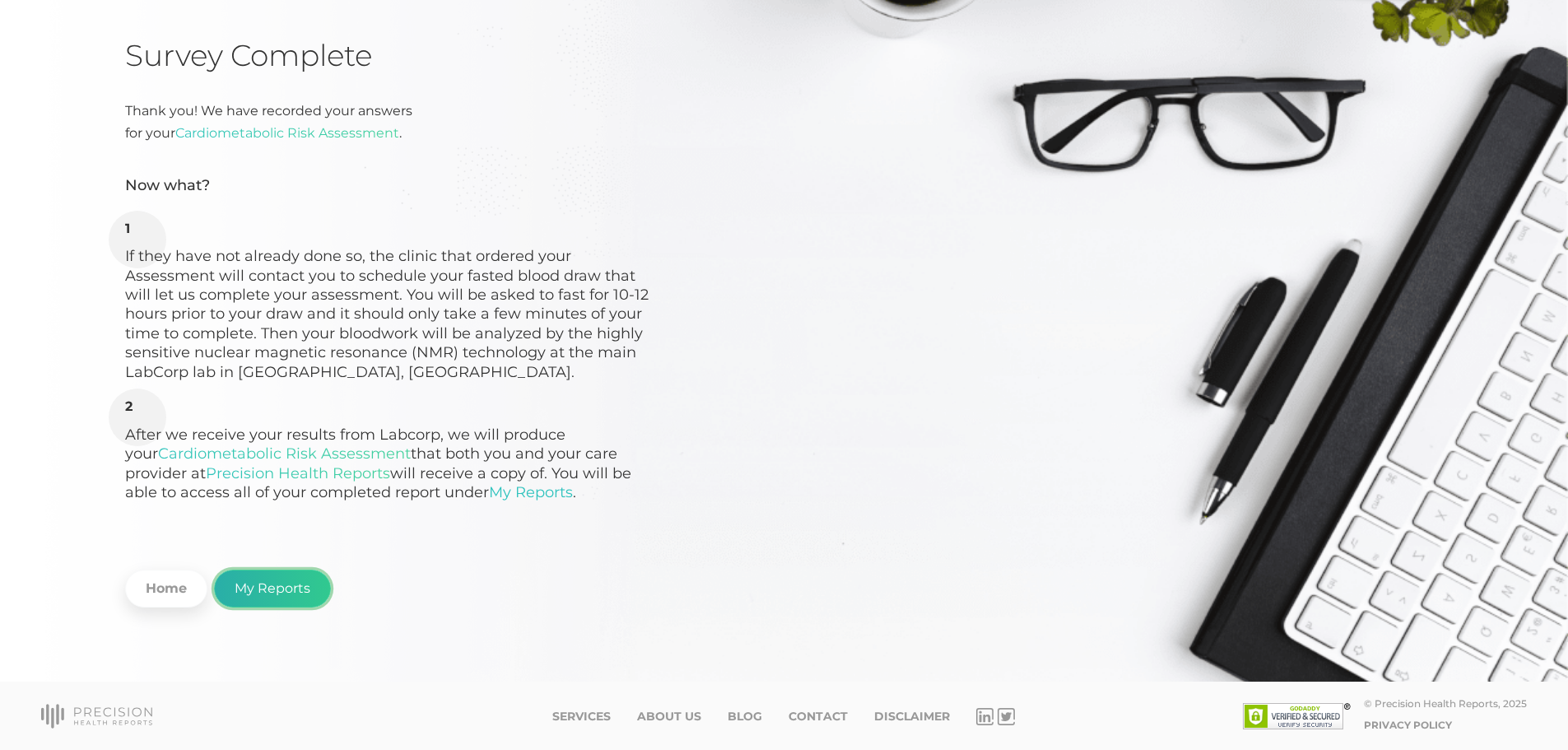
click at [258, 580] on link "My Reports" at bounding box center [272, 589] width 117 height 38
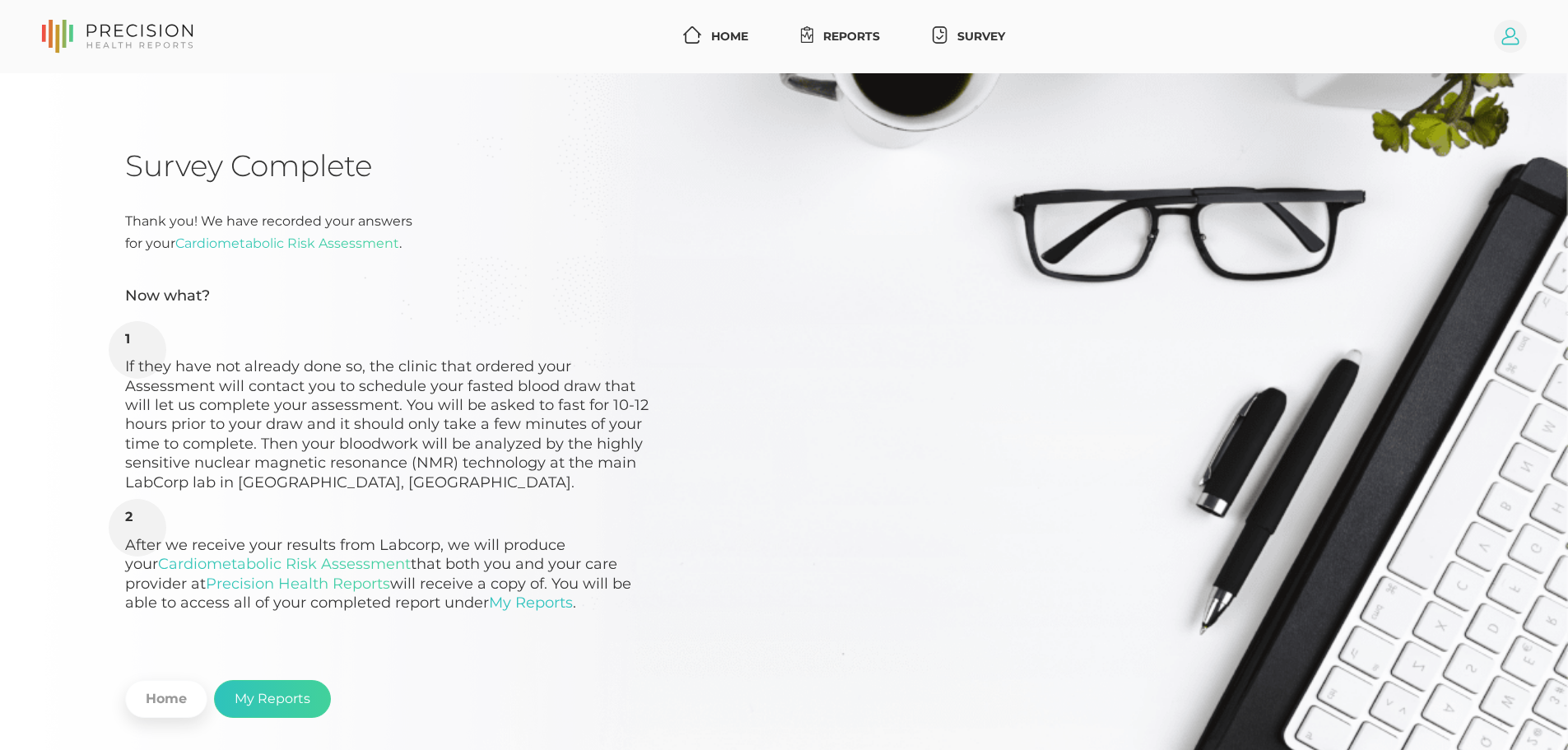
click at [1503, 35] on circle at bounding box center [1511, 36] width 33 height 33
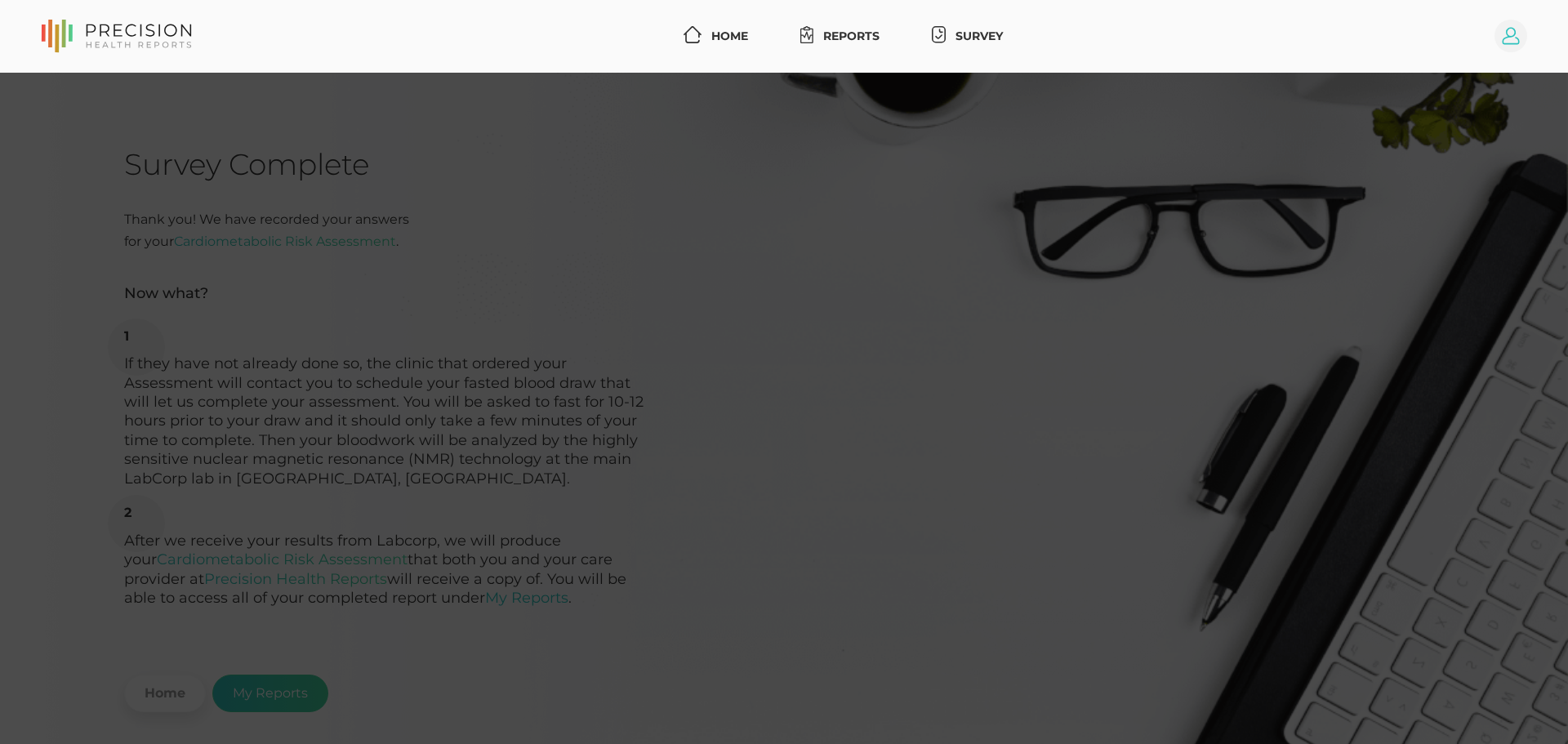
click at [1502, 40] on circle at bounding box center [1511, 36] width 33 height 33
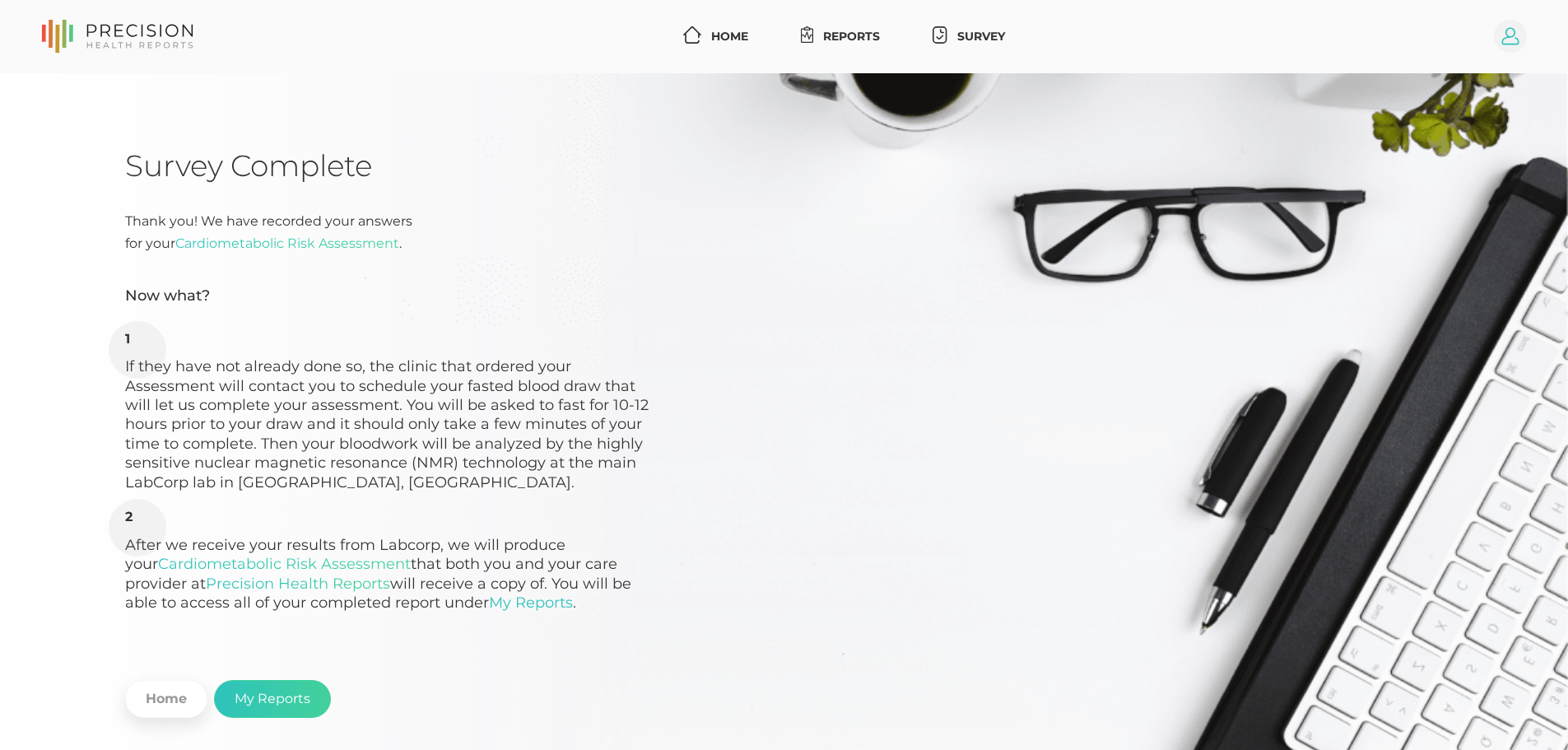
click at [1512, 41] on circle at bounding box center [1511, 36] width 33 height 33
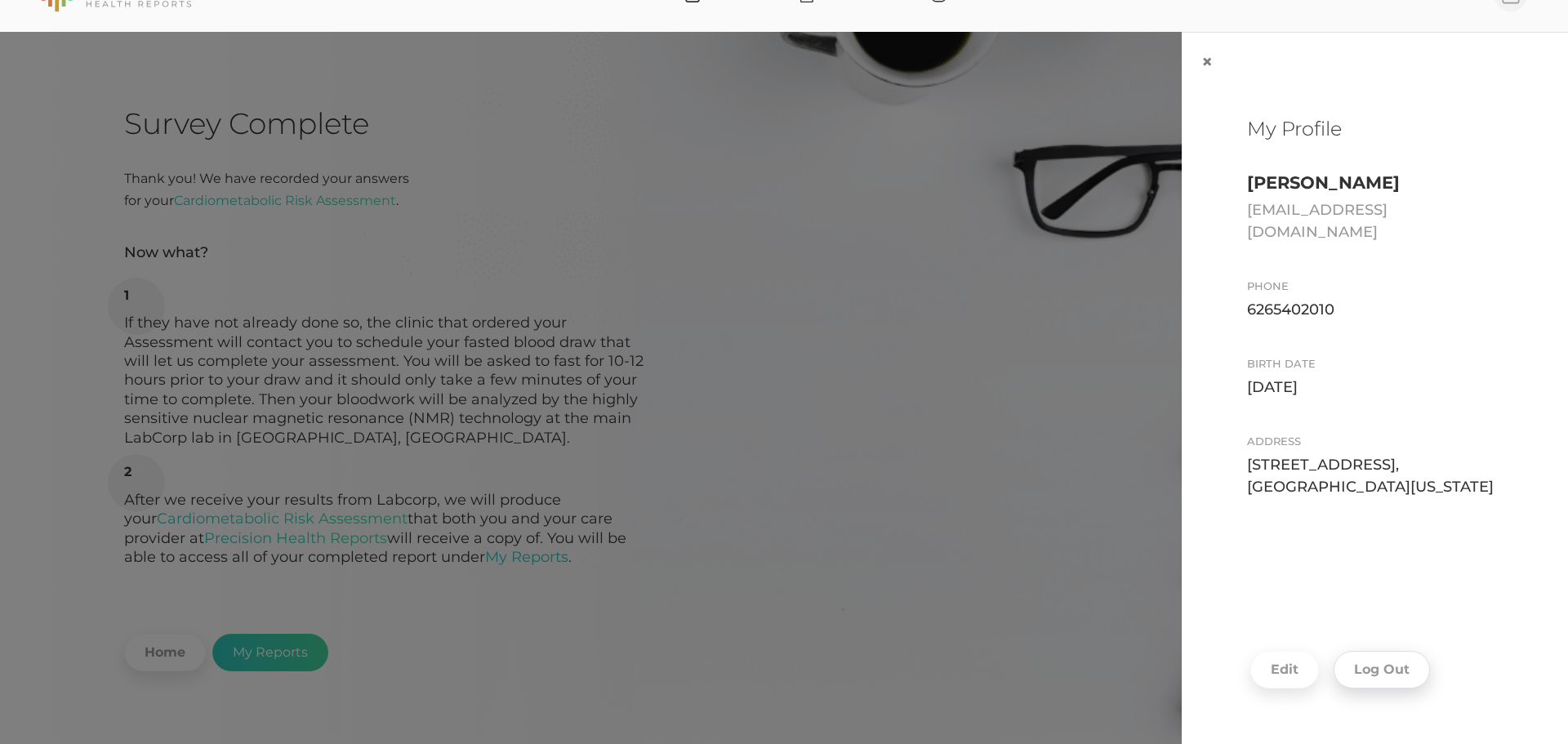
click at [1383, 665] on button "Log Out" at bounding box center [1382, 669] width 96 height 38
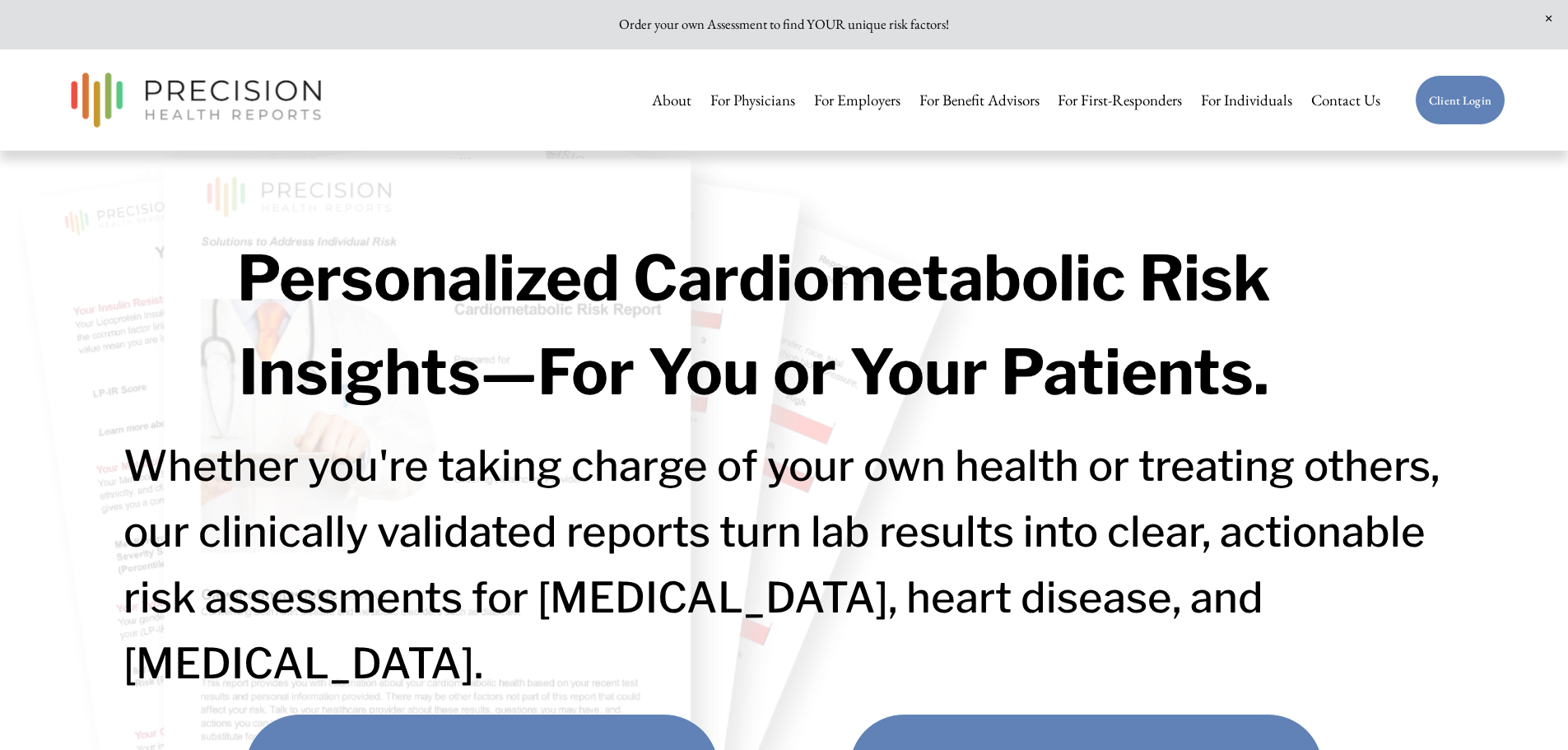
scroll to position [83, 0]
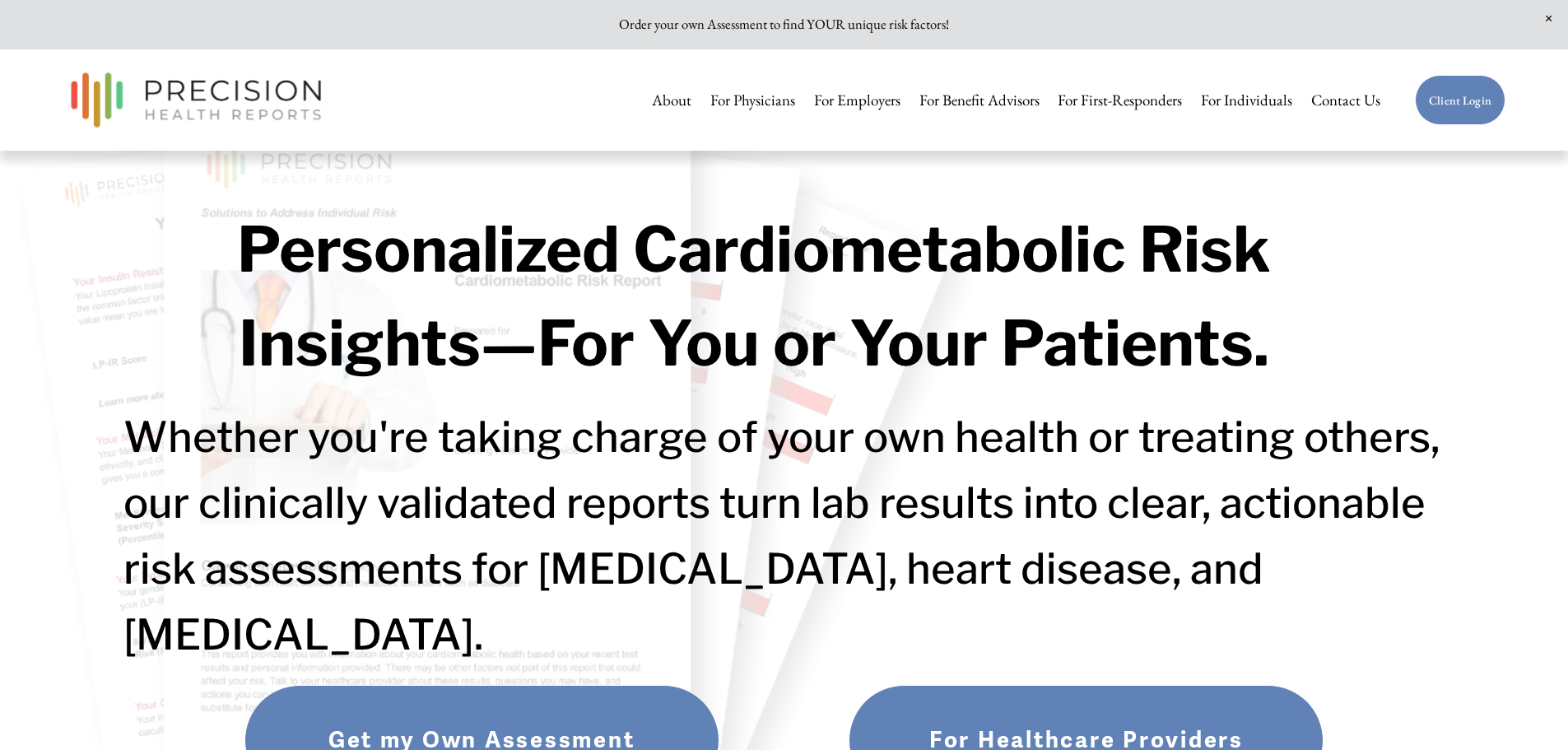
click at [1352, 610] on h2 "Whether you're taking charge of your own health or treating others, our clinica…" at bounding box center [784, 536] width 1322 height 264
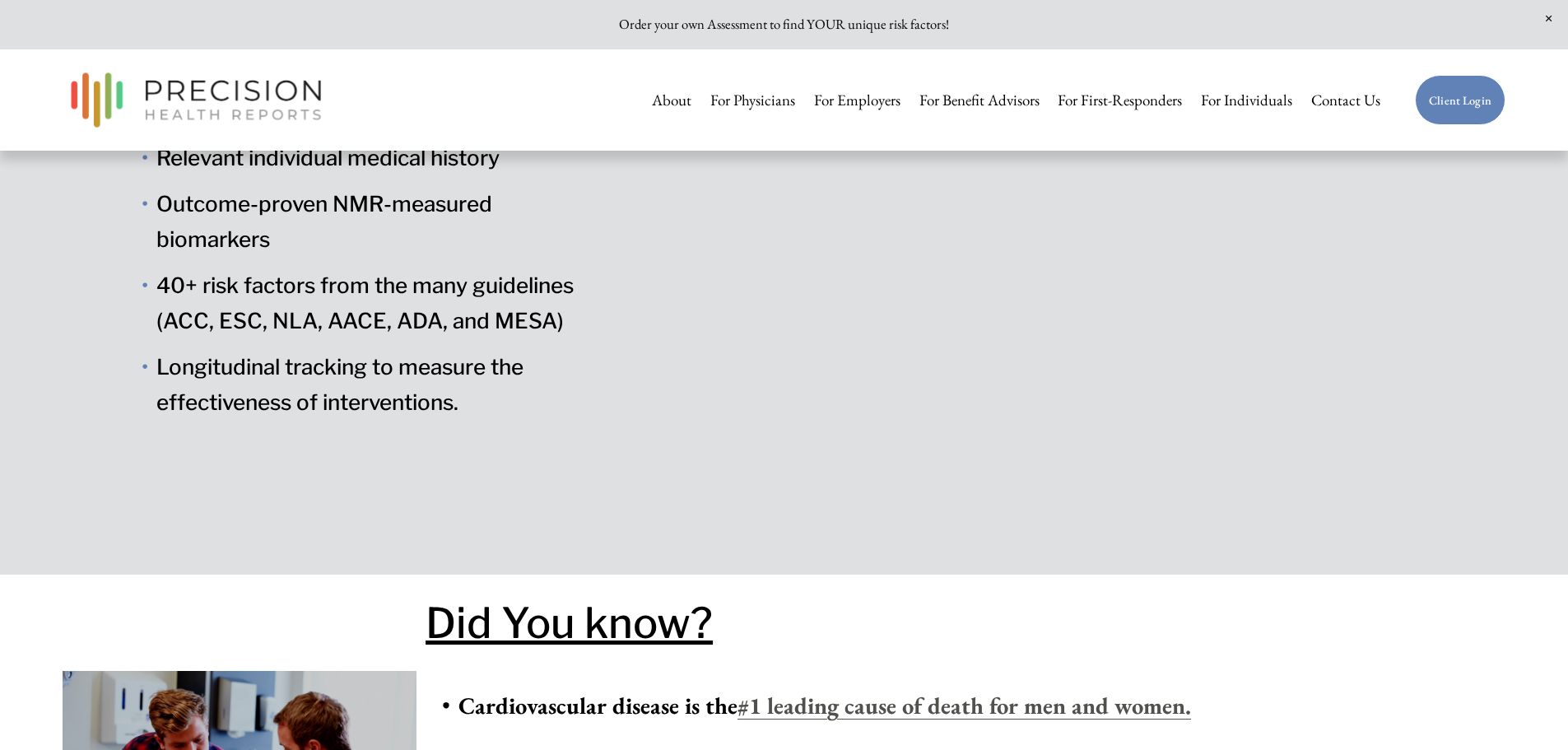
drag, startPoint x: 1249, startPoint y: 643, endPoint x: 1261, endPoint y: 641, distance: 12.2
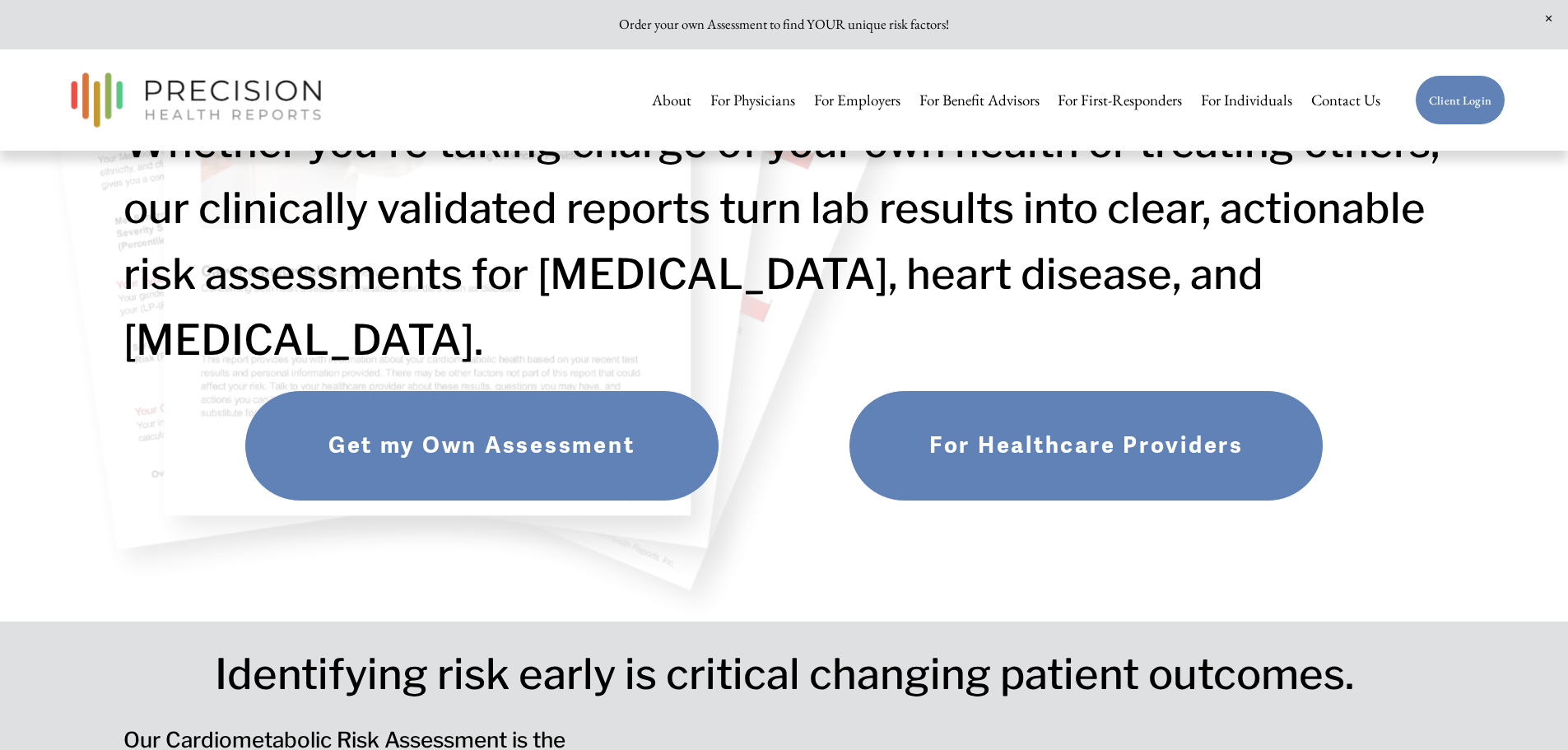
scroll to position [64, 0]
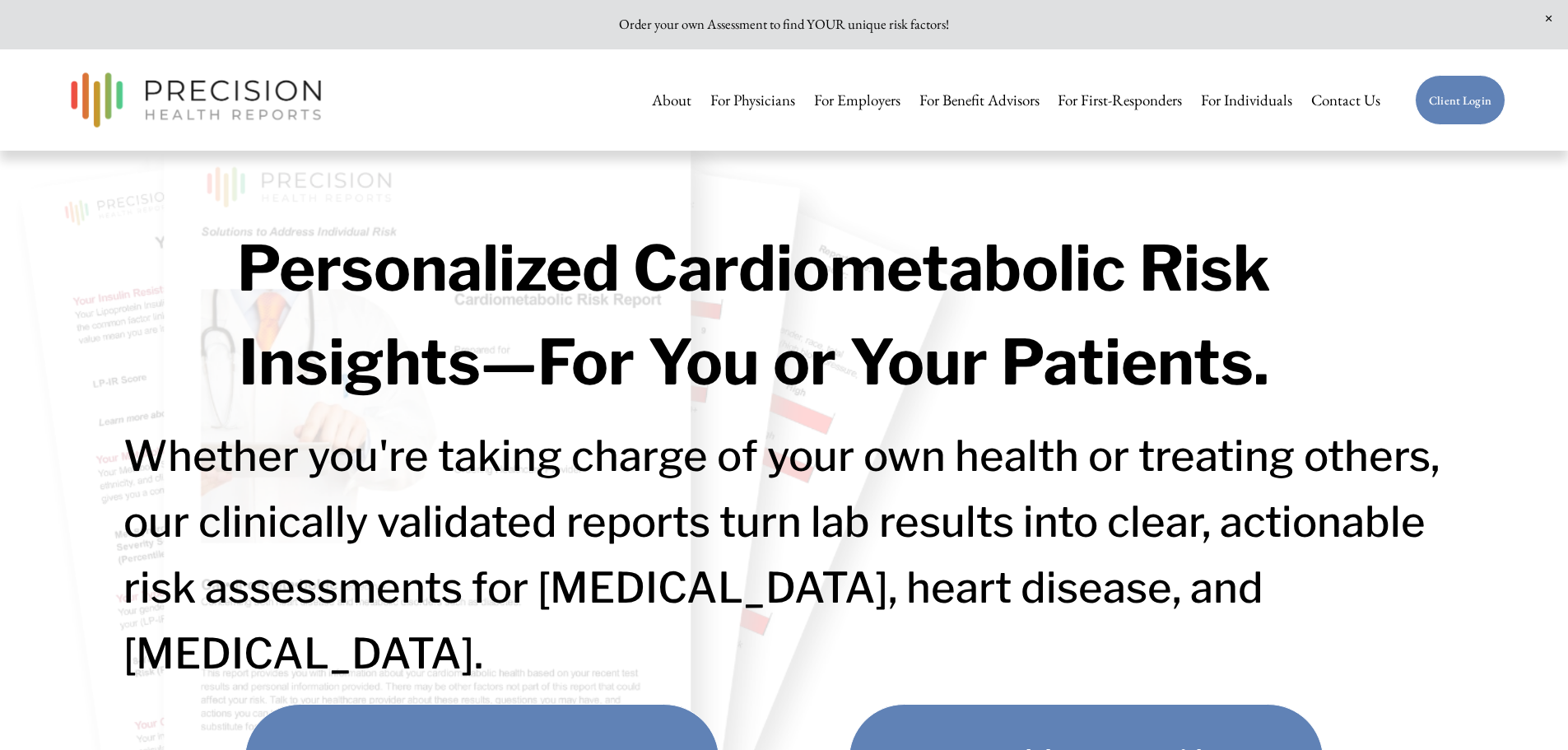
click at [1465, 98] on link "Client Login" at bounding box center [1460, 101] width 90 height 51
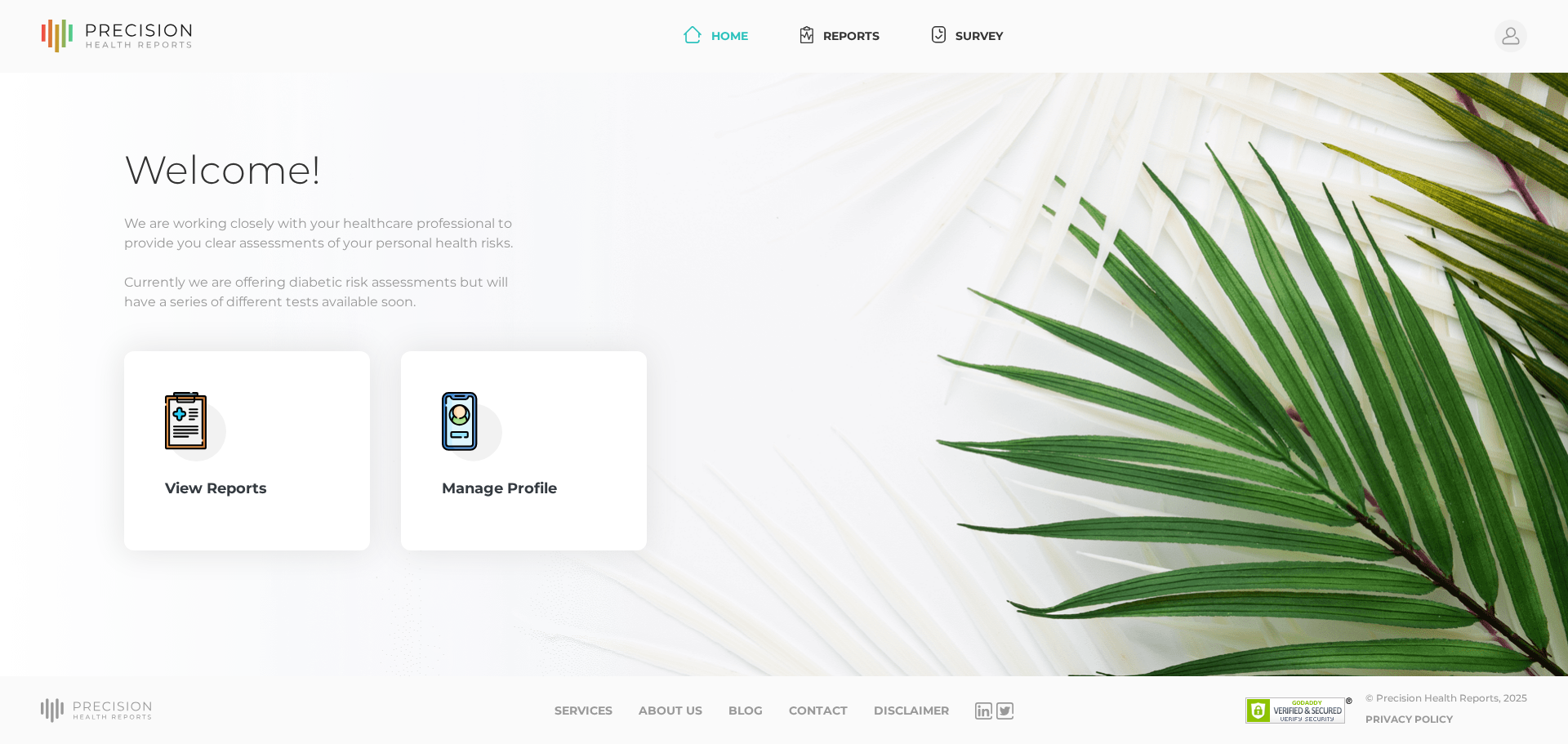
click at [728, 32] on link "Home" at bounding box center [715, 36] width 78 height 30
click at [1511, 41] on circle at bounding box center [1511, 36] width 33 height 33
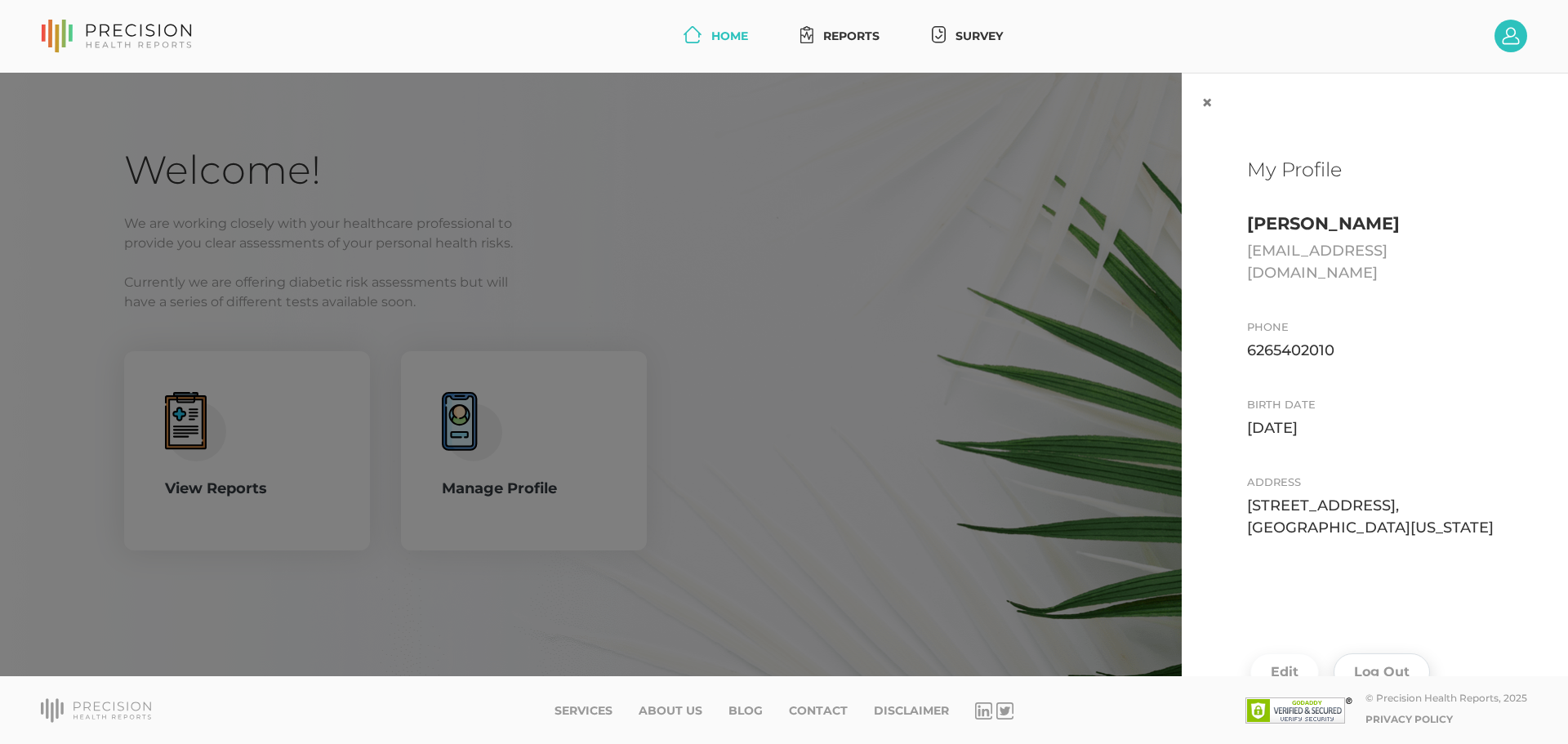
click at [1358, 653] on button "Log Out" at bounding box center [1382, 672] width 96 height 38
